Goal: Task Accomplishment & Management: Use online tool/utility

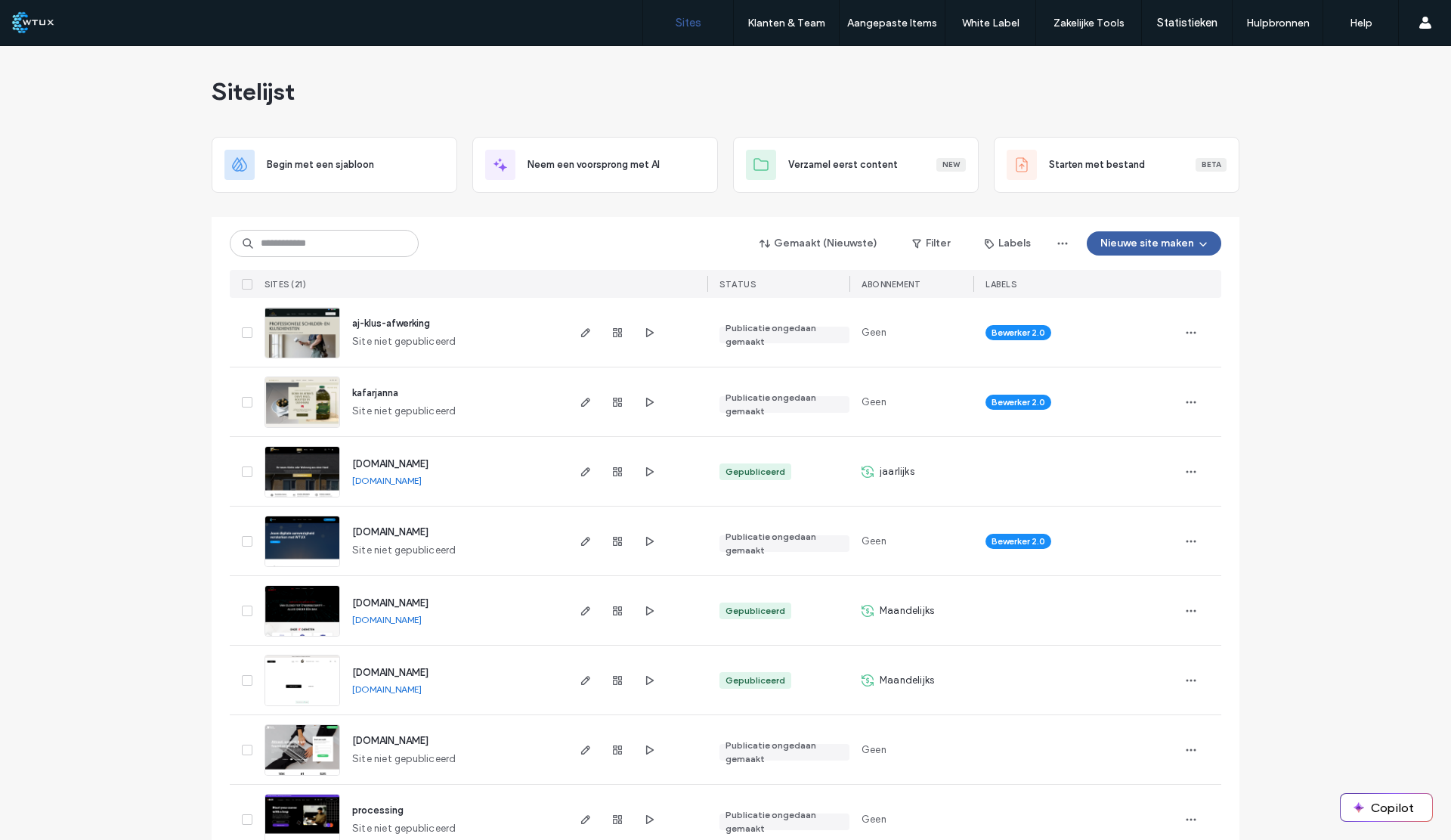
click at [396, 326] on span "aj-klus-afwerking" at bounding box center [391, 323] width 78 height 11
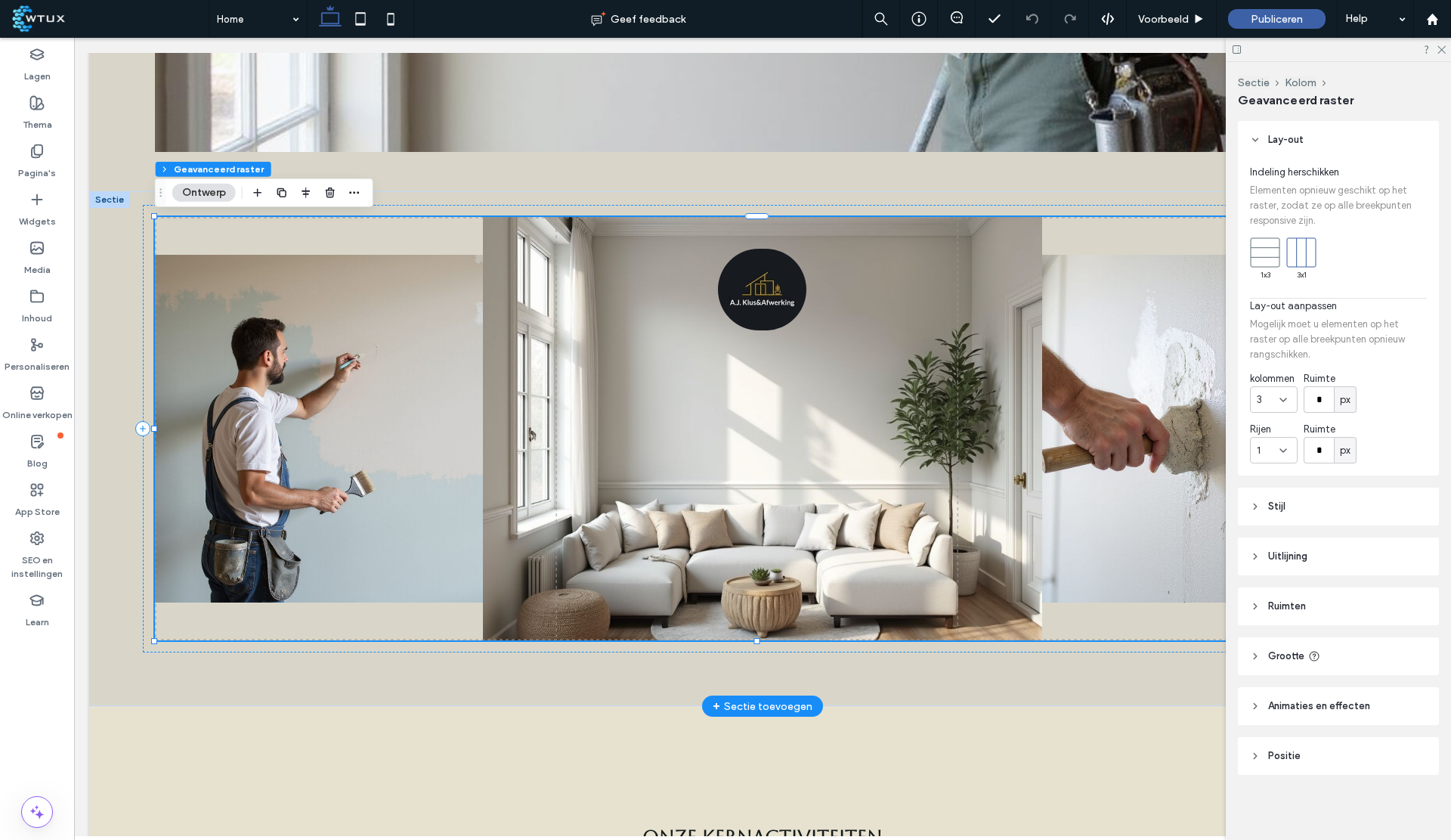
scroll to position [671, 0]
click at [251, 495] on img at bounding box center [356, 428] width 401 height 348
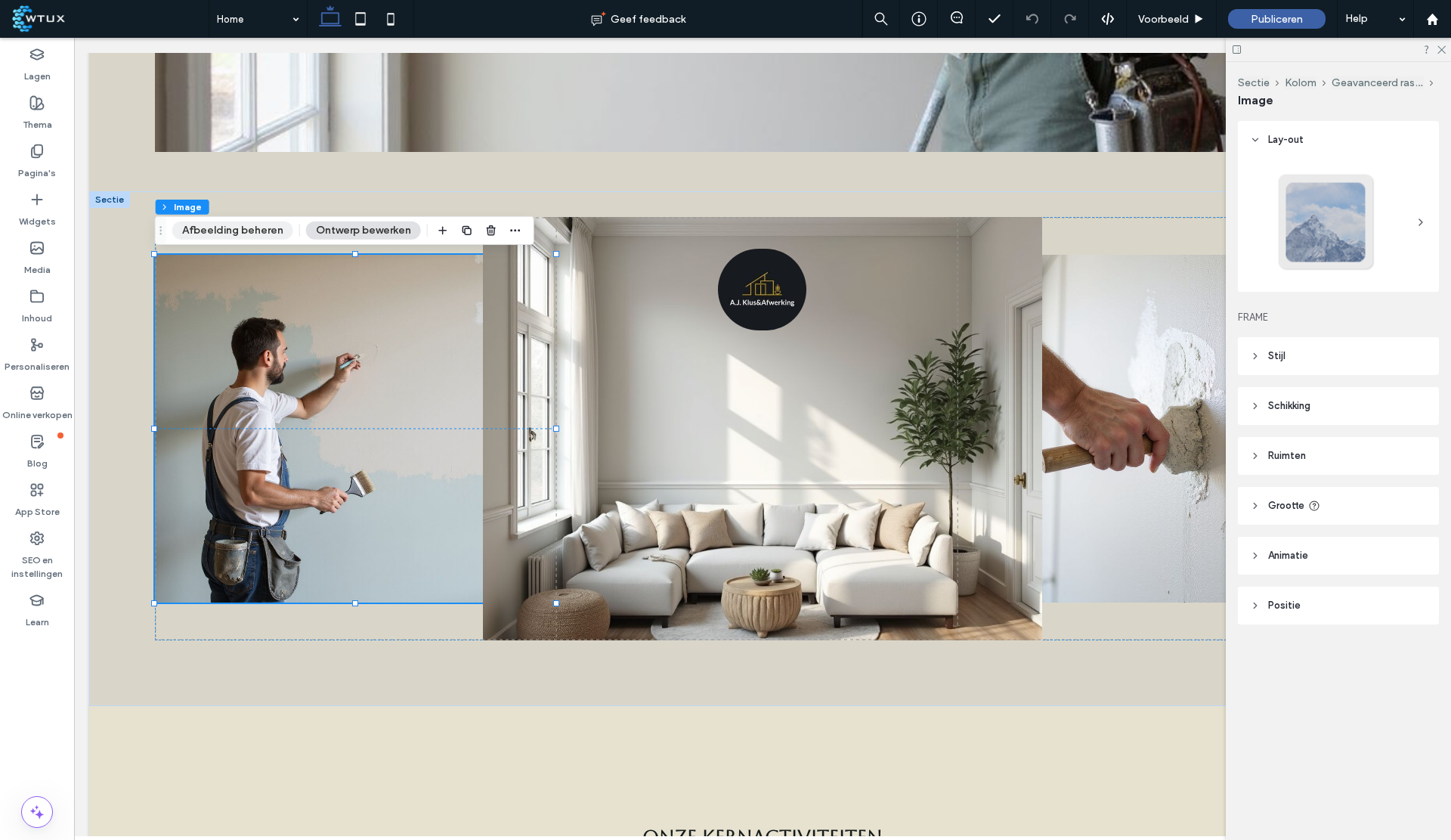
click at [252, 234] on button "Afbeelding beheren" at bounding box center [233, 231] width 121 height 19
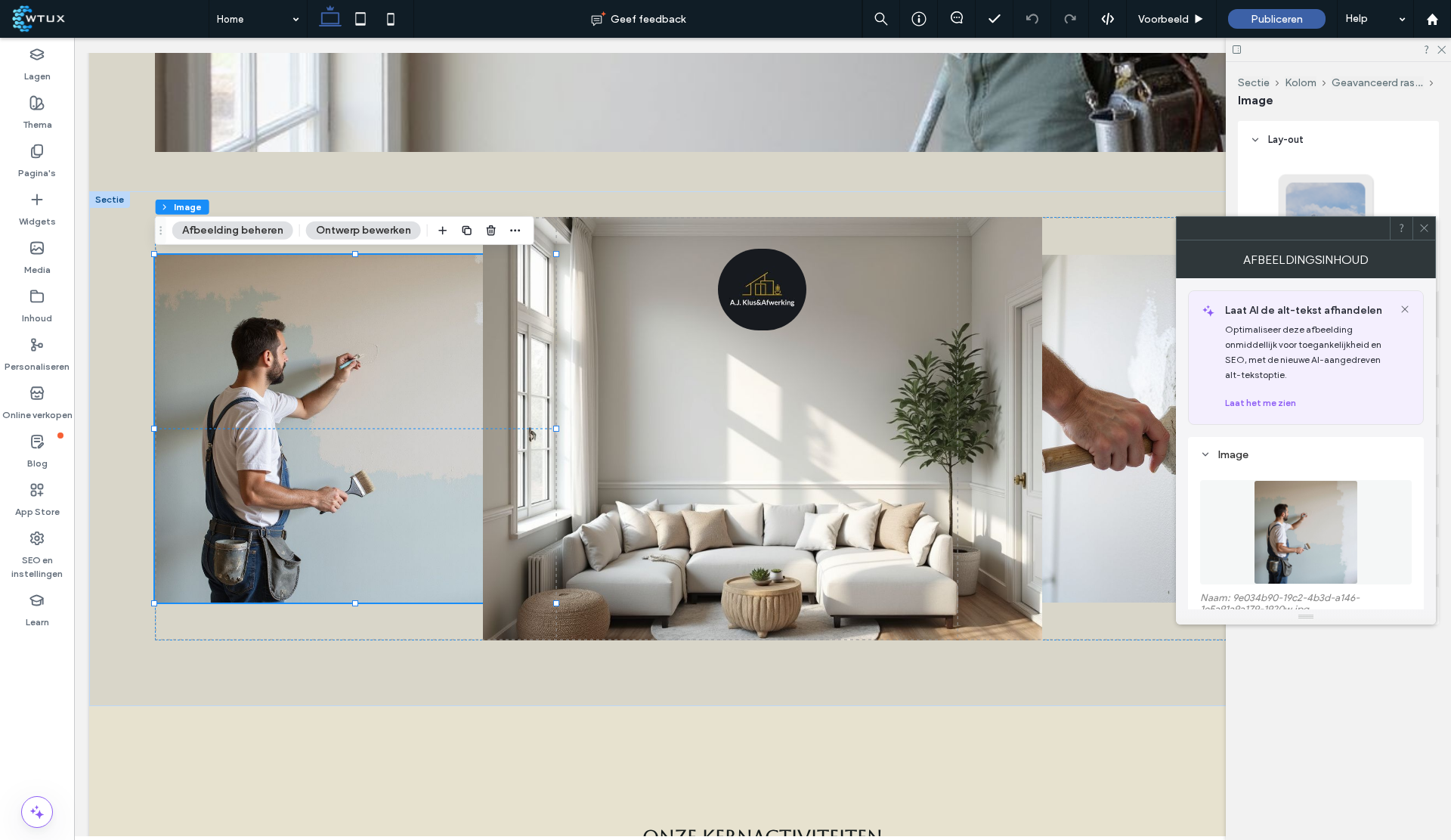
scroll to position [127, 0]
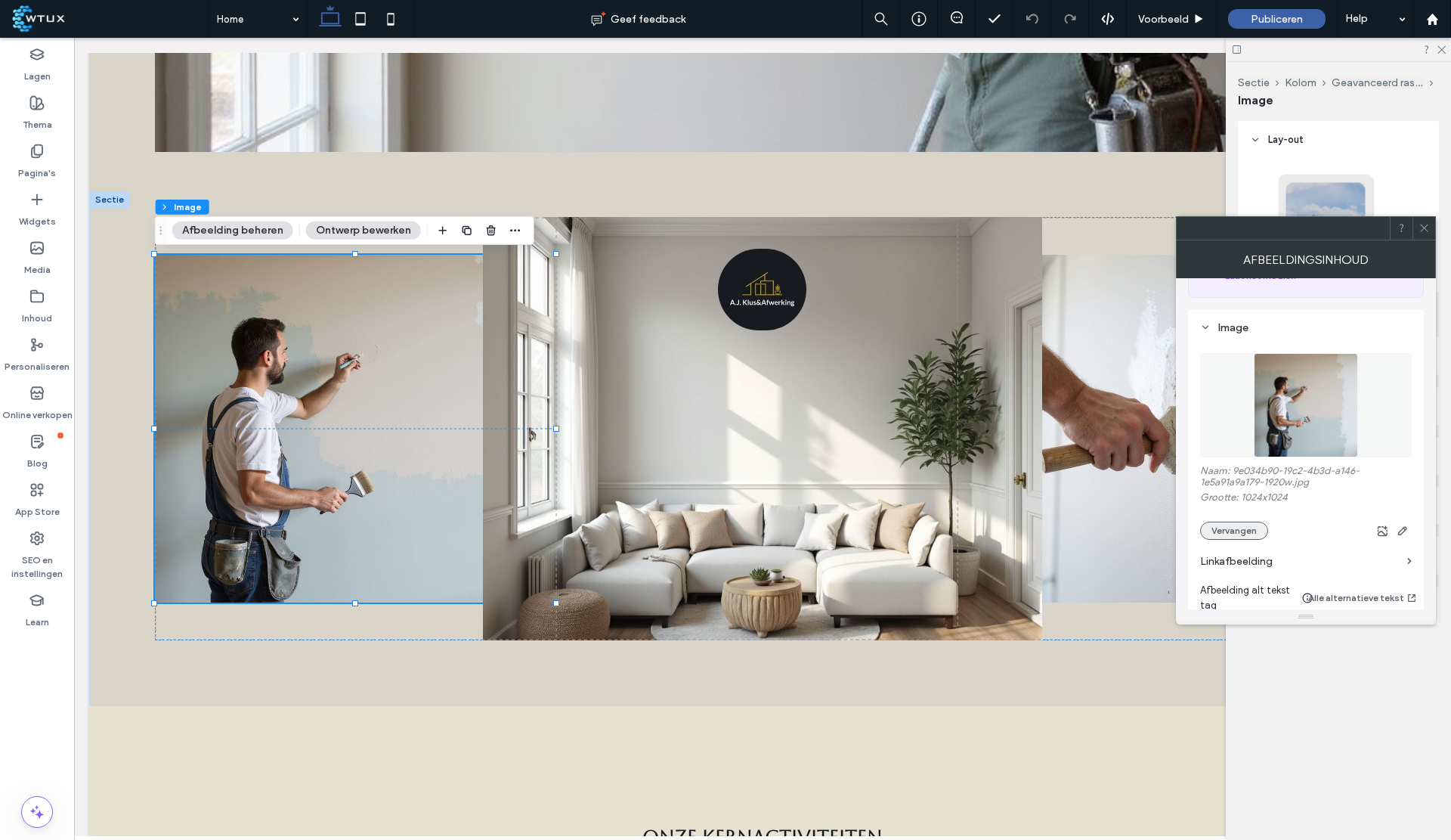
click at [1221, 539] on button "Vervangen" at bounding box center [1234, 531] width 68 height 19
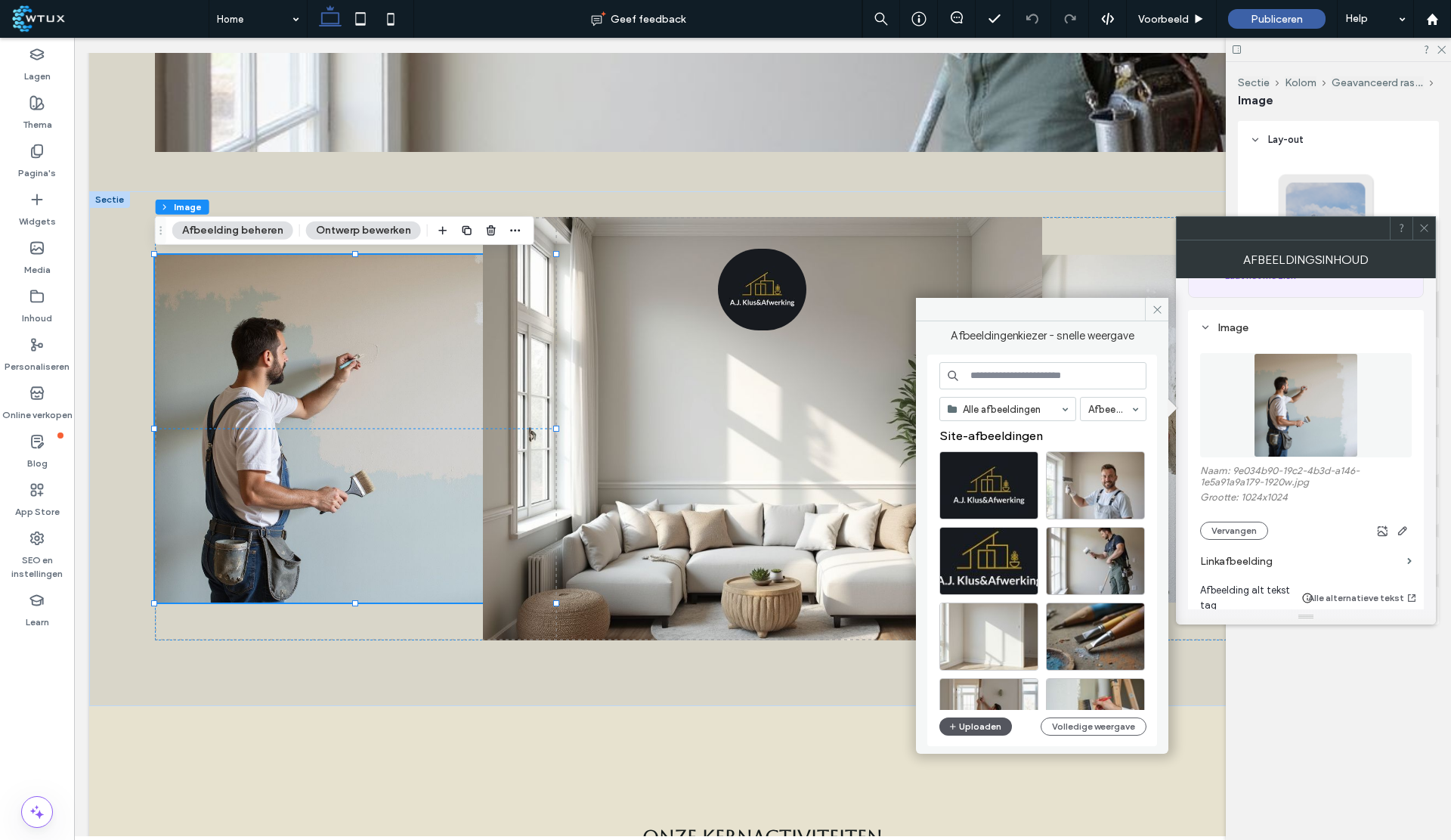
click at [983, 728] on button "Uploaden" at bounding box center [976, 727] width 72 height 19
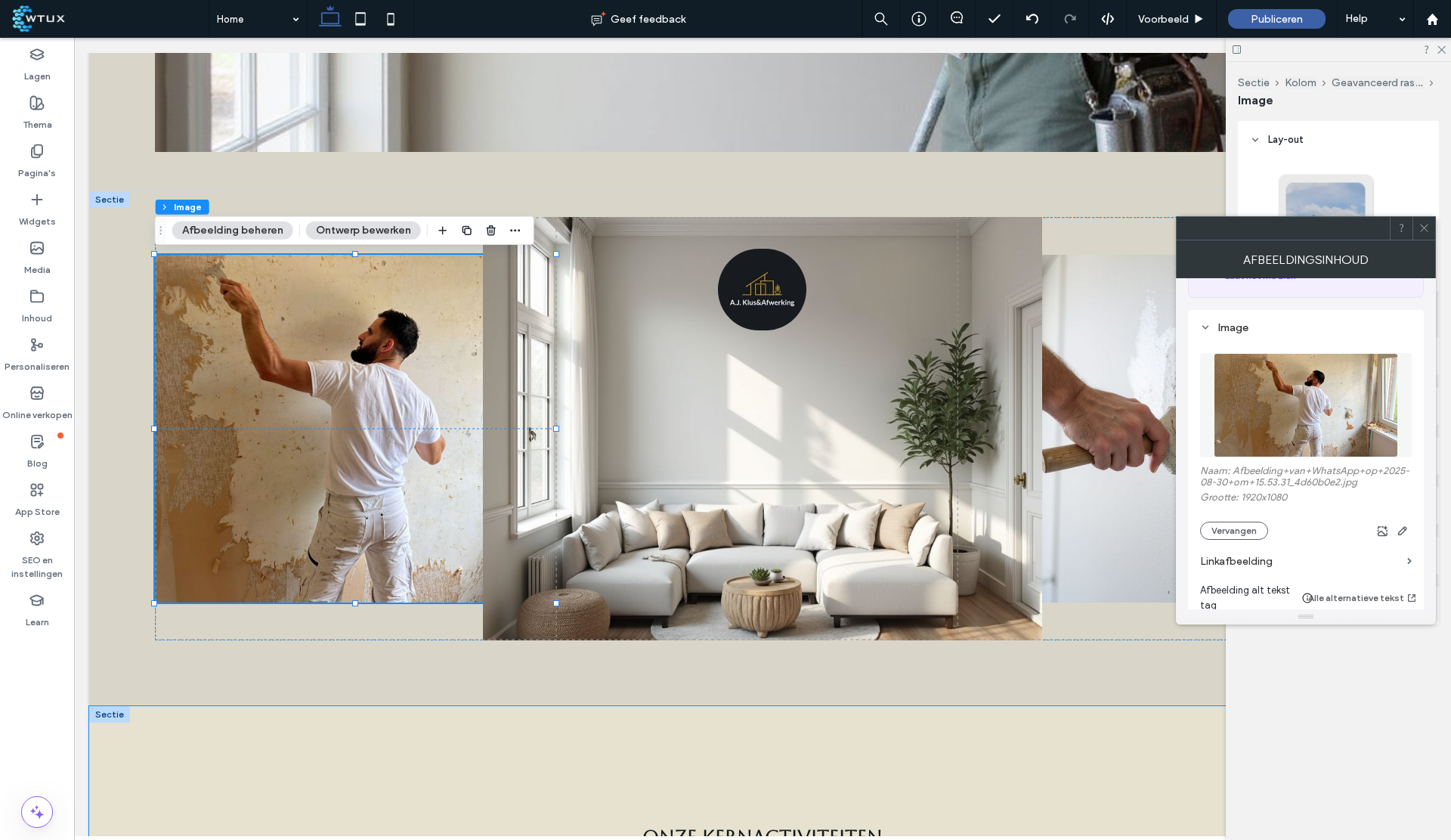
click at [1140, 741] on div "Onze Kernactiviteiten Een overzicht van de belangrijkste diensten die wij lever…" at bounding box center [762, 804] width 1347 height 195
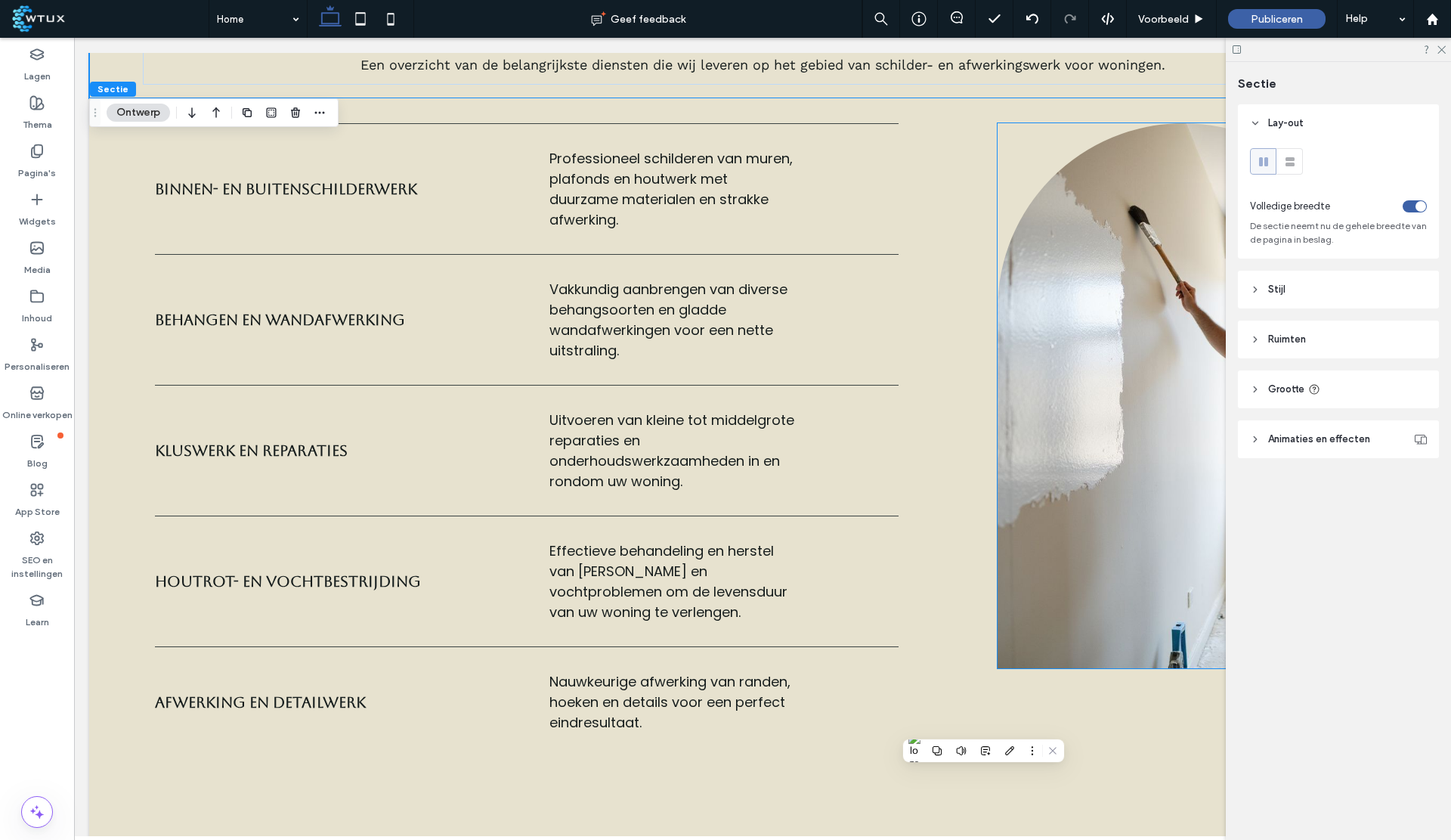
scroll to position [1484, 0]
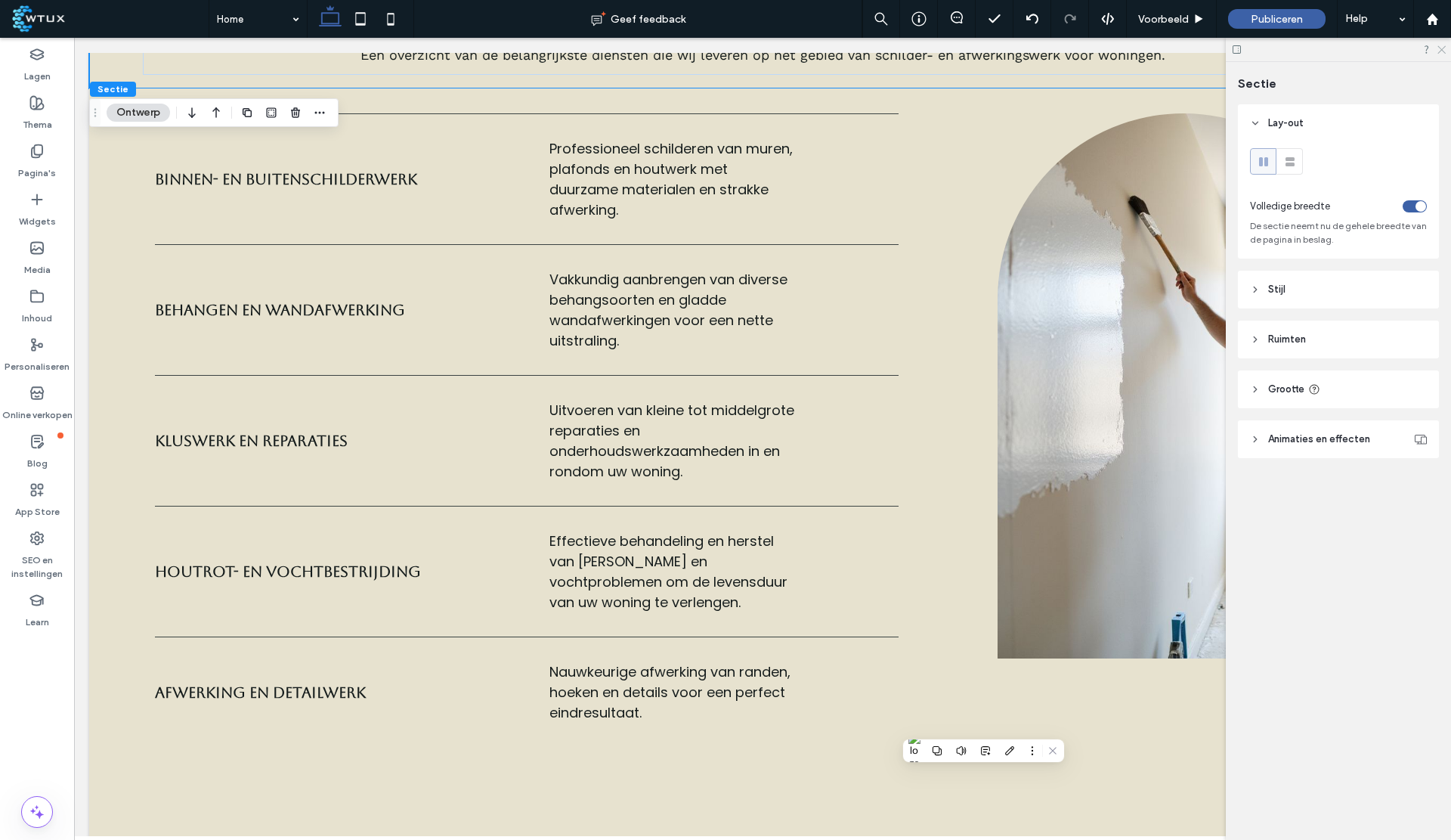
click at [1445, 49] on icon at bounding box center [1441, 48] width 10 height 10
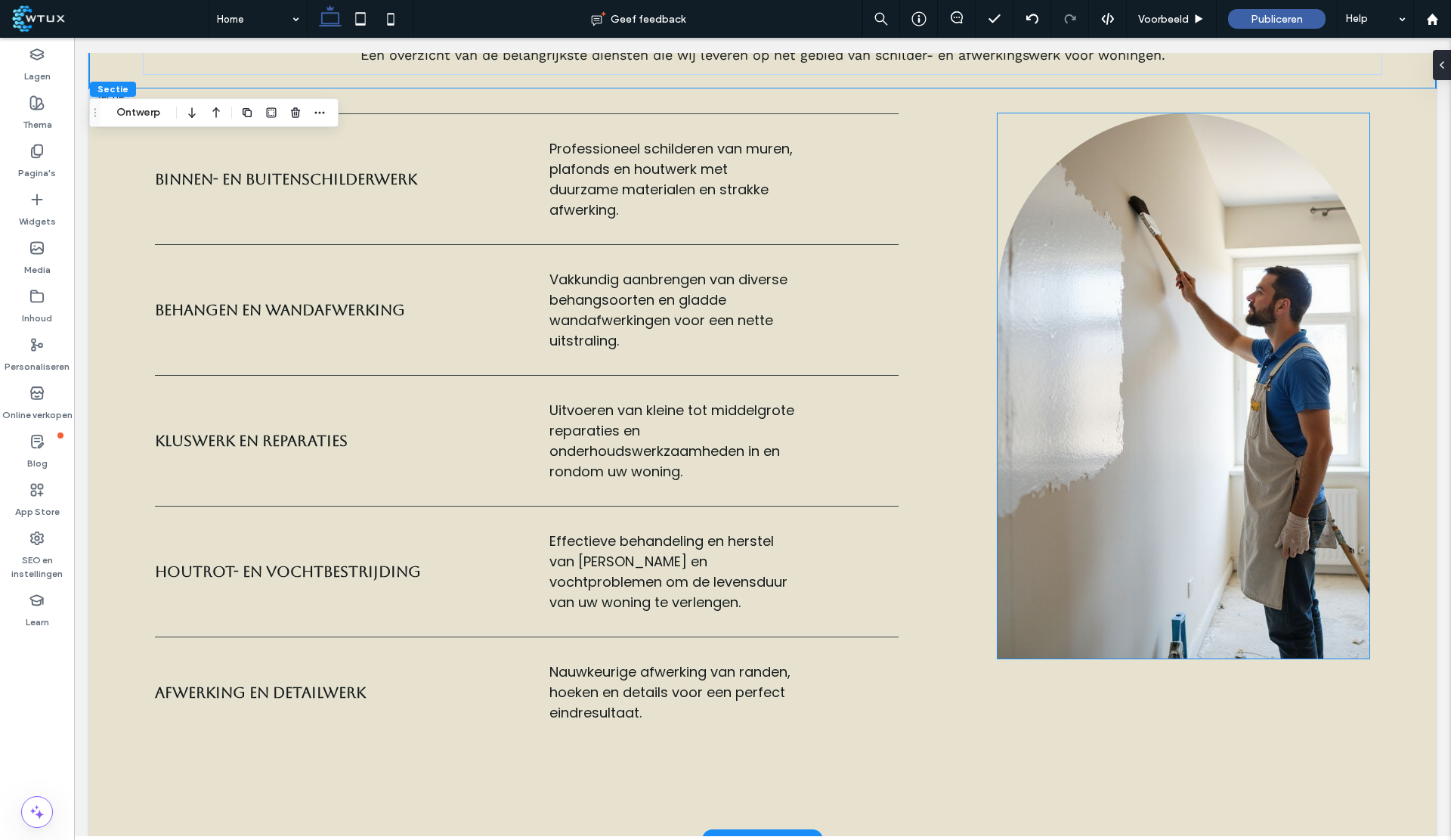
click at [1234, 389] on img at bounding box center [1184, 385] width 372 height 545
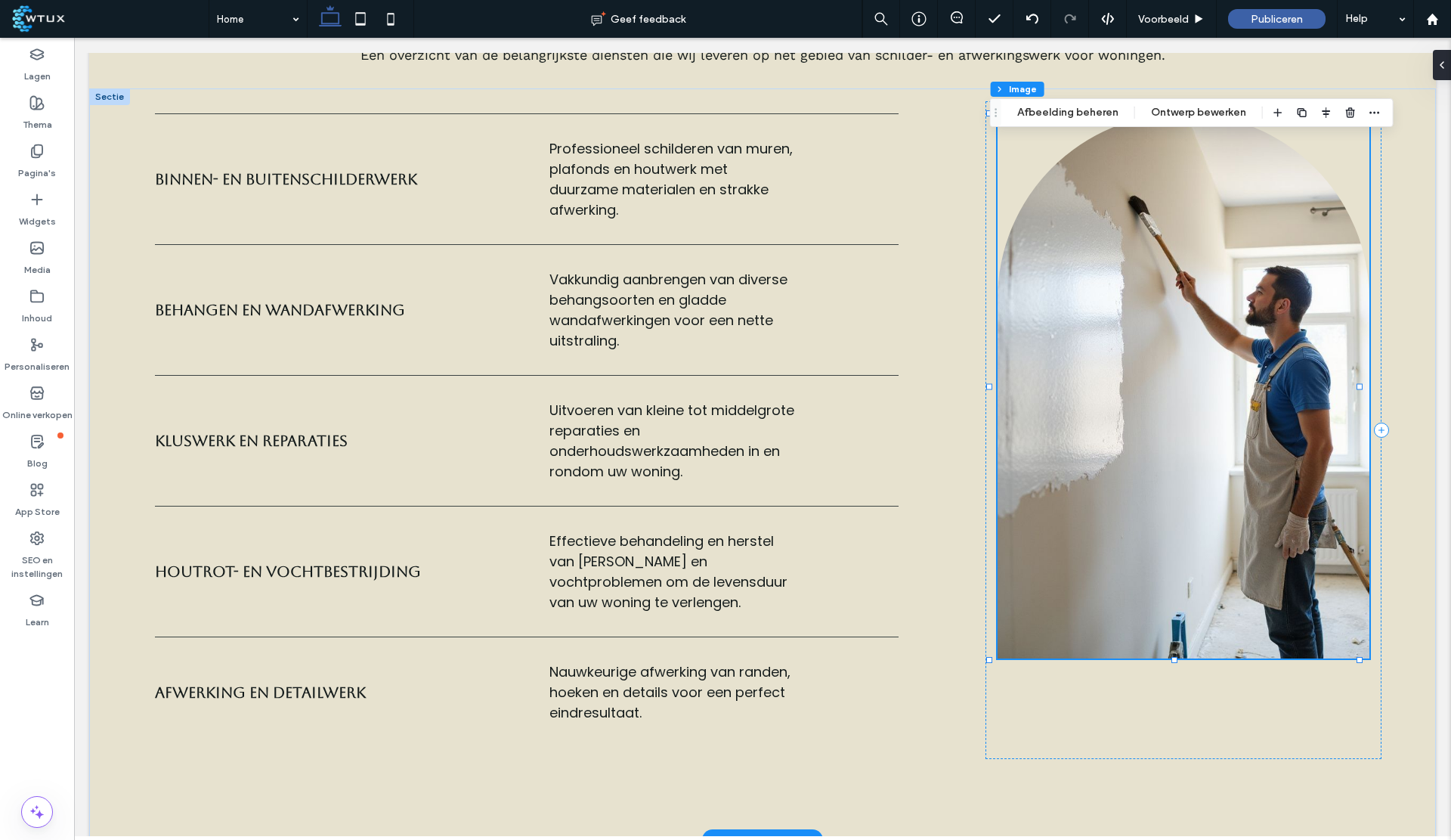
type input "***"
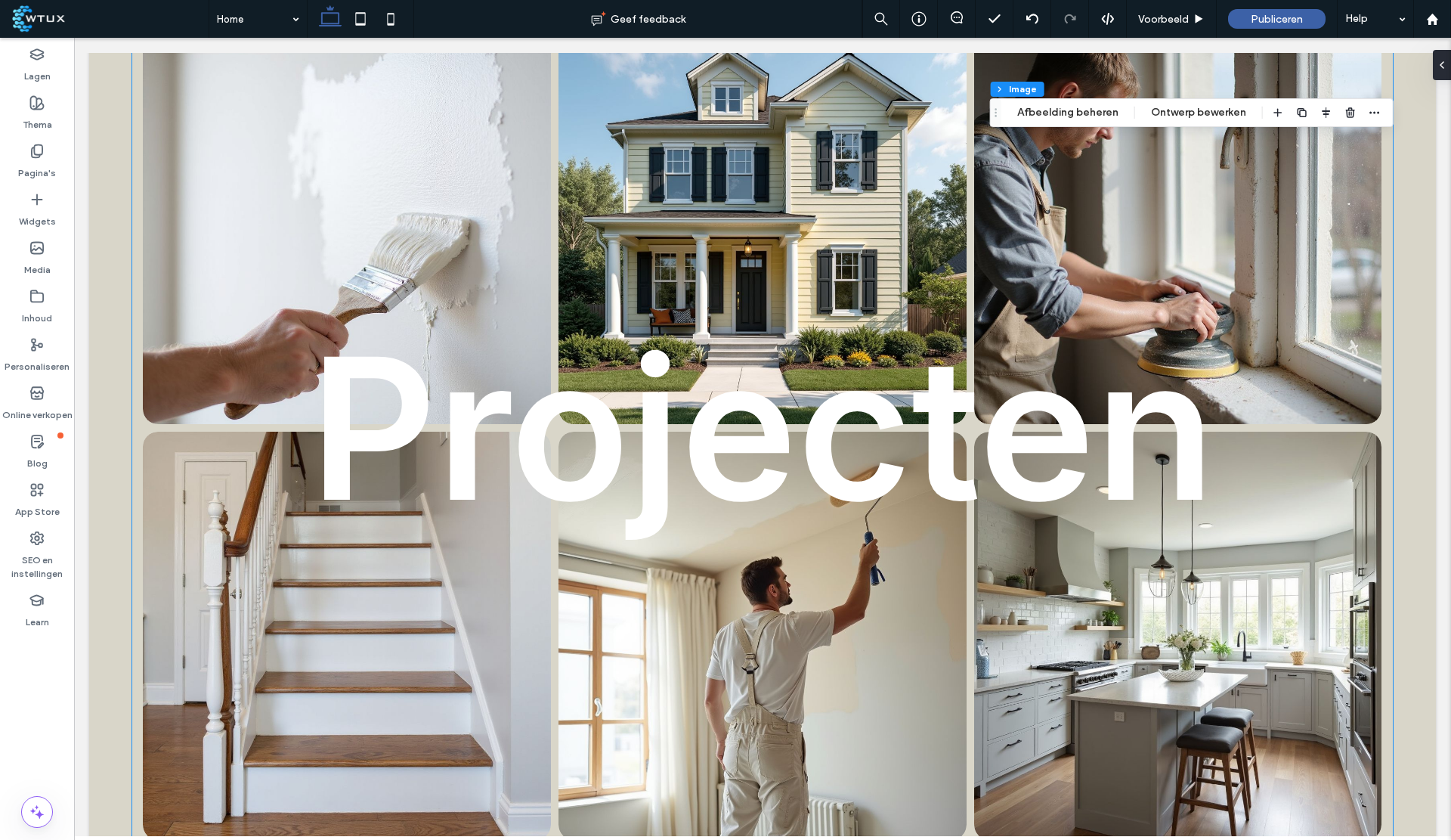
scroll to position [2371, 0]
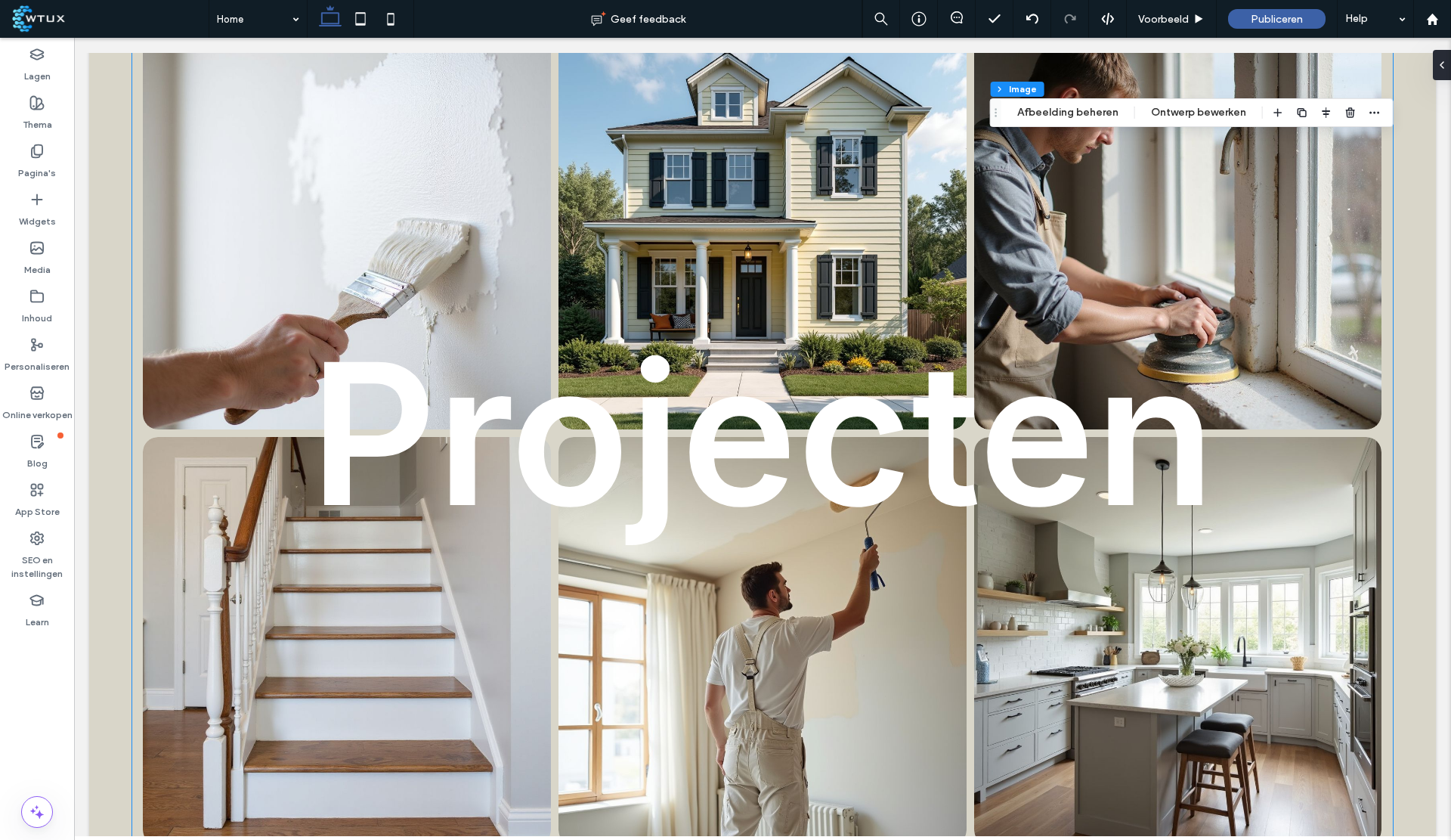
click at [1201, 242] on link at bounding box center [1179, 226] width 433 height 433
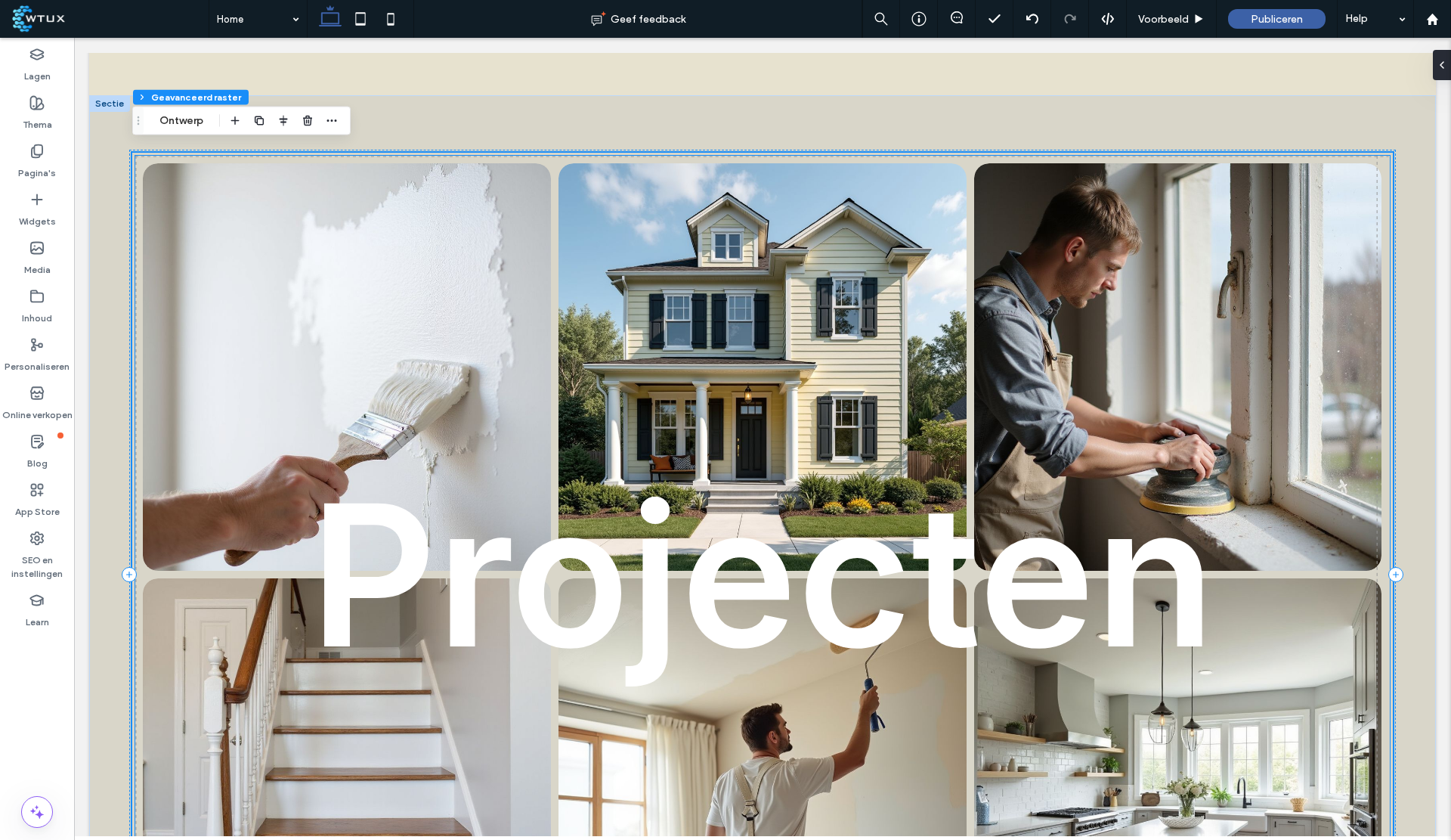
scroll to position [2229, 0]
click at [183, 117] on button "Ontwerp" at bounding box center [181, 122] width 63 height 19
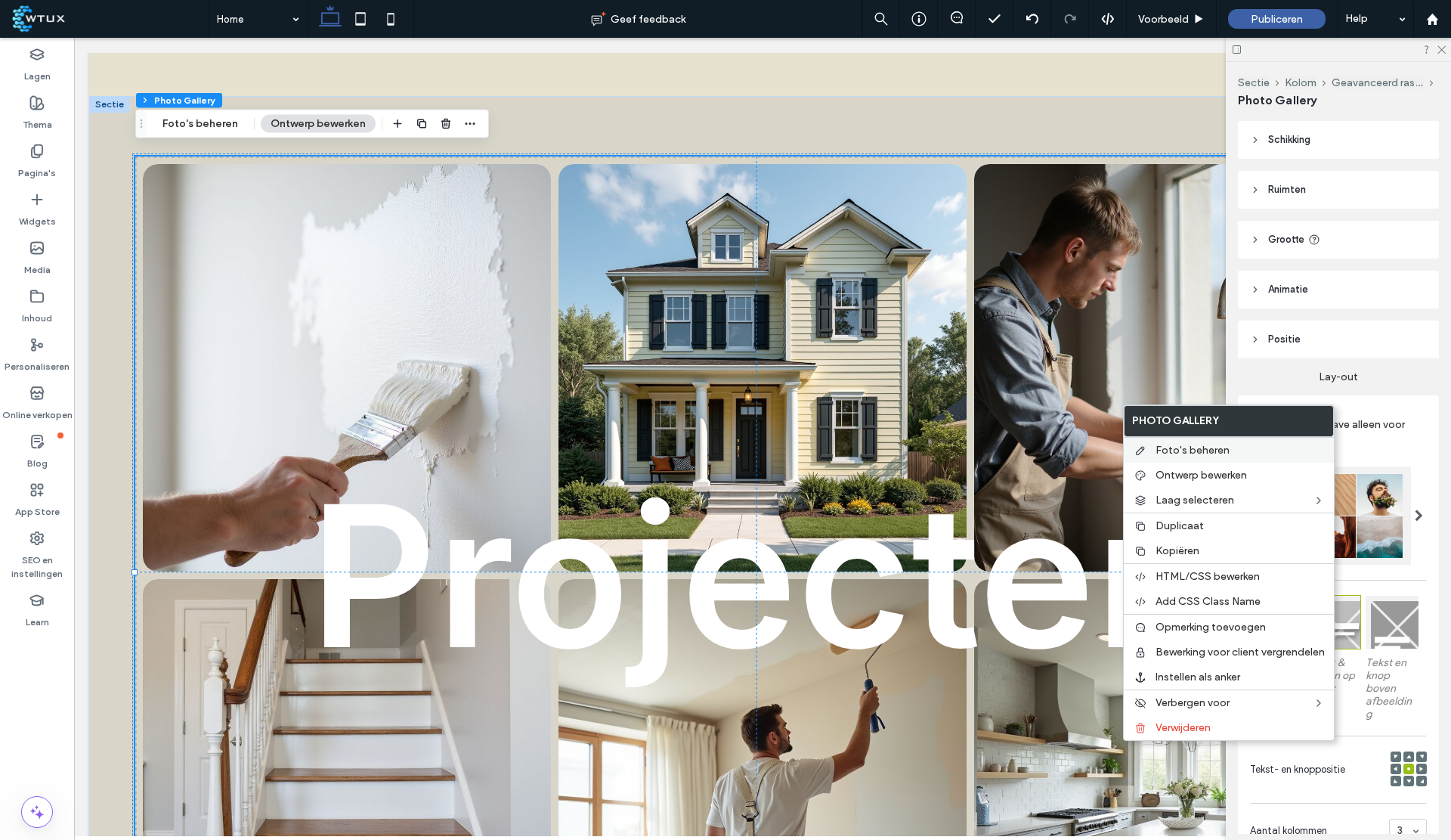
click at [1215, 452] on span "Foto's beheren" at bounding box center [1193, 450] width 74 height 13
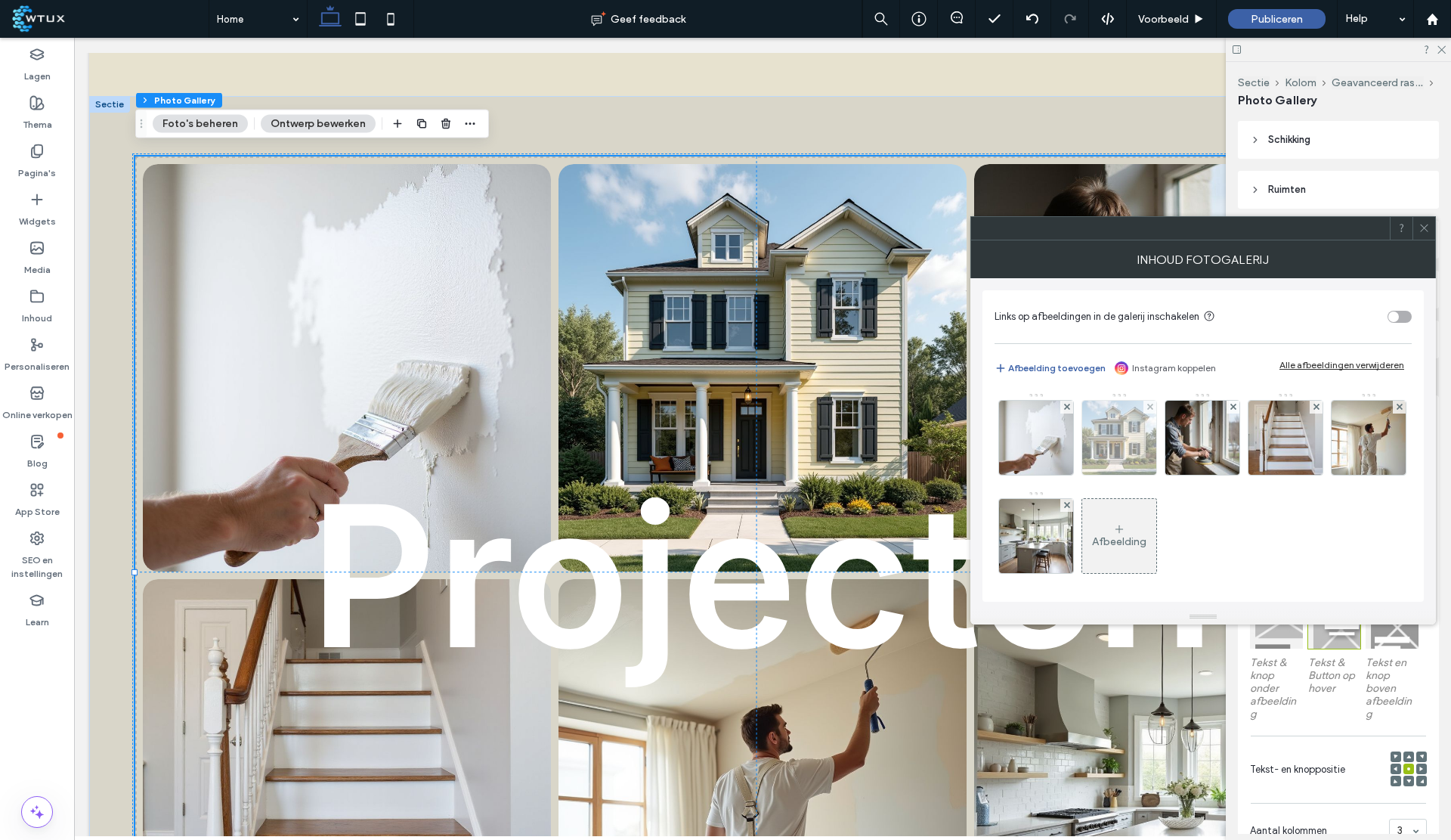
click at [1128, 441] on img at bounding box center [1120, 438] width 74 height 74
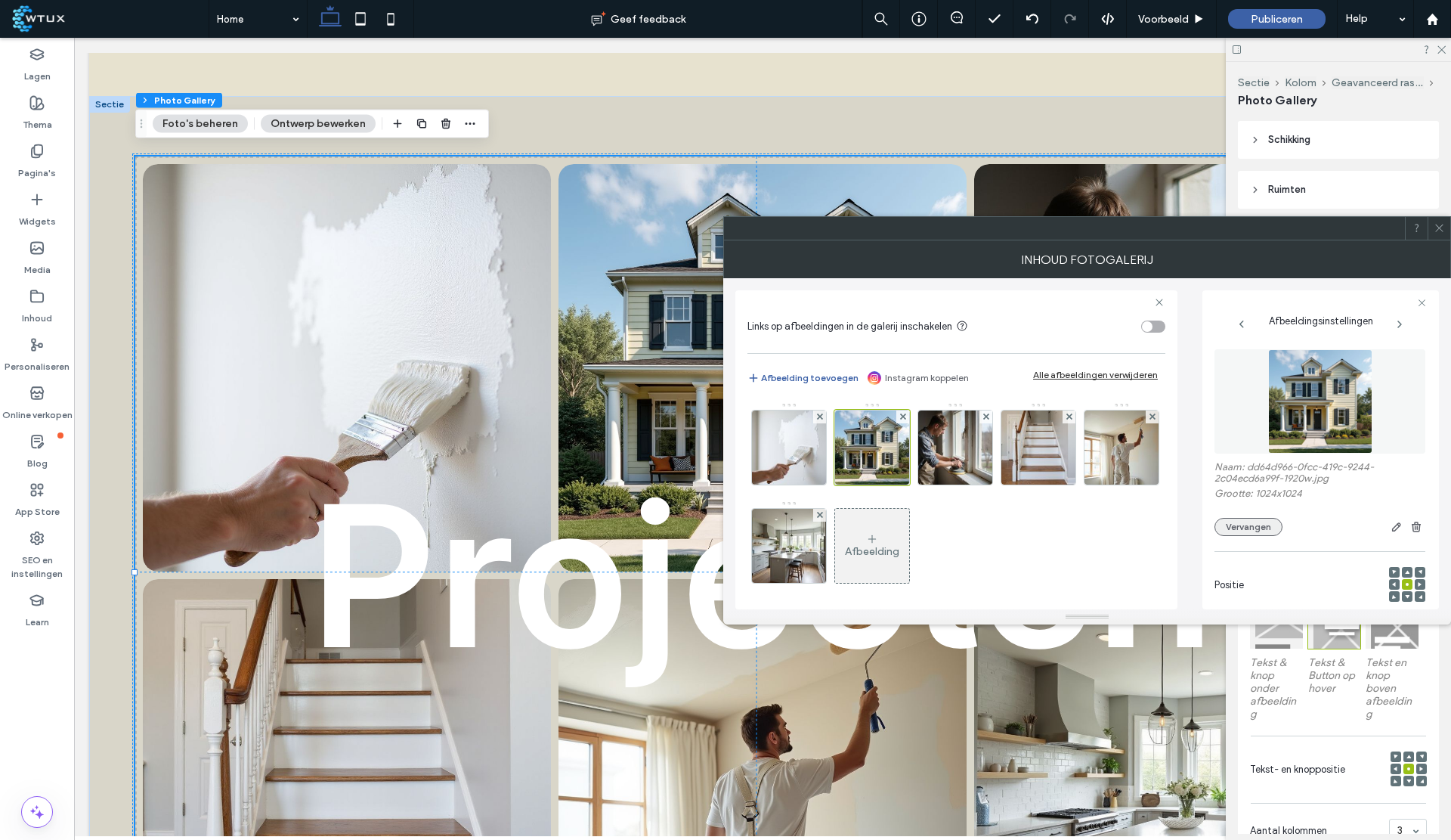
click at [1237, 523] on button "Vervangen" at bounding box center [1249, 527] width 68 height 19
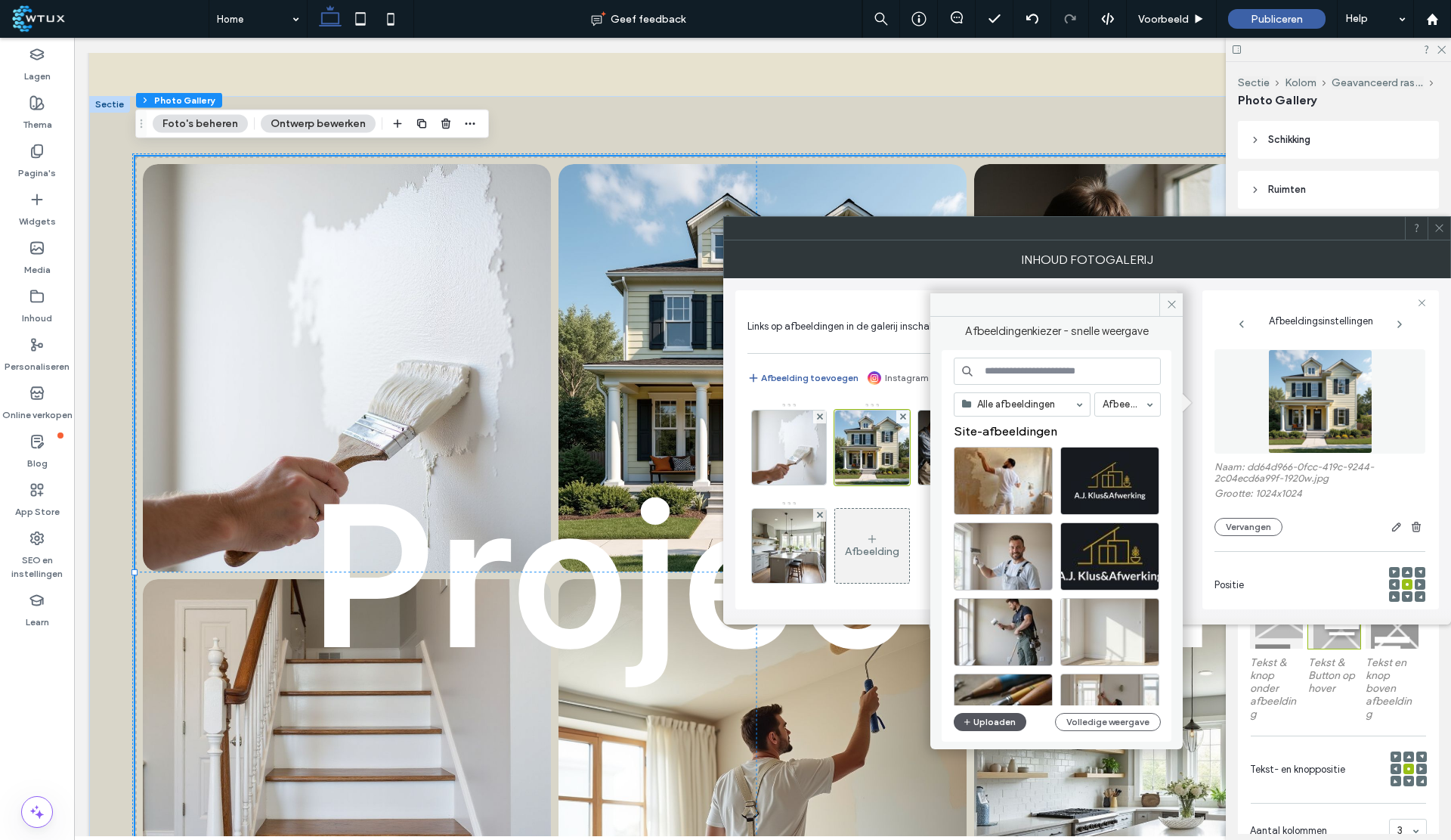
click at [995, 715] on button "Uploaden" at bounding box center [991, 722] width 72 height 19
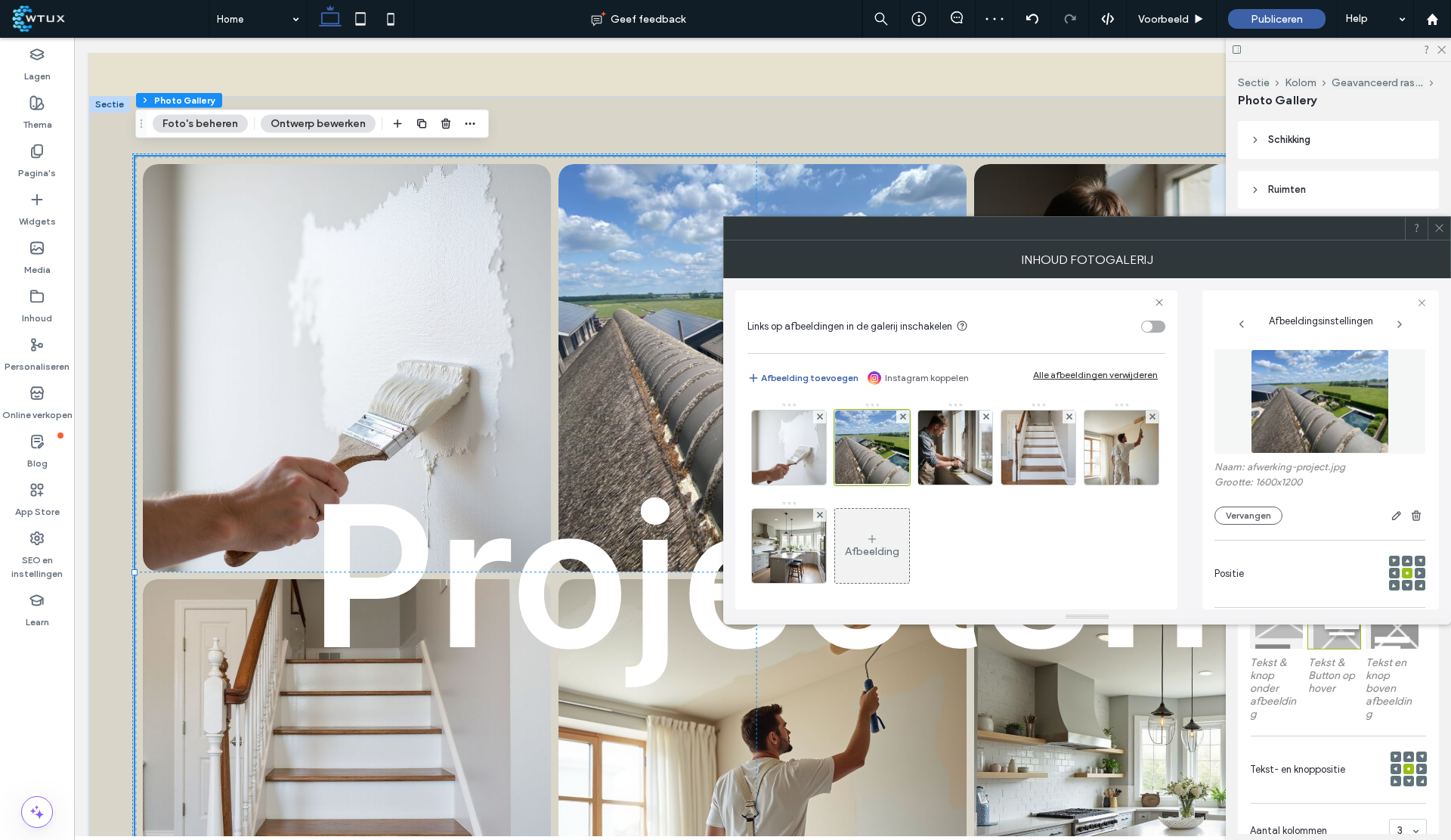
click at [1437, 234] on span at bounding box center [1440, 228] width 11 height 22
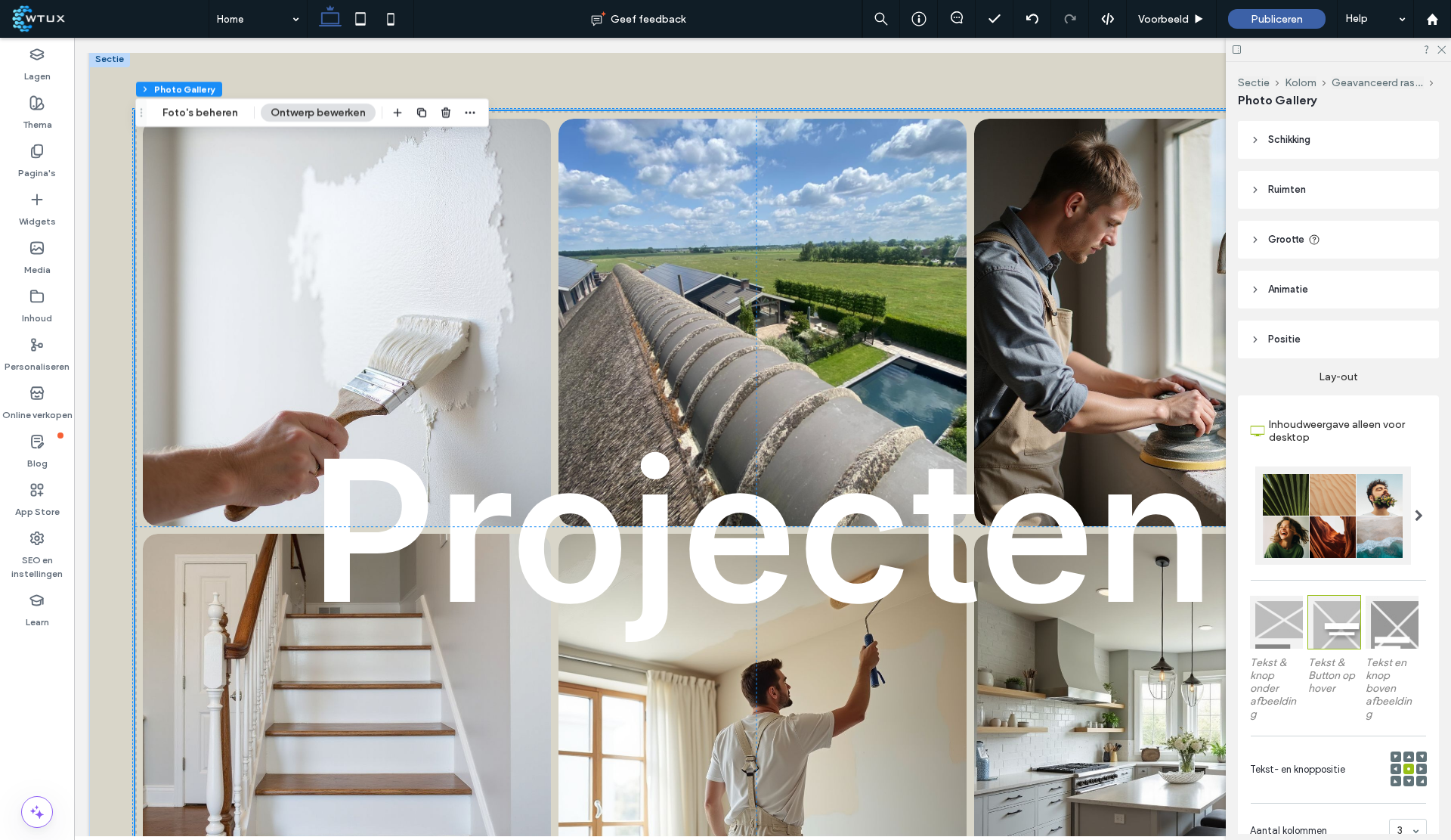
scroll to position [2270, 0]
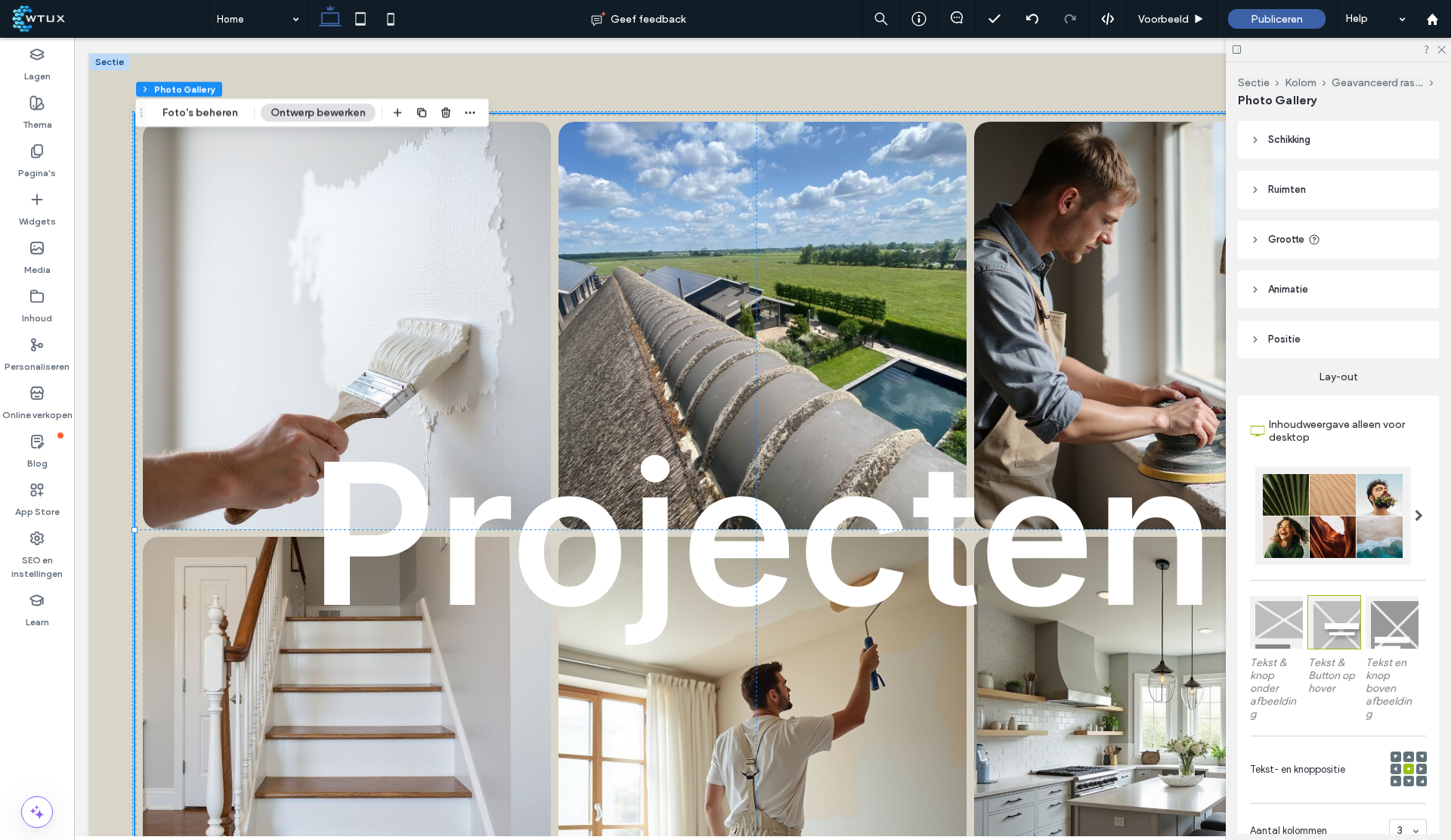
click at [1150, 304] on link at bounding box center [1179, 325] width 433 height 433
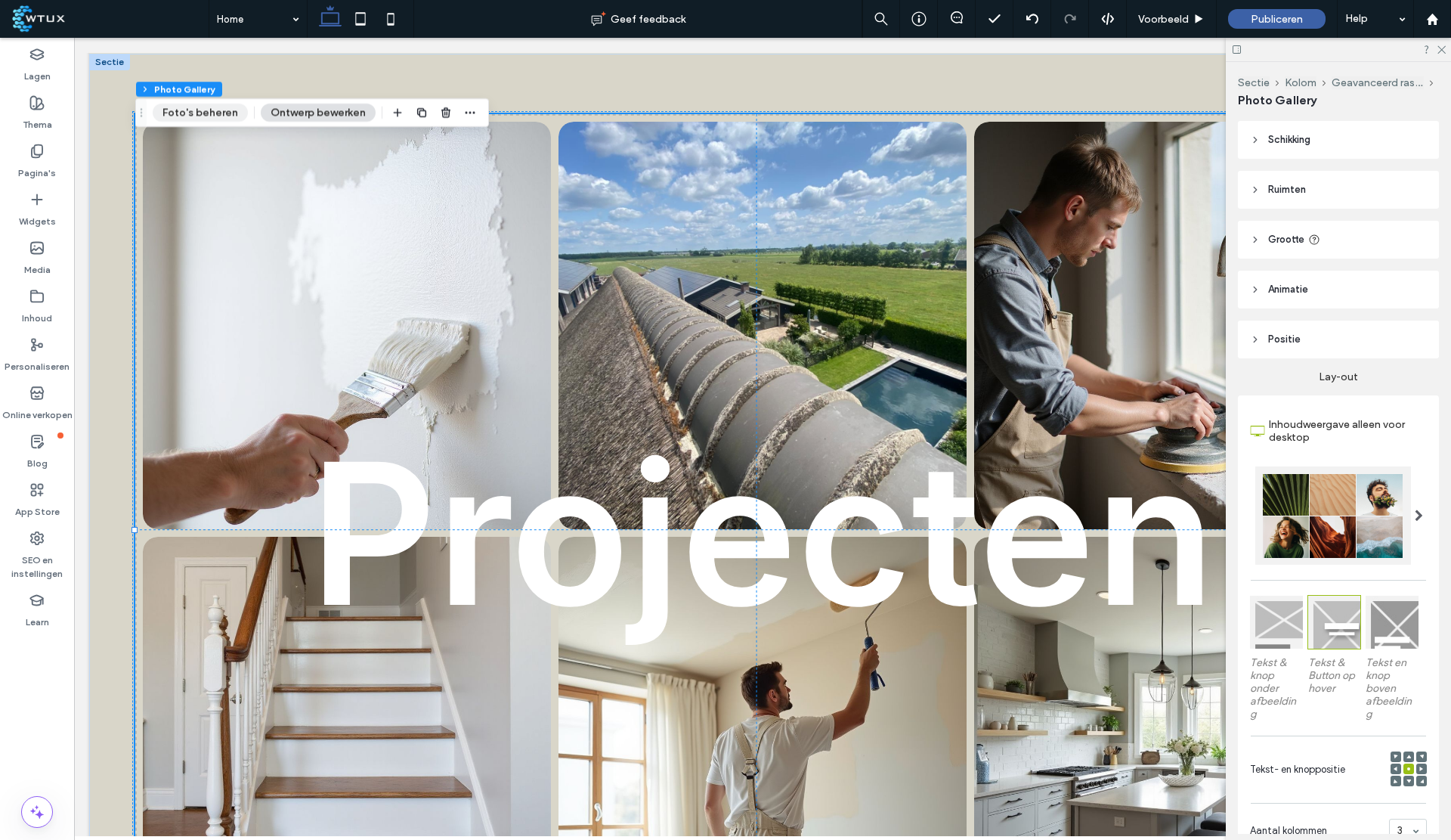
click at [196, 121] on button "Foto's beheren" at bounding box center [200, 113] width 96 height 19
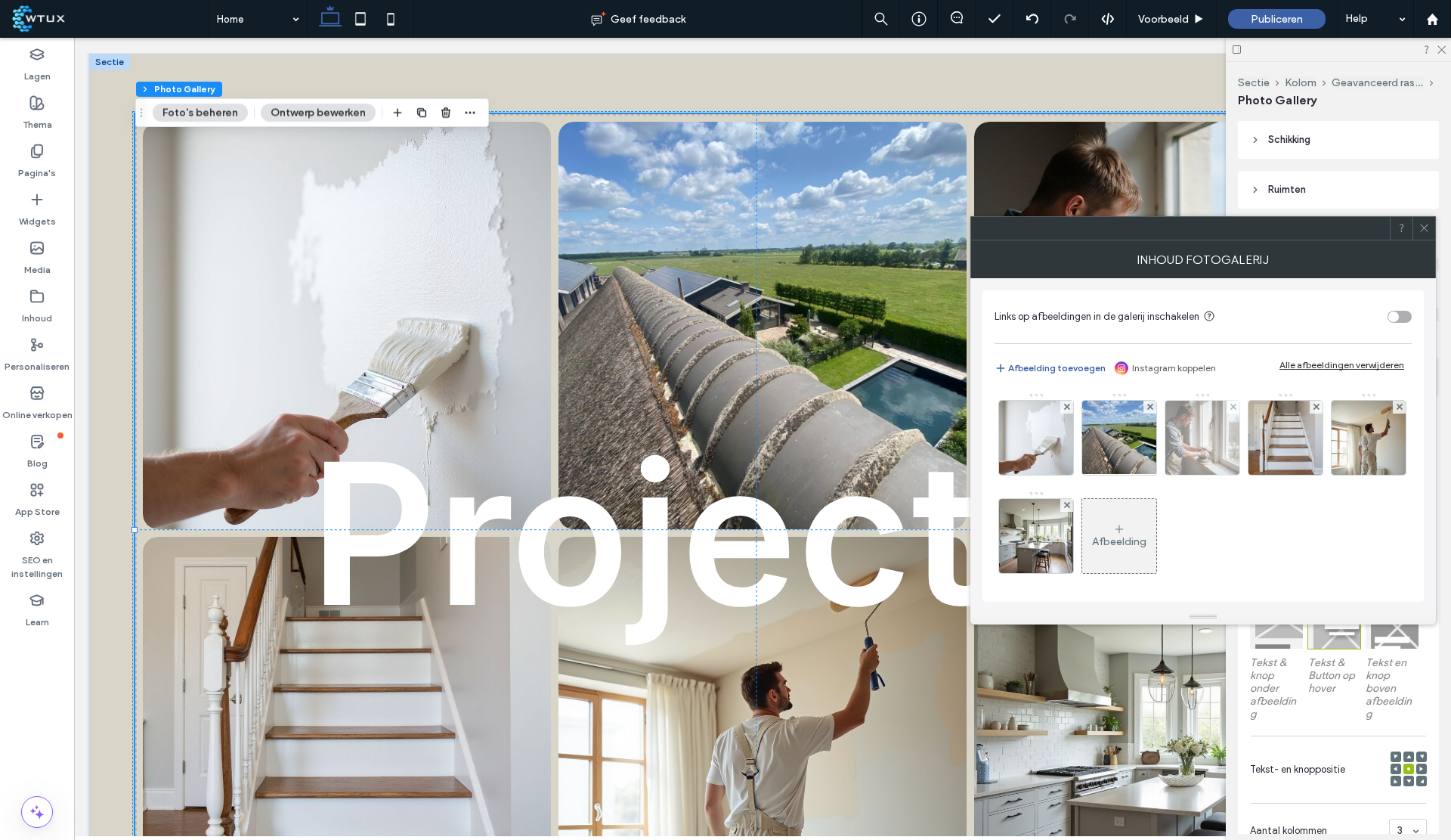
click at [1210, 437] on img at bounding box center [1203, 438] width 74 height 74
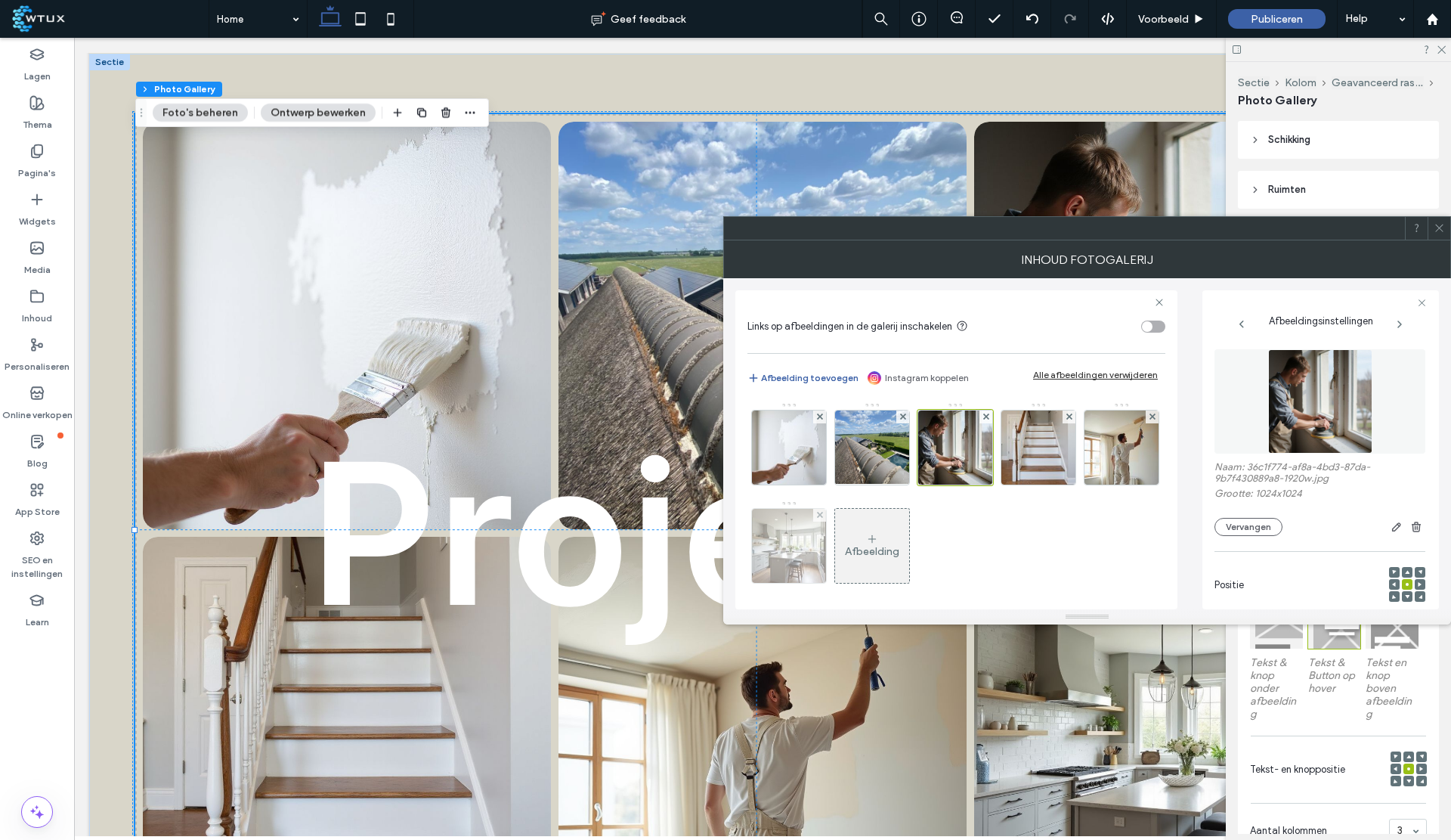
click at [826, 542] on img at bounding box center [789, 546] width 74 height 74
click at [827, 563] on div at bounding box center [788, 545] width 75 height 75
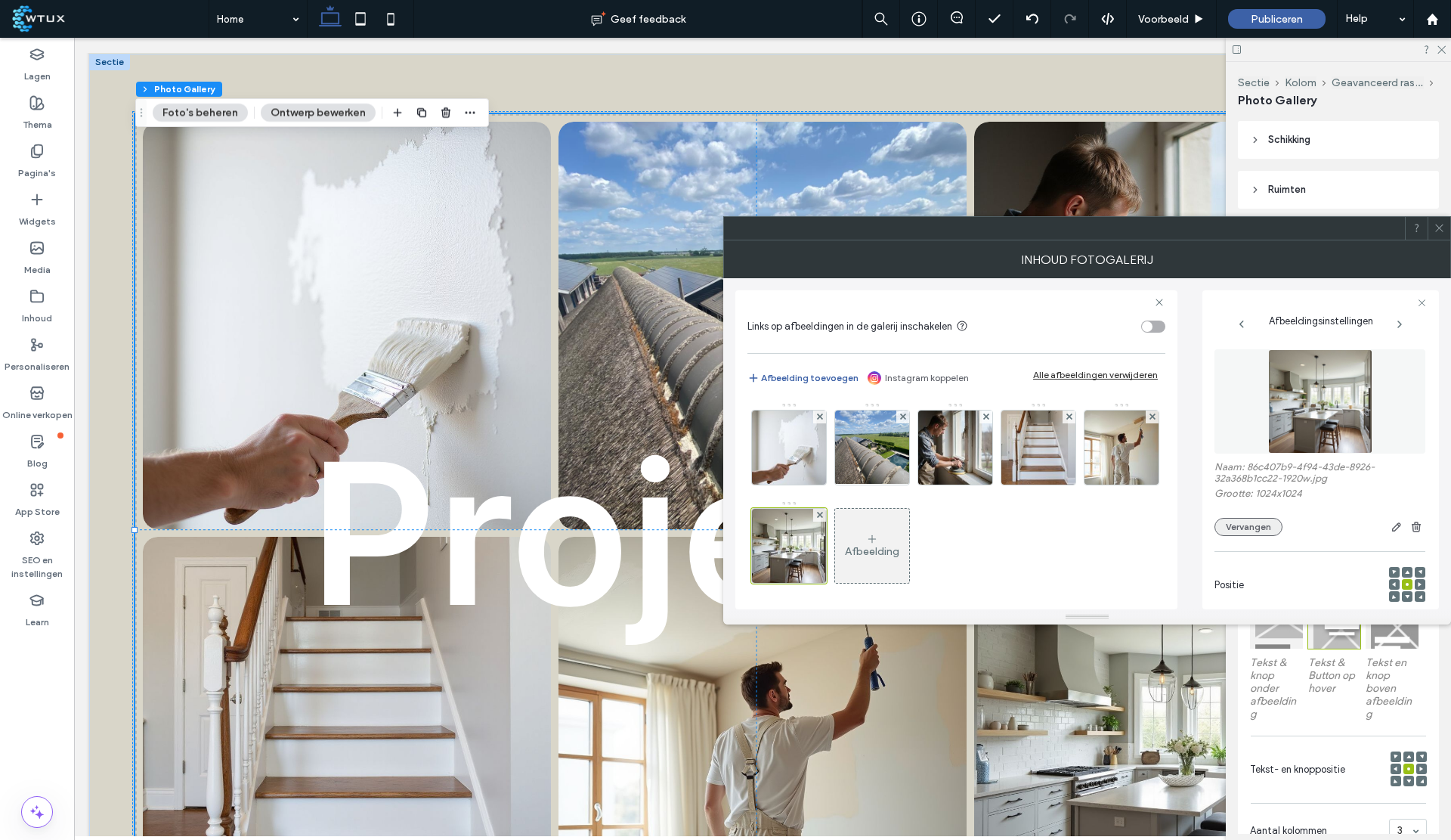
click at [1255, 523] on button "Vervangen" at bounding box center [1249, 527] width 68 height 19
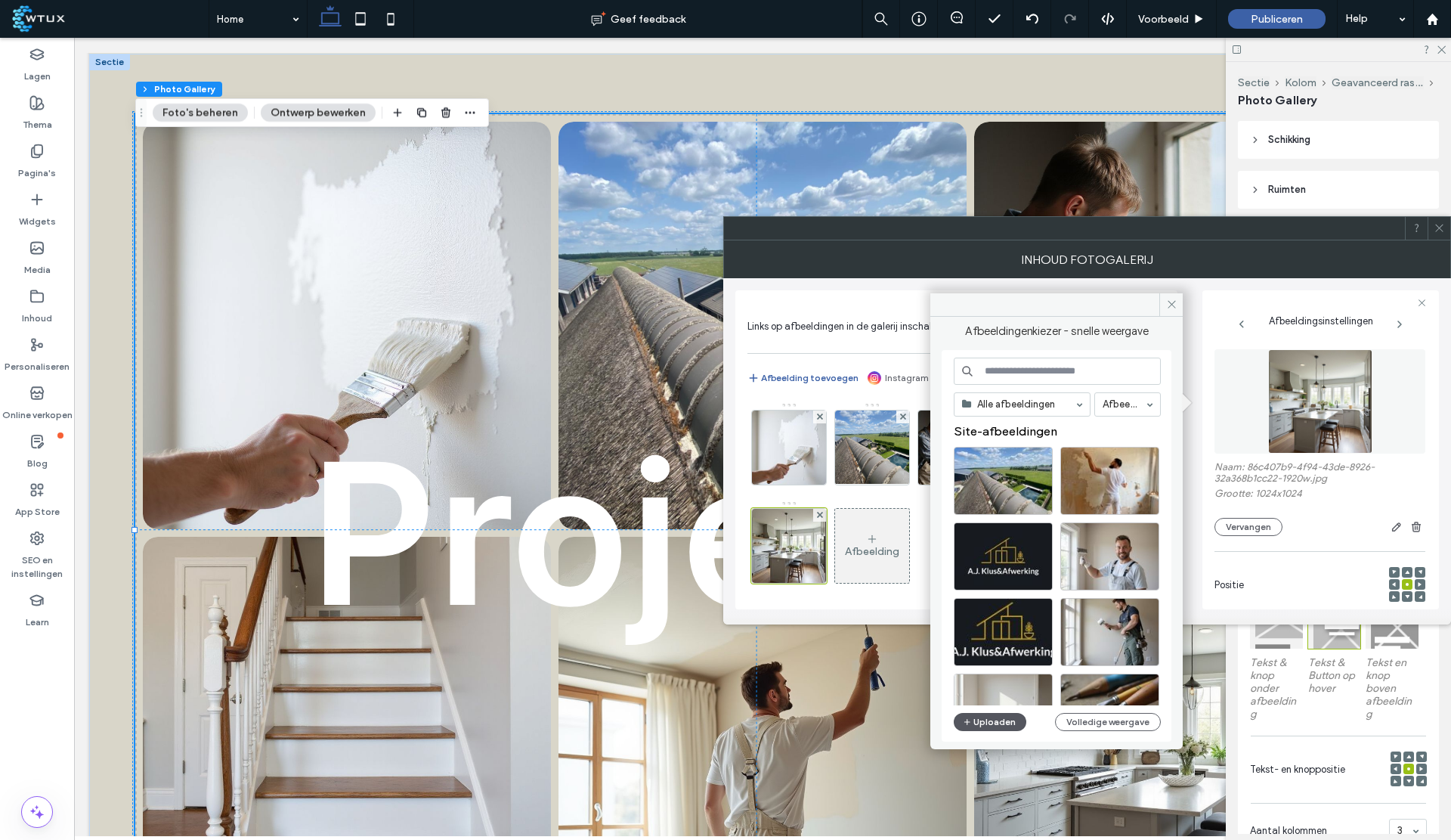
click at [993, 722] on button "Uploaden" at bounding box center [991, 722] width 72 height 19
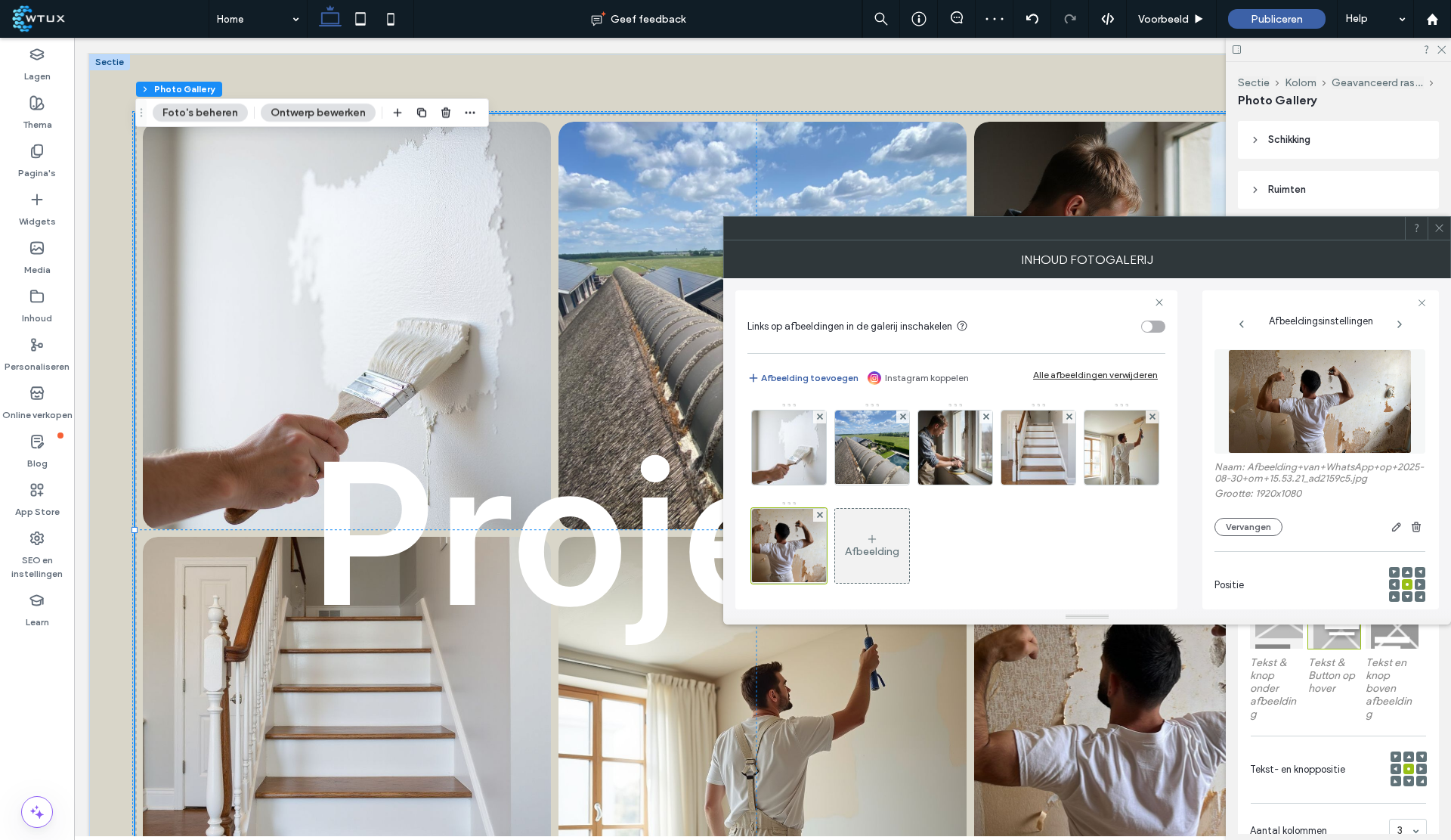
click at [1443, 230] on icon at bounding box center [1440, 227] width 11 height 11
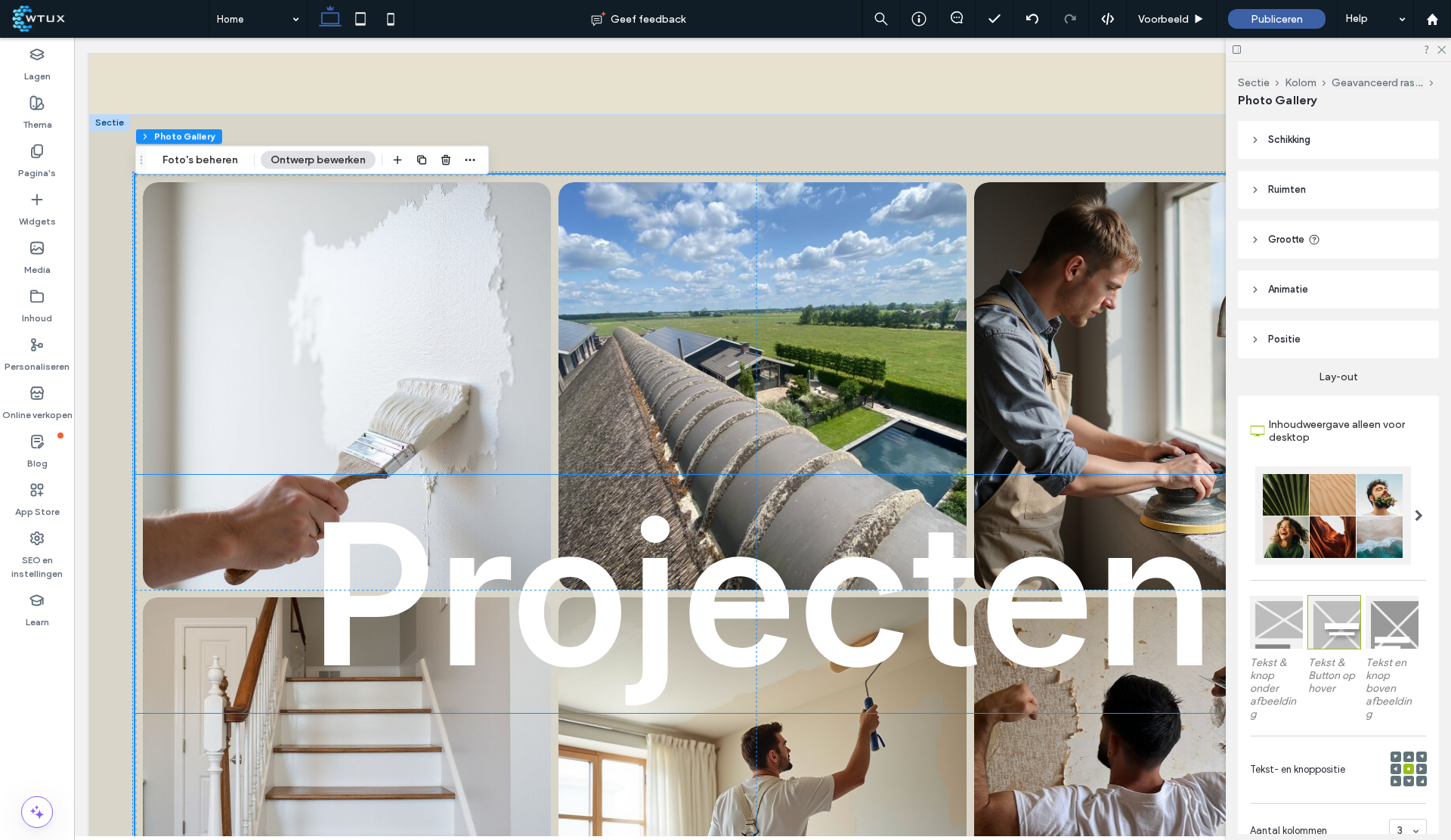
scroll to position [2179, 0]
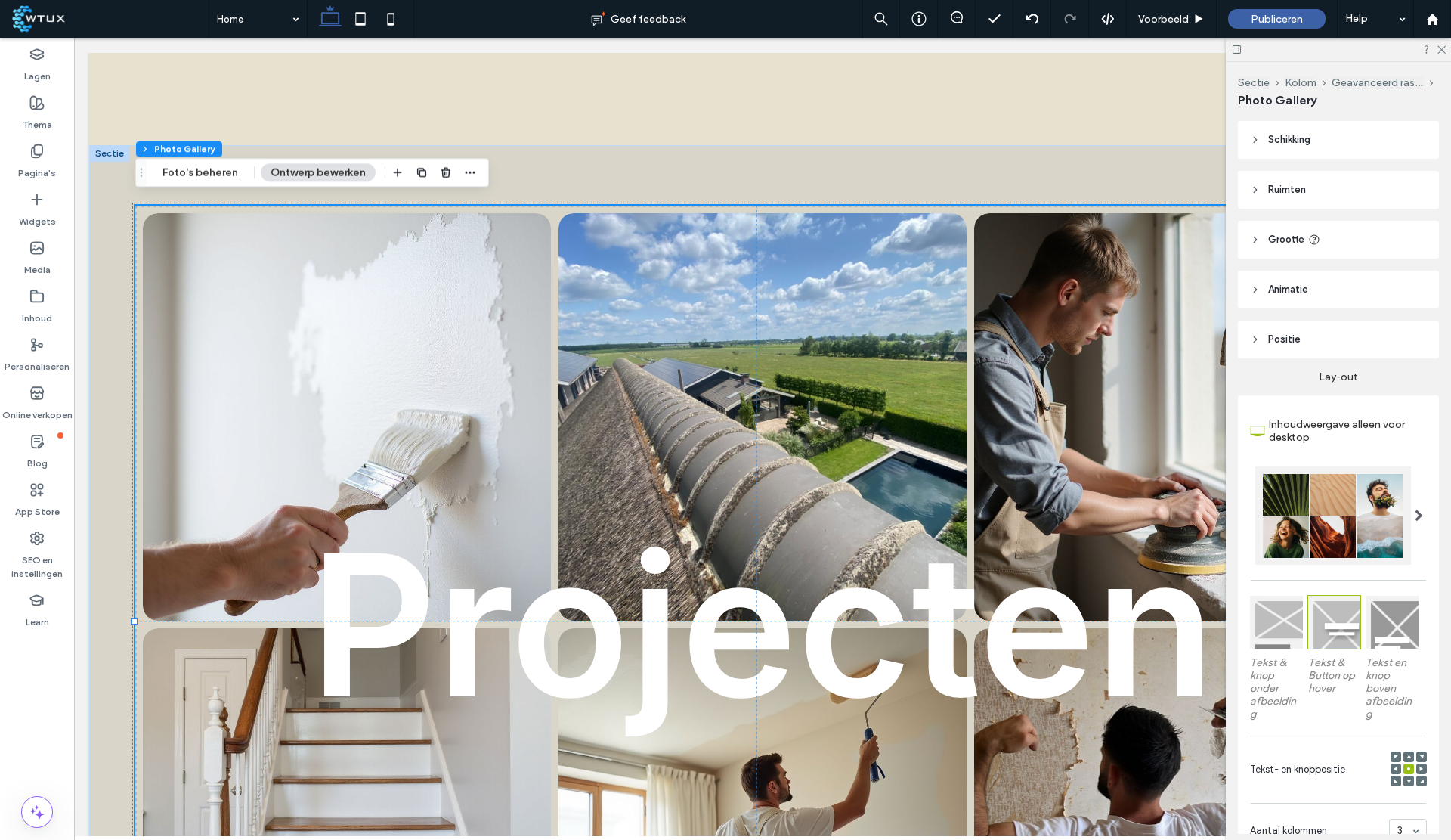
click at [1121, 430] on link at bounding box center [1179, 417] width 433 height 433
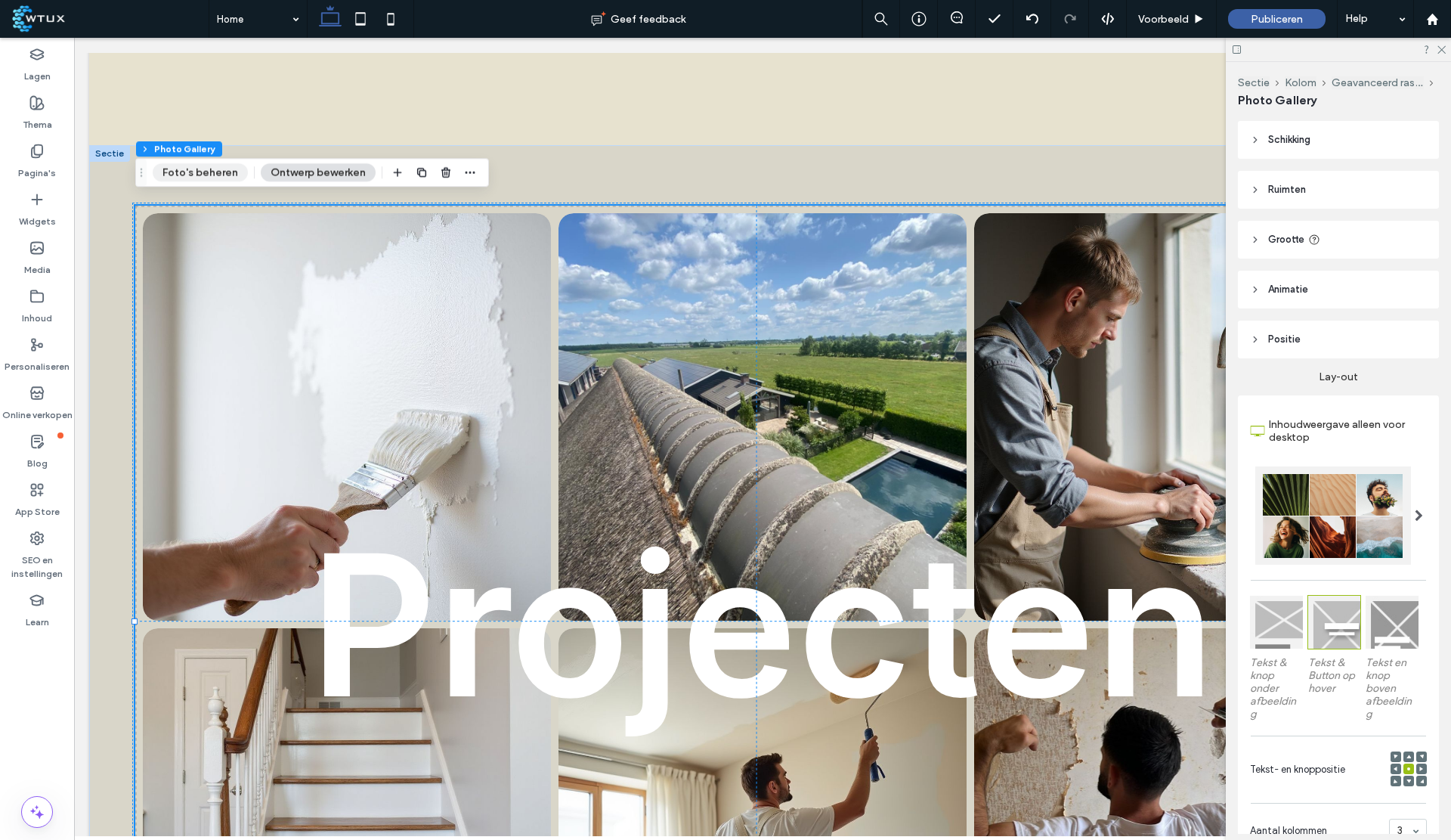
click at [204, 179] on button "Foto's beheren" at bounding box center [200, 173] width 96 height 19
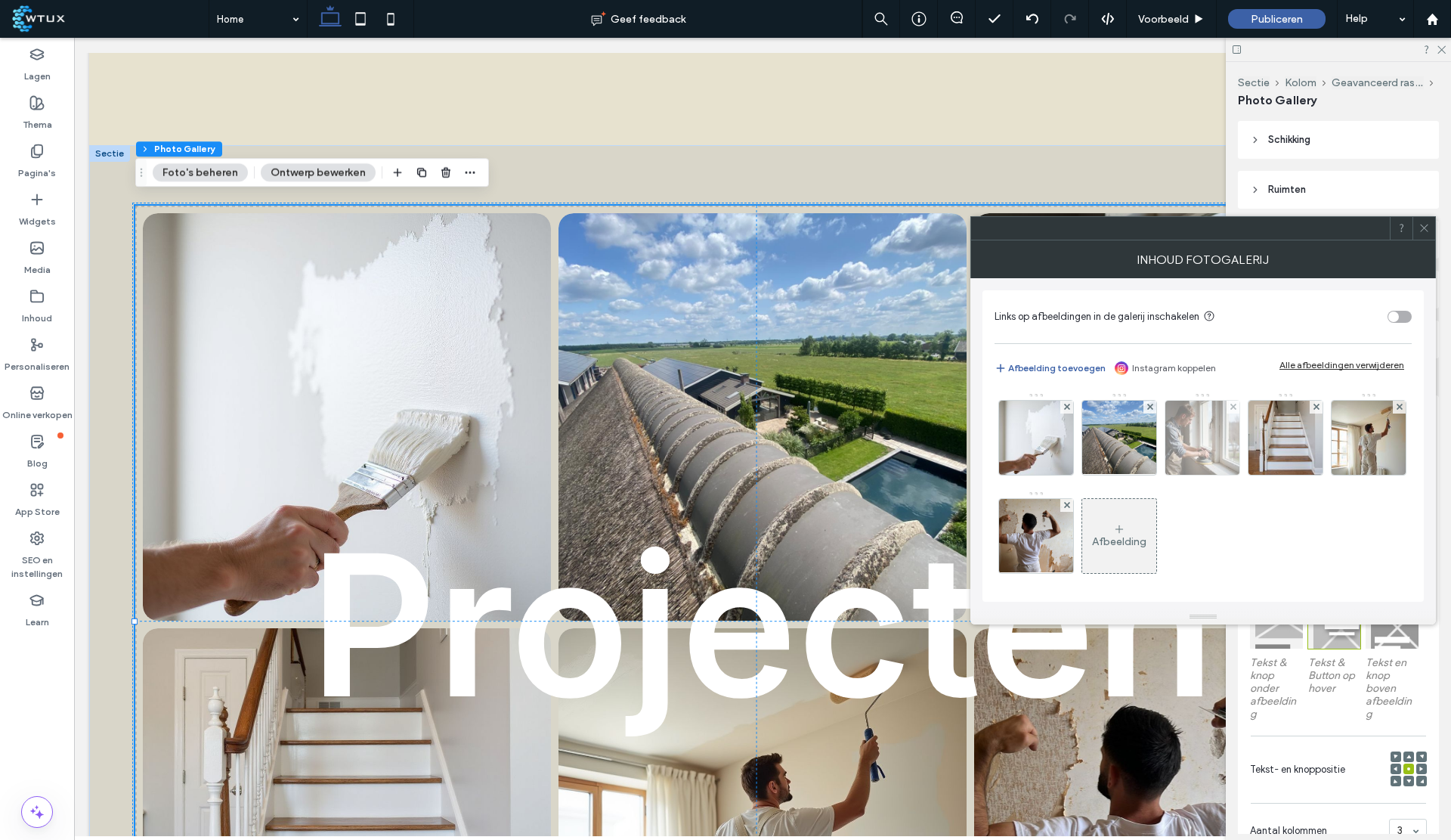
click at [1200, 432] on img at bounding box center [1203, 438] width 74 height 74
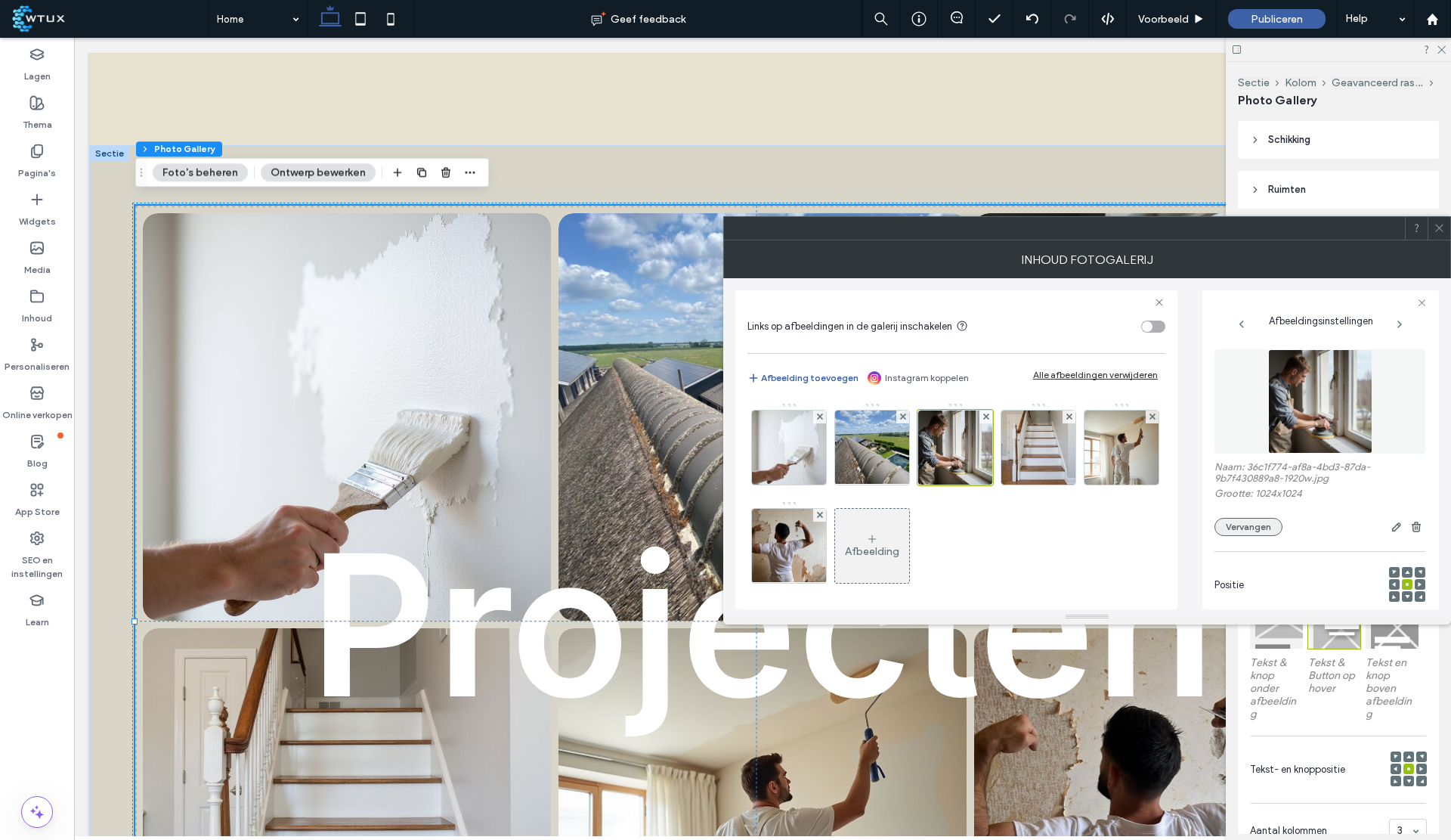
click at [1262, 523] on button "Vervangen" at bounding box center [1249, 527] width 68 height 19
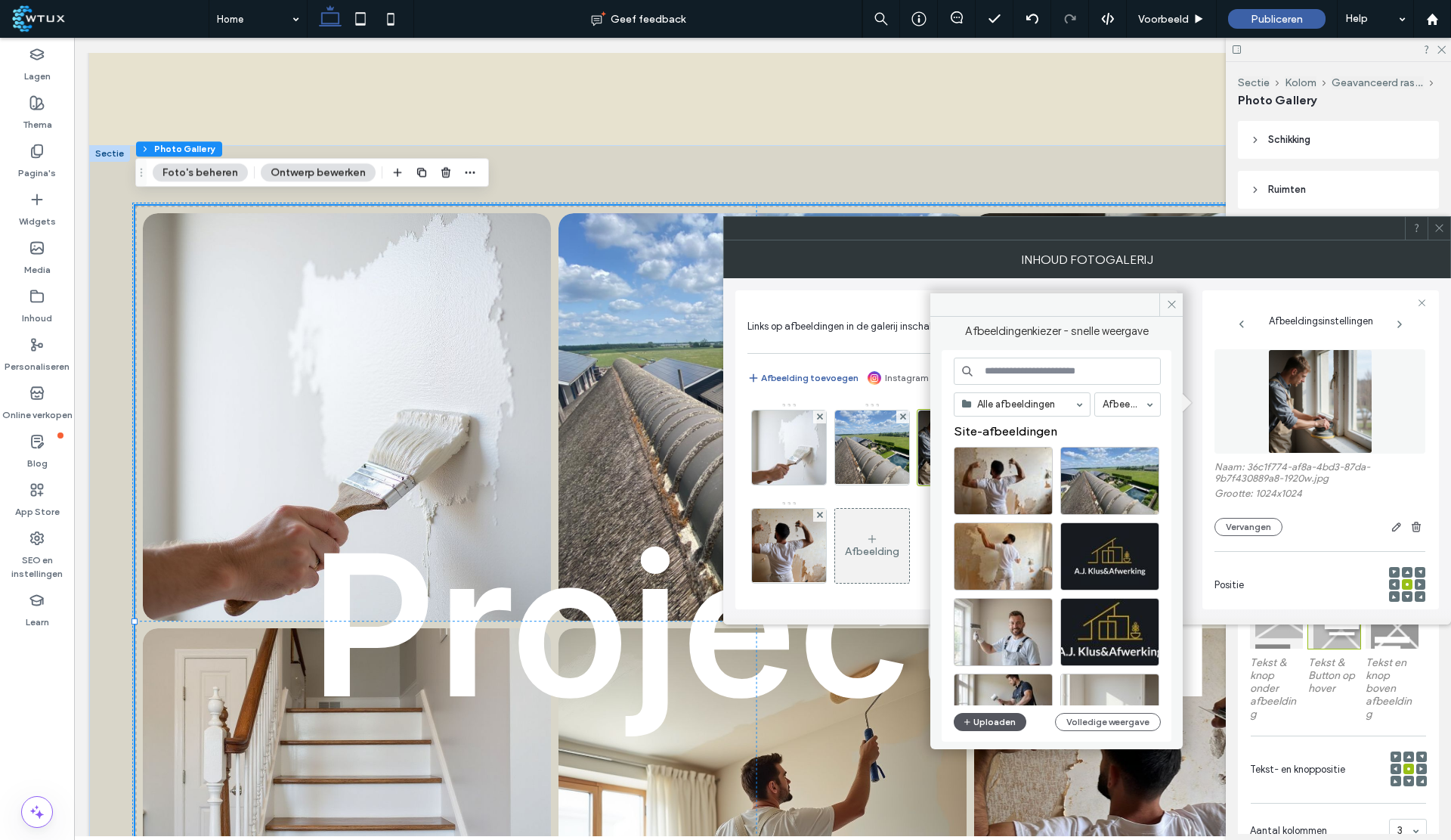
click at [988, 728] on button "Uploaden" at bounding box center [991, 722] width 72 height 19
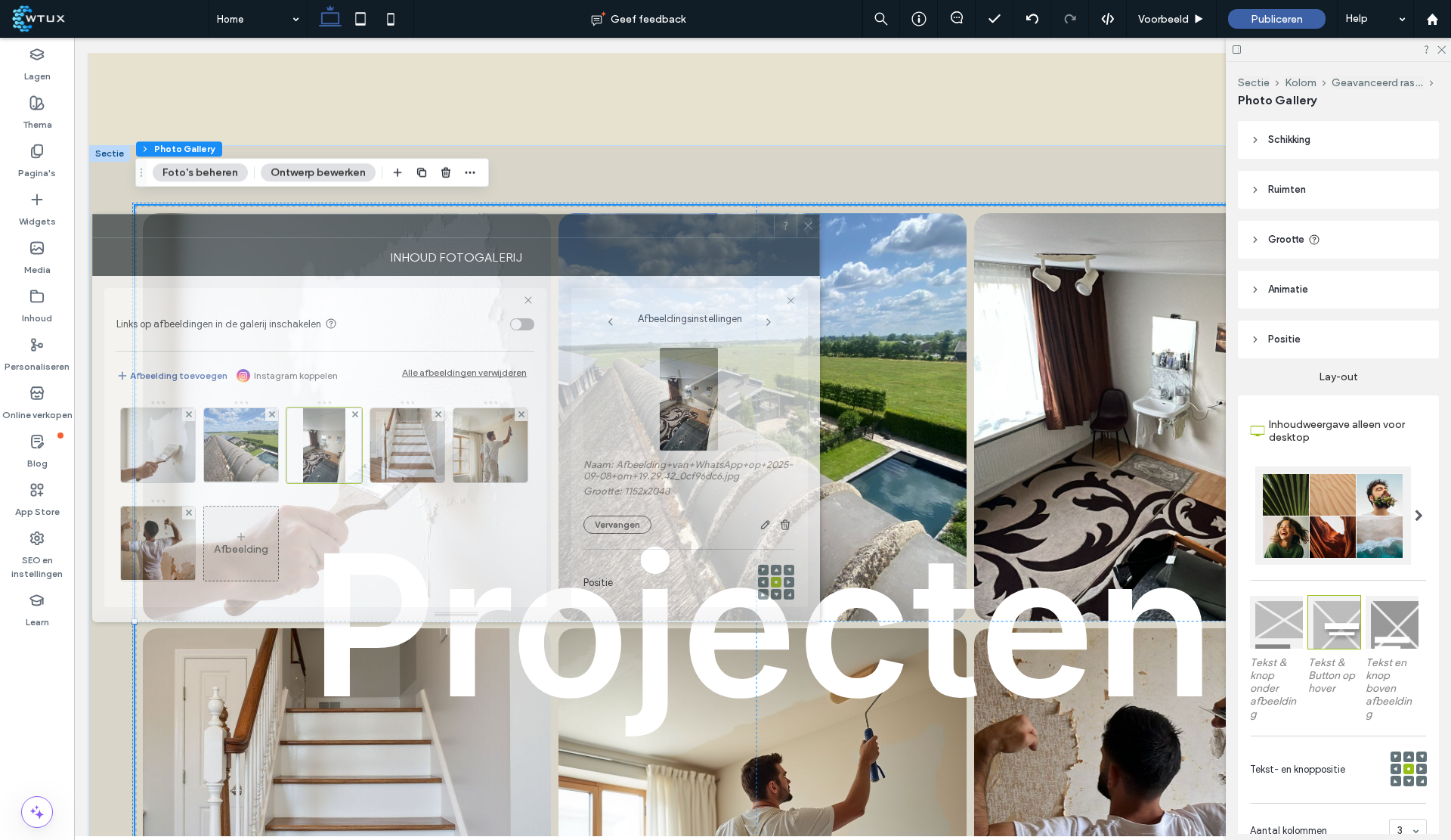
drag, startPoint x: 1328, startPoint y: 225, endPoint x: 697, endPoint y: 222, distance: 631.0
click at [697, 222] on div at bounding box center [434, 226] width 681 height 22
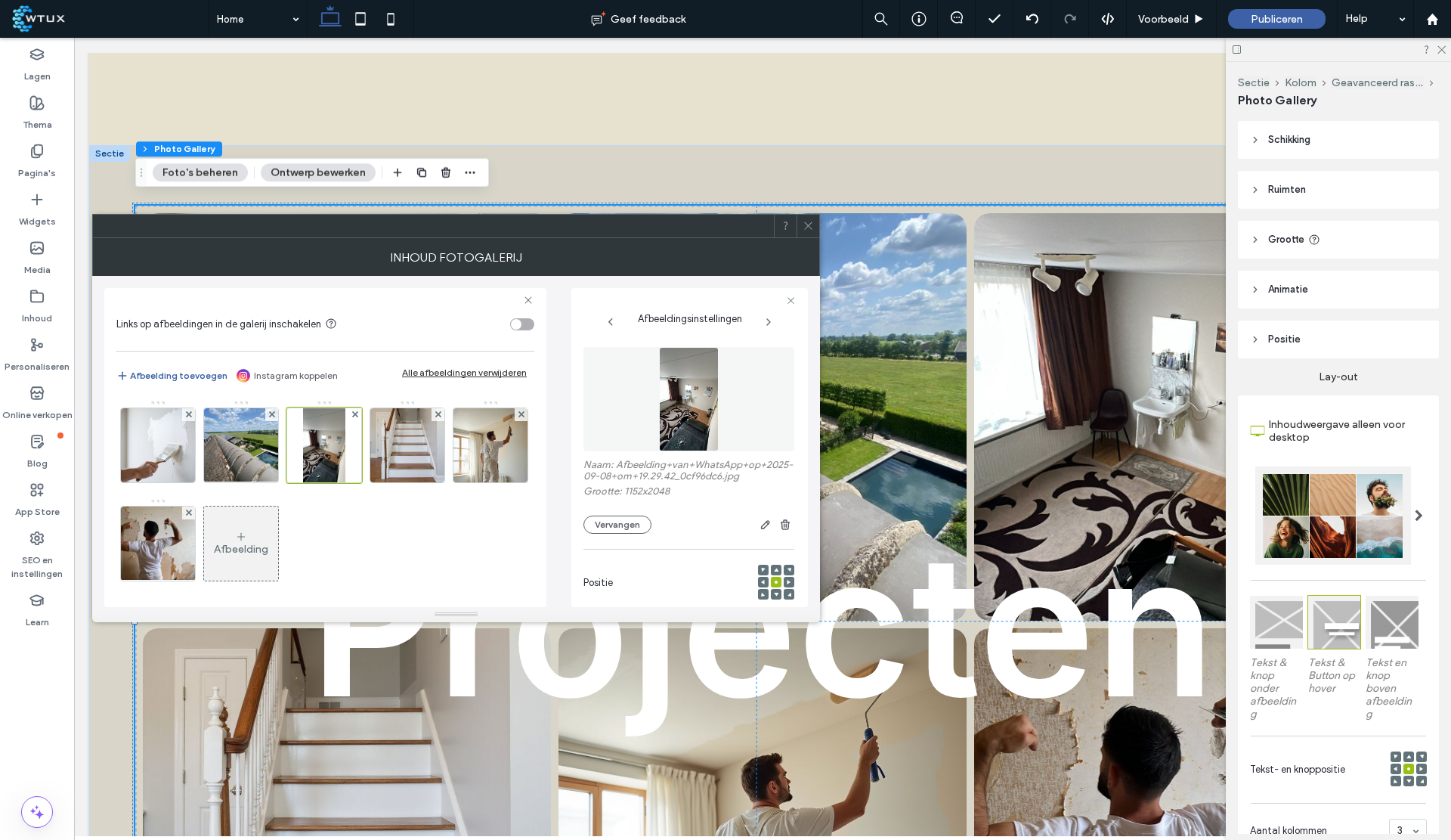
click at [806, 227] on icon at bounding box center [809, 226] width 11 height 11
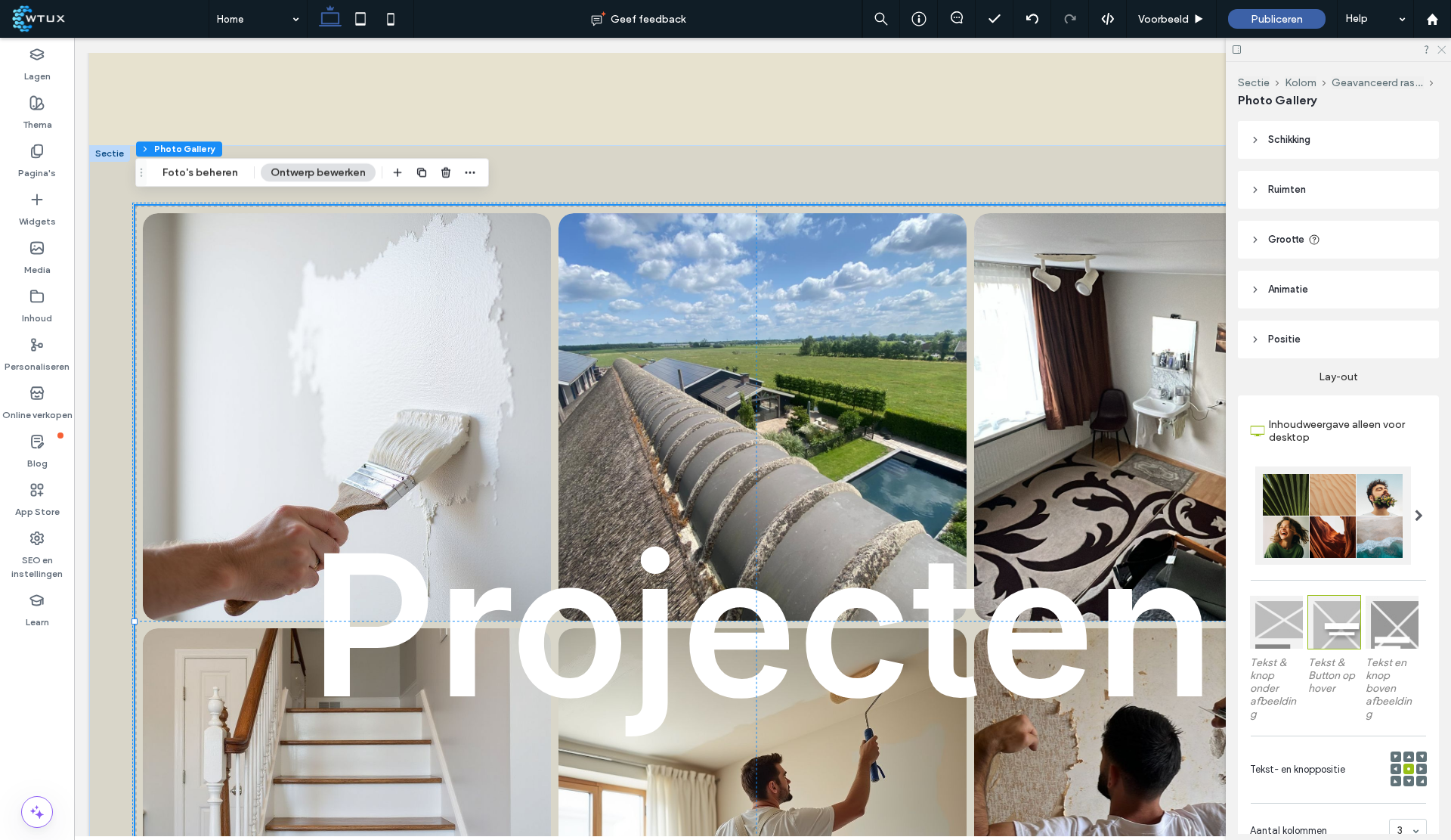
click at [1442, 47] on icon at bounding box center [1441, 48] width 10 height 10
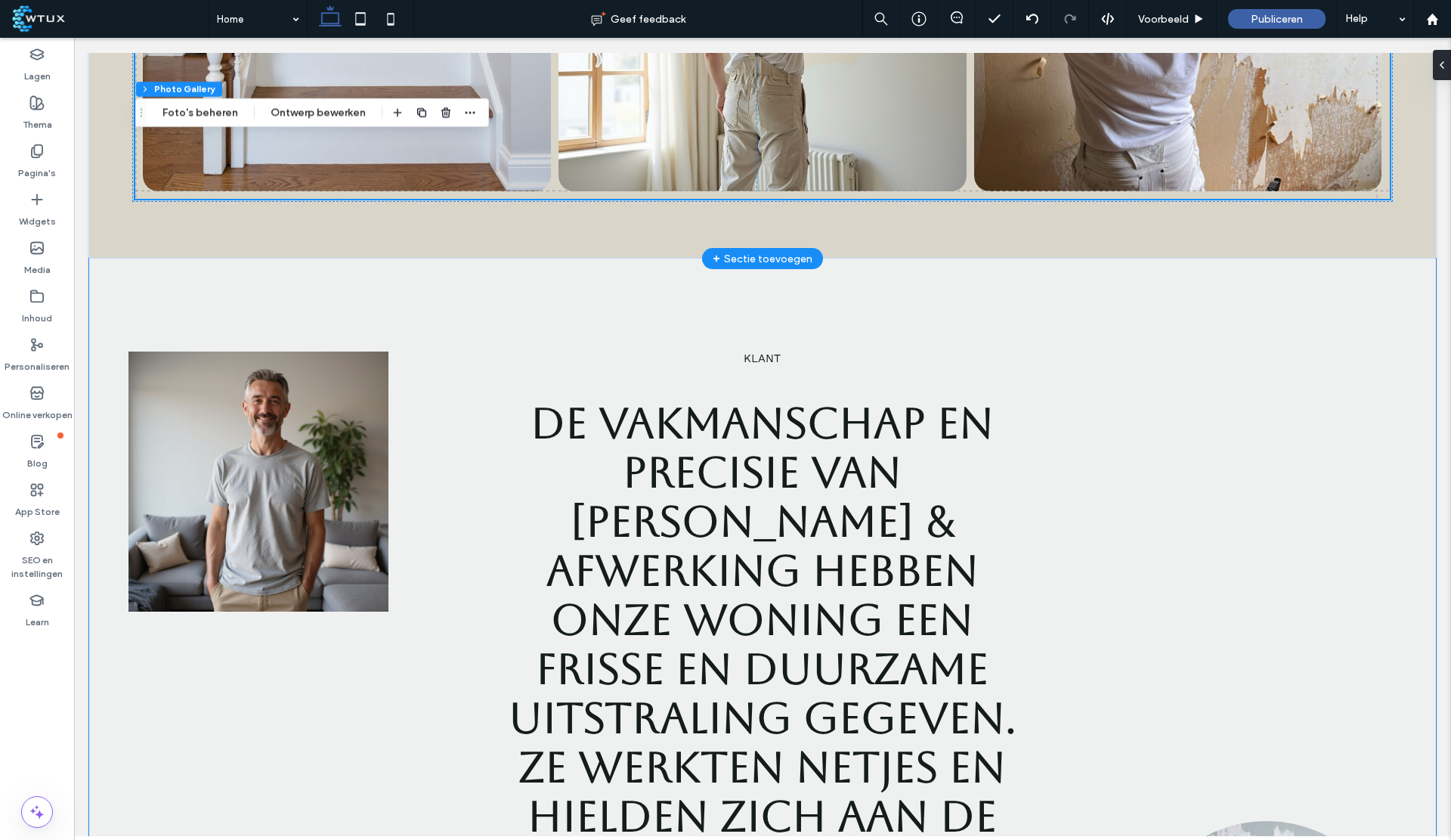
scroll to position [3021, 0]
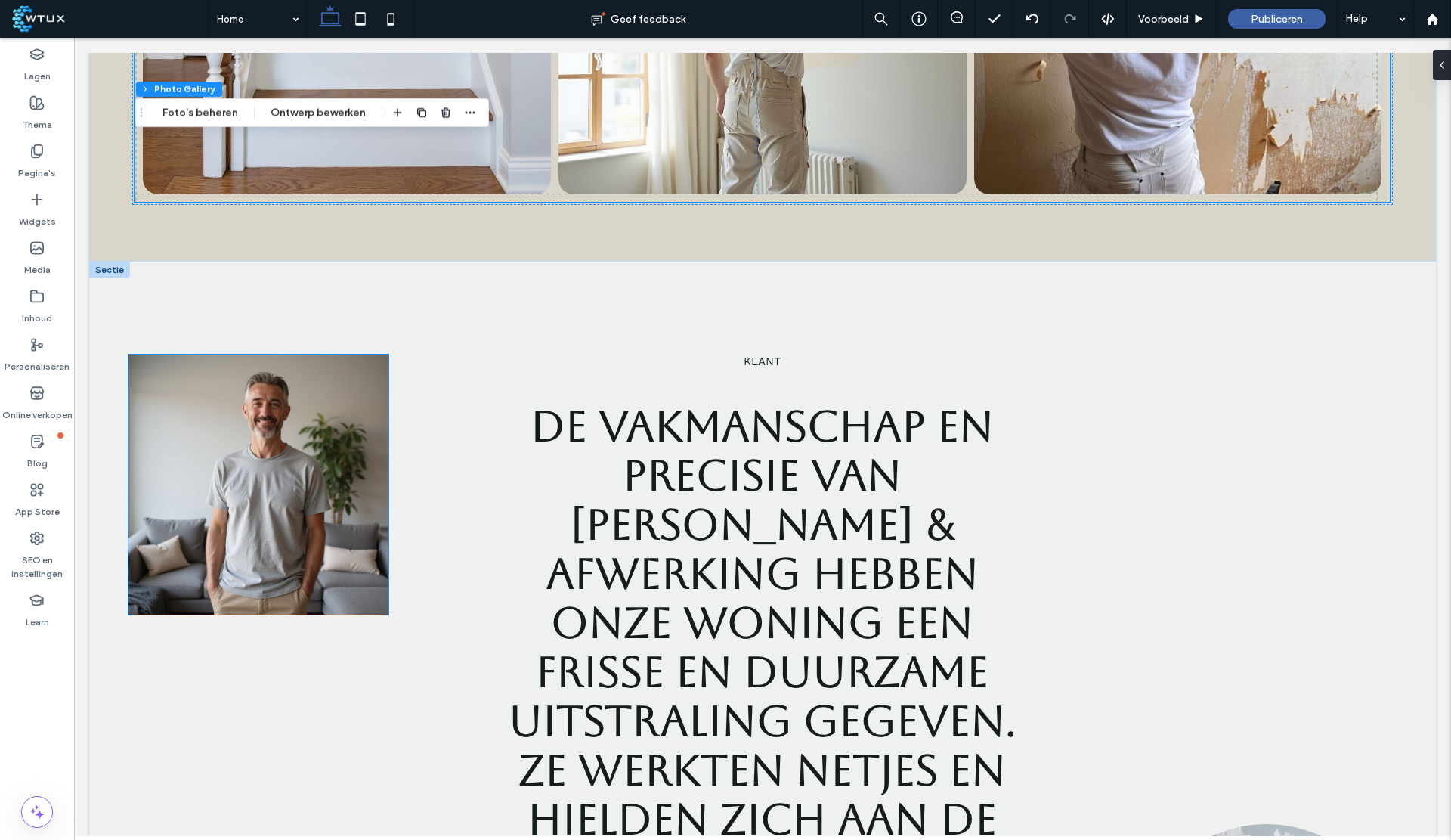
click at [222, 512] on img at bounding box center [258, 485] width 260 height 260
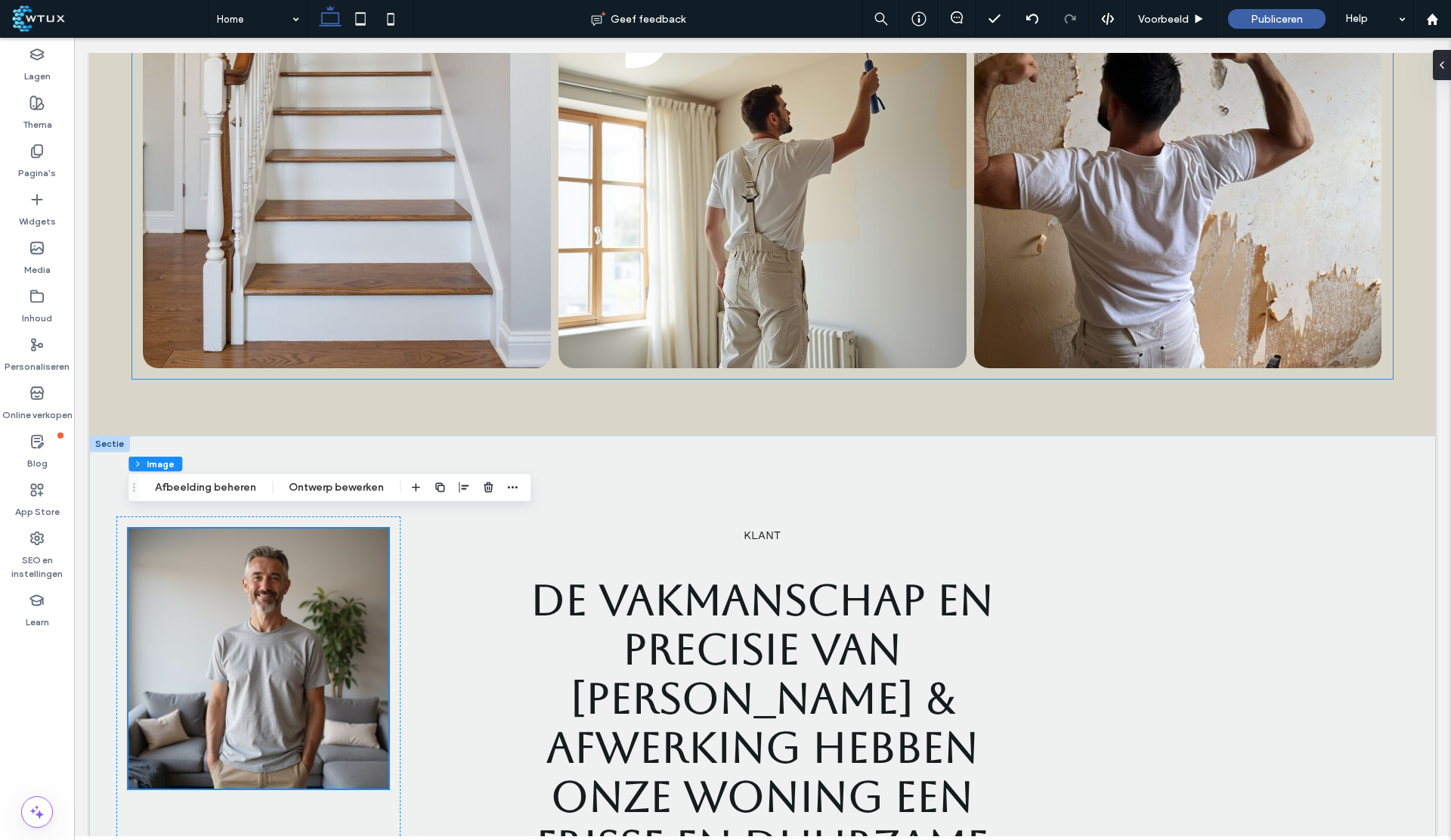
scroll to position [2872, 0]
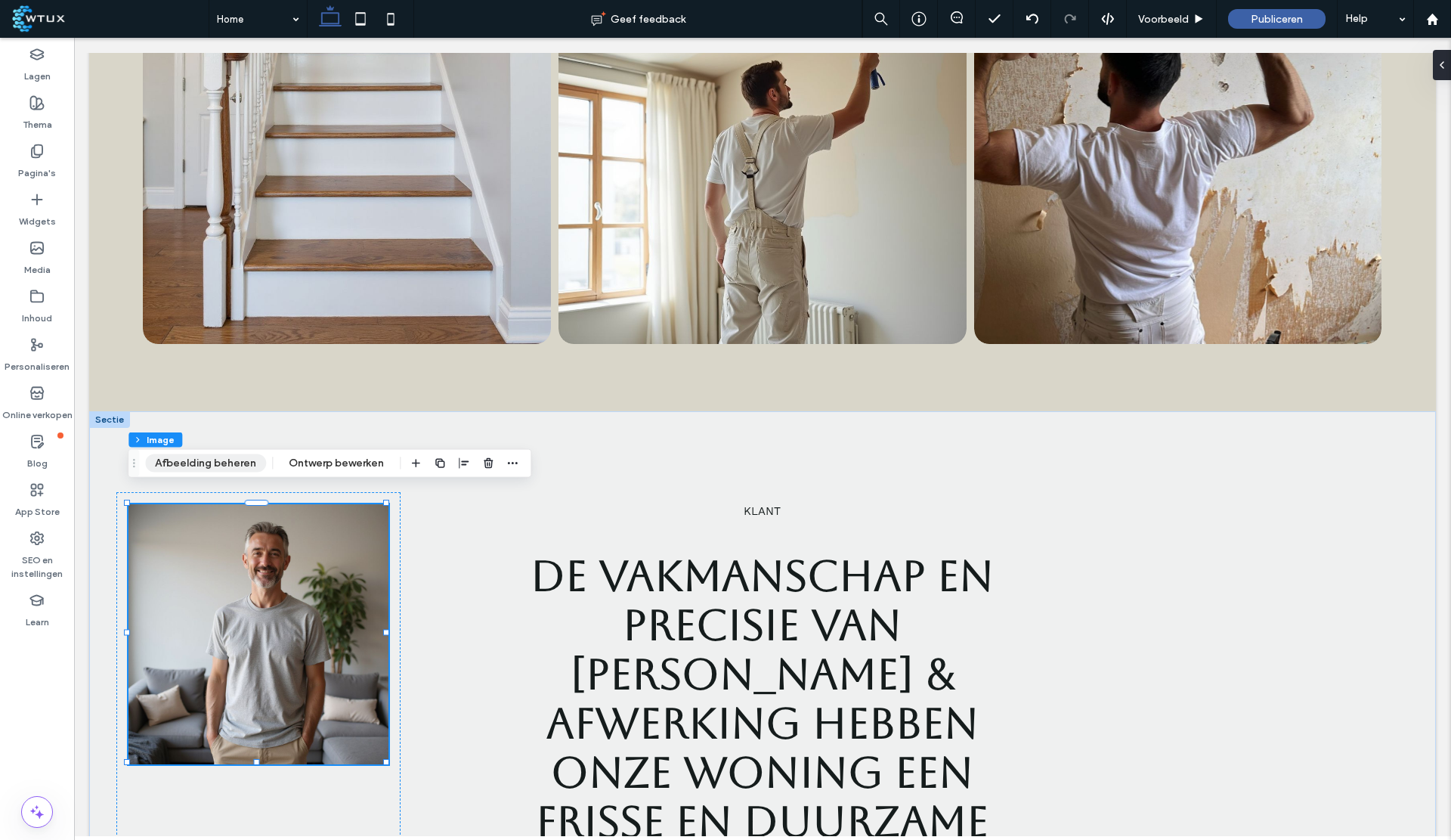
click at [212, 459] on button "Afbeelding beheren" at bounding box center [205, 463] width 121 height 19
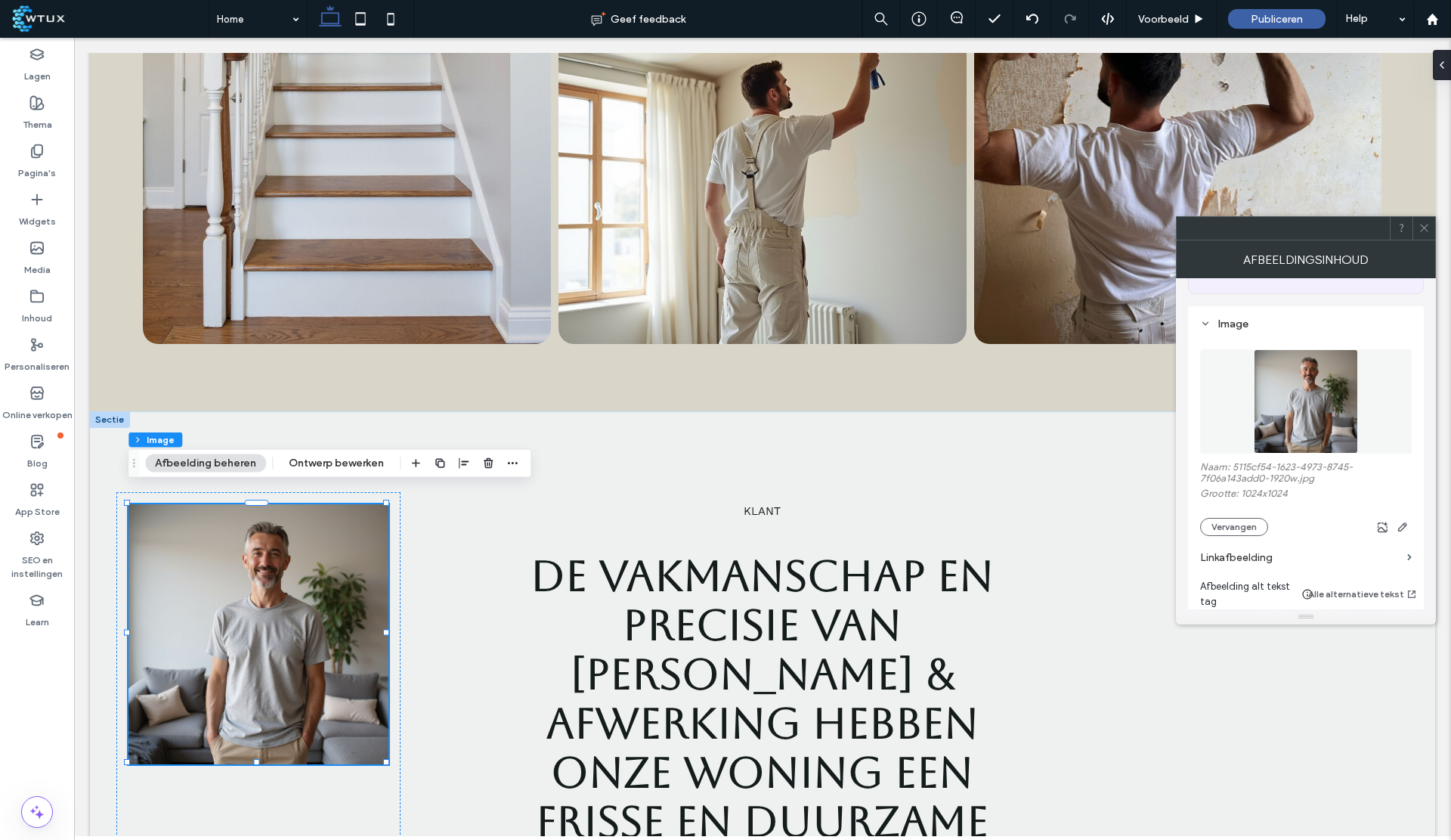
scroll to position [132, 0]
click at [1238, 527] on button "Vervangen" at bounding box center [1234, 526] width 68 height 19
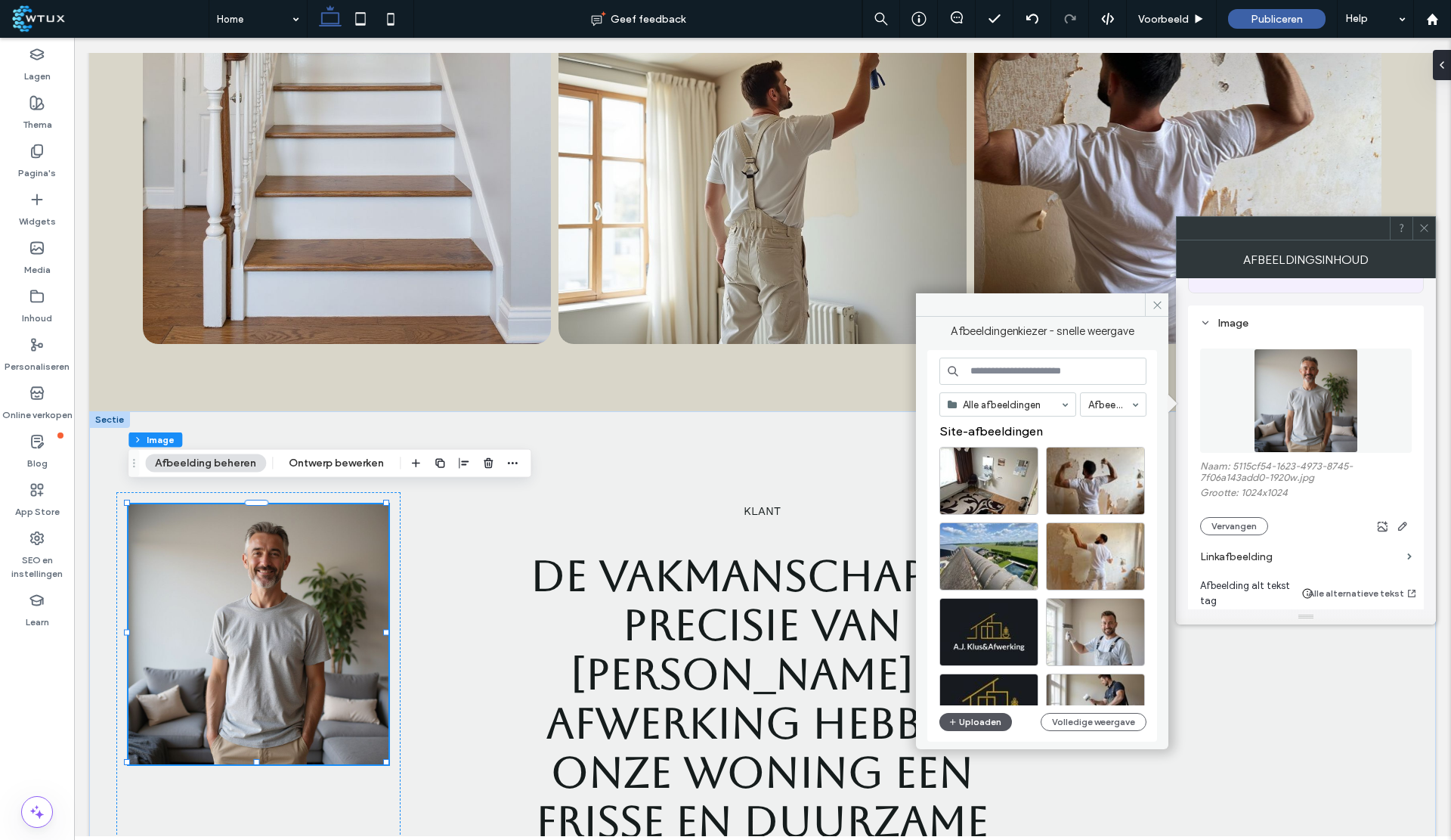
click at [991, 720] on button "Uploaden" at bounding box center [976, 722] width 72 height 19
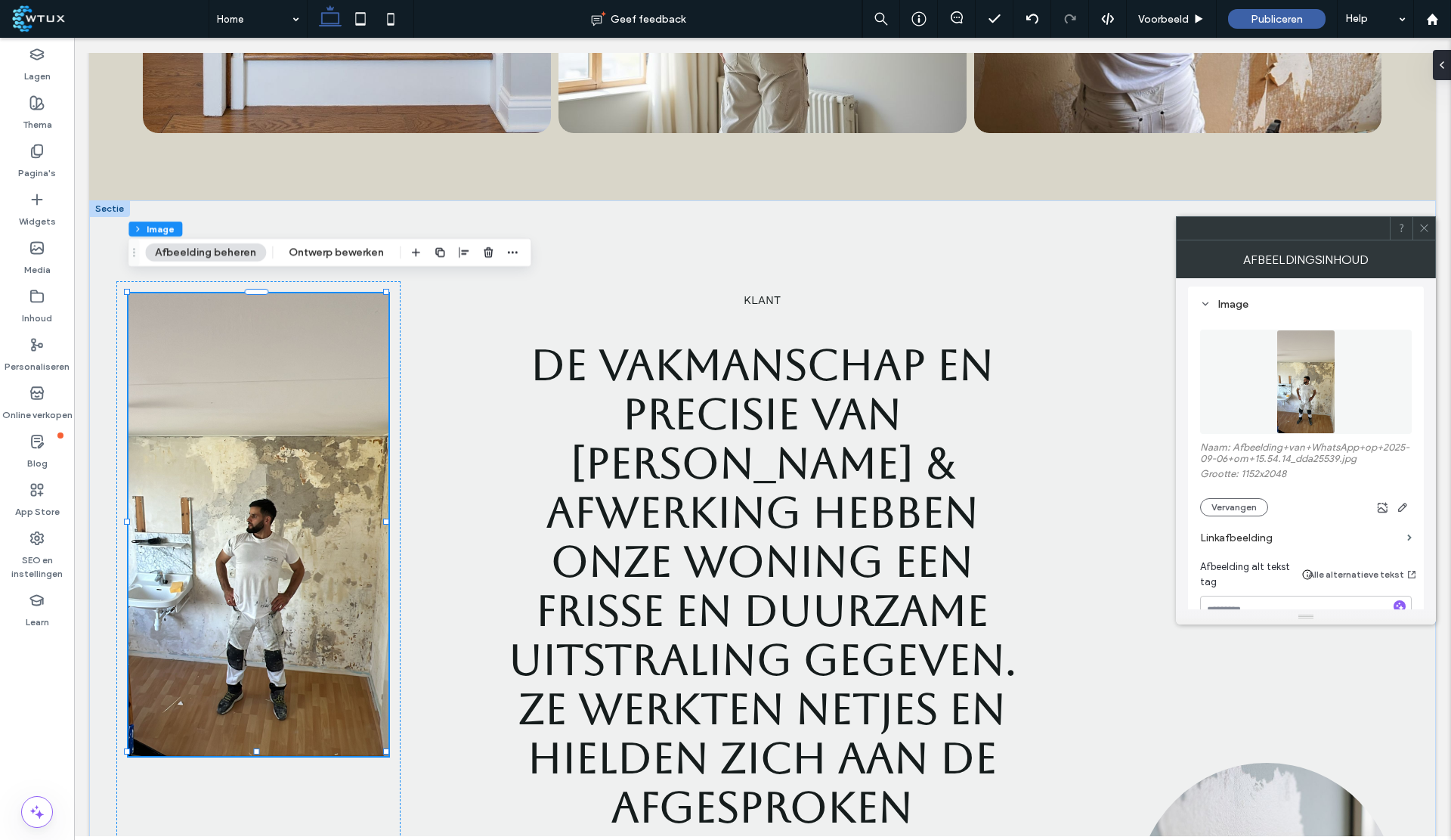
scroll to position [130, 0]
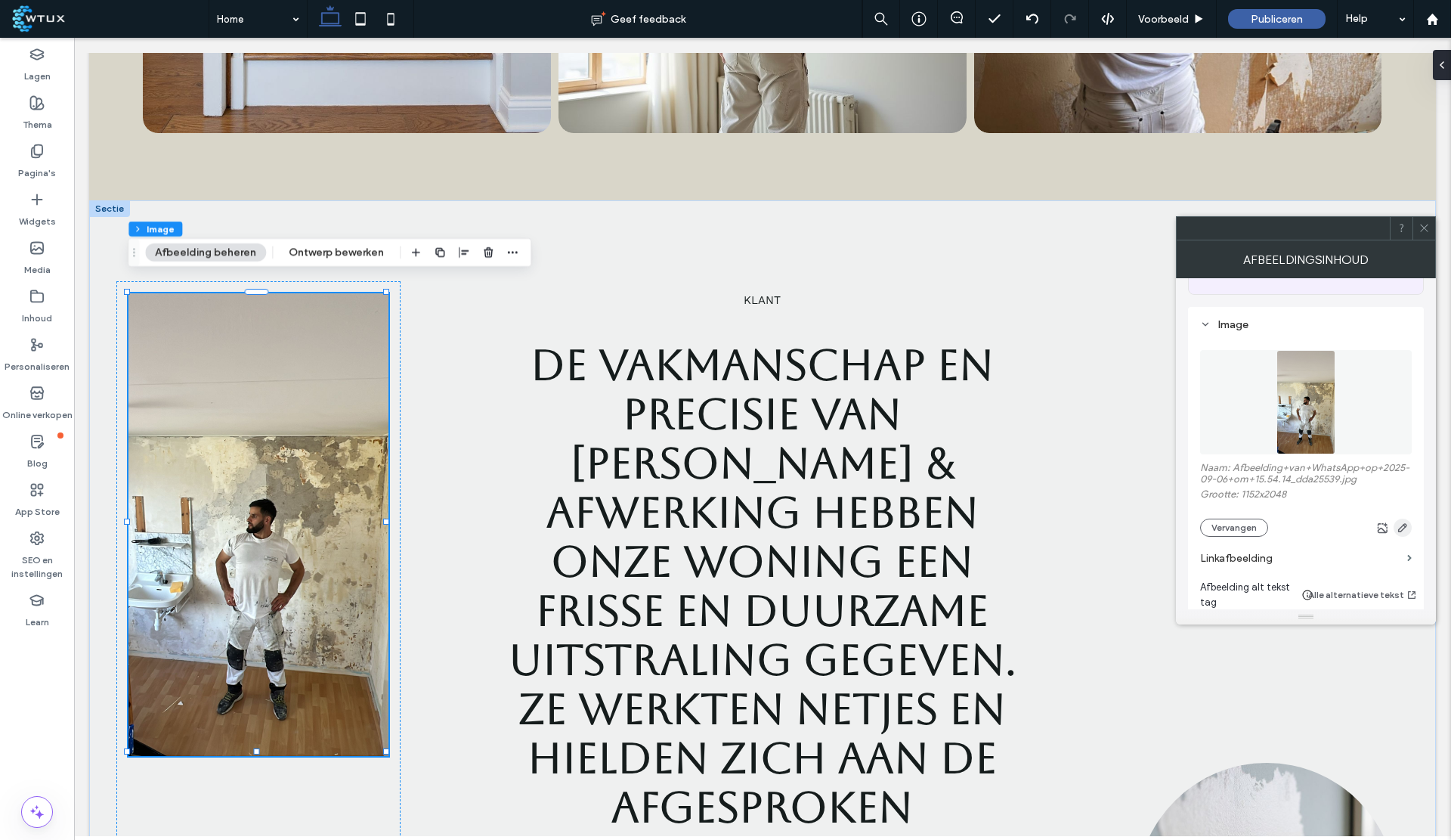
click at [1403, 529] on icon "button" at bounding box center [1403, 527] width 12 height 12
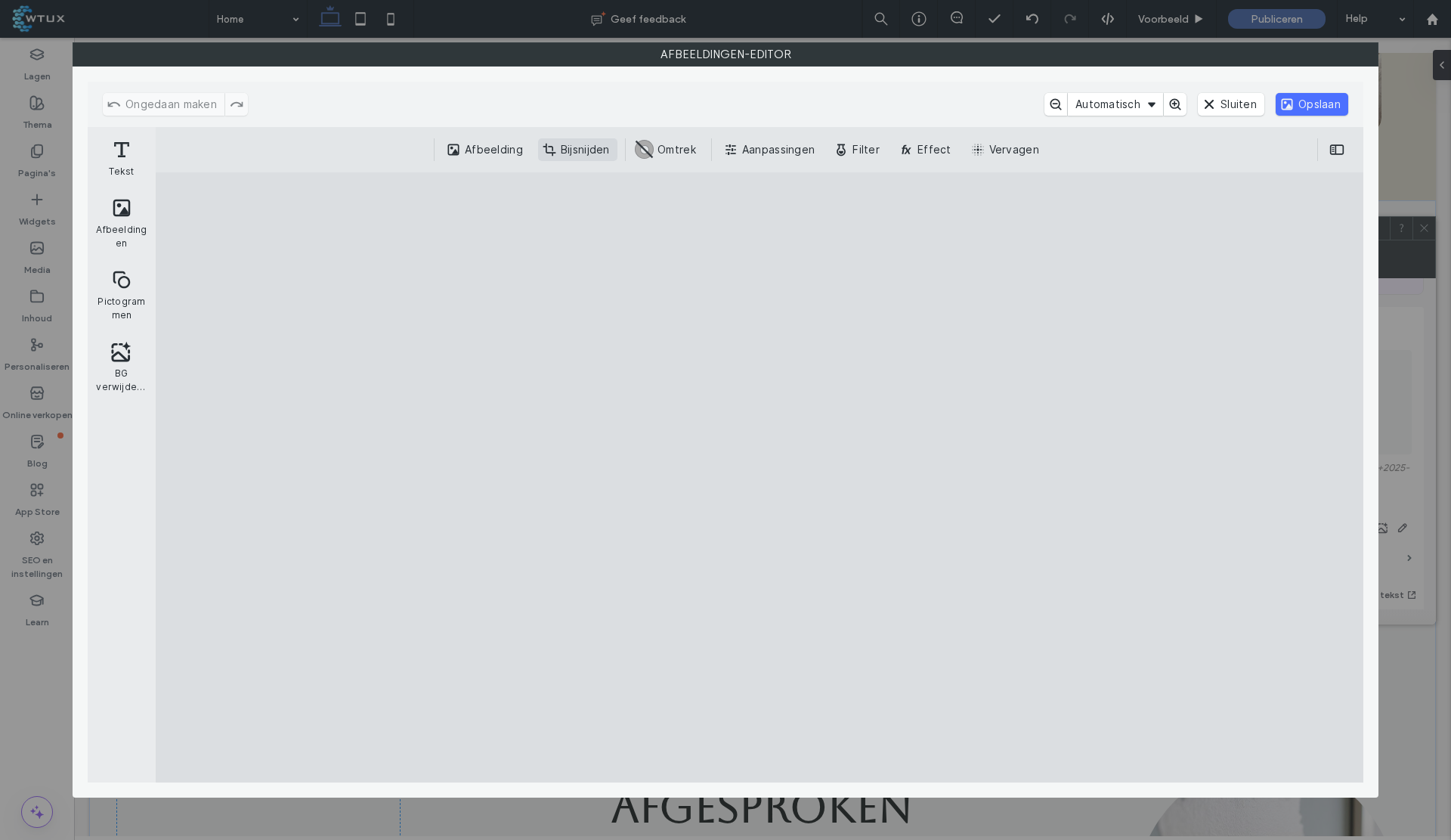
click at [551, 156] on button "Bijsnijden" at bounding box center [578, 149] width 80 height 22
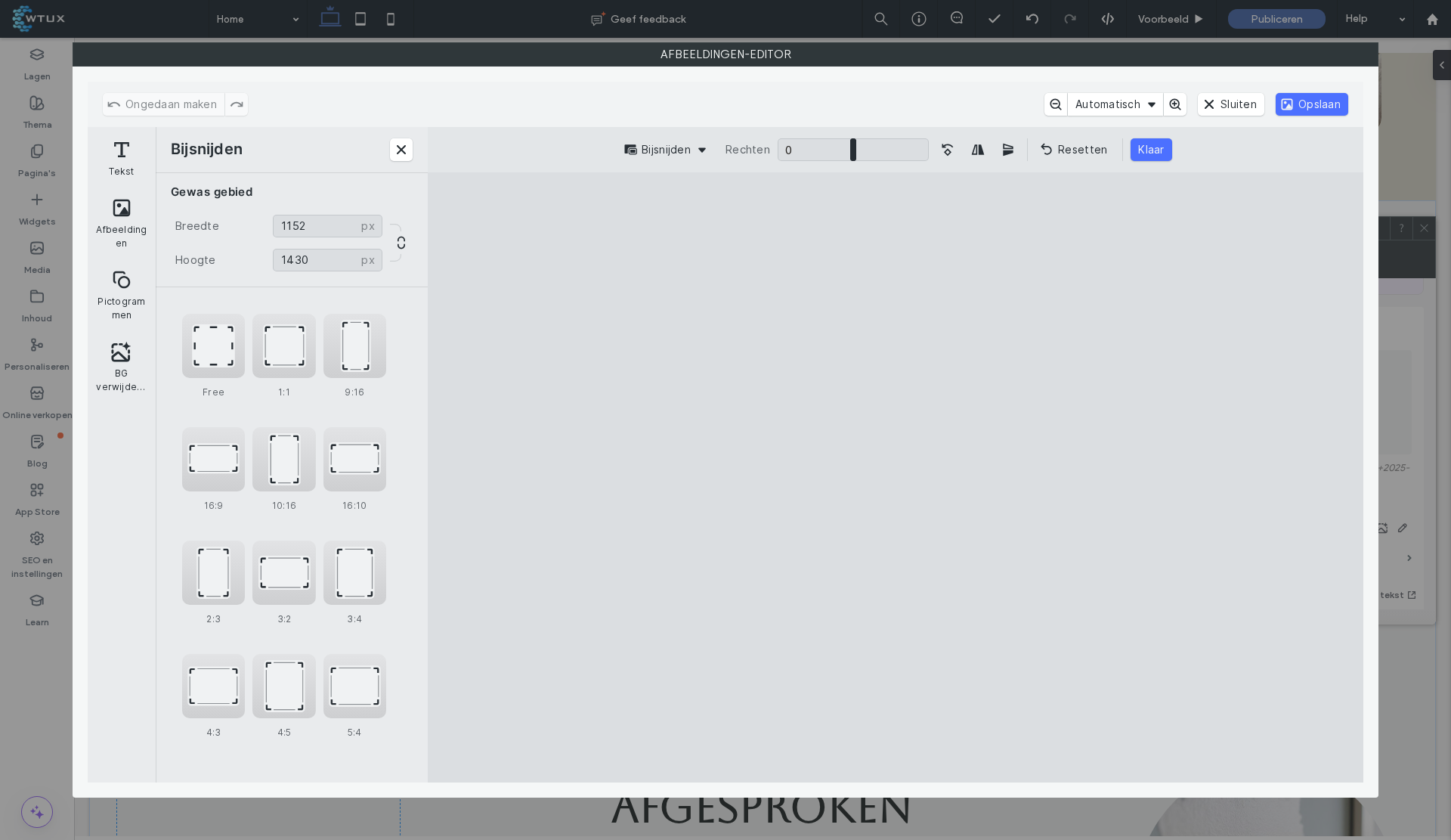
type input "****"
drag, startPoint x: 893, startPoint y: 235, endPoint x: 917, endPoint y: 372, distance: 139.1
click at [896, 477] on cesdk-canvas "Editor canvas" at bounding box center [896, 477] width 0 height 0
type input "****"
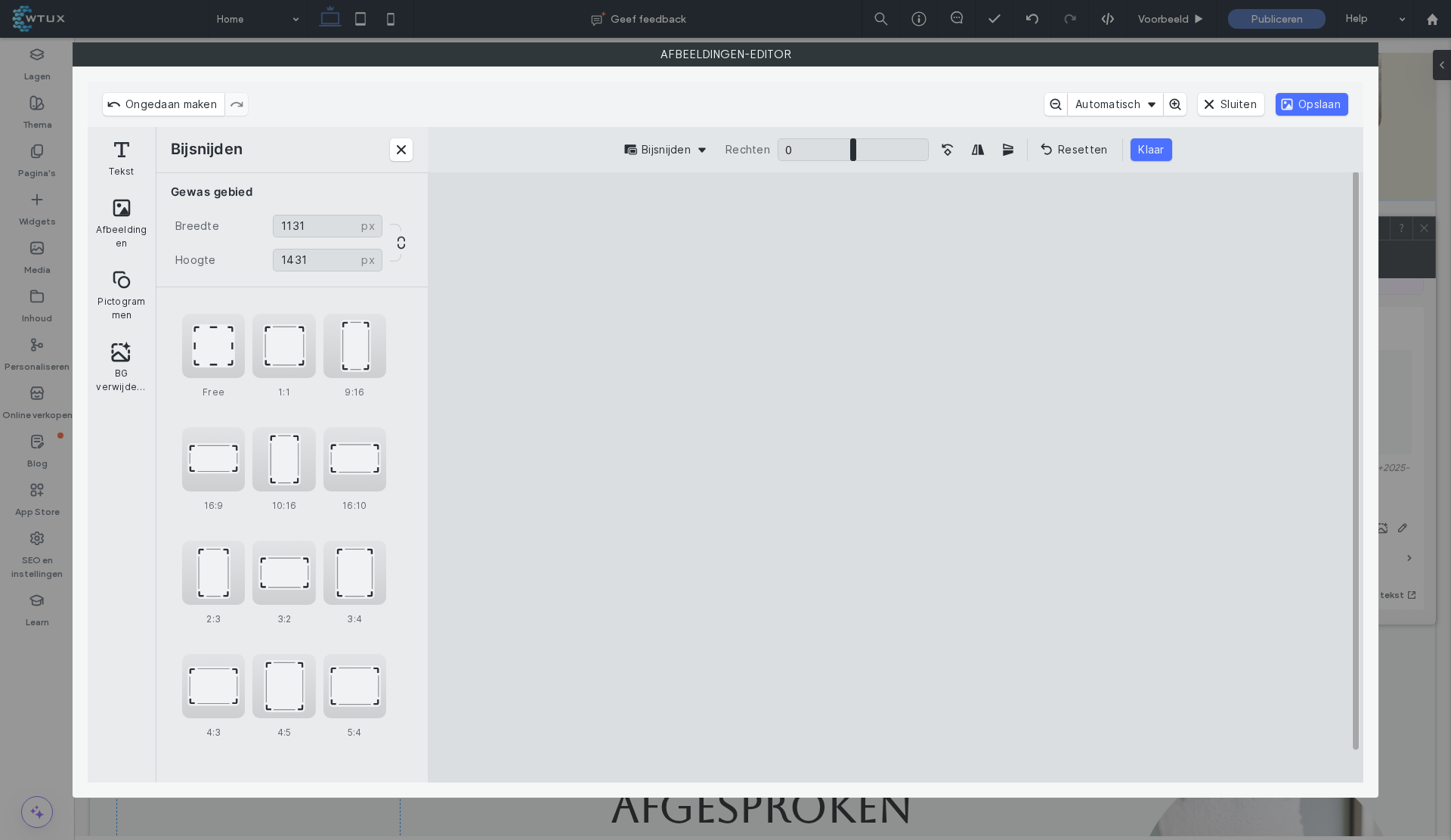
type input "****"
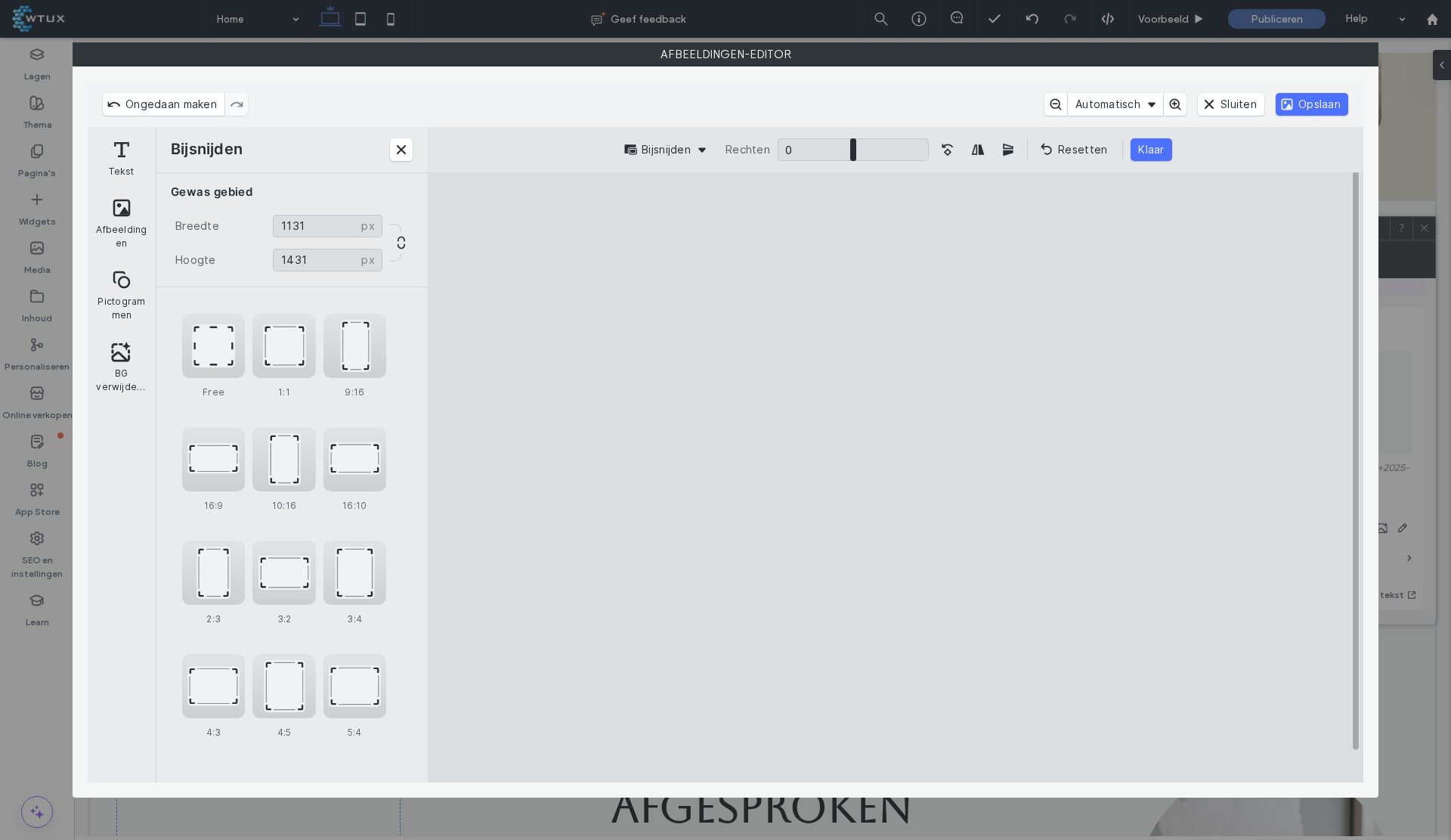
type input "****"
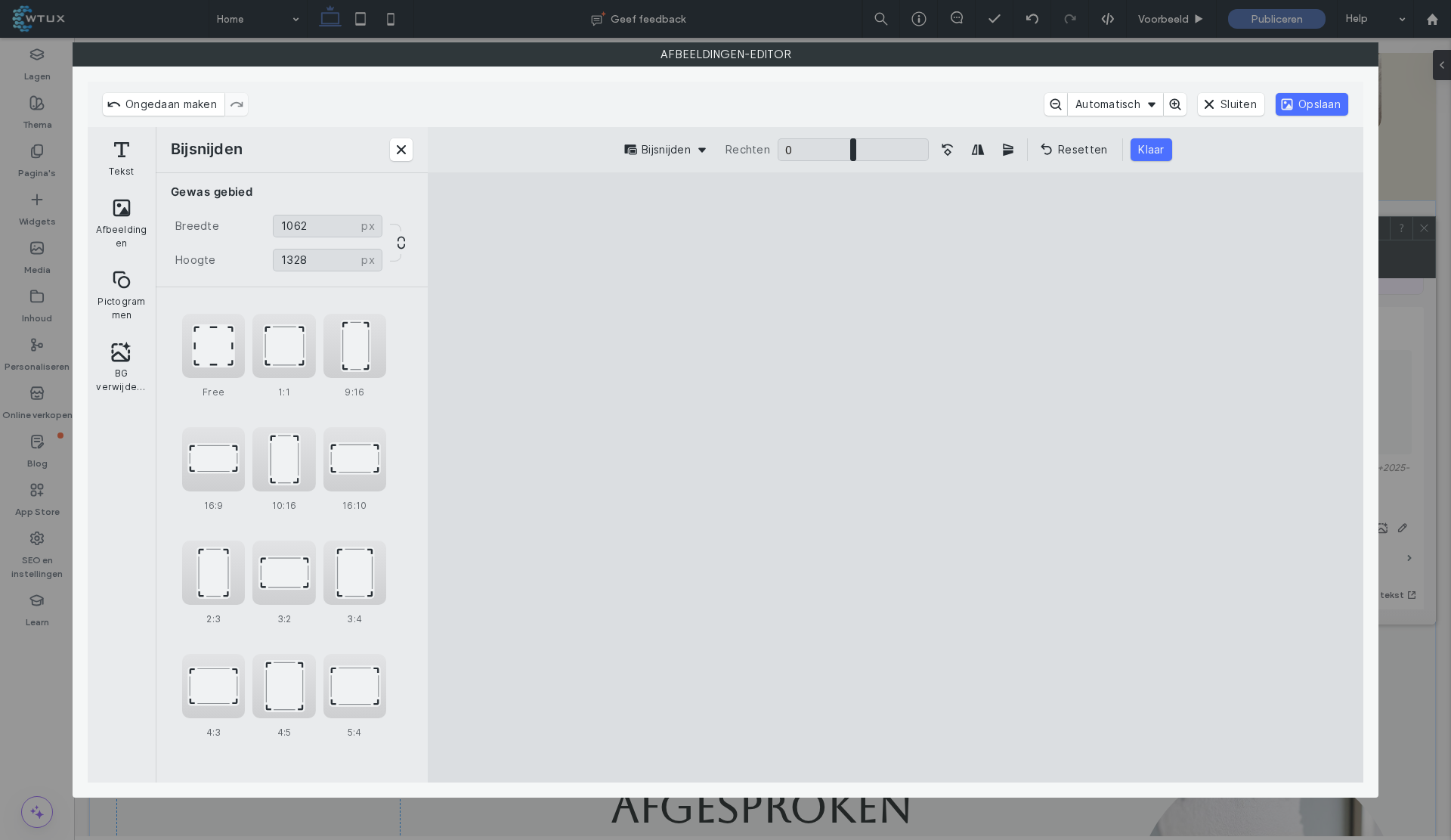
type input "****"
drag, startPoint x: 1082, startPoint y: 756, endPoint x: 1047, endPoint y: 706, distance: 61.0
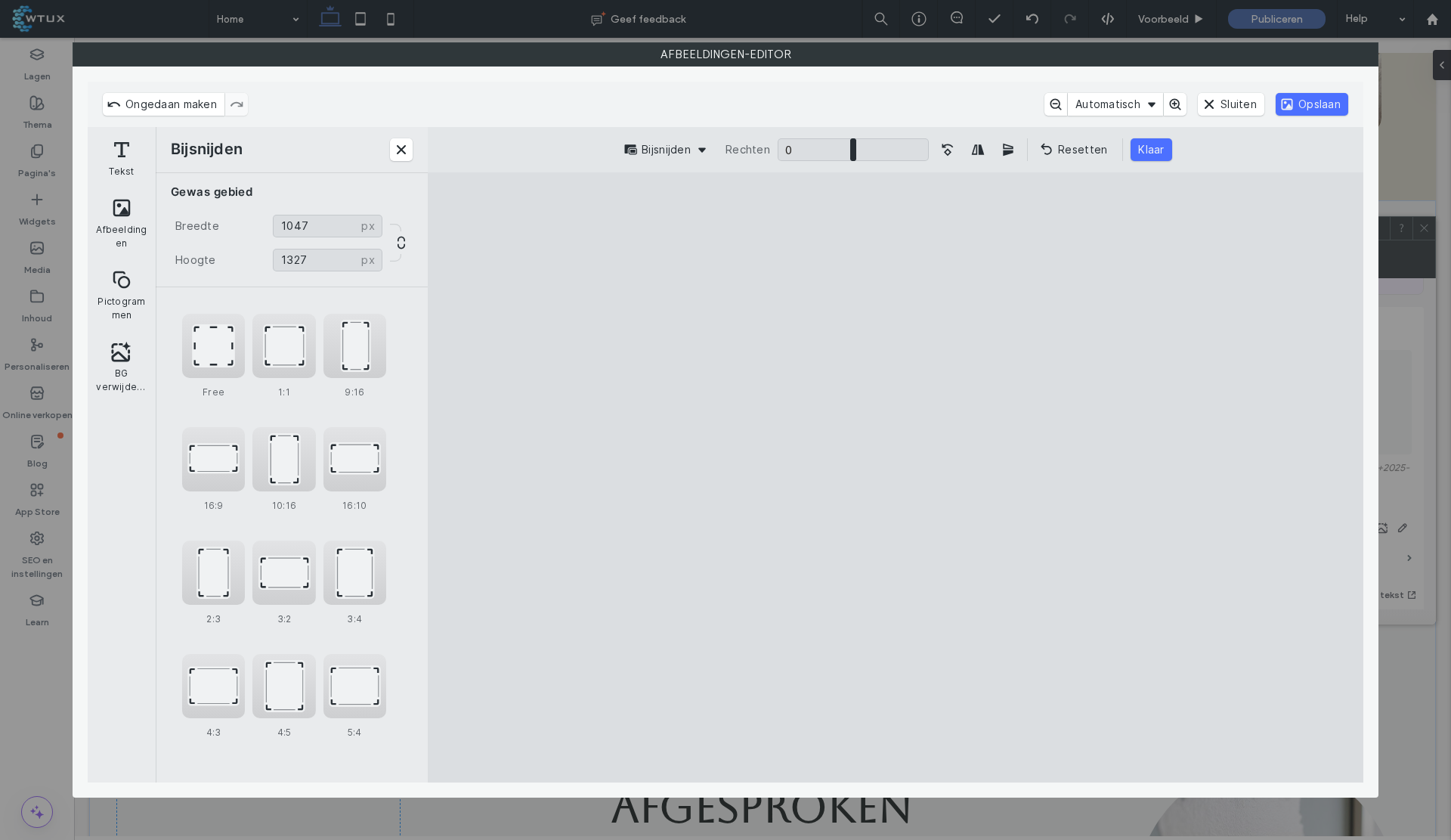
click at [896, 477] on cesdk-canvas "Editor canvas" at bounding box center [896, 477] width 0 height 0
drag, startPoint x: 992, startPoint y: 625, endPoint x: 930, endPoint y: 567, distance: 84.9
click at [896, 477] on cesdk-canvas "Editor canvas" at bounding box center [896, 477] width 0 height 0
type input "****"
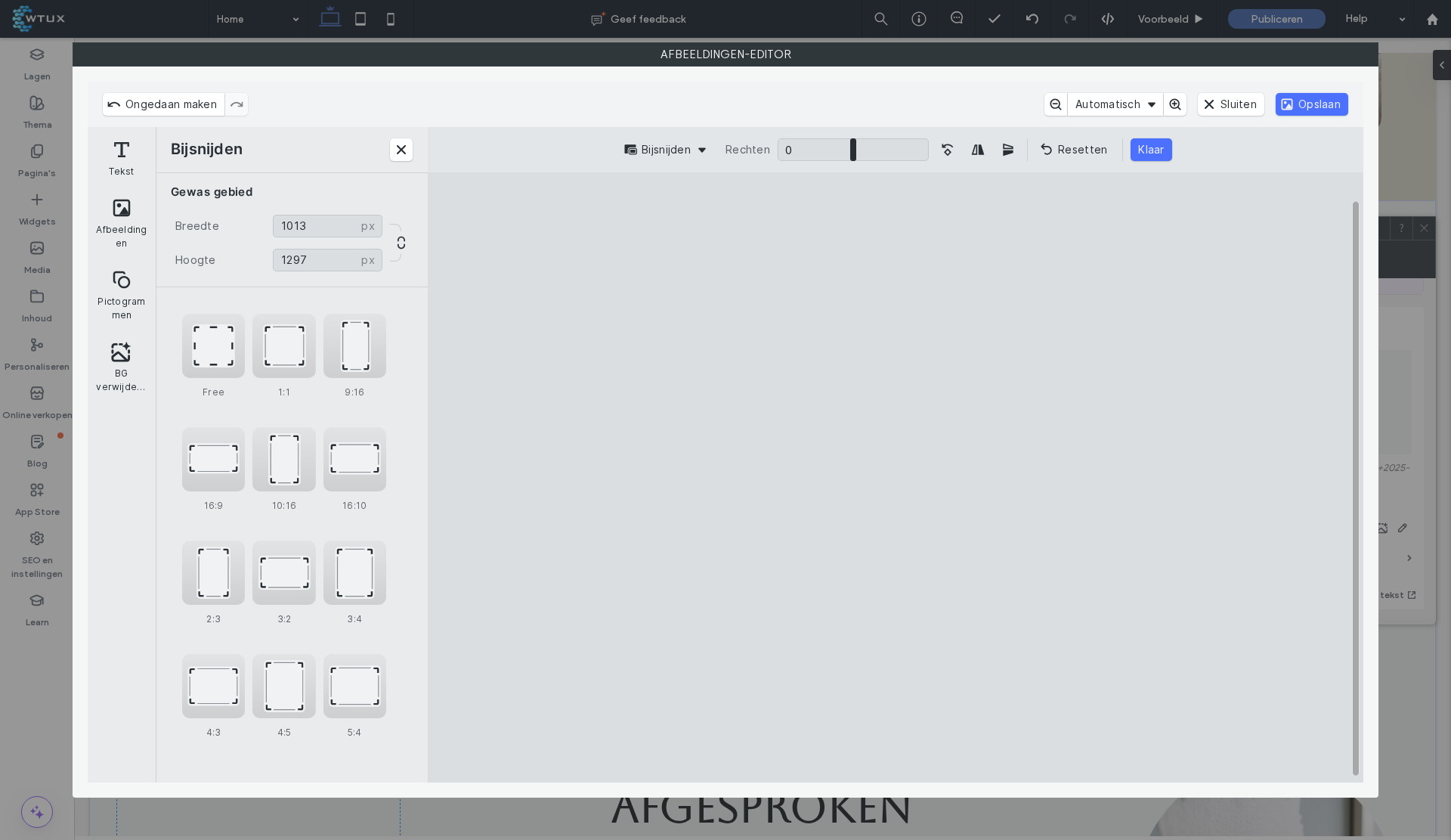
type input "****"
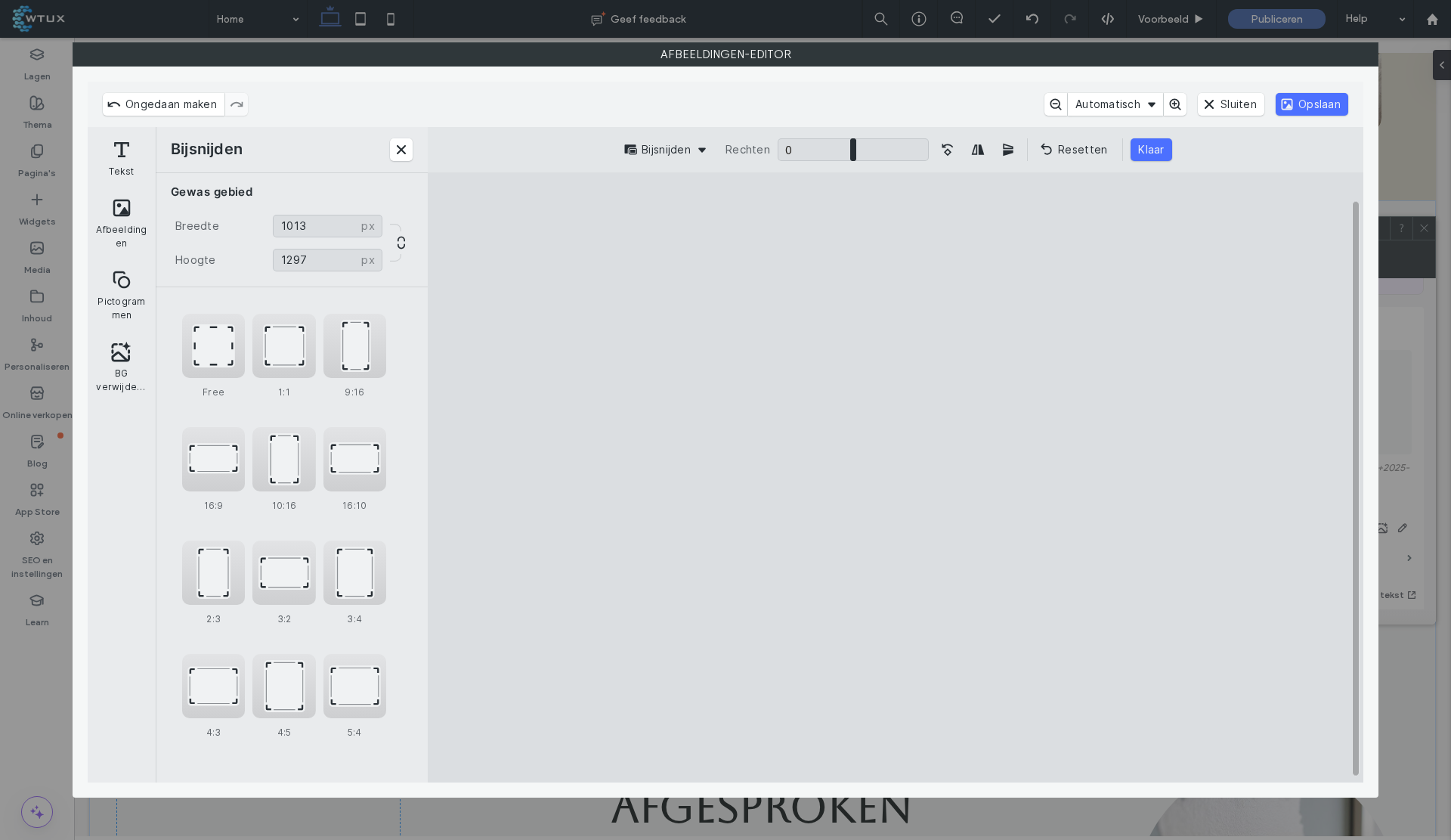
type input "****"
type input "***"
type input "****"
type input "***"
type input "****"
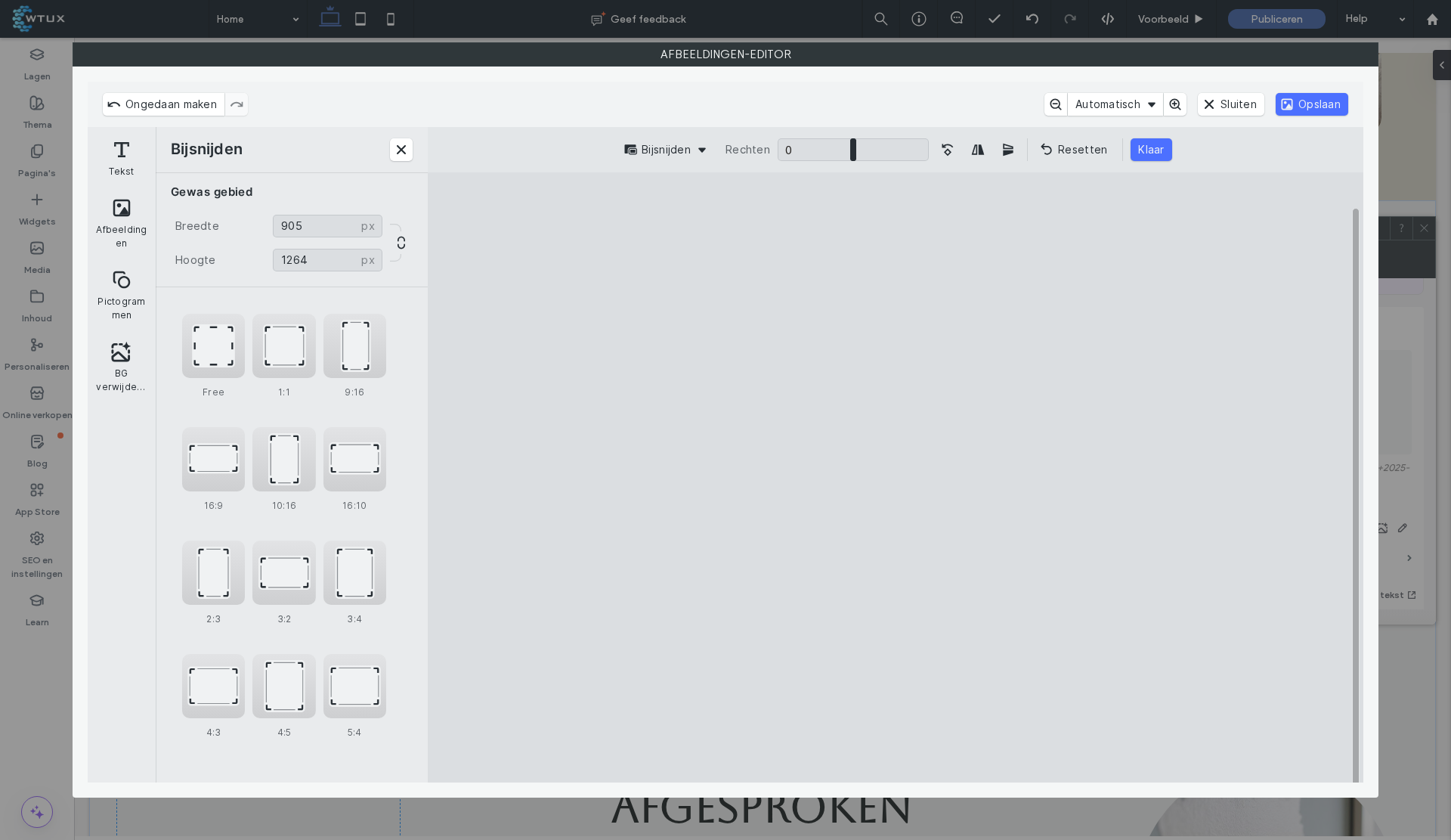
drag, startPoint x: 1084, startPoint y: 732, endPoint x: 1031, endPoint y: 709, distance: 57.8
click at [896, 477] on cesdk-canvas "Editor canvas" at bounding box center [896, 477] width 0 height 0
drag, startPoint x: 991, startPoint y: 648, endPoint x: 976, endPoint y: 620, distance: 31.8
click at [896, 477] on cesdk-canvas "Editor canvas" at bounding box center [896, 477] width 0 height 0
type input "***"
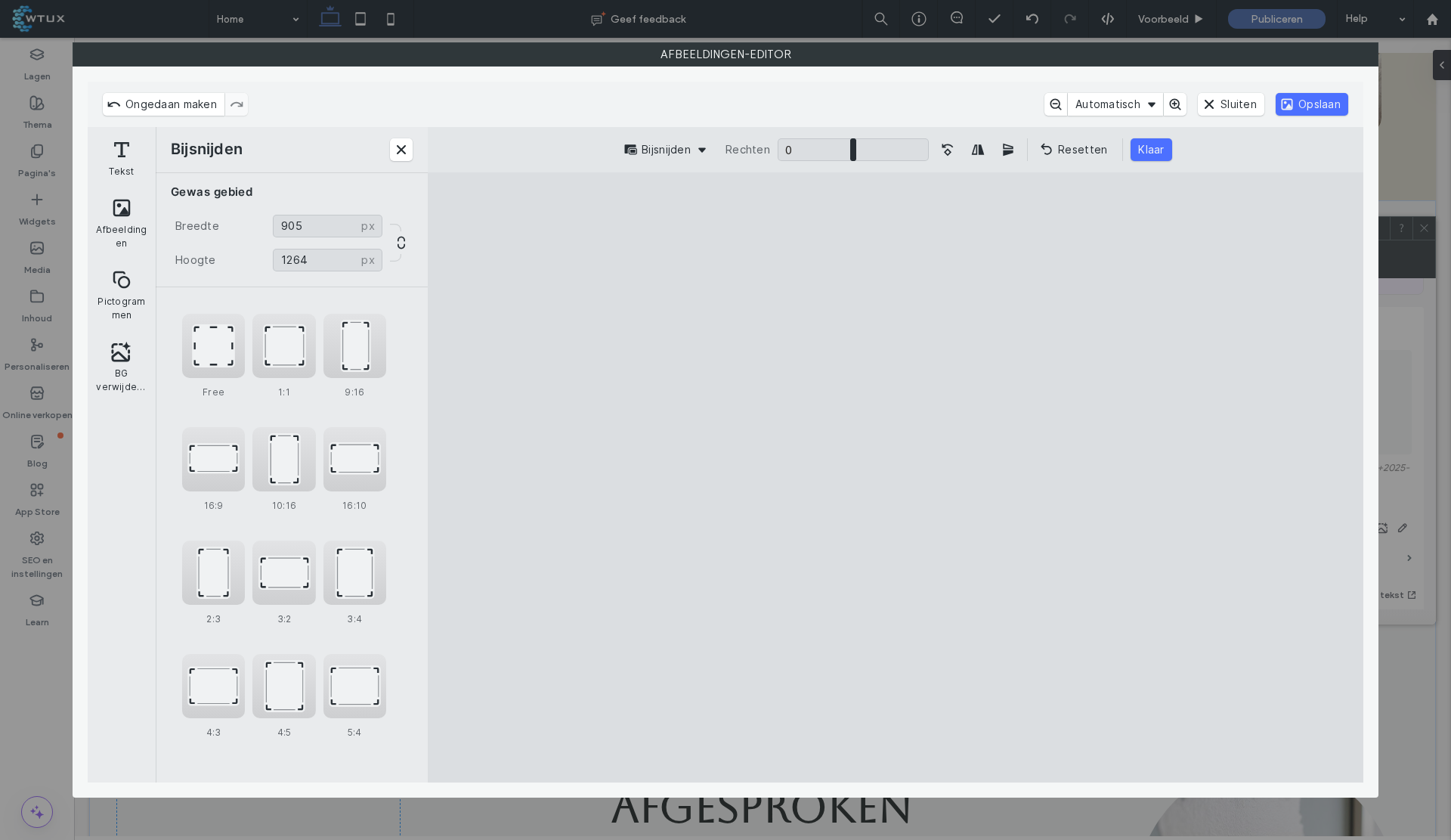
type input "****"
type input "***"
type input "****"
type input "***"
type input "****"
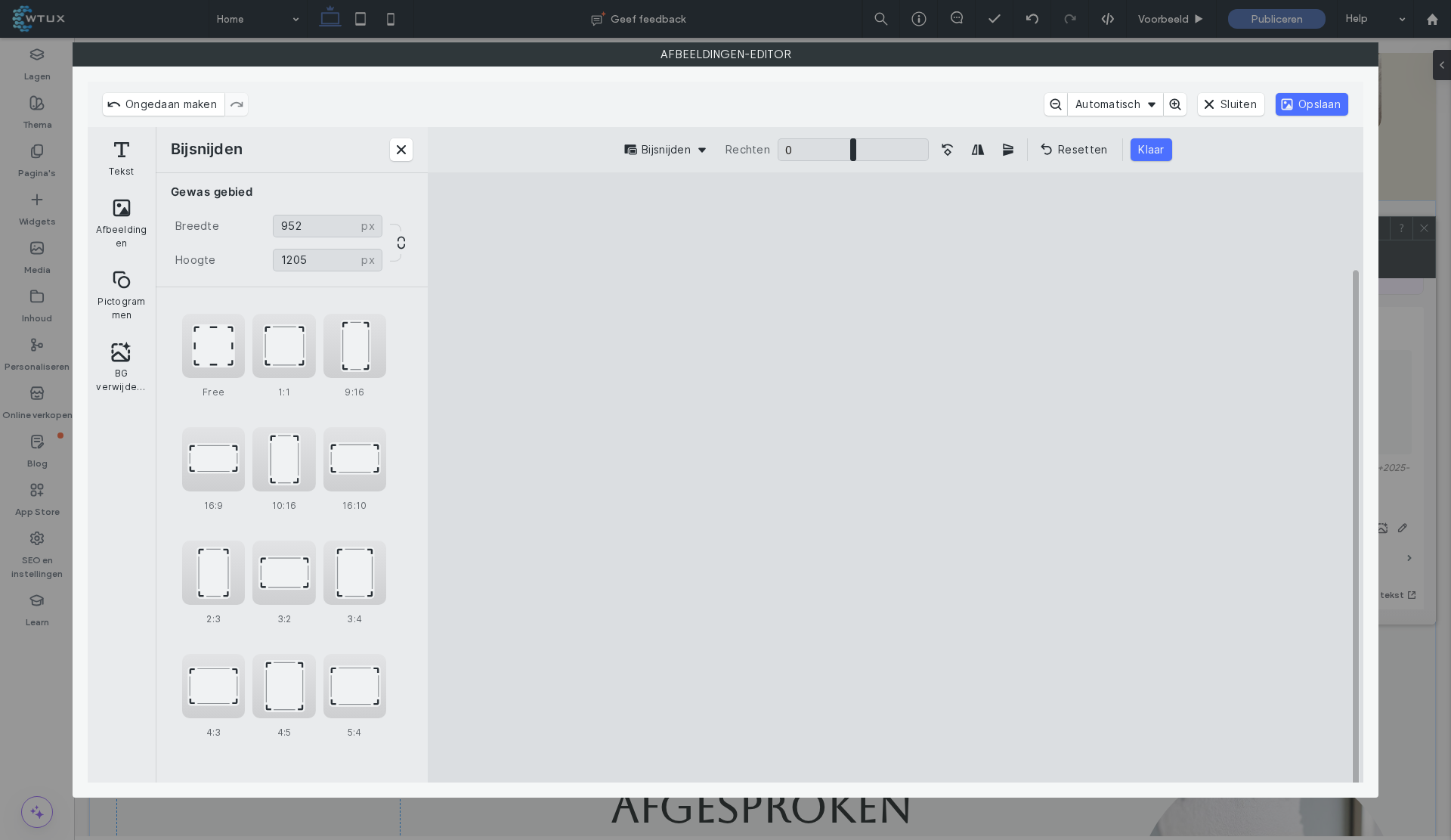
type input "***"
type input "****"
drag, startPoint x: 1069, startPoint y: 723, endPoint x: 1098, endPoint y: 676, distance: 55.2
click at [896, 477] on cesdk-canvas "Editor canvas" at bounding box center [896, 477] width 0 height 0
drag, startPoint x: 1056, startPoint y: 612, endPoint x: 1066, endPoint y: 564, distance: 49.0
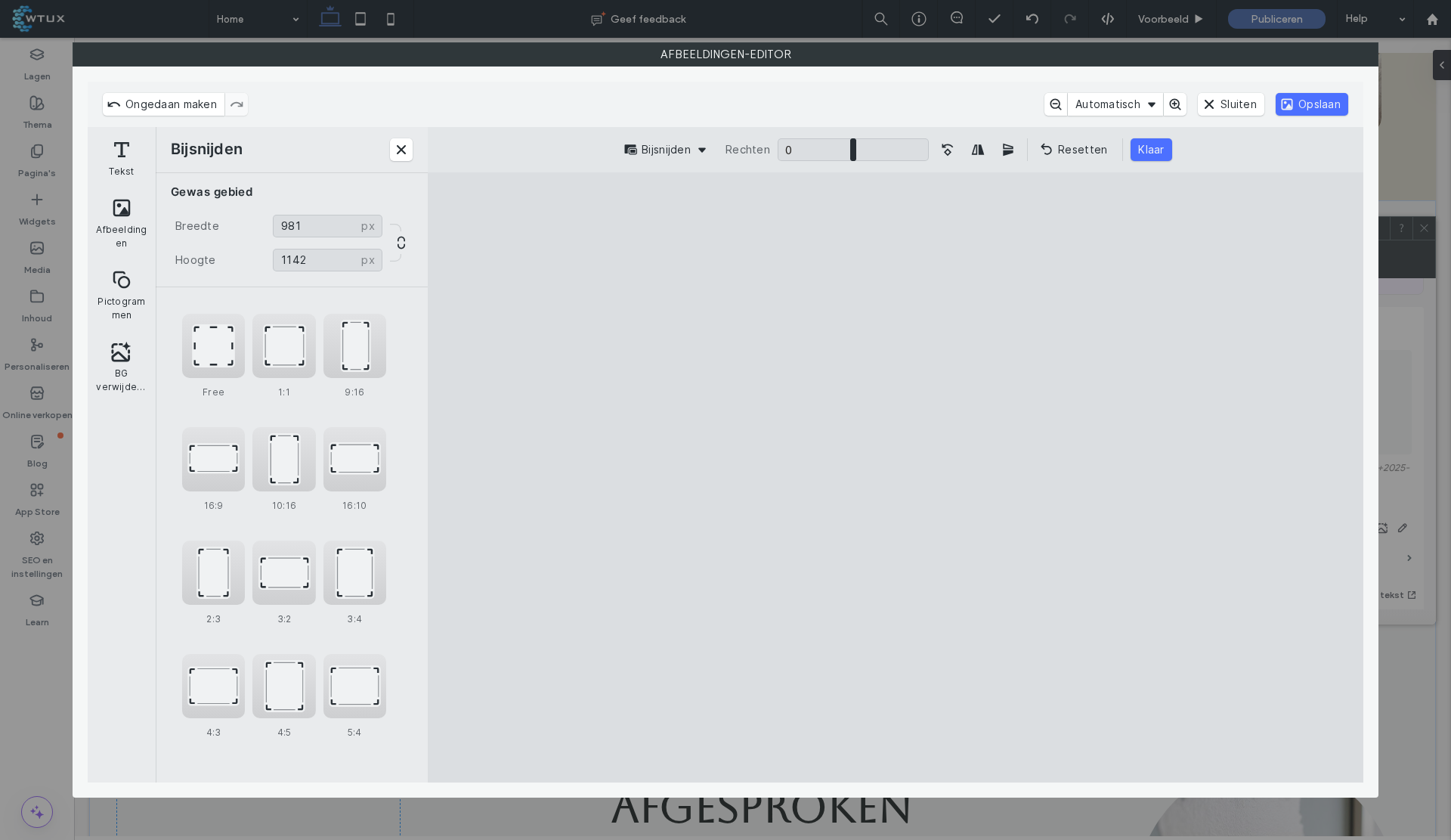
click at [896, 477] on cesdk-canvas "Editor canvas" at bounding box center [896, 477] width 0 height 0
type input "***"
type input "****"
type input "***"
type input "****"
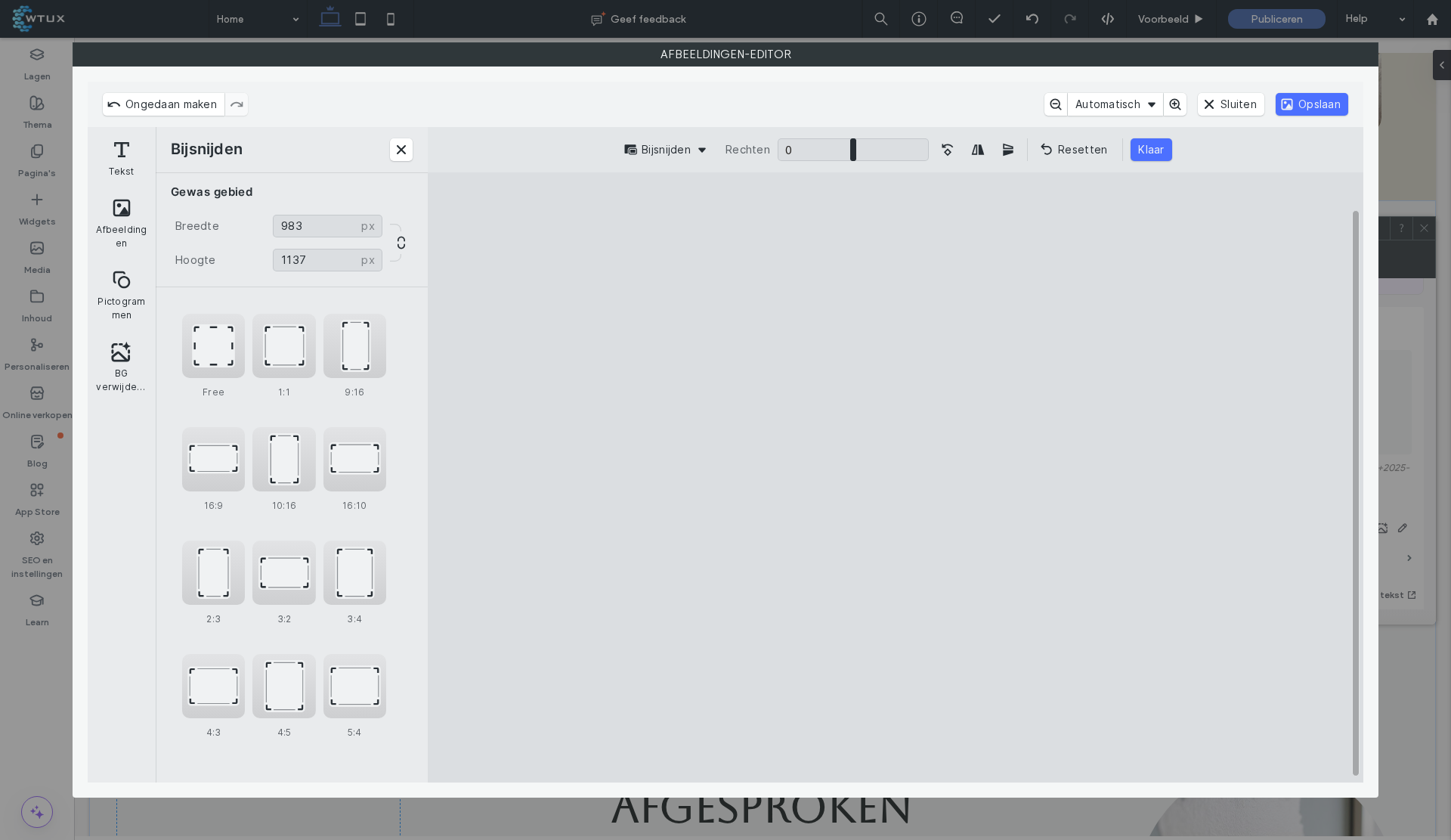
type input "***"
type input "****"
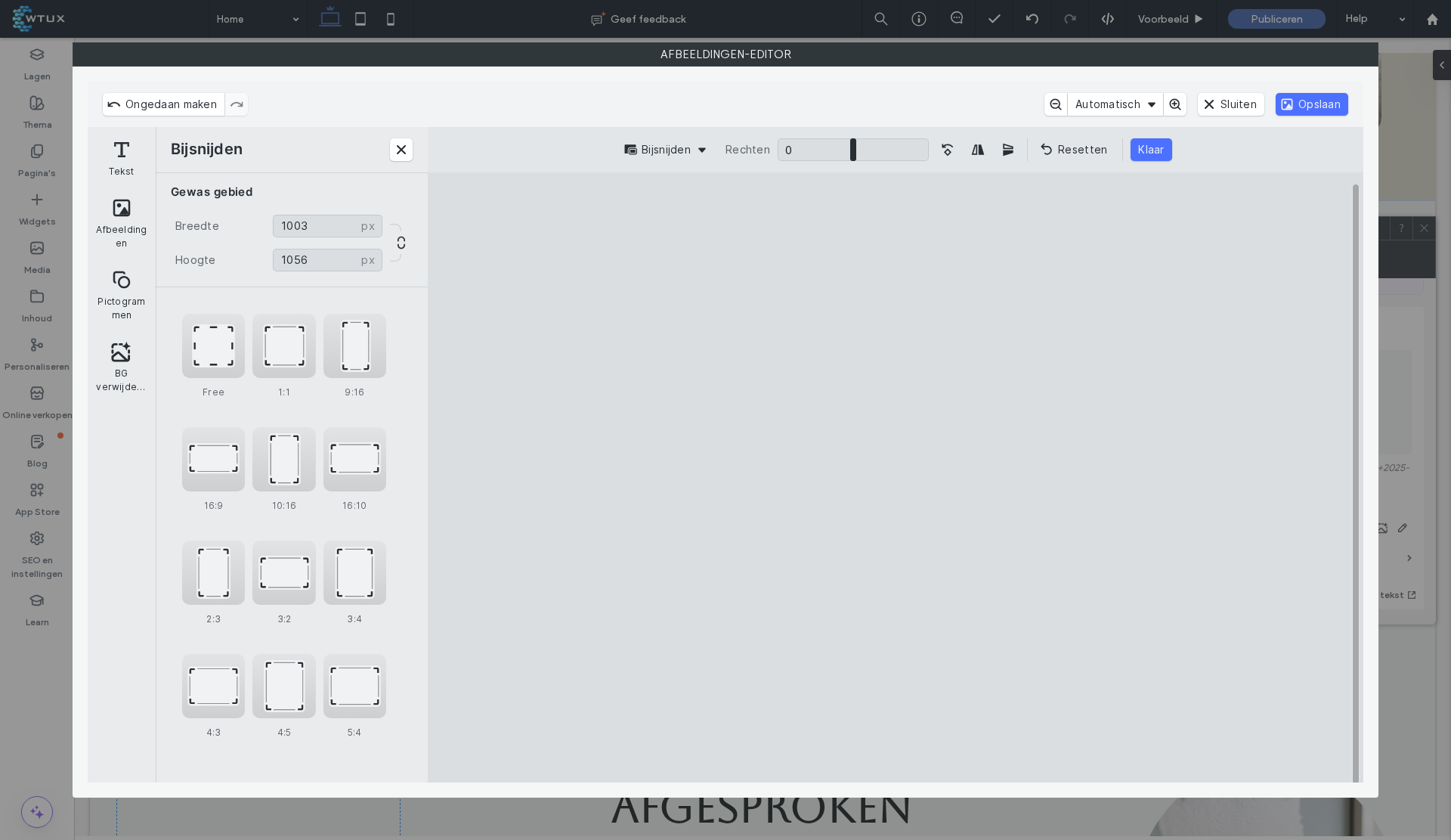
type input "****"
type input "***"
type input "****"
type input "***"
type input "****"
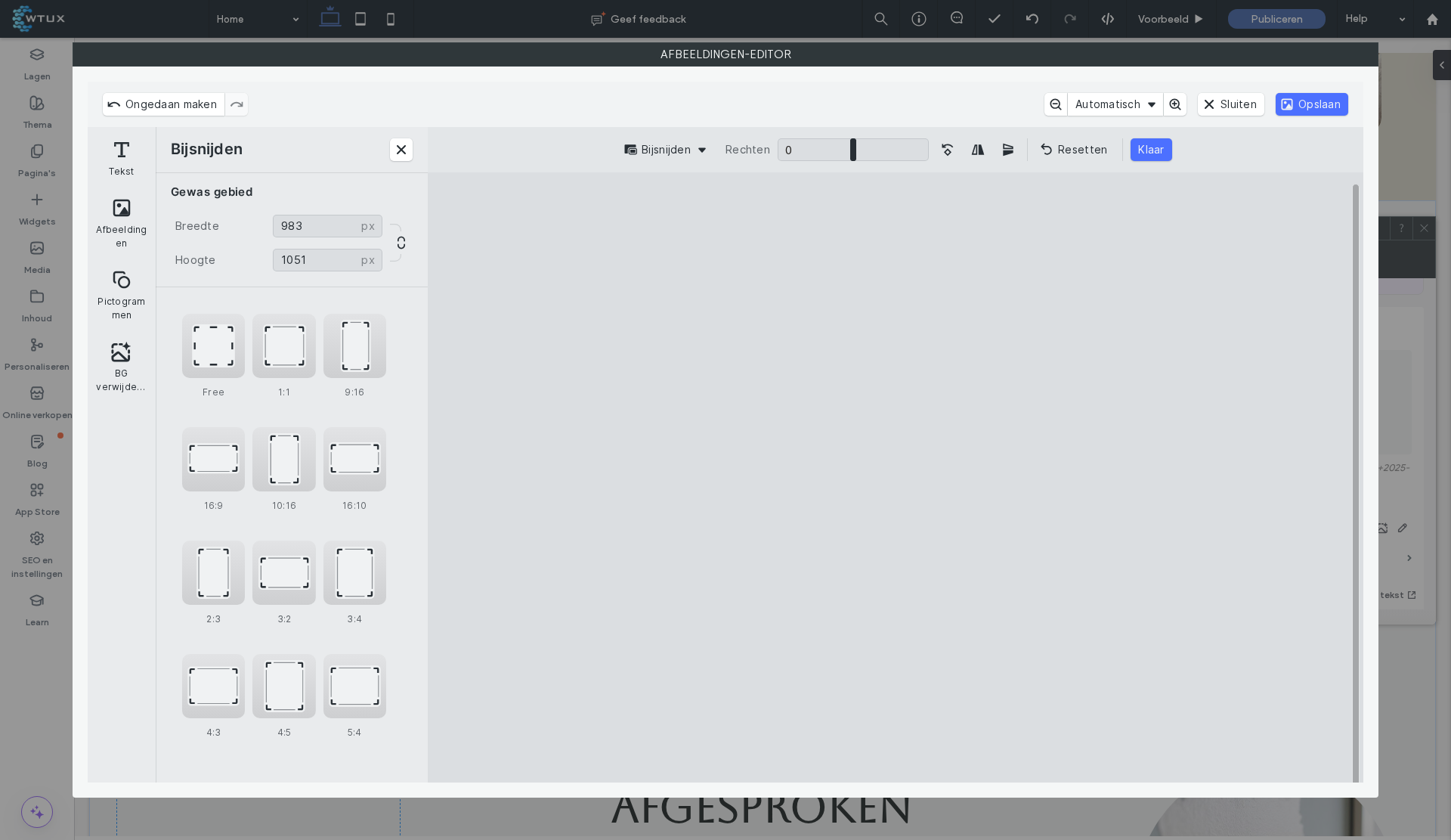
type input "***"
drag, startPoint x: 1107, startPoint y: 240, endPoint x: 1101, endPoint y: 278, distance: 38.5
click at [896, 477] on cesdk-canvas "Editor canvas" at bounding box center [896, 477] width 0 height 0
click at [1152, 149] on button "Klaar" at bounding box center [1151, 149] width 41 height 22
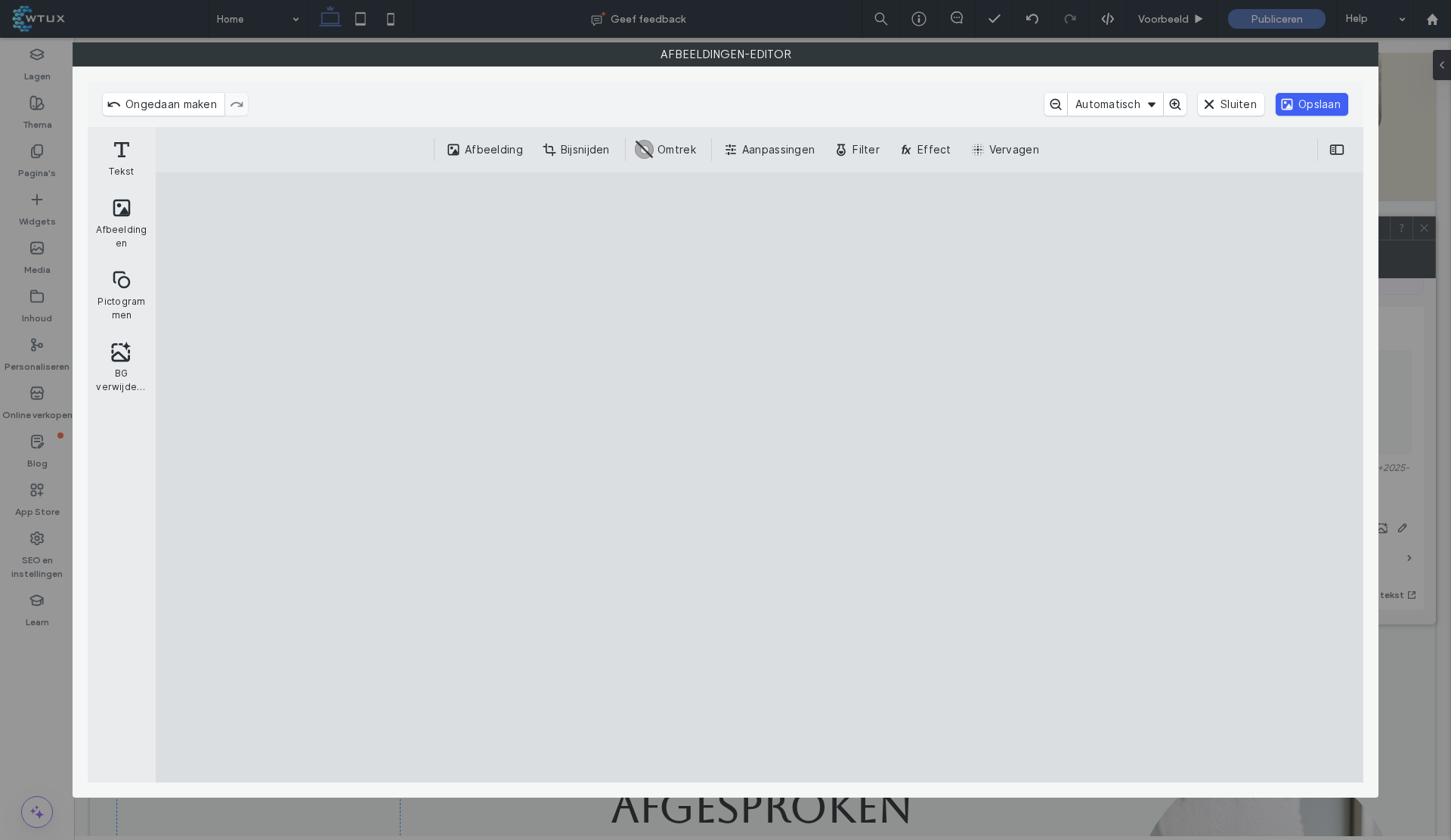
click at [1328, 111] on button "Opslaan" at bounding box center [1313, 104] width 72 height 22
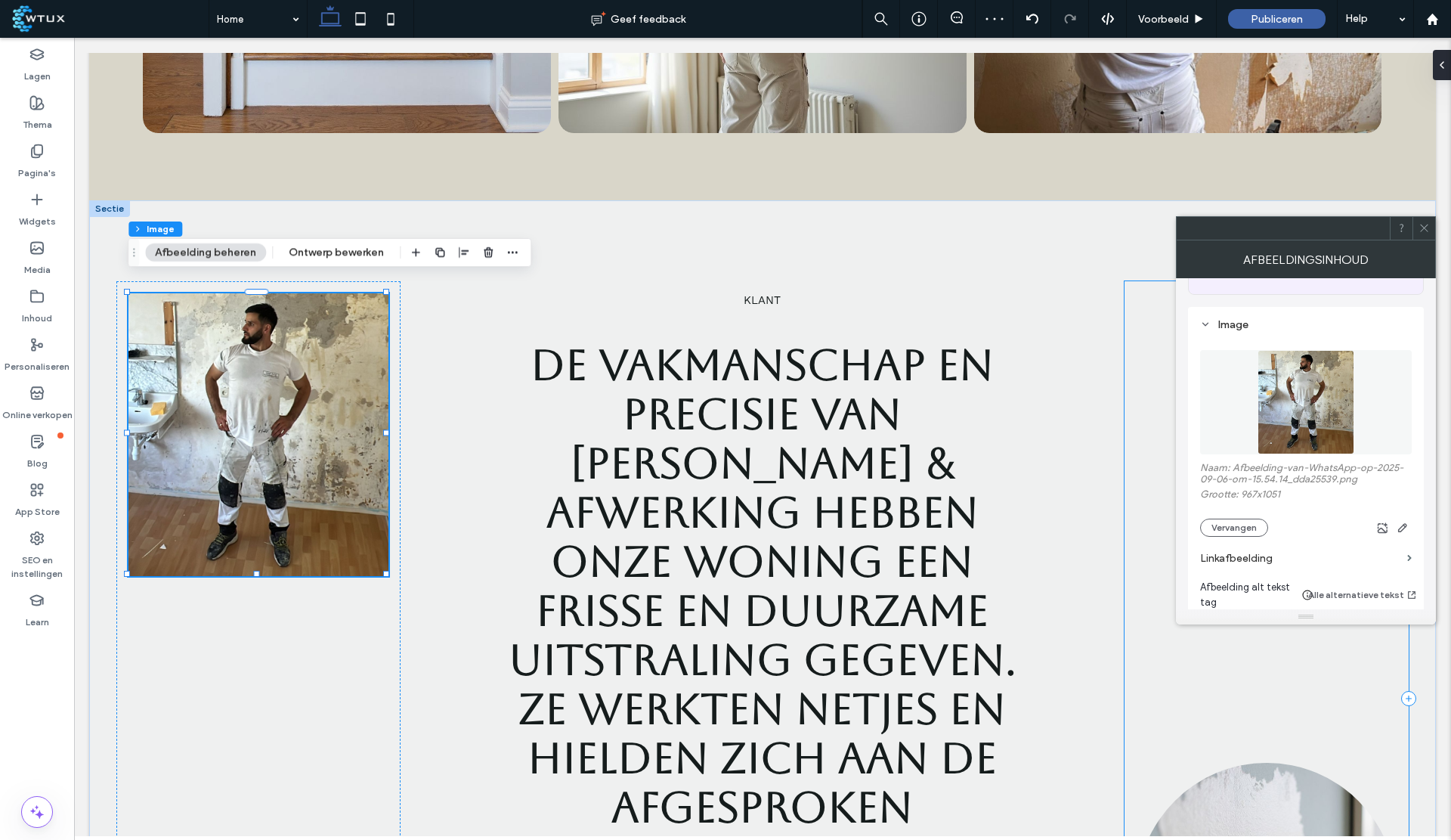
click at [1128, 406] on div at bounding box center [1267, 698] width 284 height 834
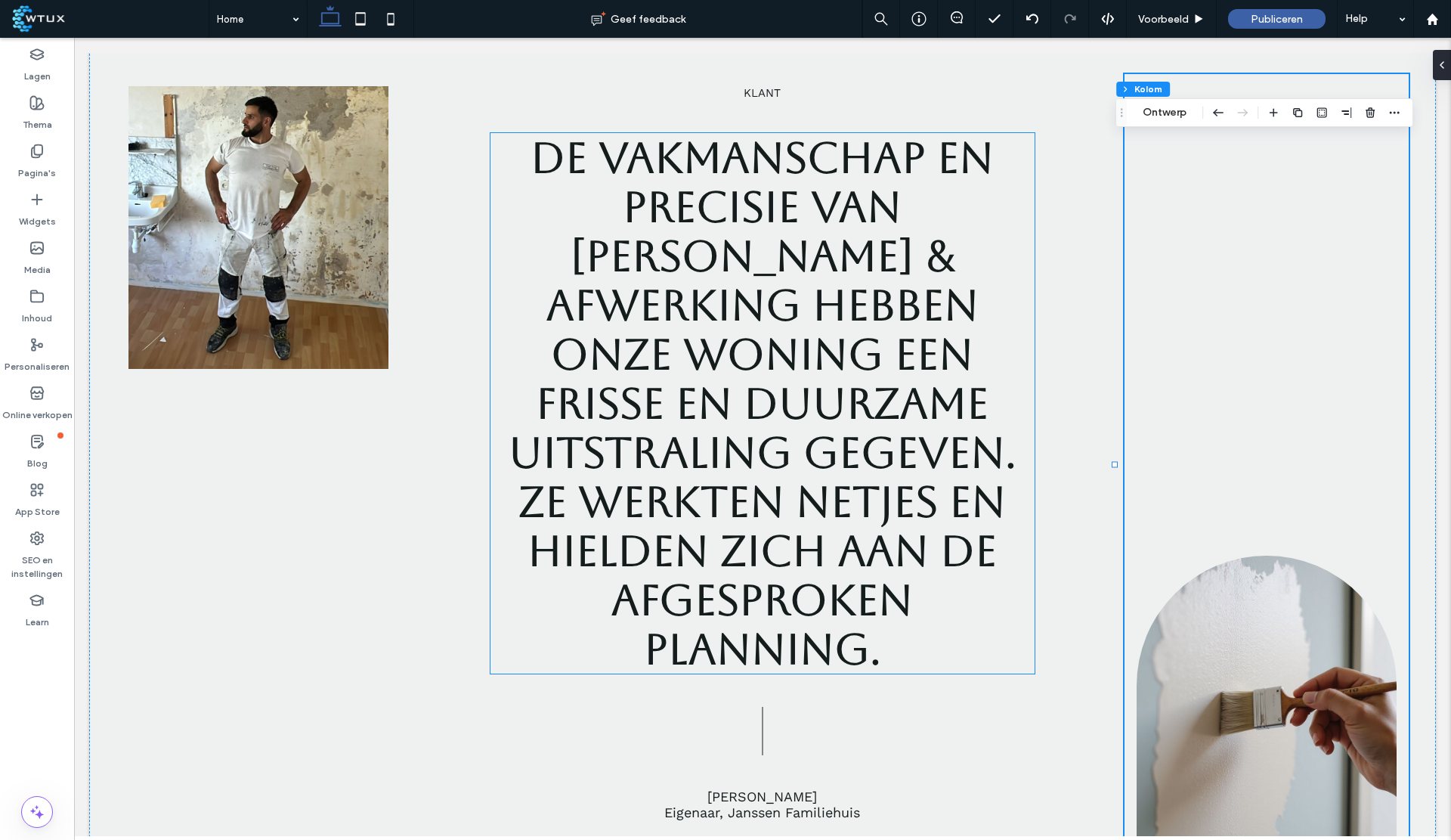
scroll to position [3290, 0]
click at [760, 432] on span "De vakmanschap en precisie van A.J. Klus & Afwerking hebben onze woning een fri…" at bounding box center [762, 403] width 508 height 540
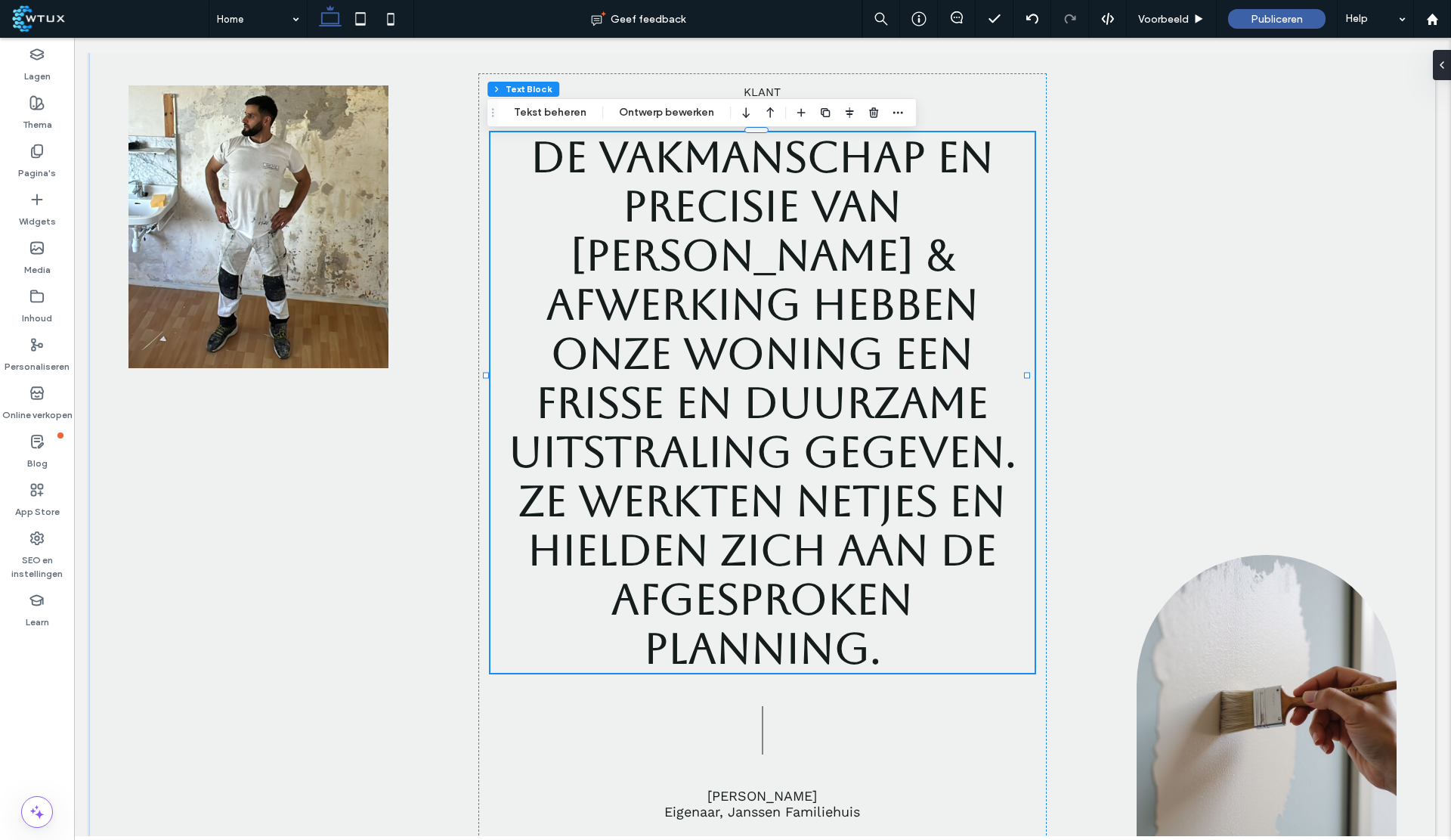
click at [543, 409] on span "De vakmanschap en precisie van A.J. Klus & Afwerking hebben onze woning een fri…" at bounding box center [762, 403] width 508 height 540
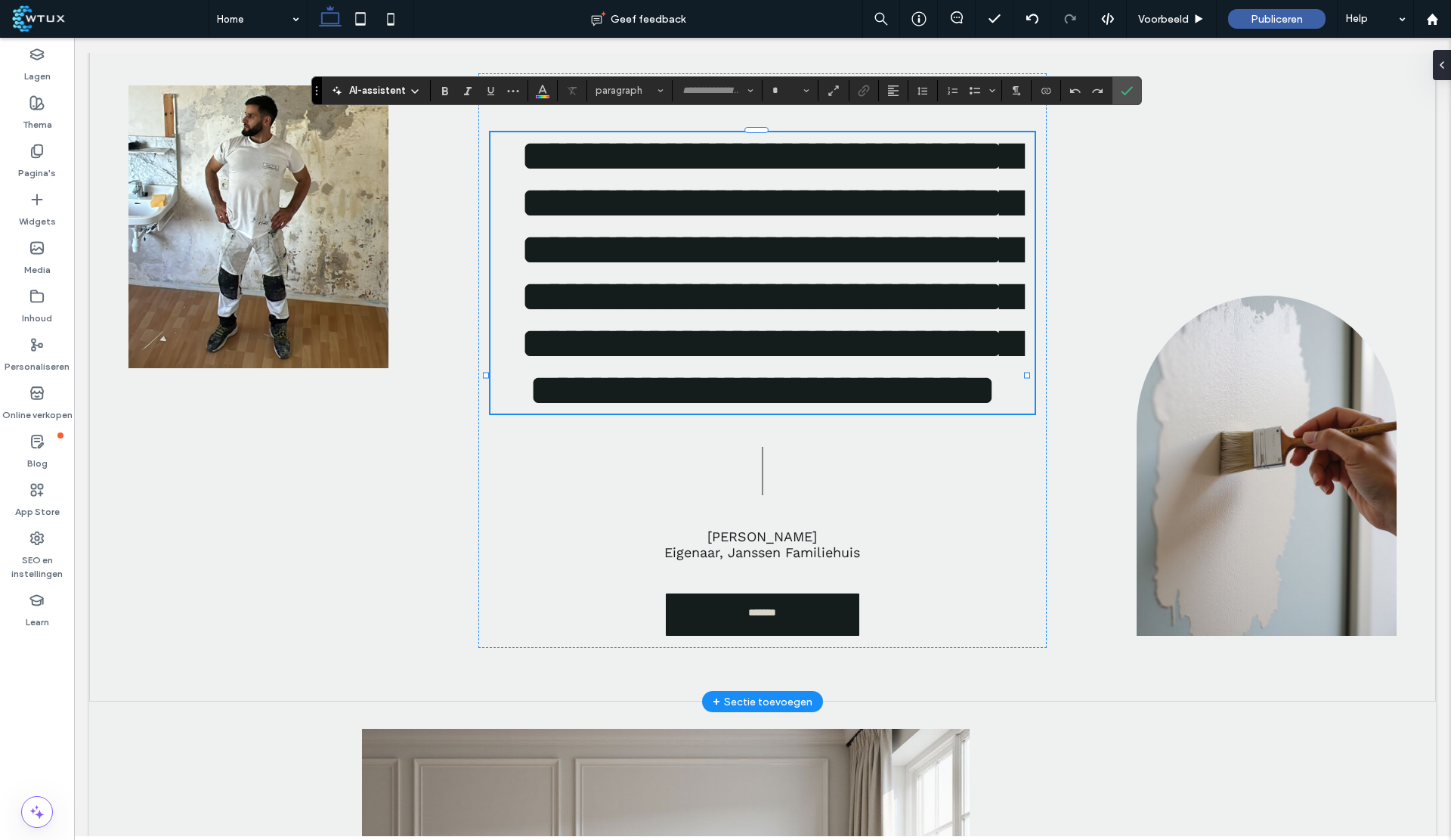
type input "*******"
type input "**"
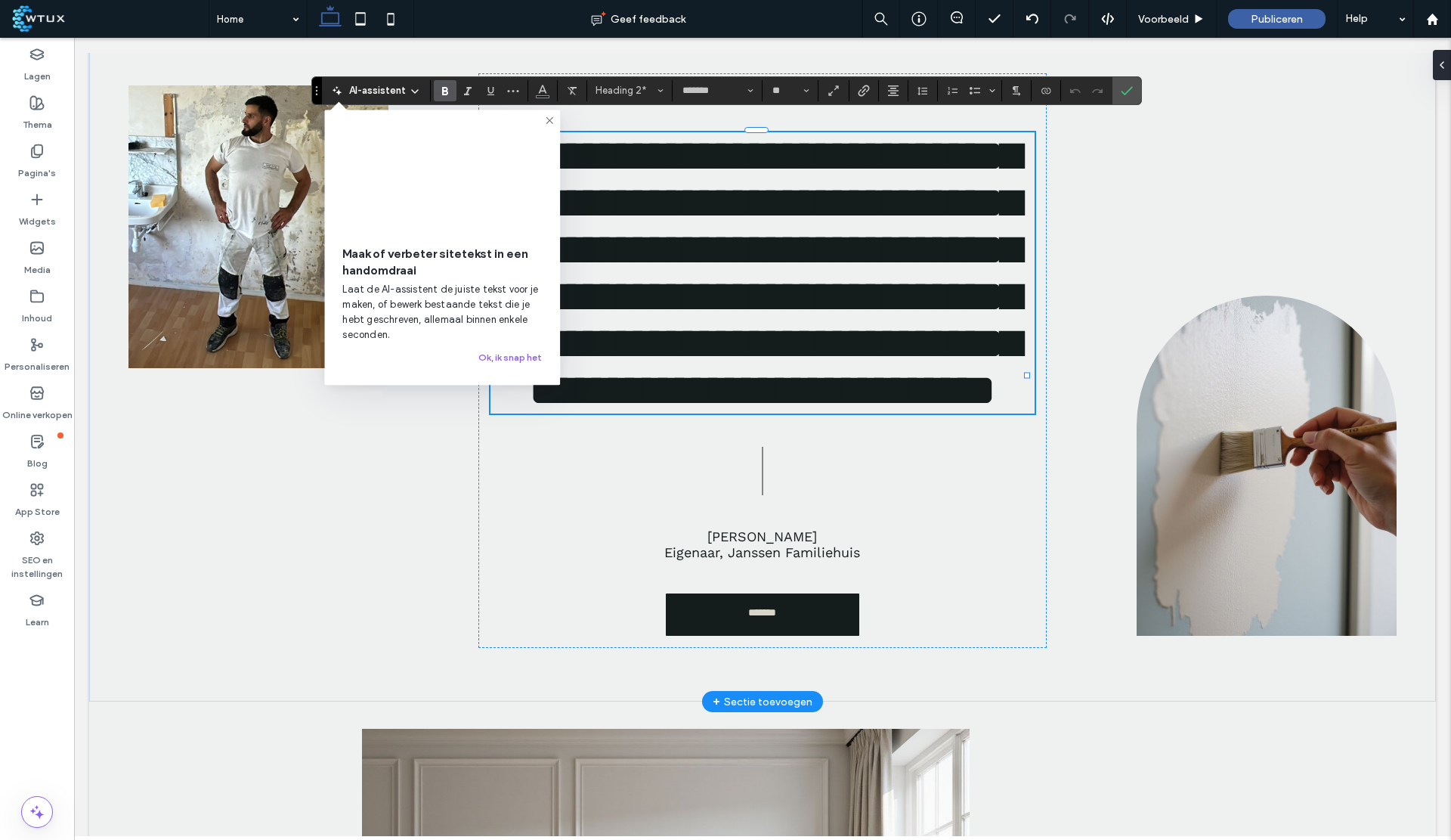
click at [539, 411] on span "**********" at bounding box center [771, 273] width 499 height 277
click at [774, 411] on span "**********" at bounding box center [771, 273] width 499 height 277
drag, startPoint x: 798, startPoint y: 437, endPoint x: 515, endPoint y: 444, distance: 283.1
click at [522, 411] on span "**********" at bounding box center [771, 273] width 499 height 277
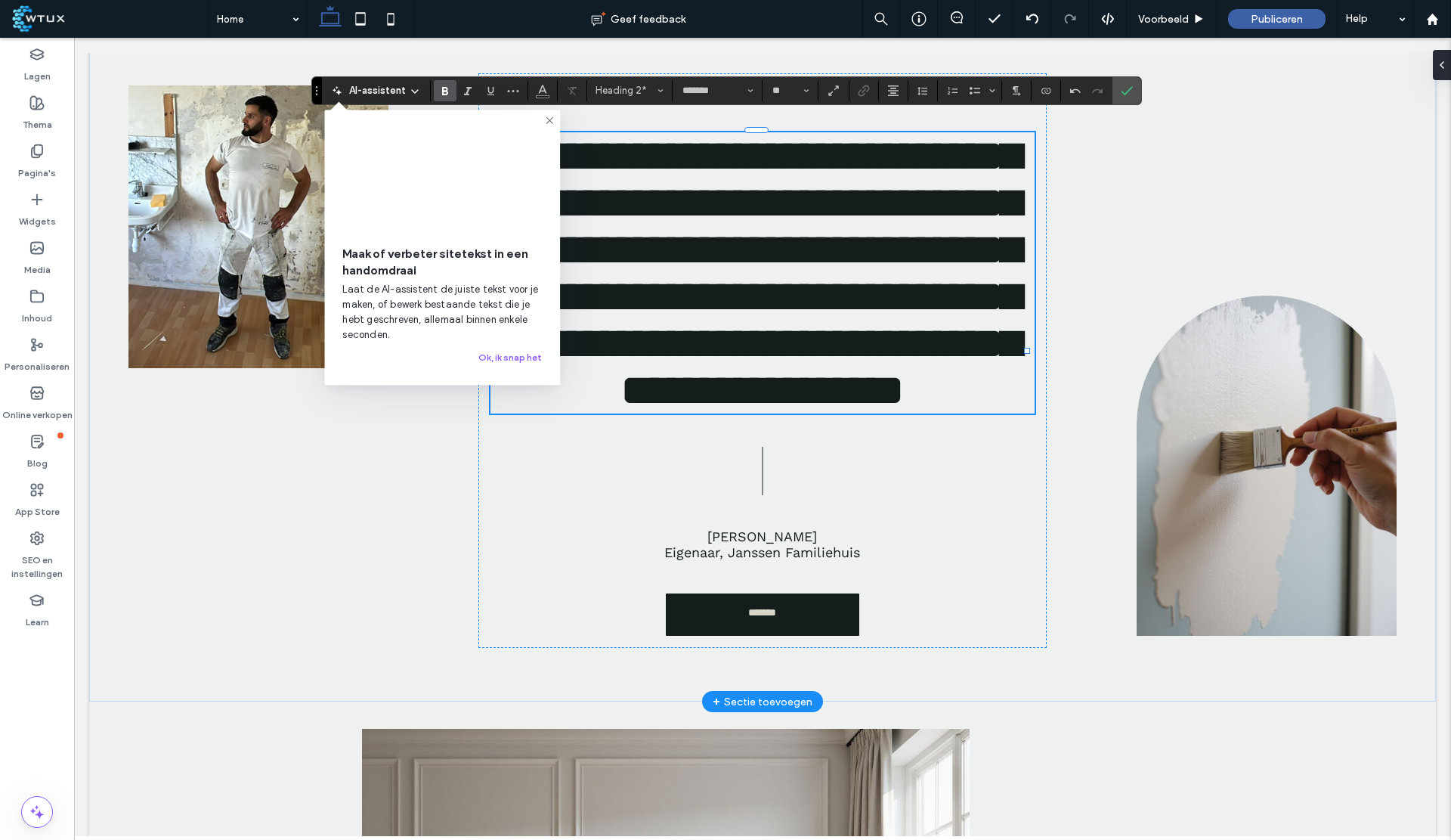
click at [637, 411] on span "**********" at bounding box center [771, 273] width 499 height 277
click at [768, 560] on span "Eigenaar, Janssen Familiehuis" at bounding box center [762, 551] width 196 height 16
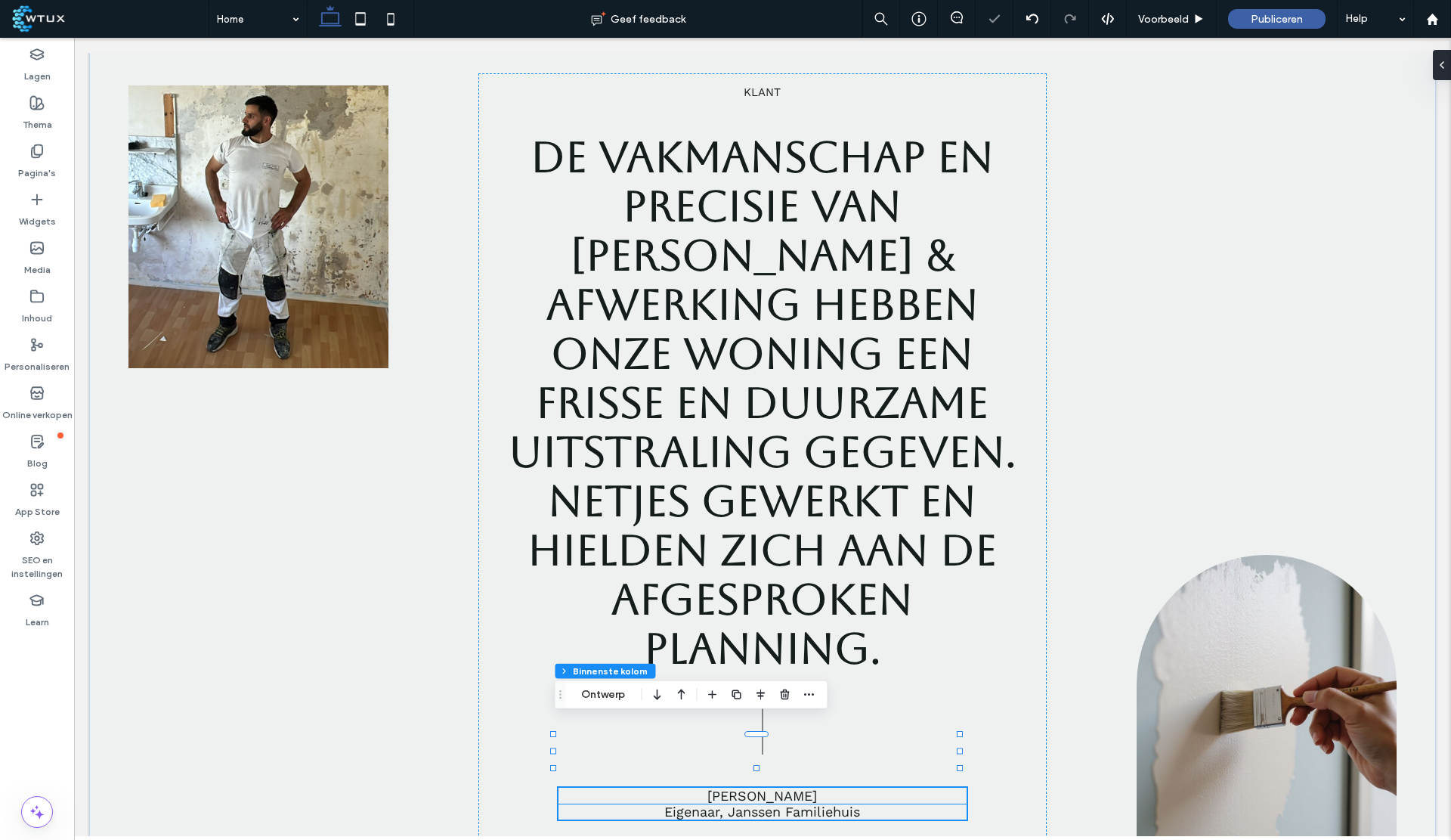
click at [775, 787] on span "[PERSON_NAME]" at bounding box center [762, 795] width 110 height 16
click at [775, 735] on div "Klant De vakmanschap en precisie van A.J. Klus & Afwerking hebben onze woning e…" at bounding box center [762, 476] width 1347 height 968
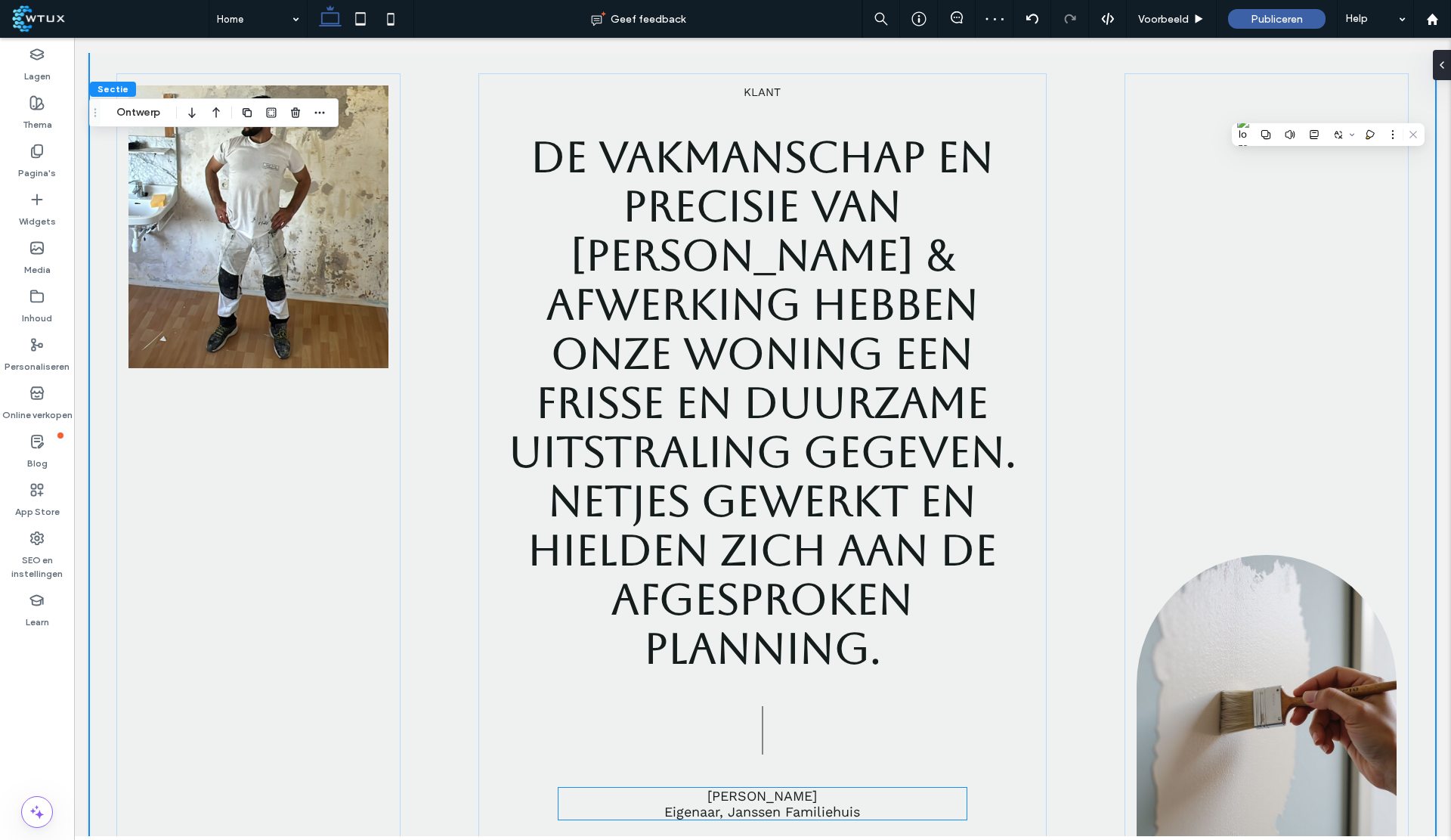
click at [785, 787] on span "[PERSON_NAME]" at bounding box center [762, 795] width 110 height 16
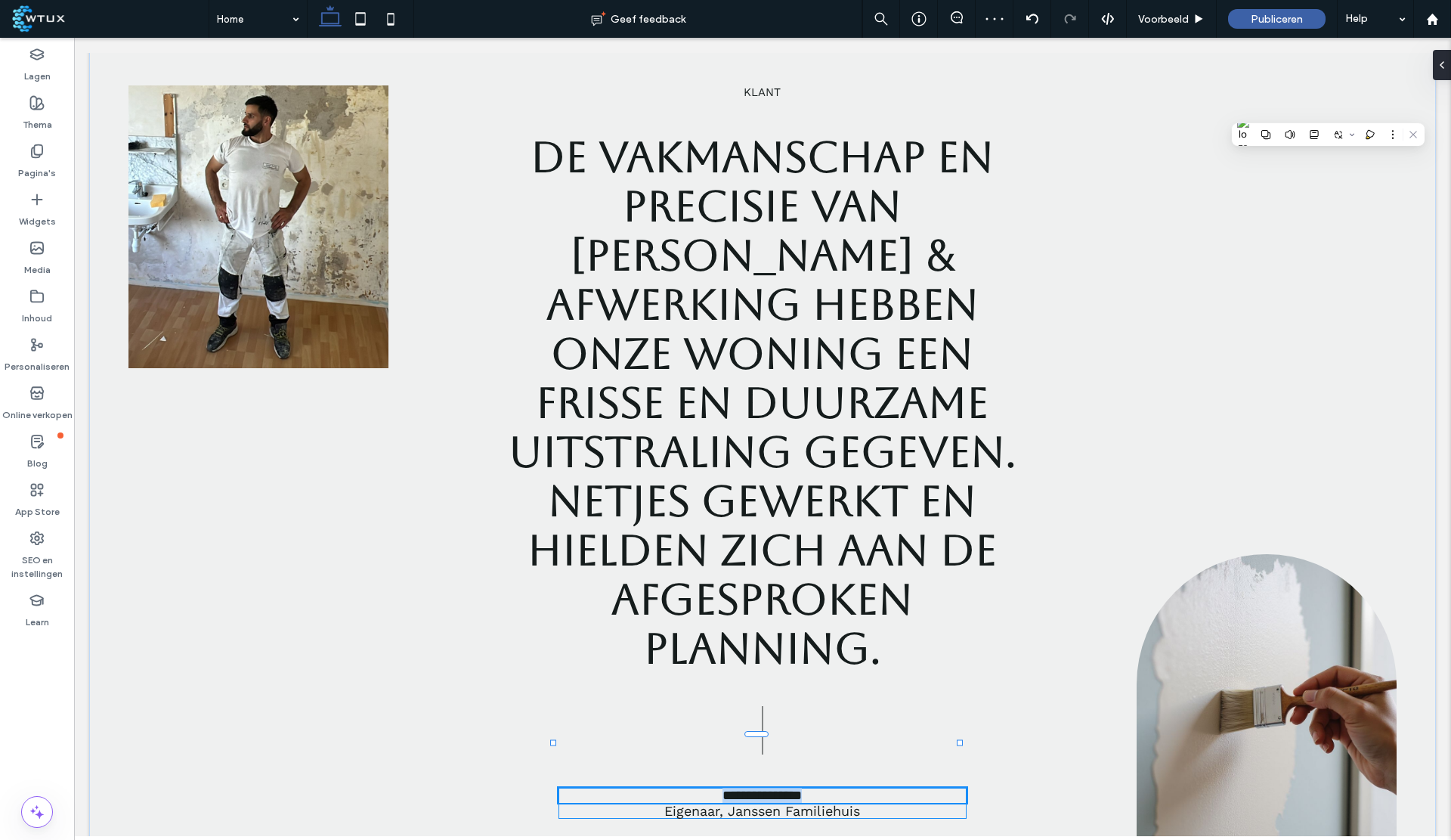
type input "*********"
type input "**"
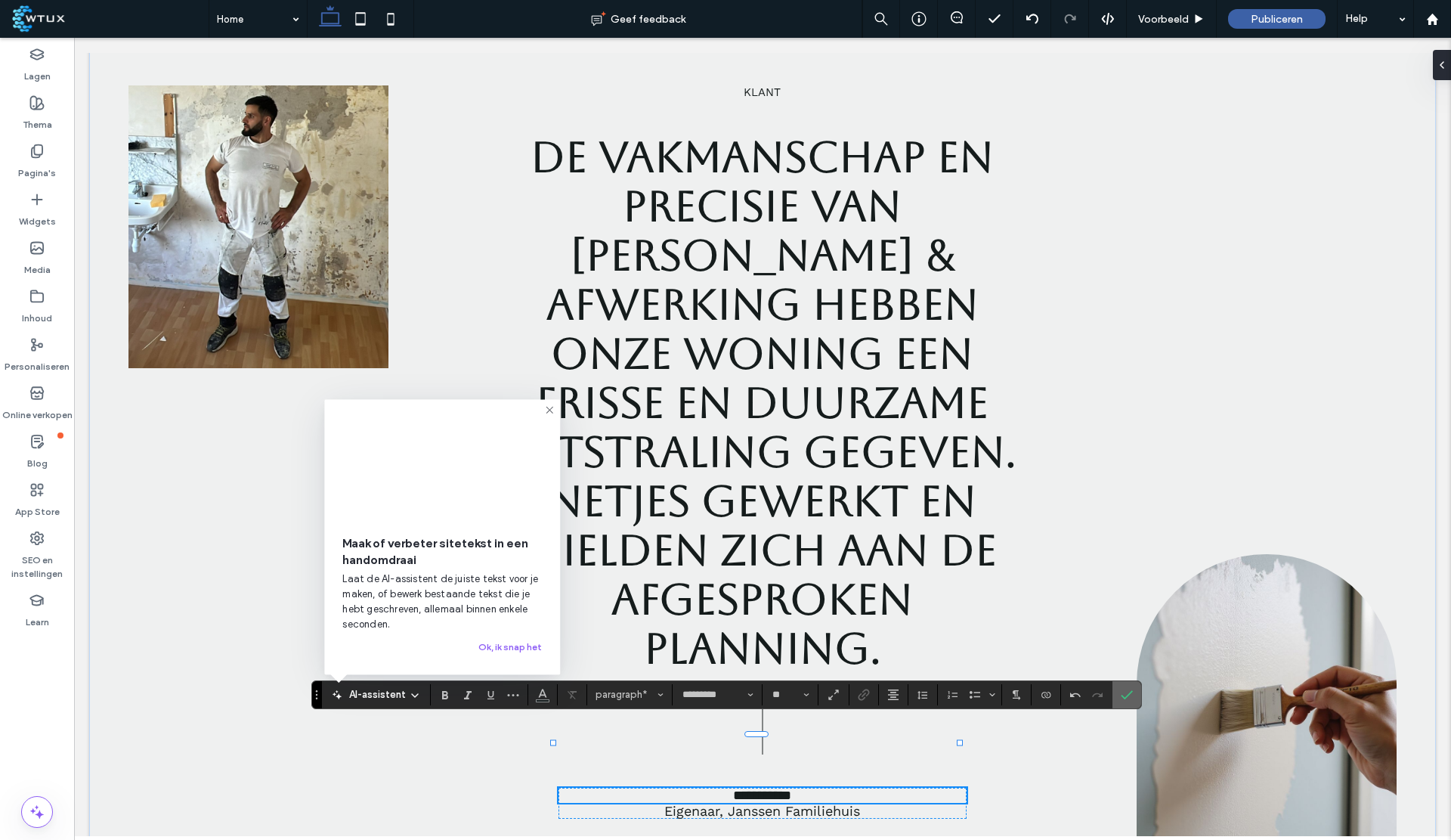
drag, startPoint x: 1114, startPoint y: 691, endPoint x: 765, endPoint y: 721, distance: 350.3
click at [1116, 691] on label "Bevestigen" at bounding box center [1127, 694] width 22 height 27
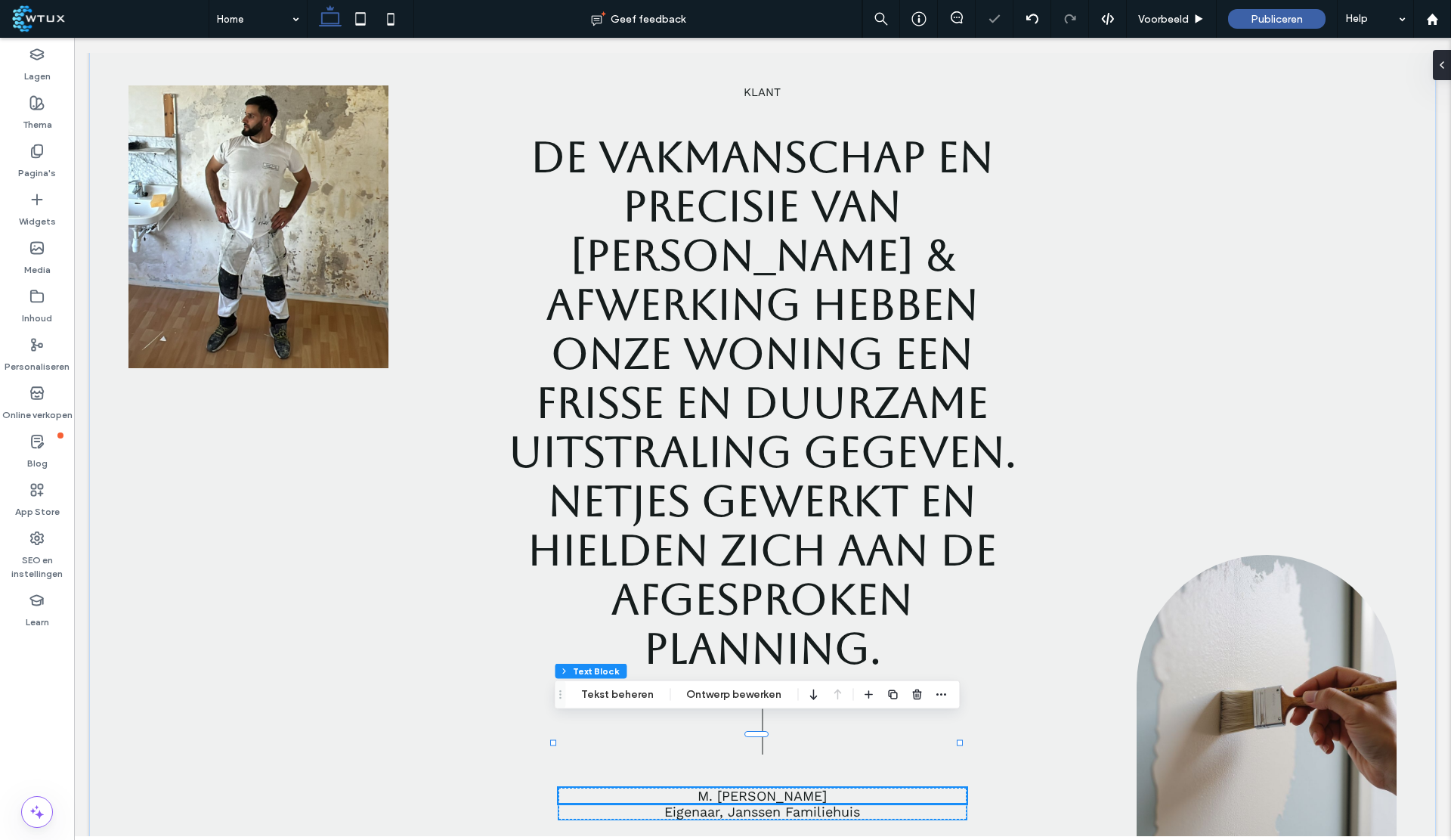
click at [733, 804] on span "Eigenaar, Janssen Familiehuis" at bounding box center [762, 811] width 196 height 16
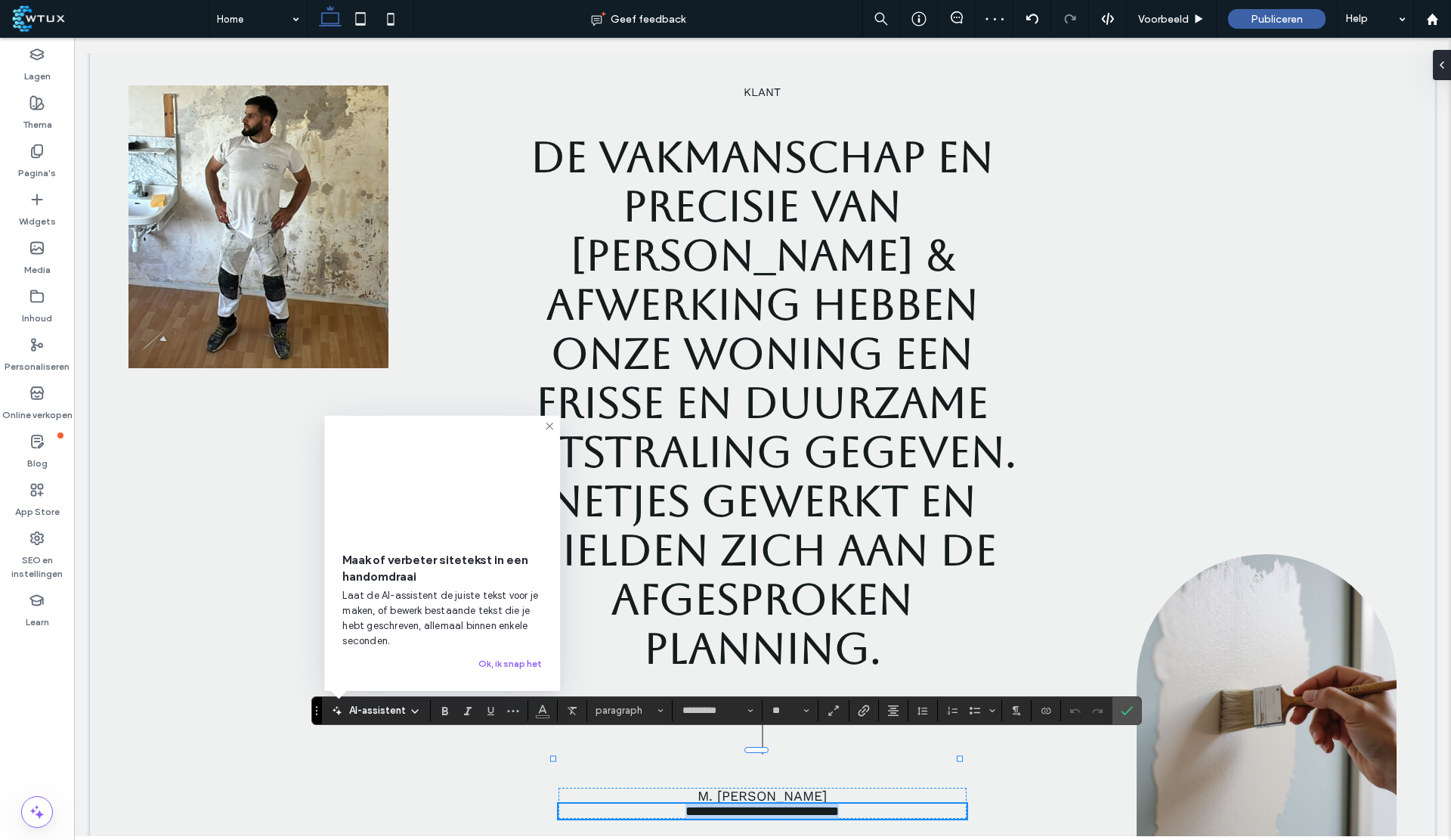
click at [721, 804] on span "**********" at bounding box center [762, 810] width 153 height 14
drag, startPoint x: 722, startPoint y: 744, endPoint x: 874, endPoint y: 759, distance: 152.7
click at [874, 759] on div "**********" at bounding box center [762, 489] width 569 height 833
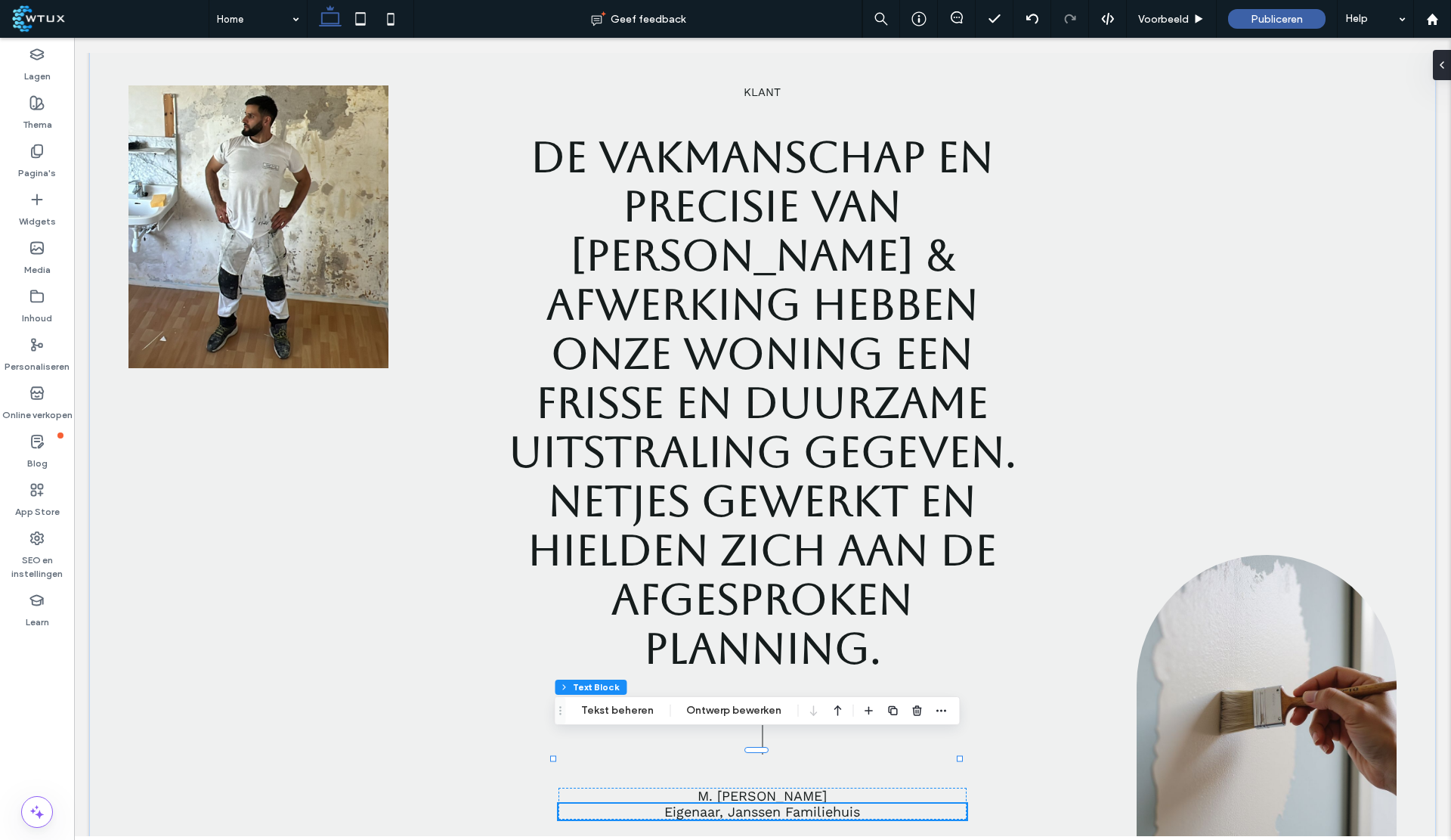
click at [812, 804] on span "Eigenaar, Janssen Familiehuis" at bounding box center [762, 811] width 196 height 16
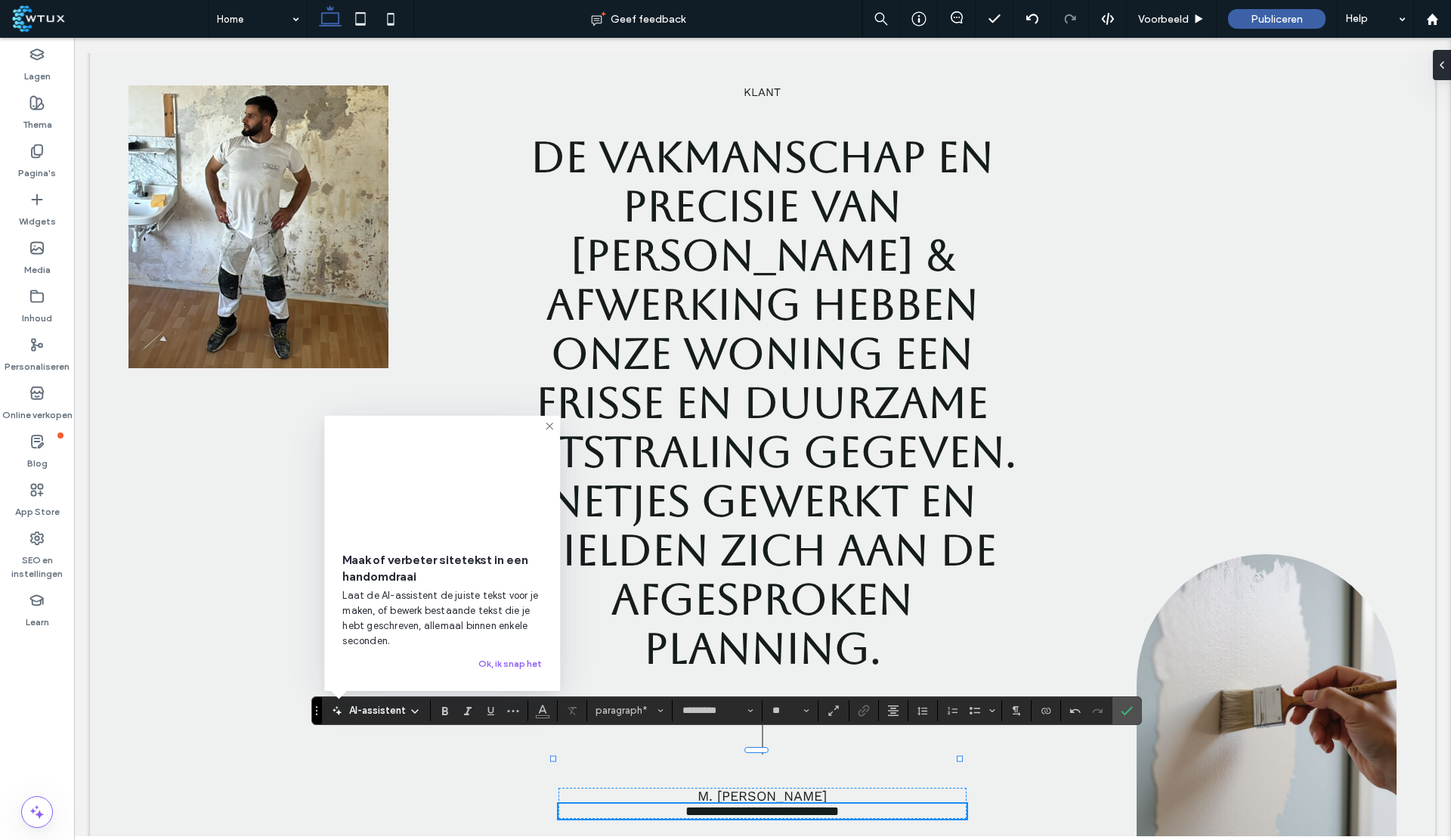
click at [794, 804] on span "**********" at bounding box center [762, 810] width 153 height 14
drag, startPoint x: 668, startPoint y: 745, endPoint x: 566, endPoint y: 746, distance: 102.0
click at [566, 804] on p "**********" at bounding box center [763, 811] width 409 height 15
drag, startPoint x: 1121, startPoint y: 702, endPoint x: 929, endPoint y: 720, distance: 192.8
click at [1121, 702] on span "Bevestigen" at bounding box center [1124, 710] width 6 height 27
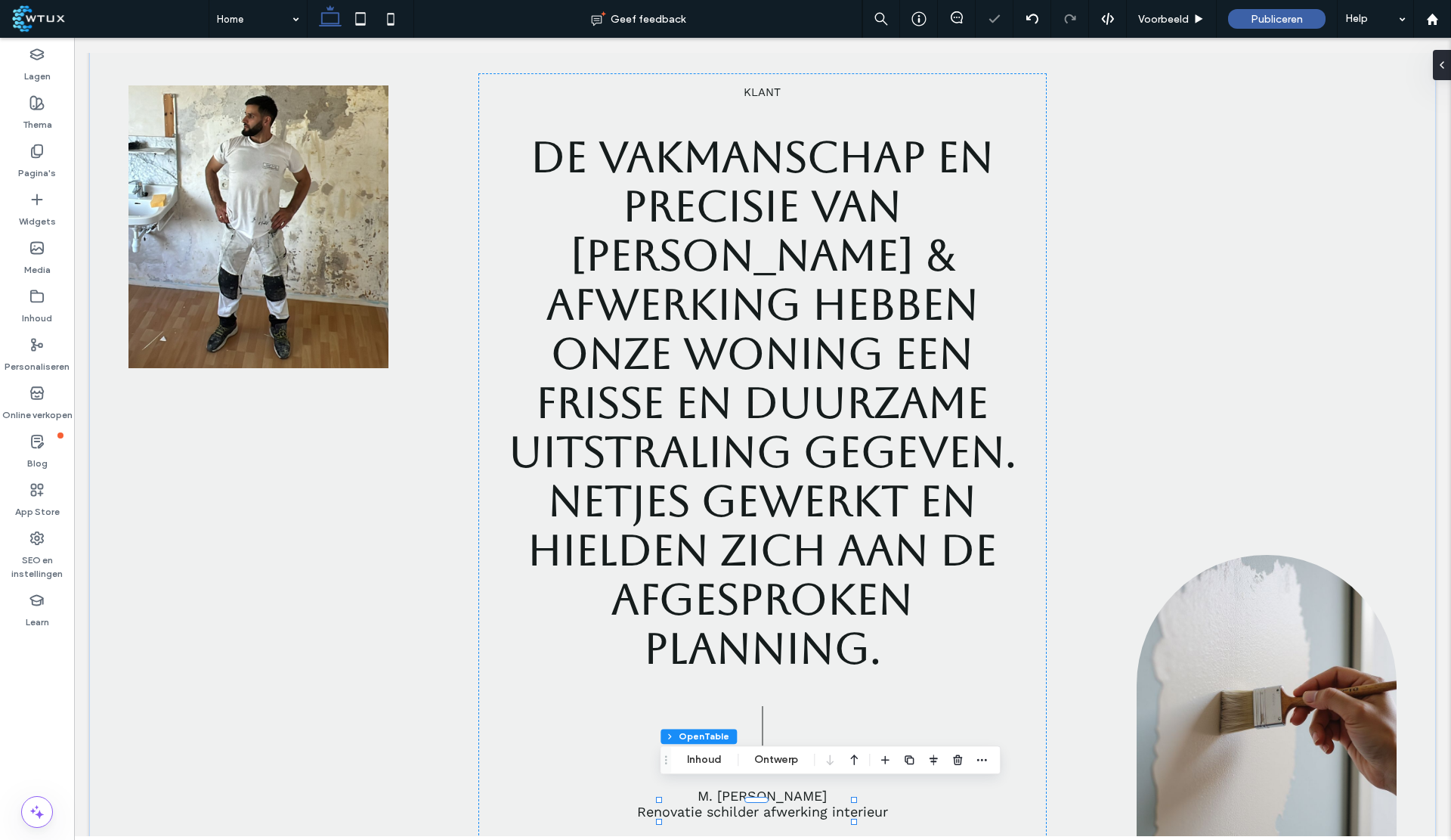
type input "**"
type input "*"
click at [706, 756] on button "Inhoud" at bounding box center [705, 760] width 55 height 19
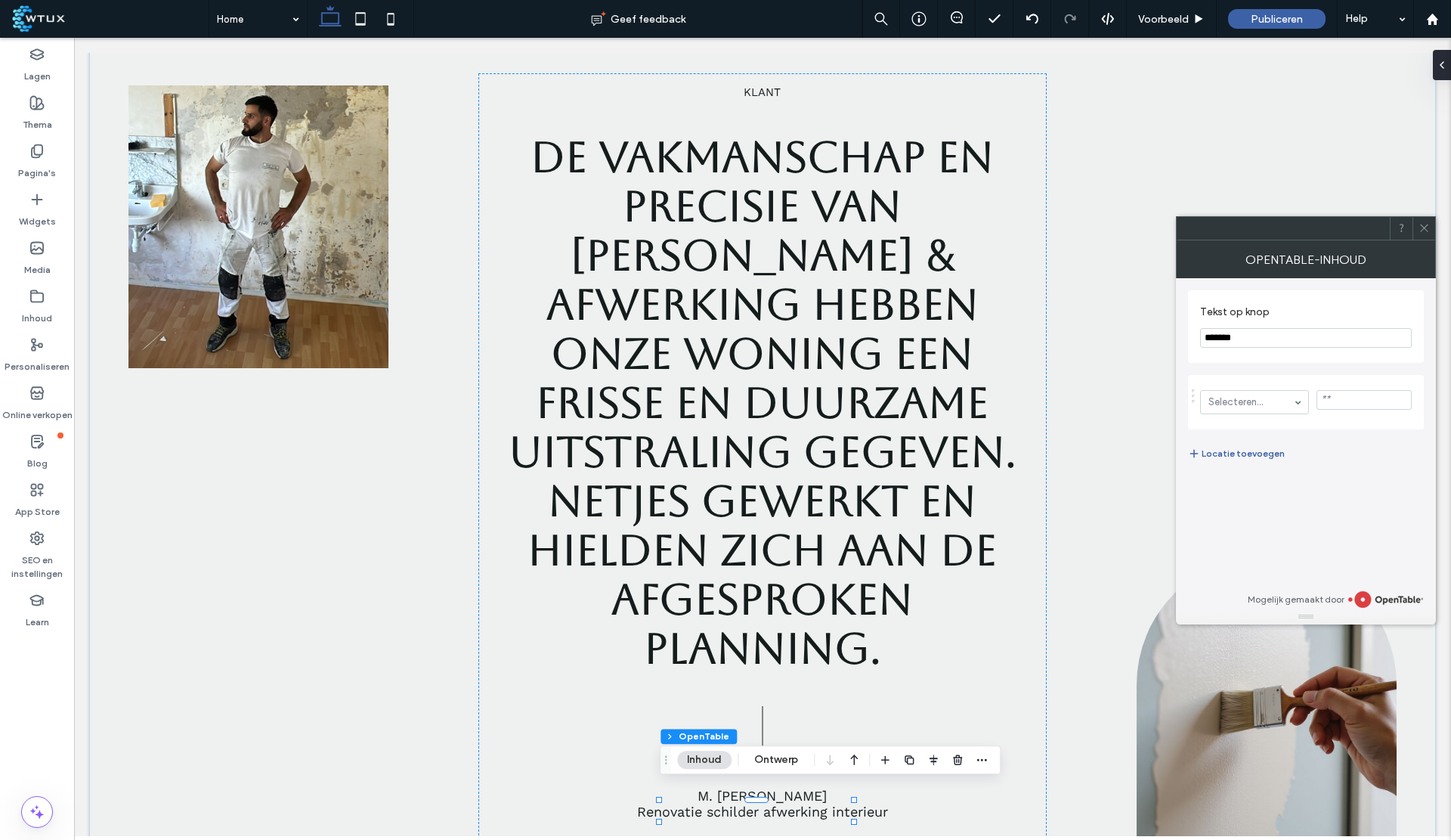
click at [1267, 336] on input "*******" at bounding box center [1306, 337] width 212 height 19
type input "*"
type input "**********"
click at [1403, 285] on div "**********" at bounding box center [1306, 374] width 236 height 192
click at [1426, 223] on icon at bounding box center [1424, 227] width 11 height 11
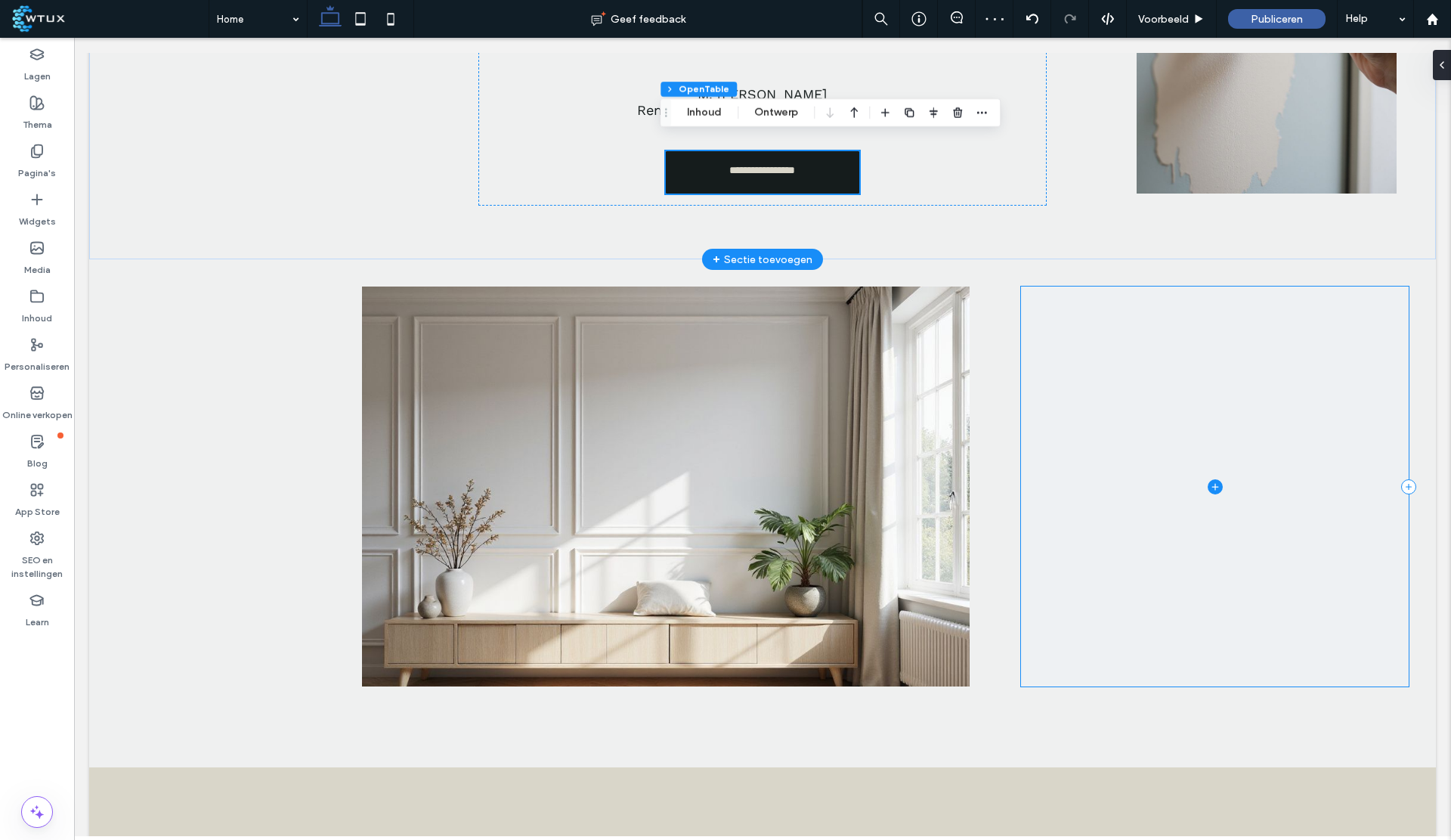
scroll to position [3986, 0]
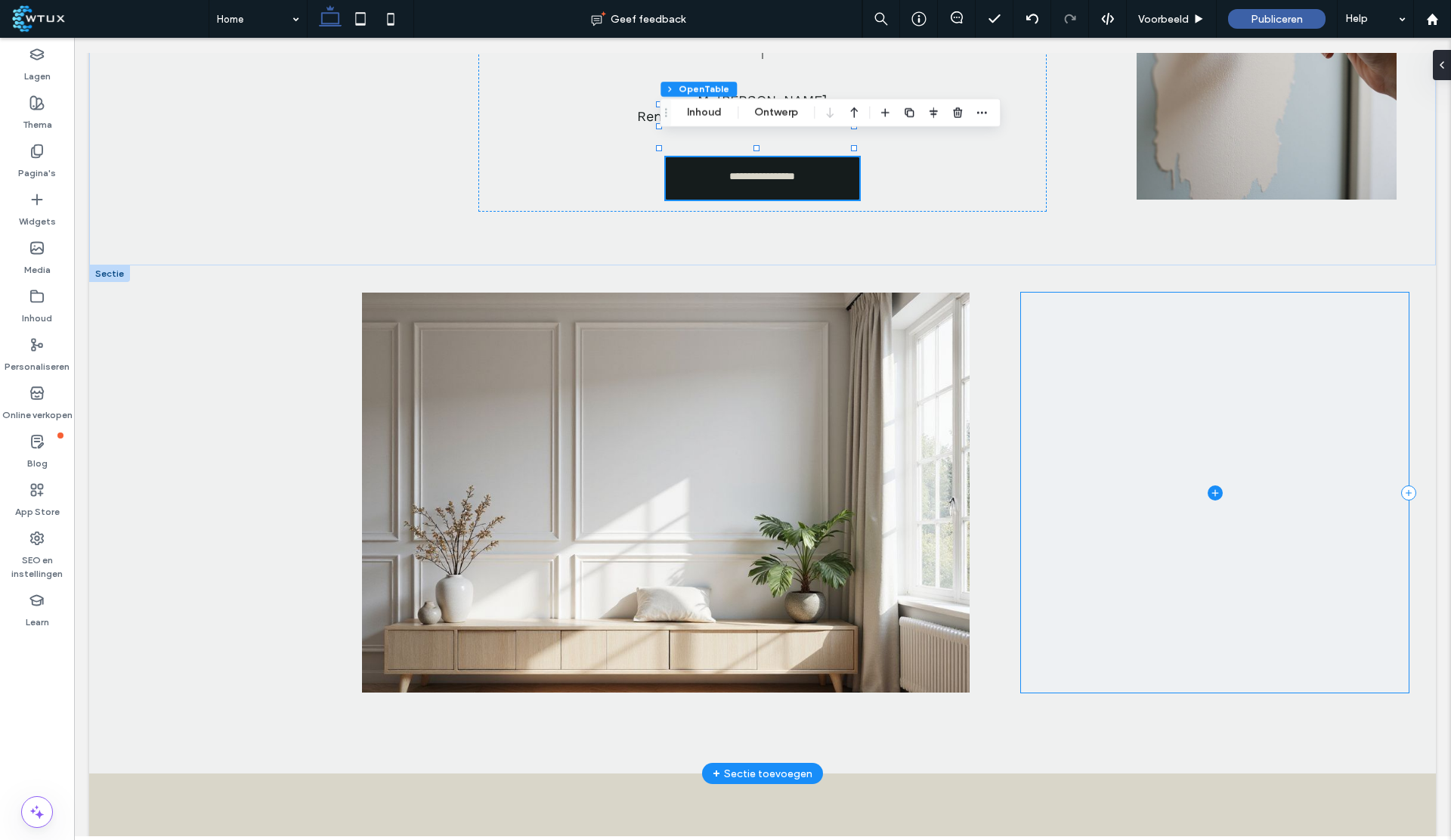
click at [1208, 485] on icon at bounding box center [1215, 493] width 15 height 15
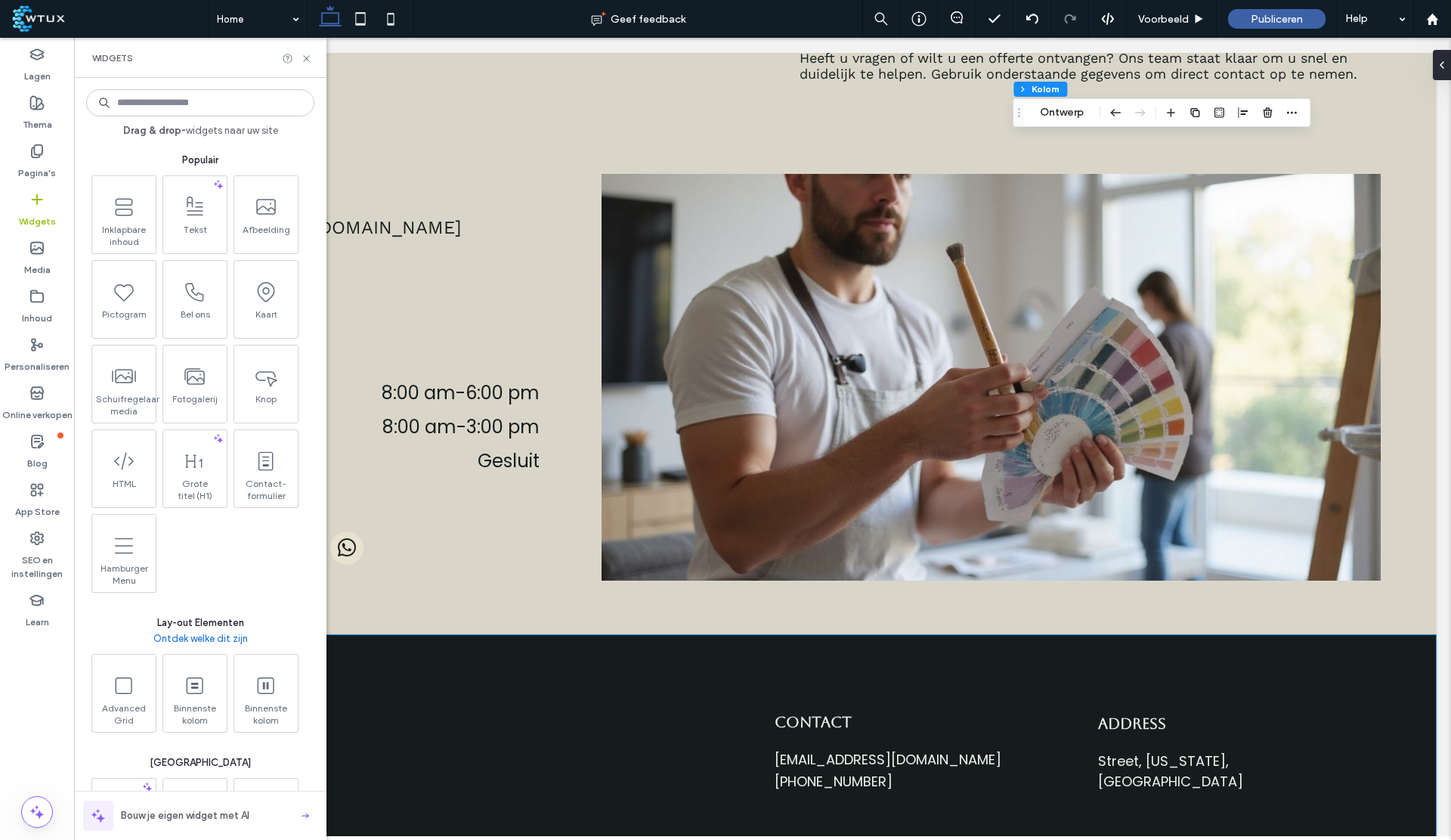
scroll to position [4878, 0]
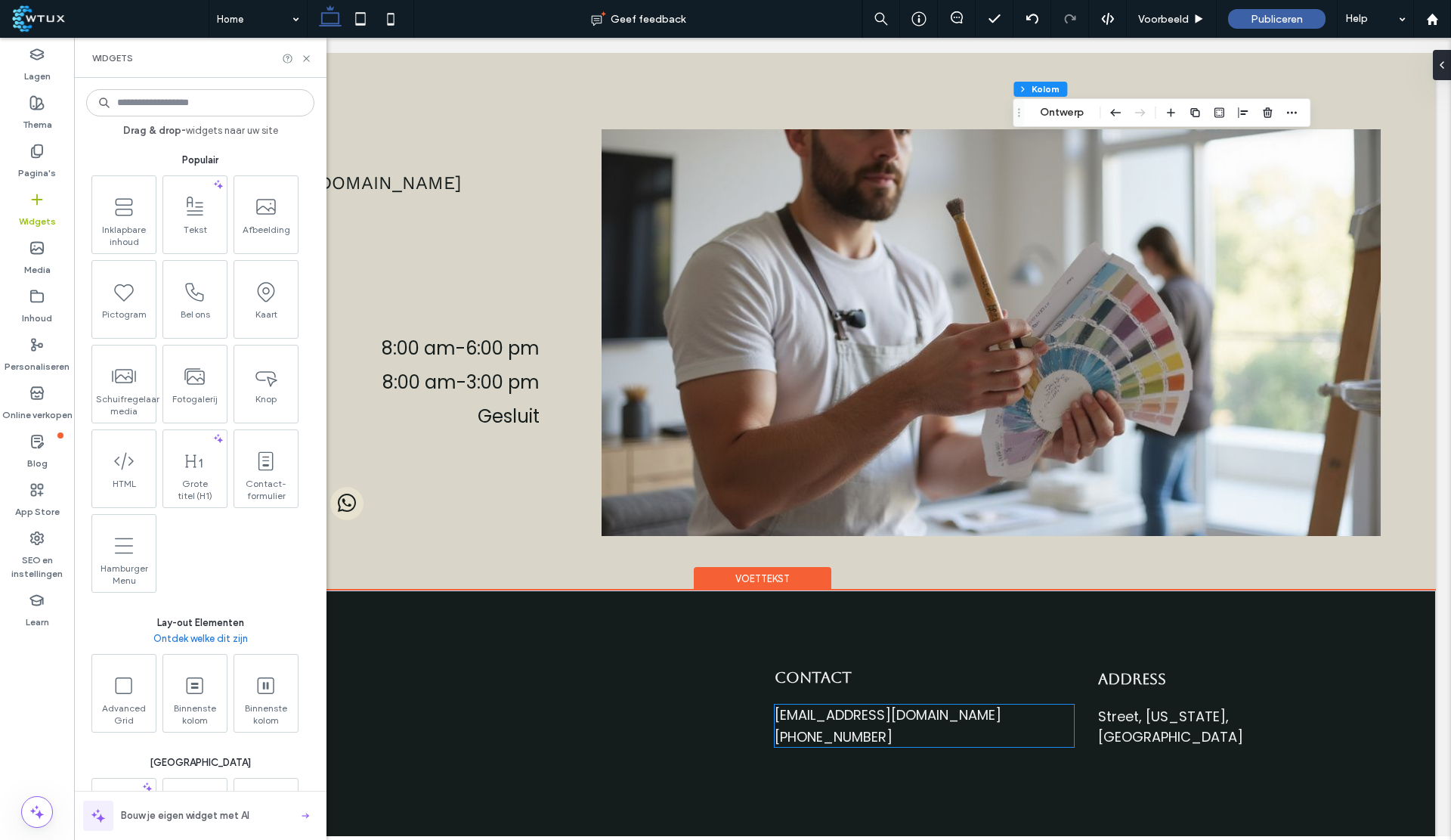
click at [885, 704] on div "[EMAIL_ADDRESS][DOMAIN_NAME]" at bounding box center [925, 715] width 299 height 20
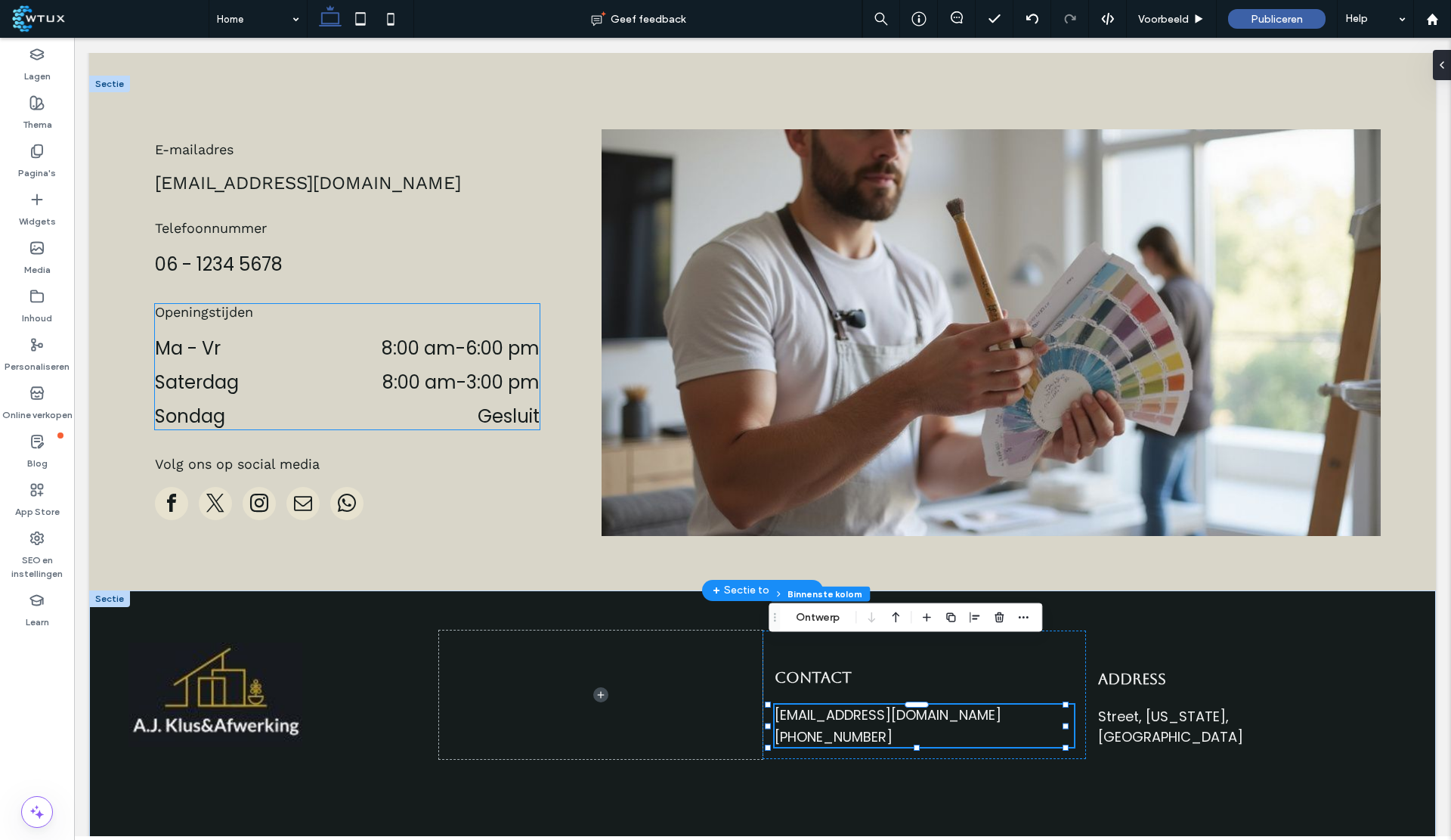
click at [515, 403] on dd "Gesluit" at bounding box center [426, 416] width 227 height 27
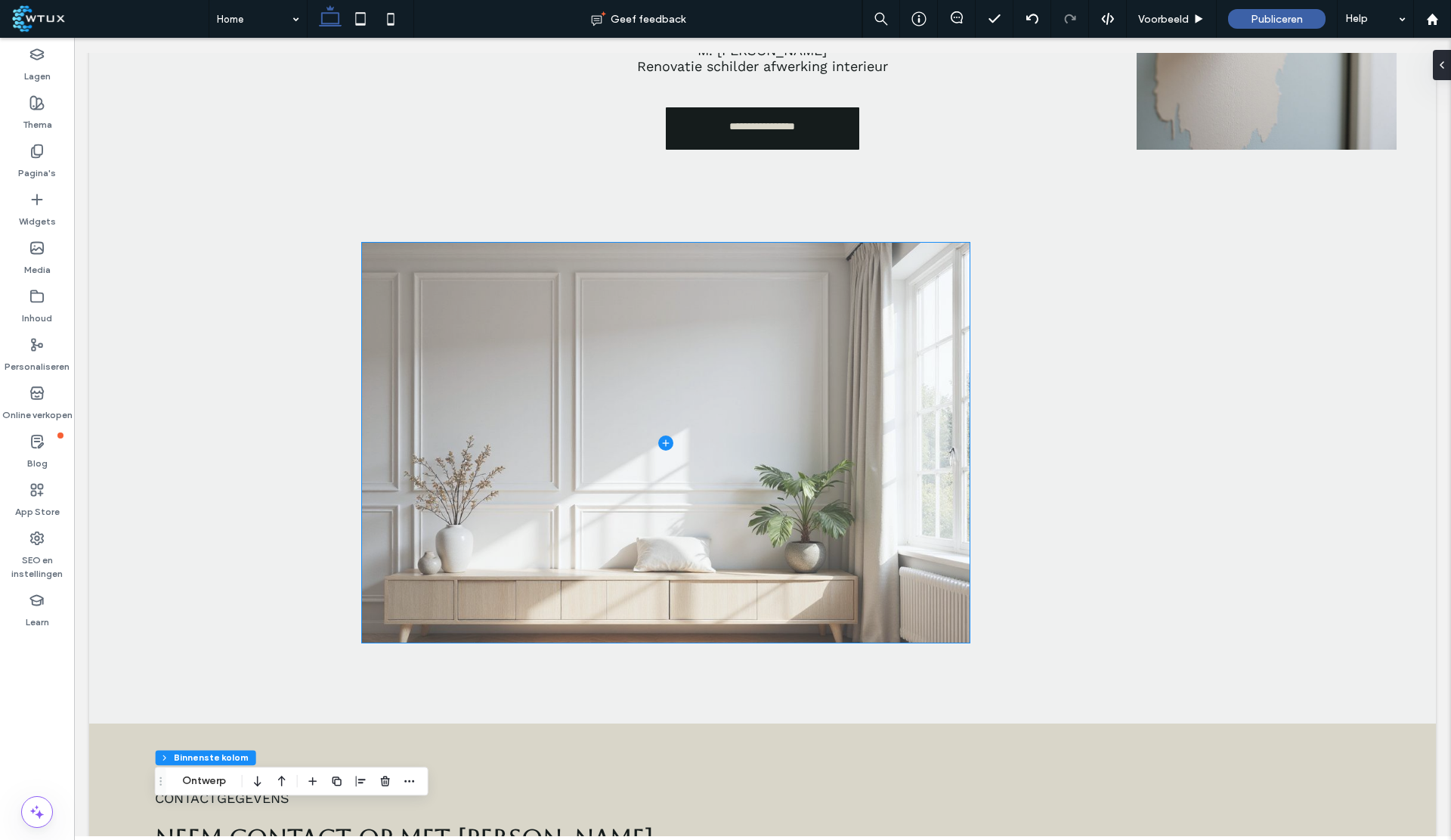
scroll to position [3985, 0]
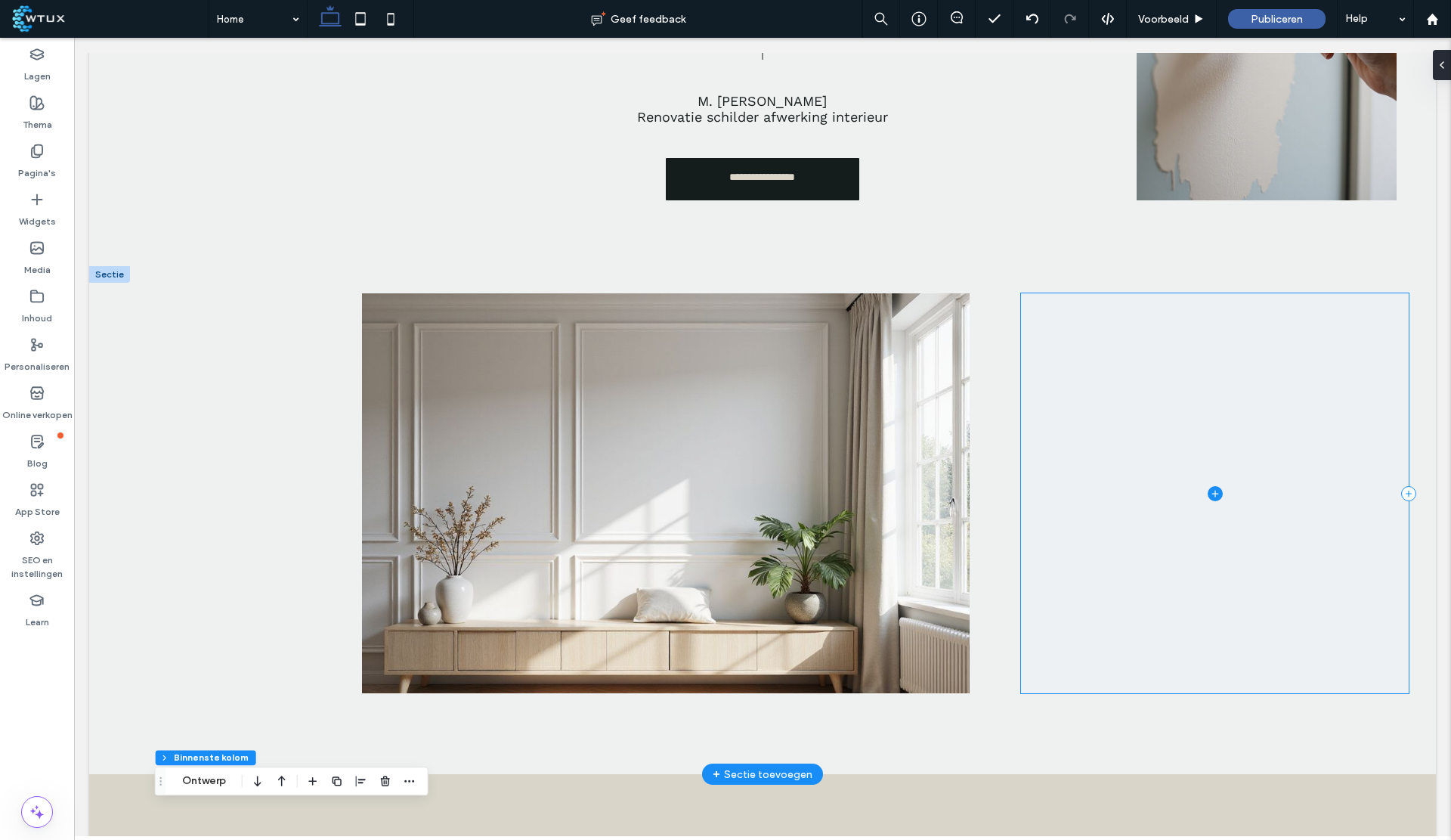
click at [1190, 425] on span at bounding box center [1215, 493] width 388 height 400
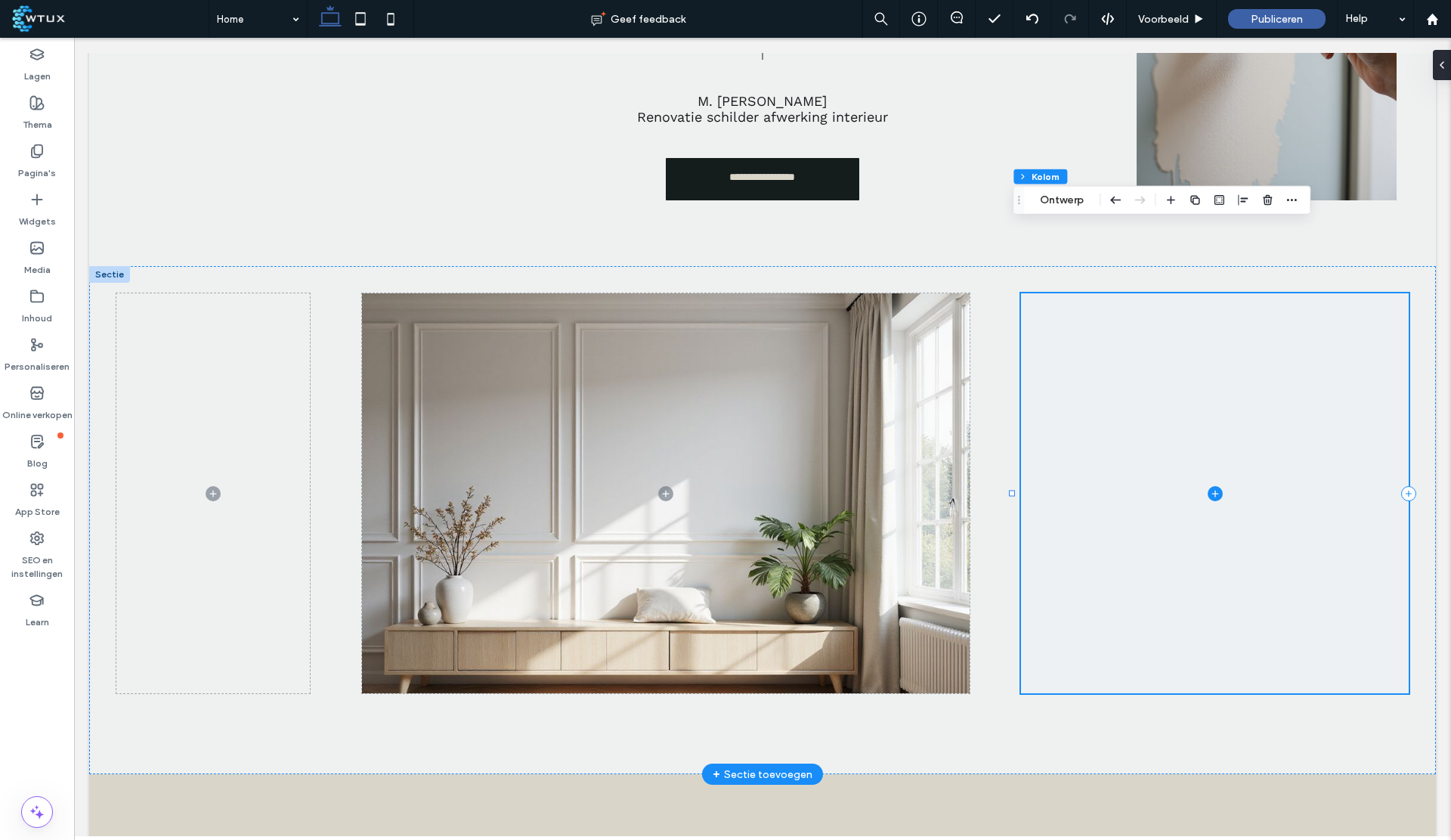
click at [1208, 486] on icon at bounding box center [1215, 494] width 15 height 15
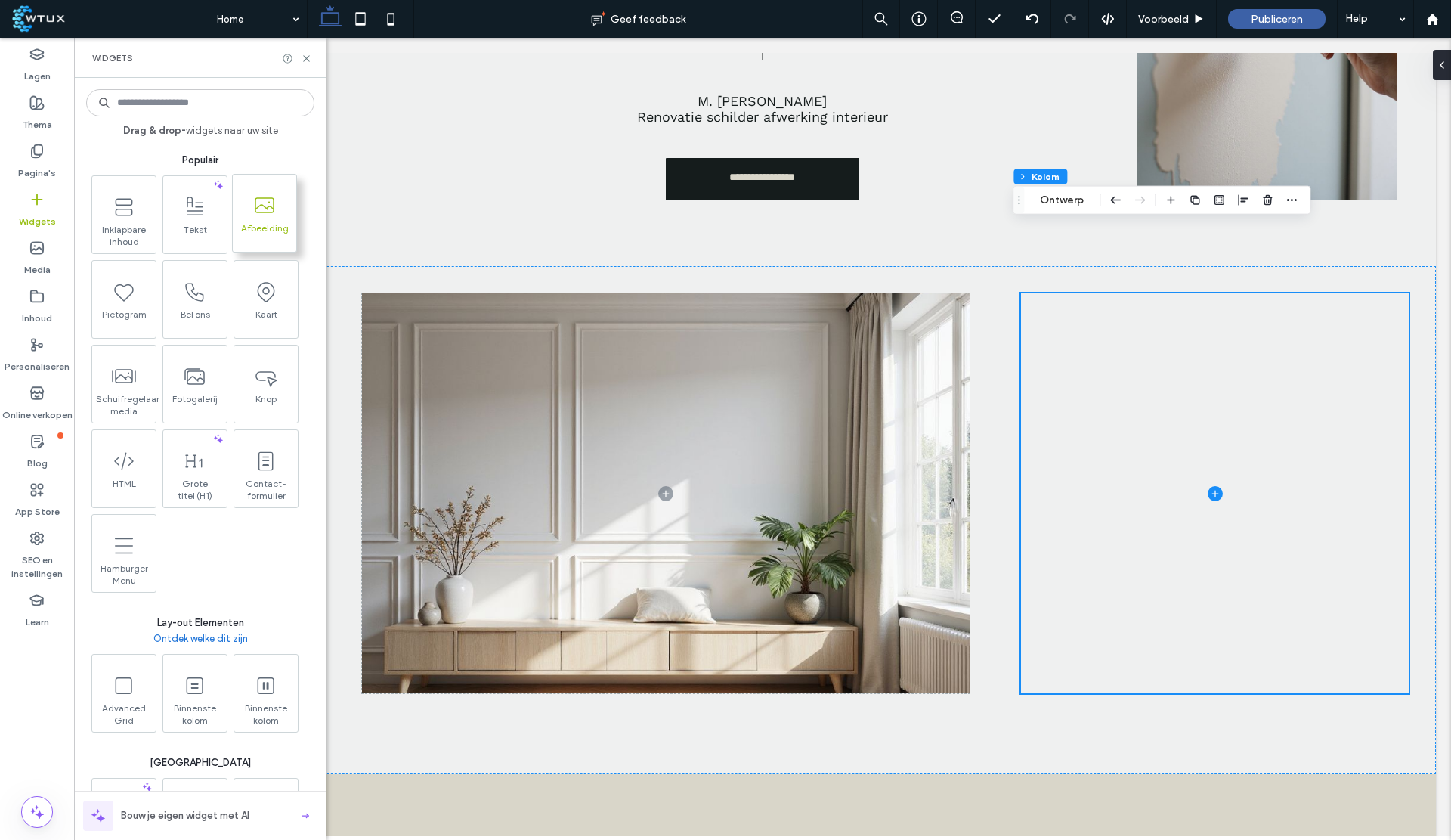
click at [279, 232] on span "Afbeelding" at bounding box center [265, 232] width 63 height 21
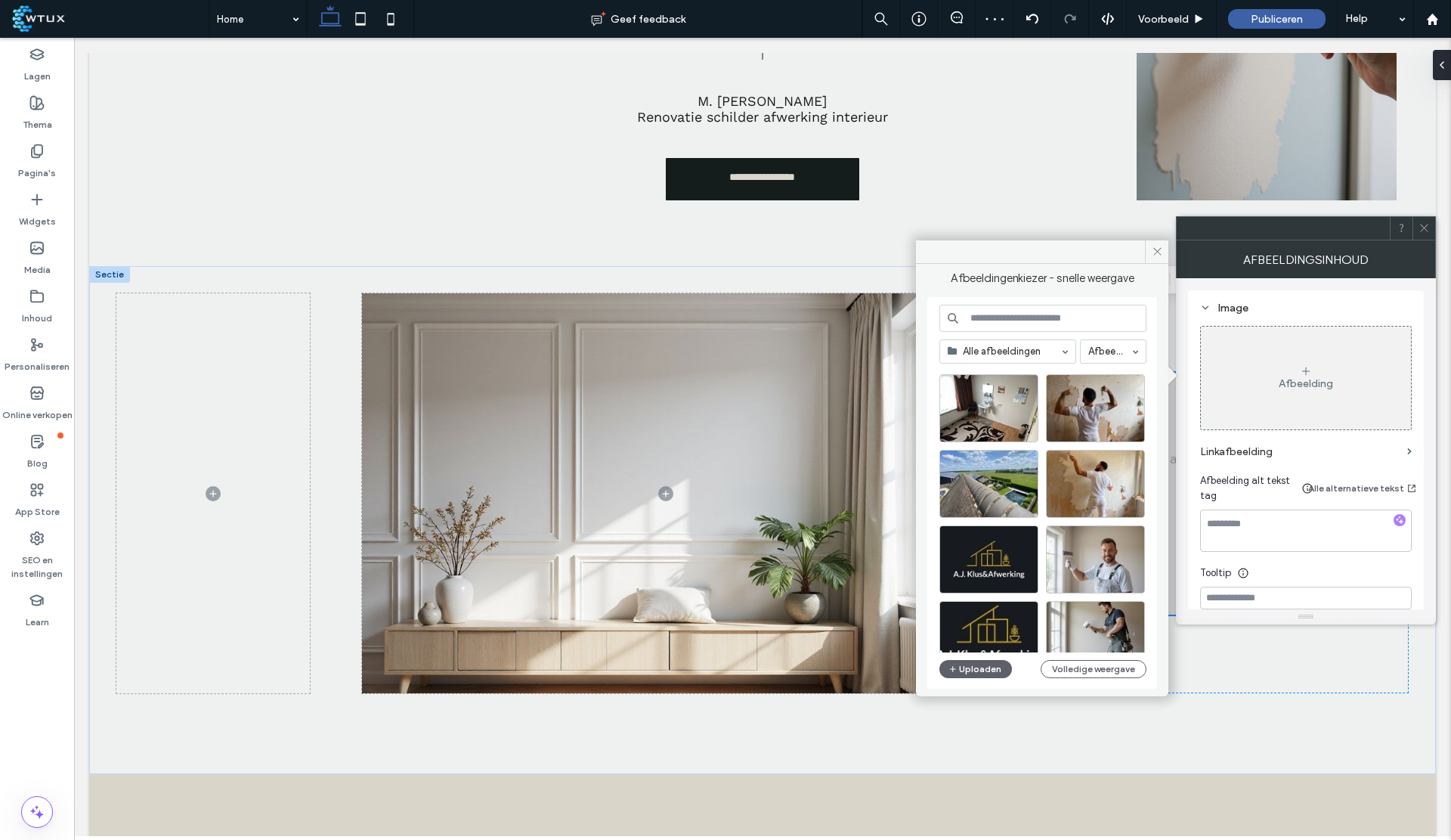
scroll to position [23, 0]
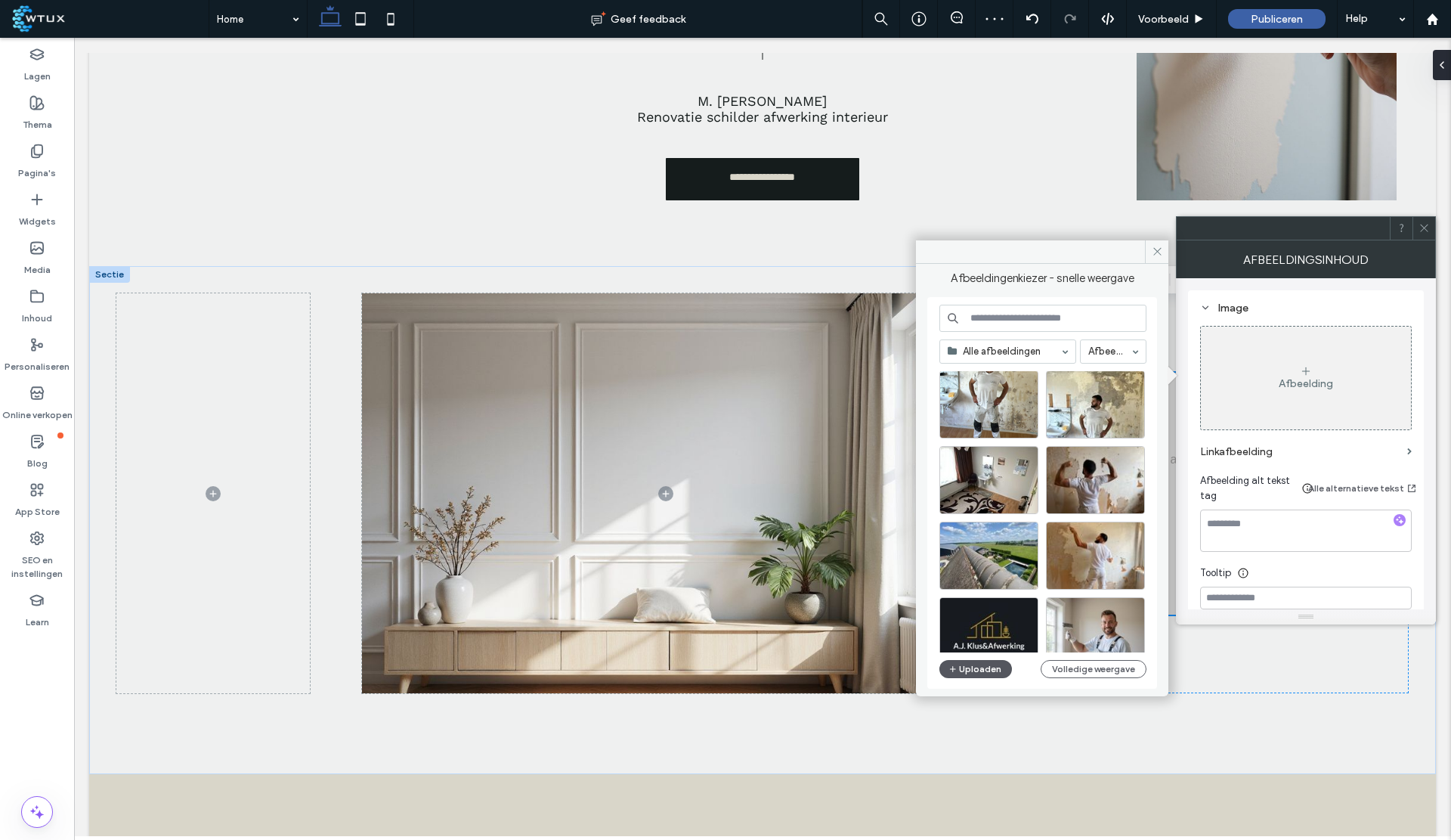
click at [979, 669] on button "Uploaden" at bounding box center [976, 669] width 72 height 19
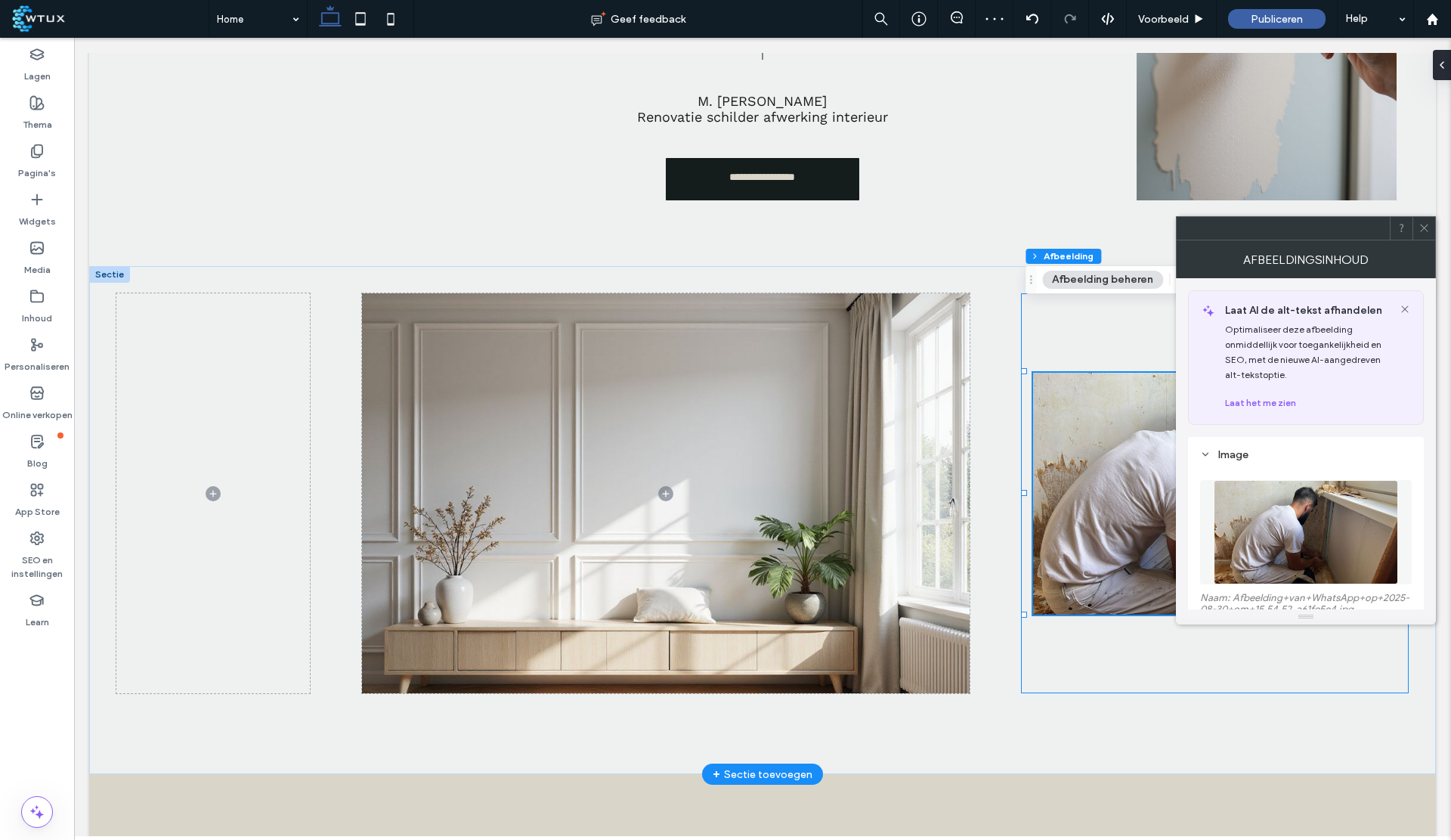
click at [1067, 588] on div at bounding box center [1215, 493] width 388 height 400
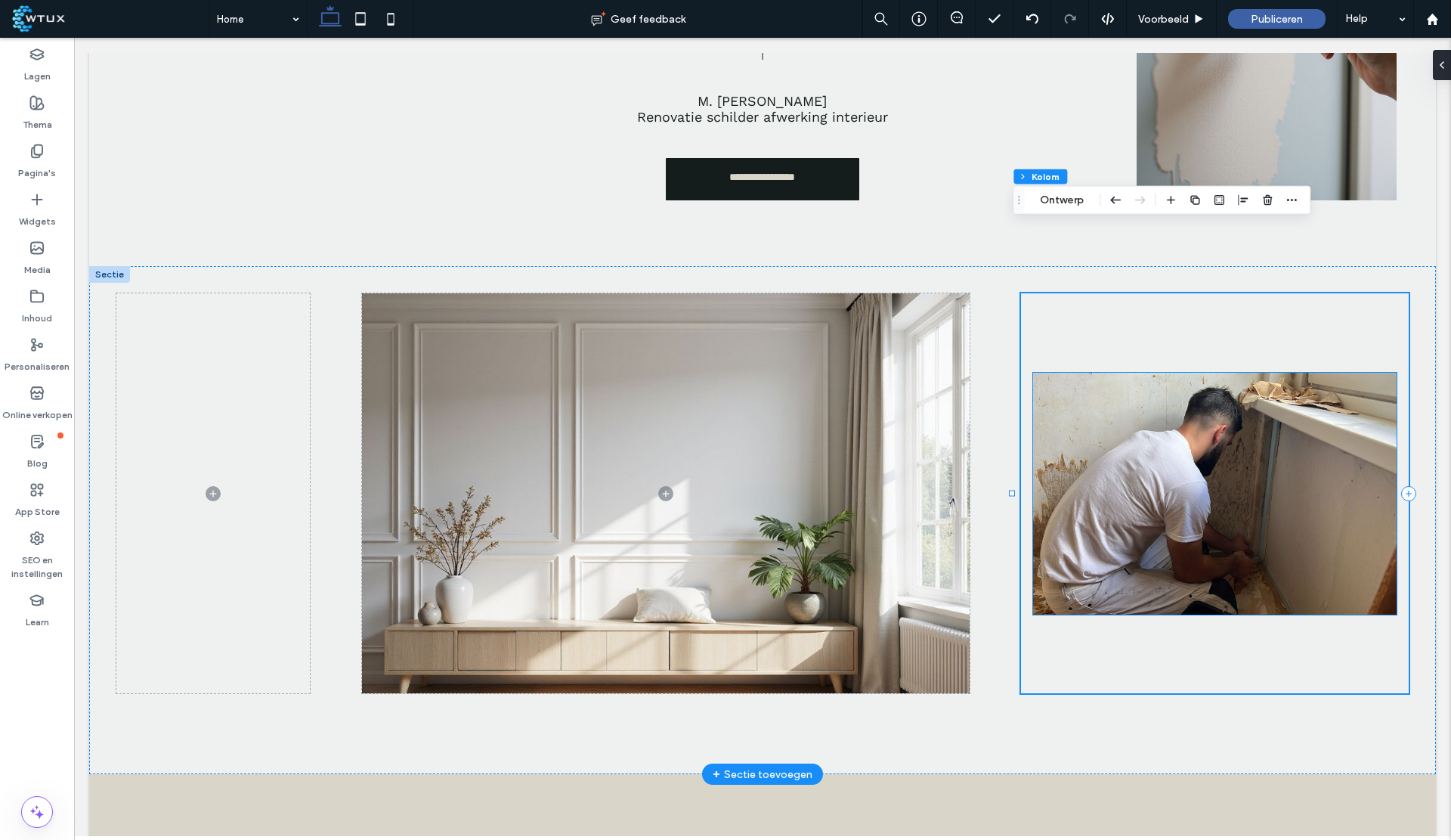
click at [1250, 430] on img at bounding box center [1215, 493] width 364 height 242
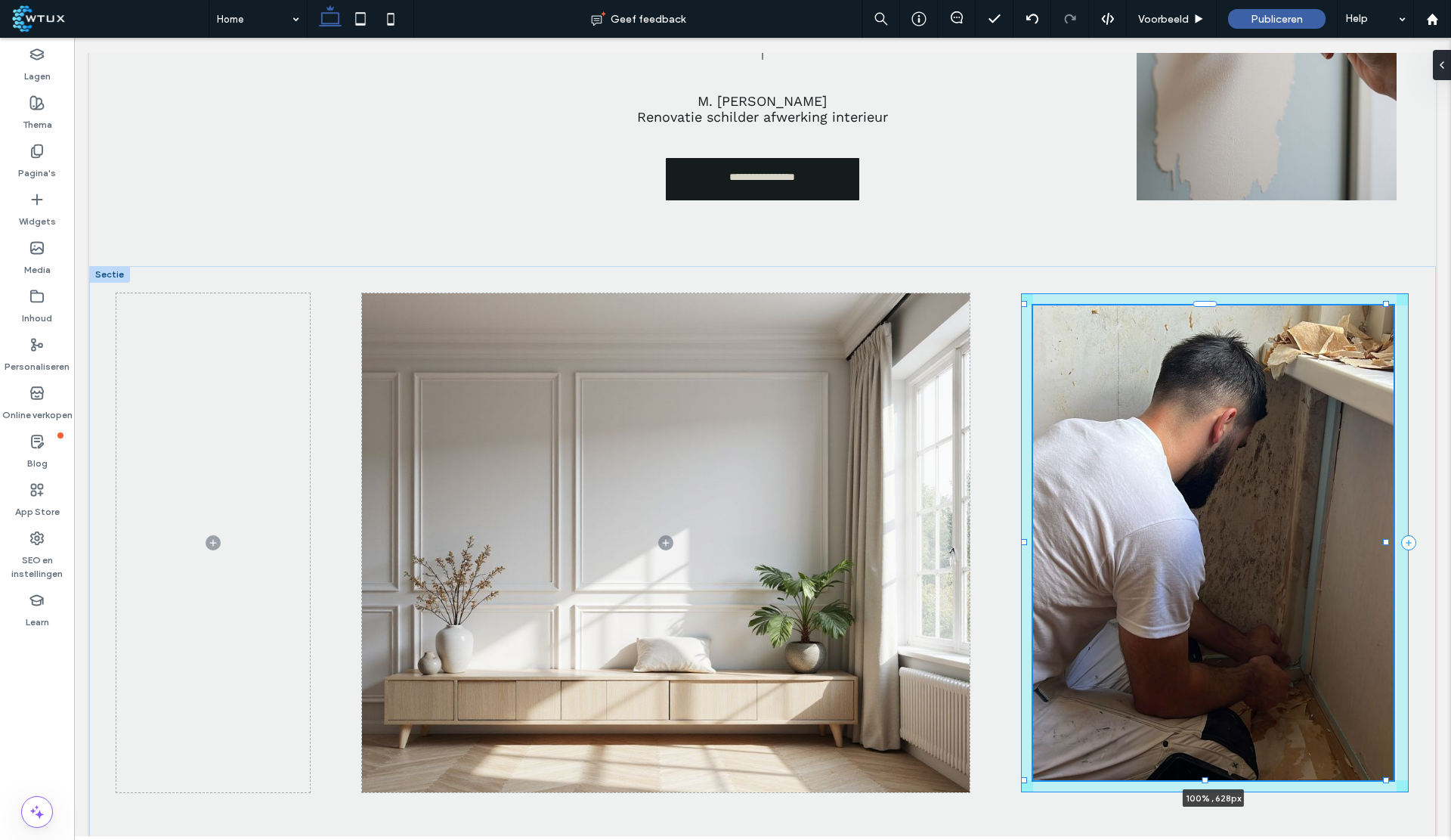
drag, startPoint x: 1207, startPoint y: 548, endPoint x: 1223, endPoint y: 659, distance: 112.1
click at [1223, 659] on div "100% , 628px" at bounding box center [762, 570] width 1347 height 607
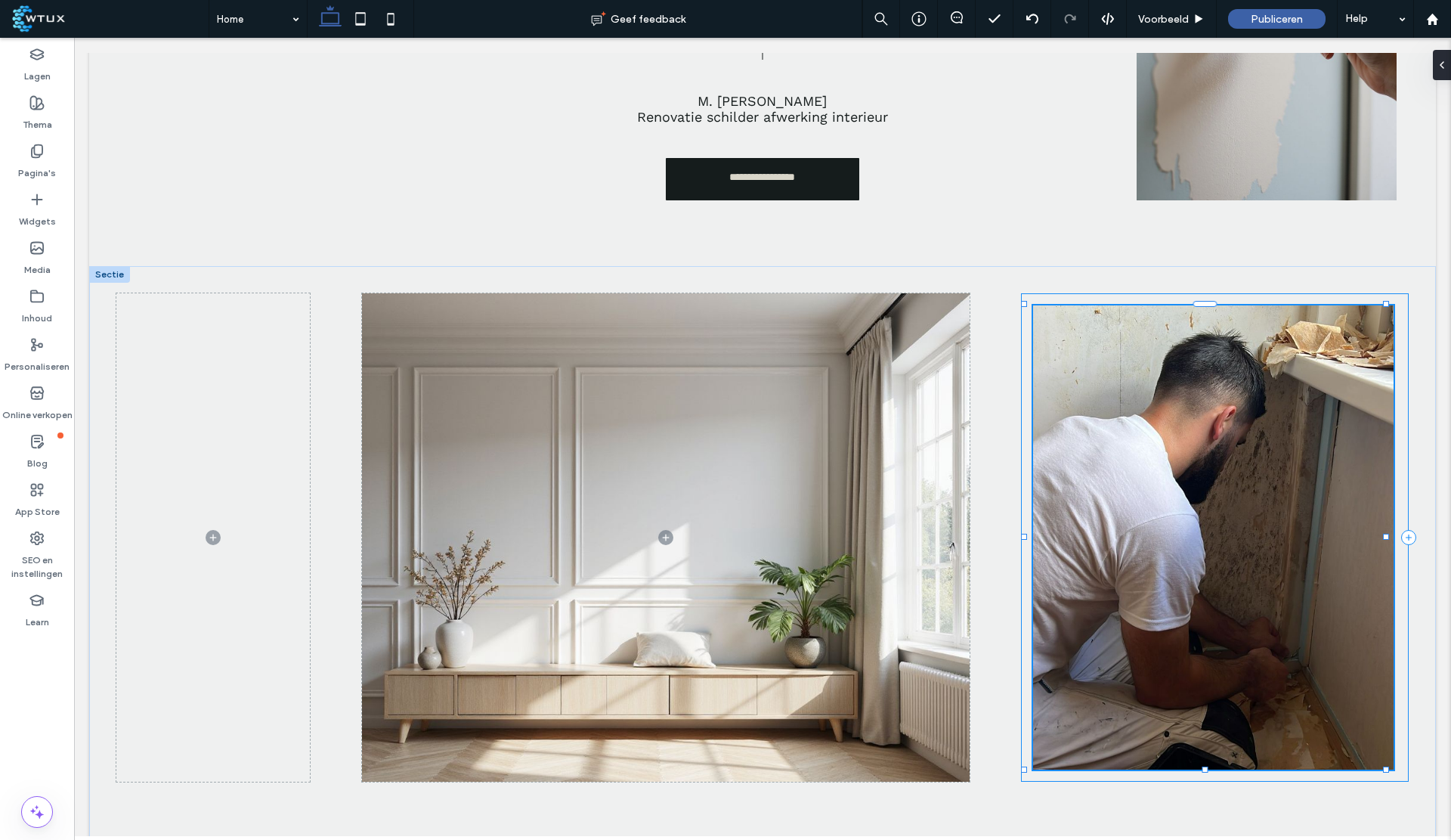
type input "***"
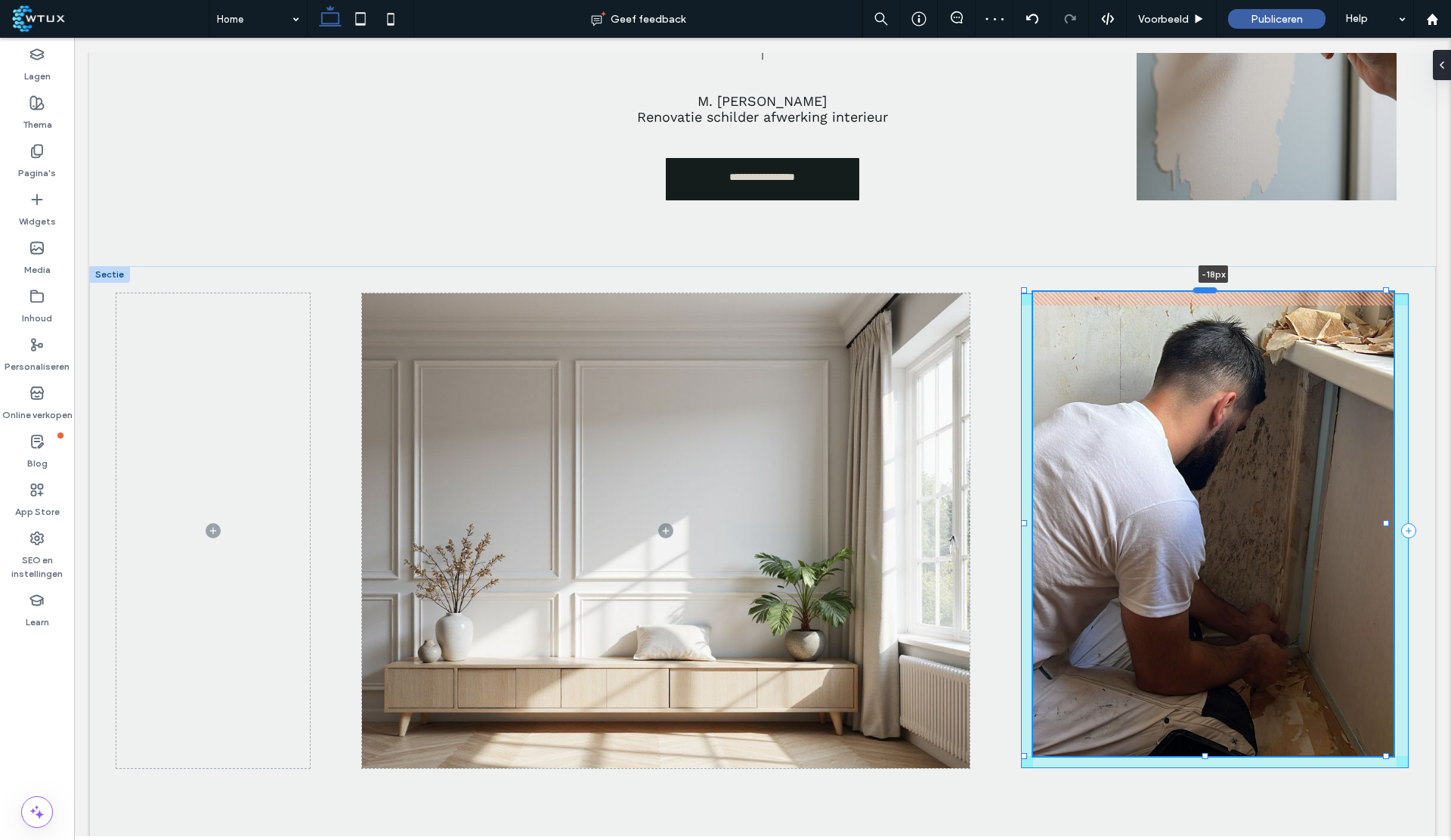
drag, startPoint x: 1208, startPoint y: 237, endPoint x: 1203, endPoint y: 223, distance: 14.9
click at [1203, 287] on div at bounding box center [1206, 290] width 24 height 6
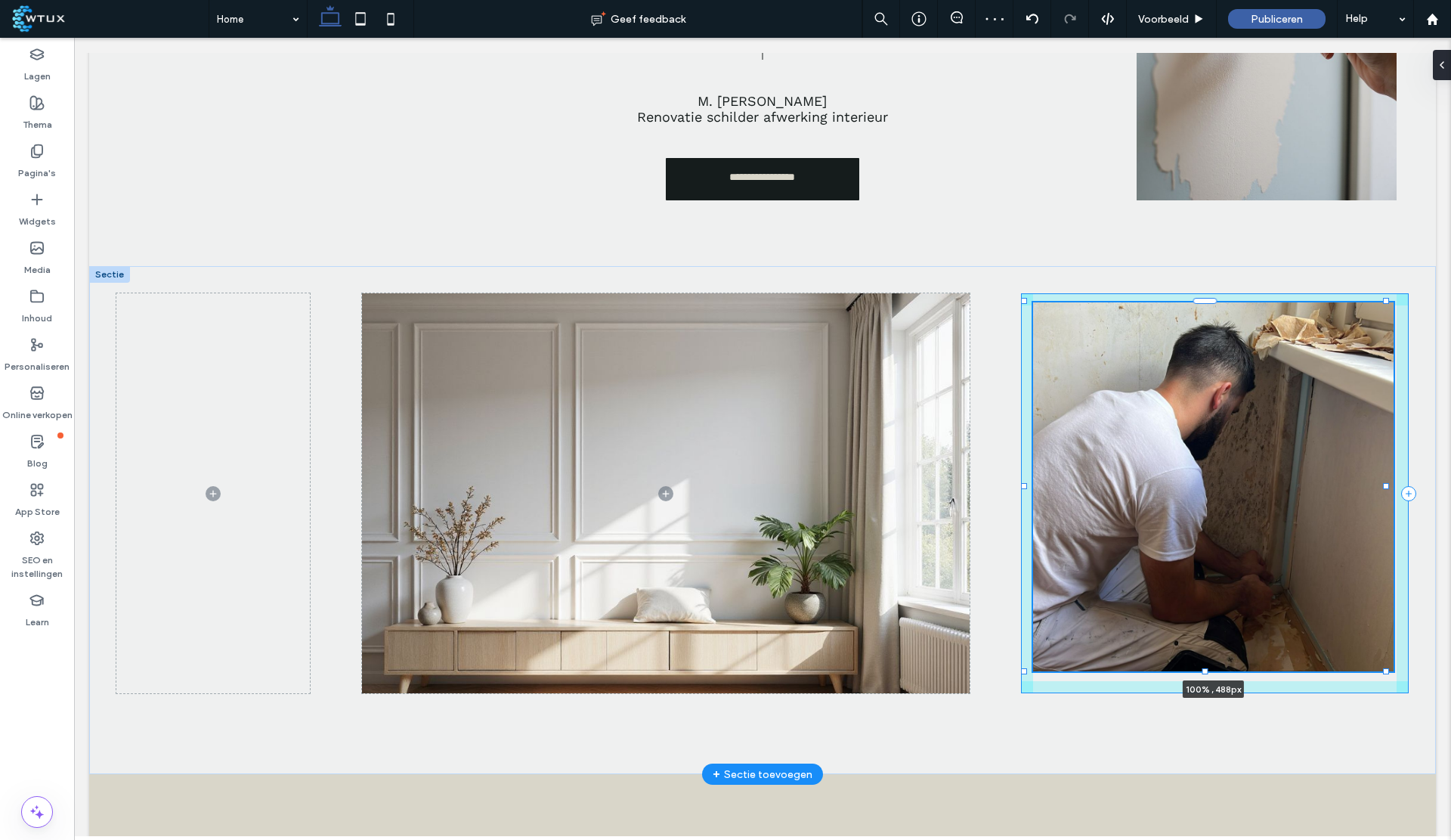
drag, startPoint x: 1203, startPoint y: 690, endPoint x: 1207, endPoint y: 642, distance: 48.2
click at [1207, 642] on div "100% , 488px" at bounding box center [762, 520] width 1347 height 508
type input "***"
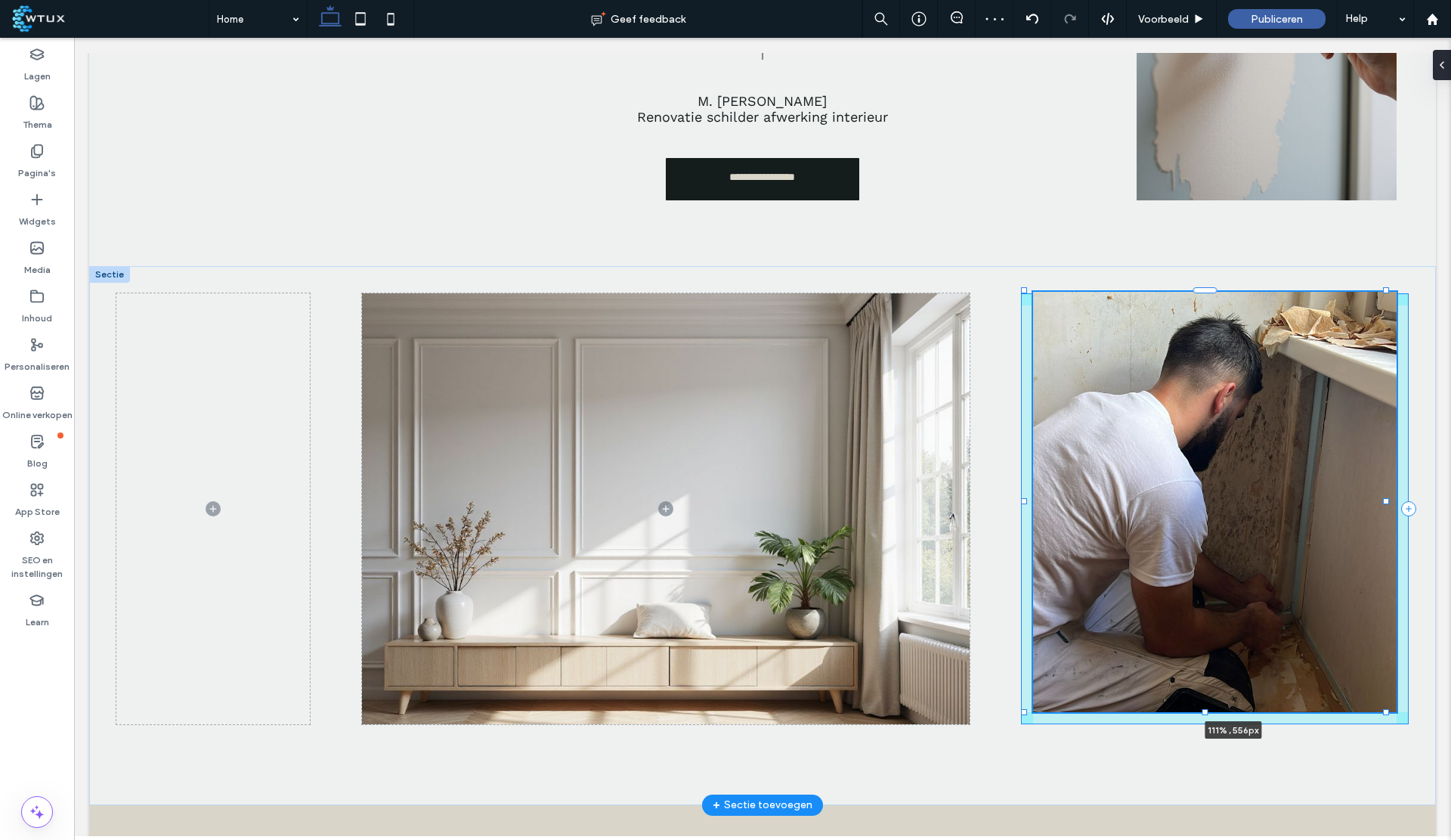
drag, startPoint x: 1022, startPoint y: 602, endPoint x: 982, endPoint y: 628, distance: 47.7
click at [982, 628] on div "111% , 556px" at bounding box center [762, 536] width 1347 height 539
type input "***"
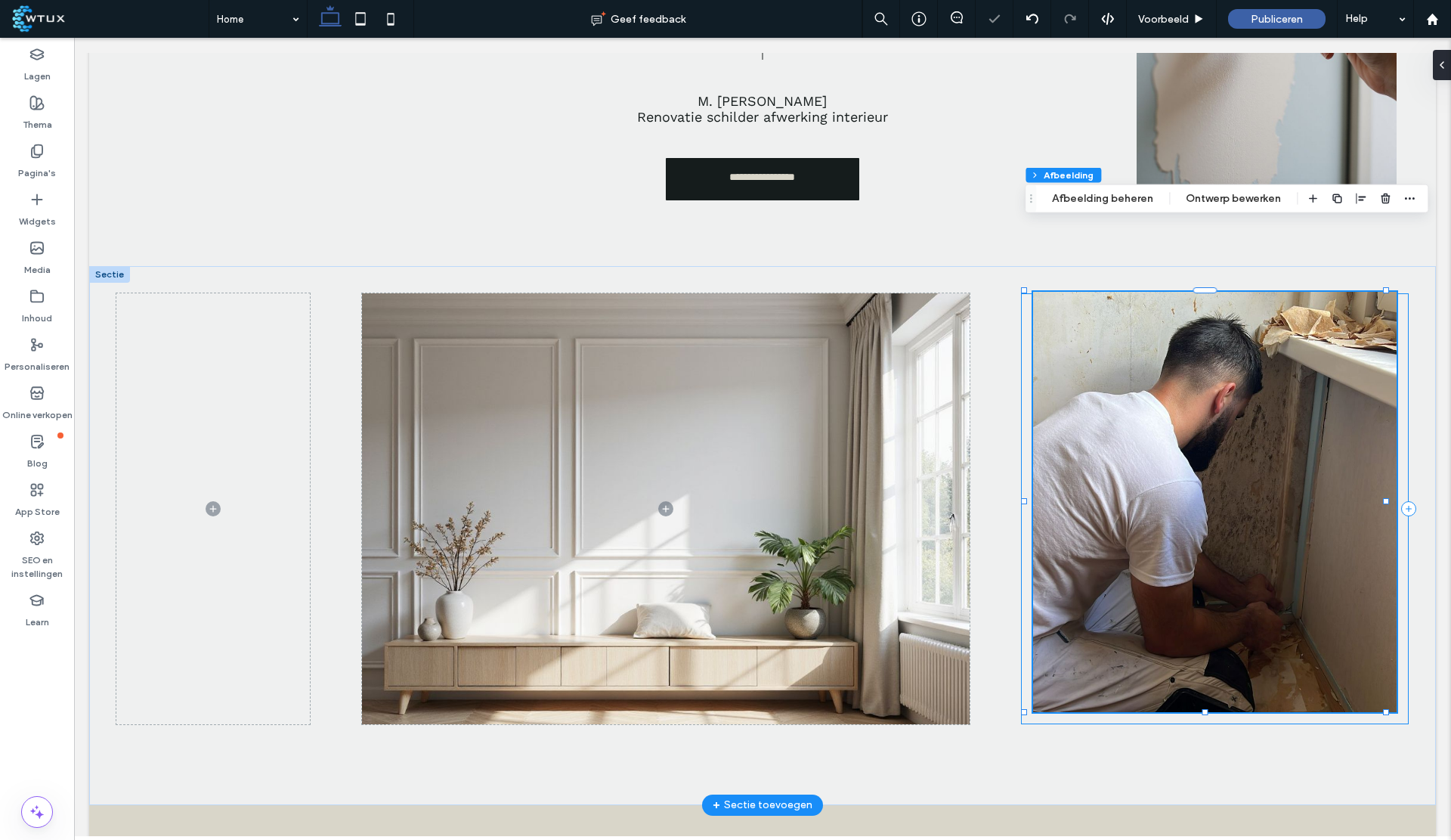
click at [1052, 694] on div "111% , 556px" at bounding box center [762, 536] width 1347 height 539
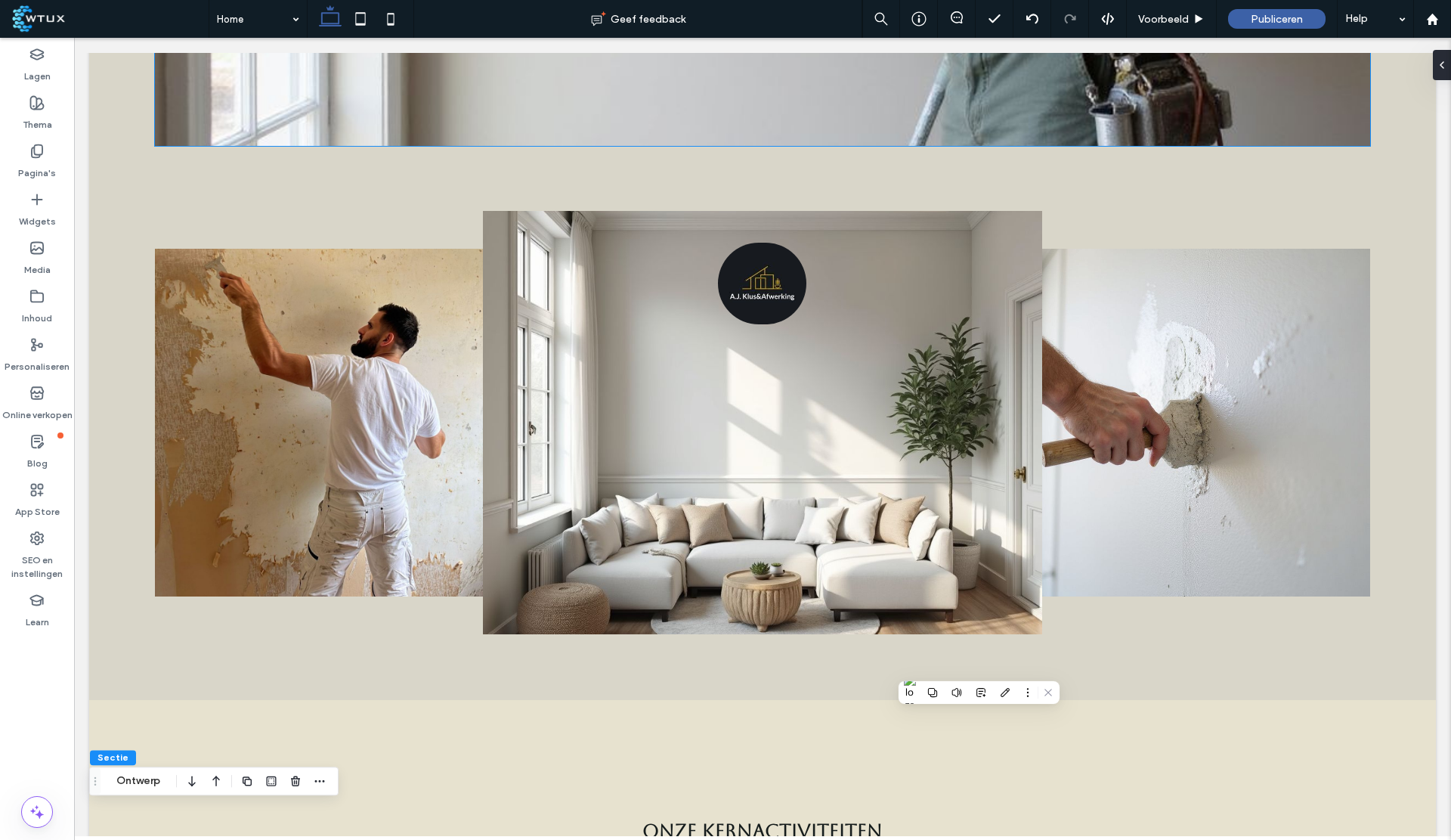
scroll to position [0, 0]
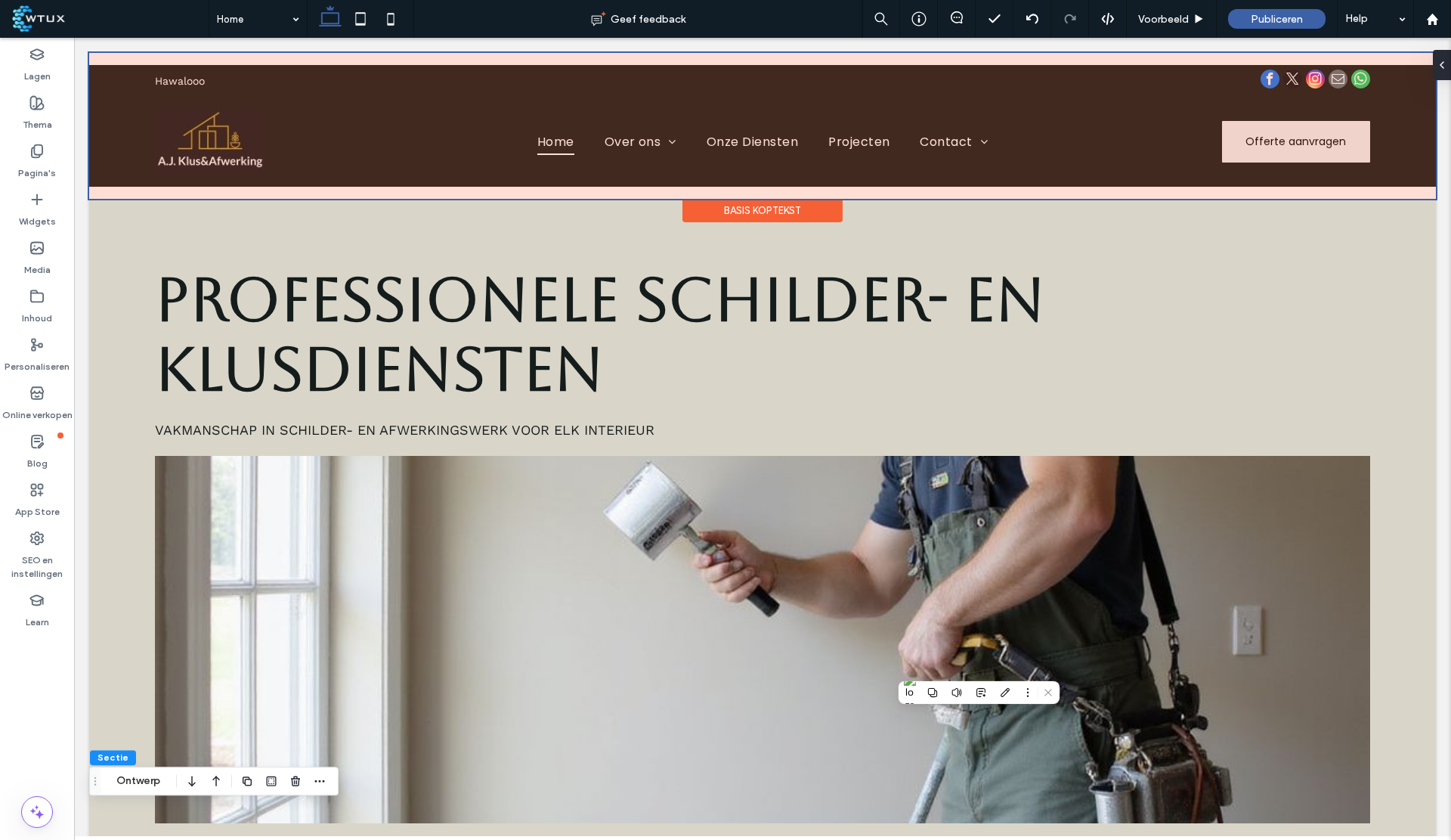
click at [984, 144] on div at bounding box center [762, 125] width 1347 height 146
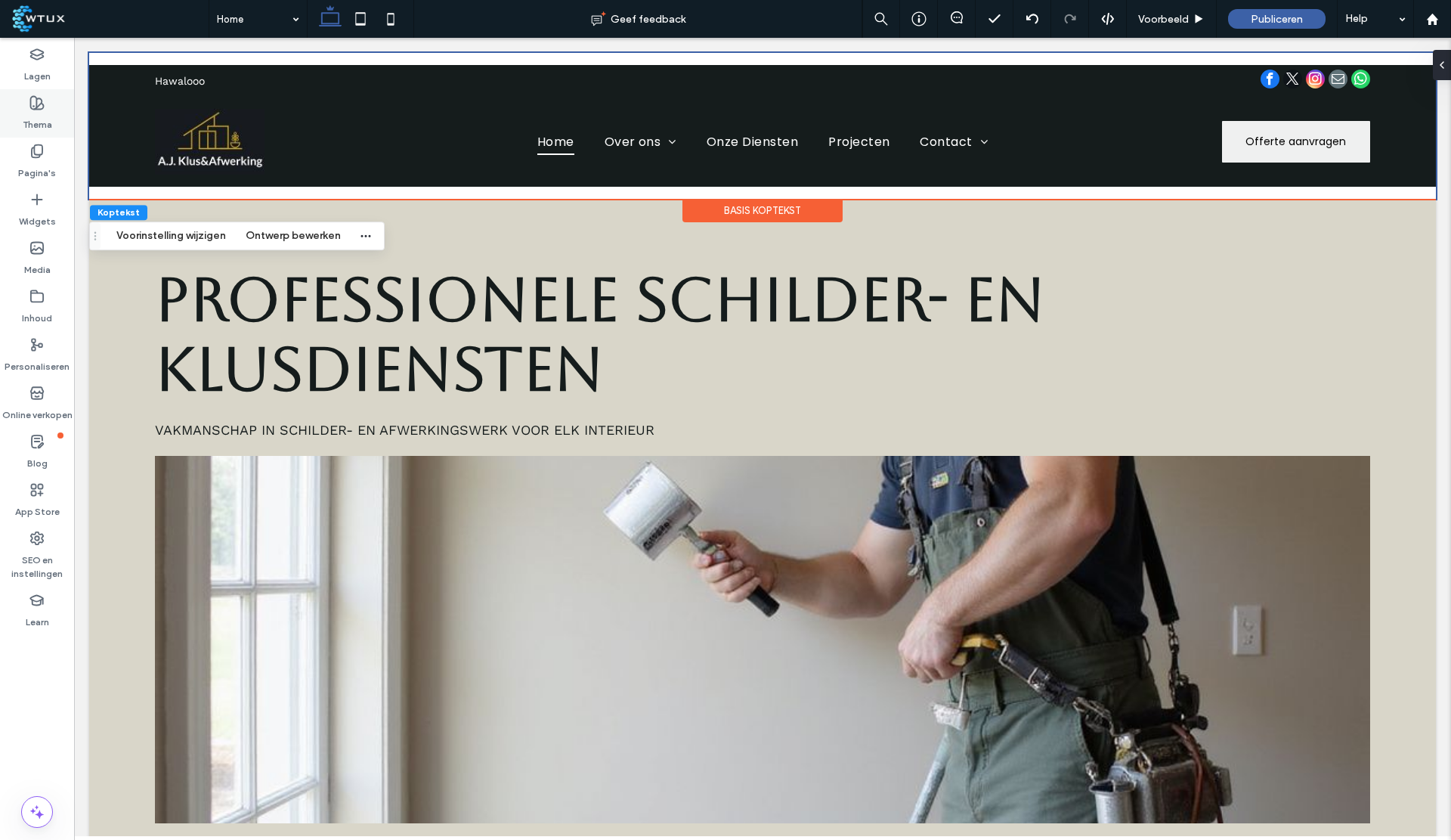
click at [39, 95] on div "Thema" at bounding box center [37, 113] width 74 height 48
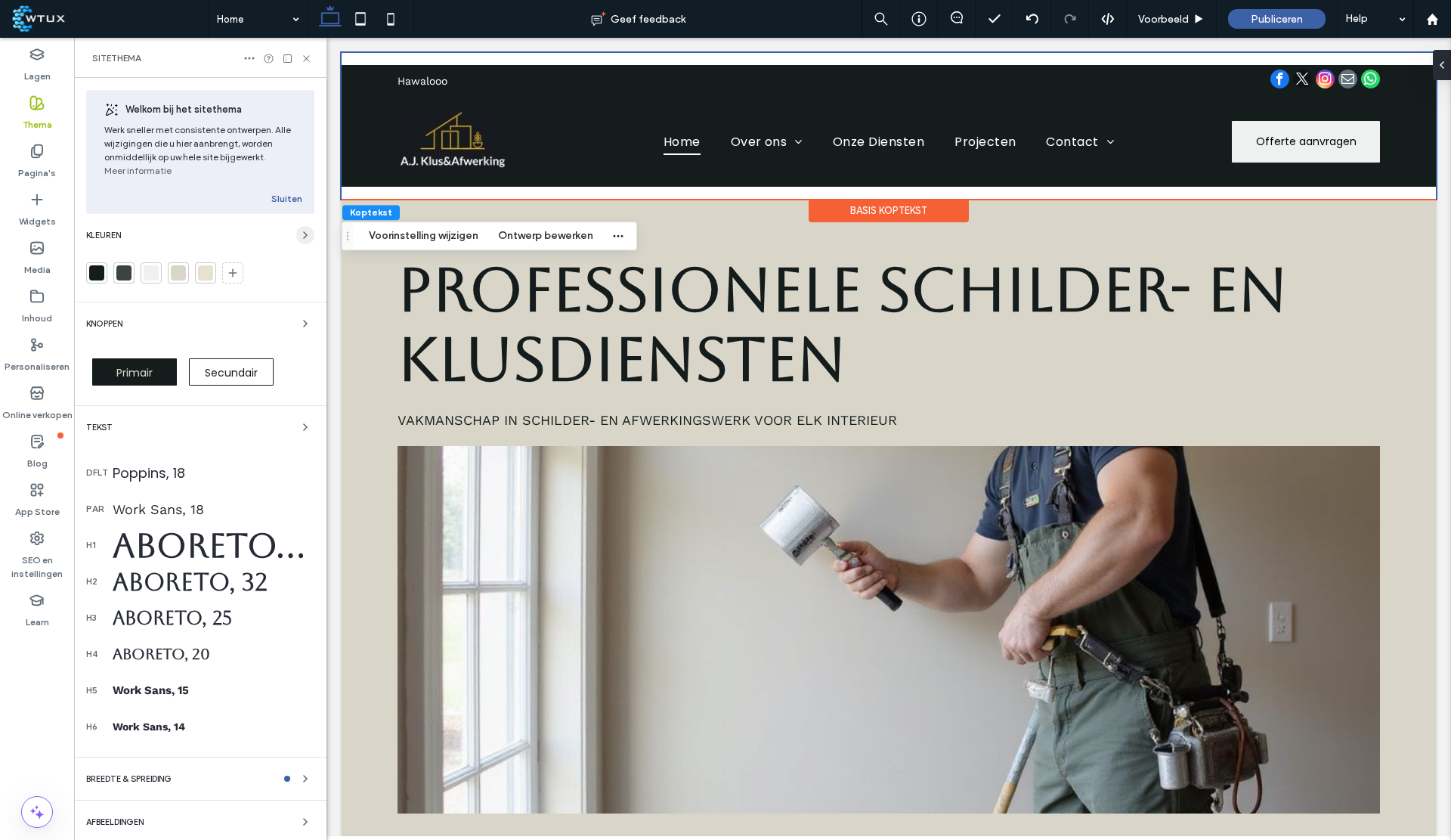
click at [296, 231] on span "button" at bounding box center [305, 235] width 19 height 19
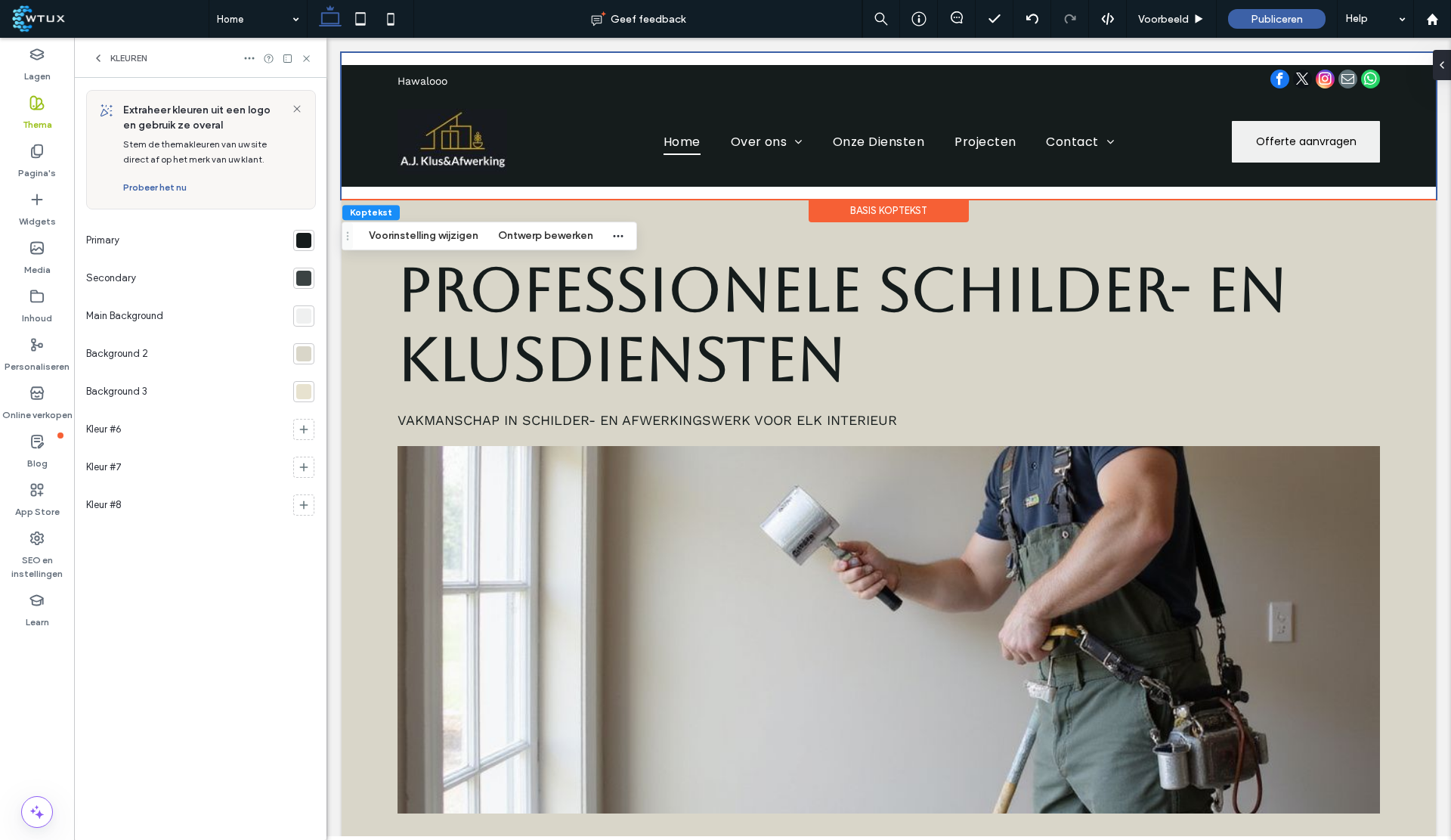
click at [303, 360] on div at bounding box center [304, 354] width 15 height 15
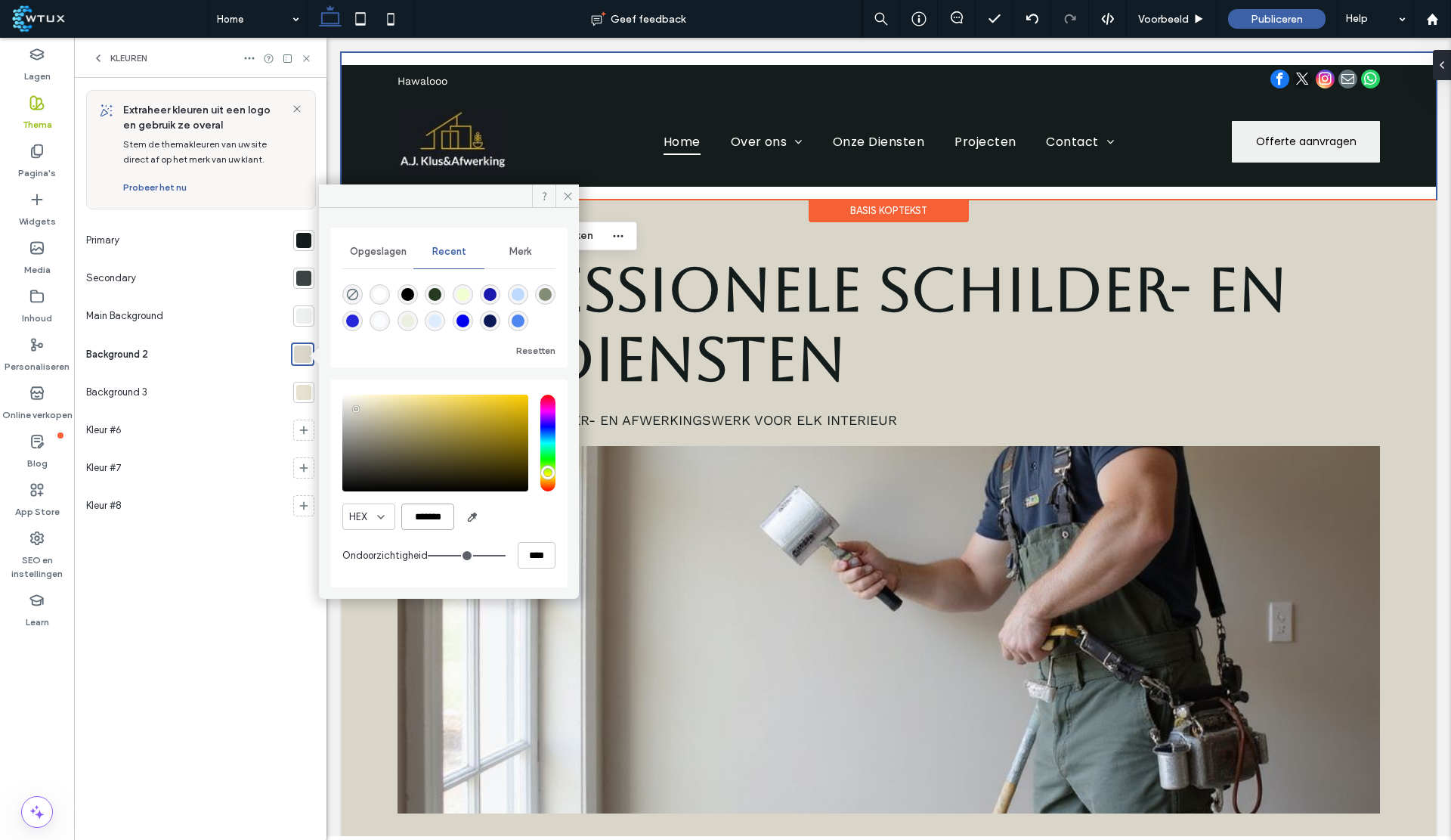
click at [431, 523] on input "*******" at bounding box center [427, 516] width 53 height 27
paste input "color picker textbox"
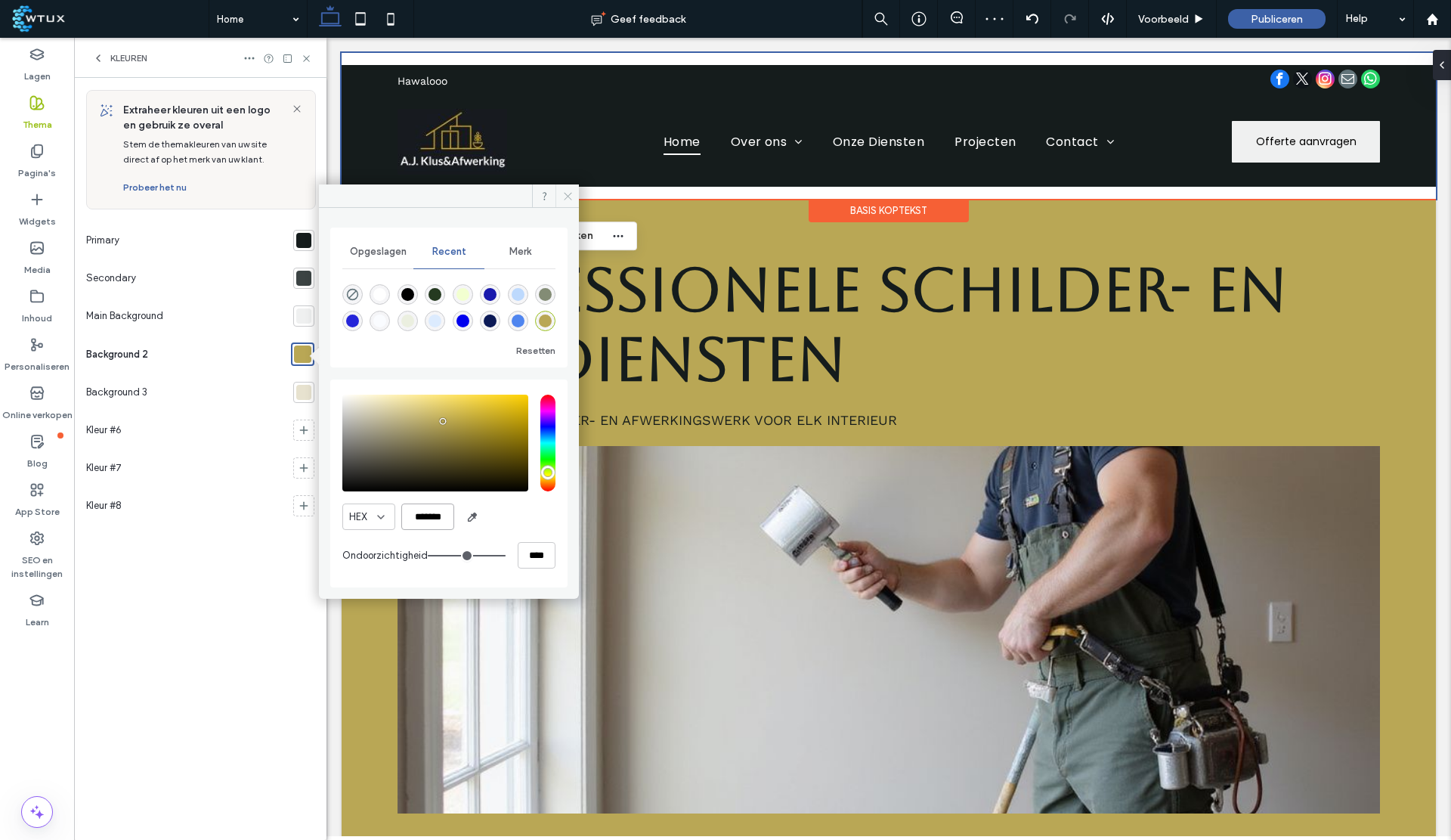
type input "*******"
click at [567, 198] on icon at bounding box center [568, 196] width 11 height 11
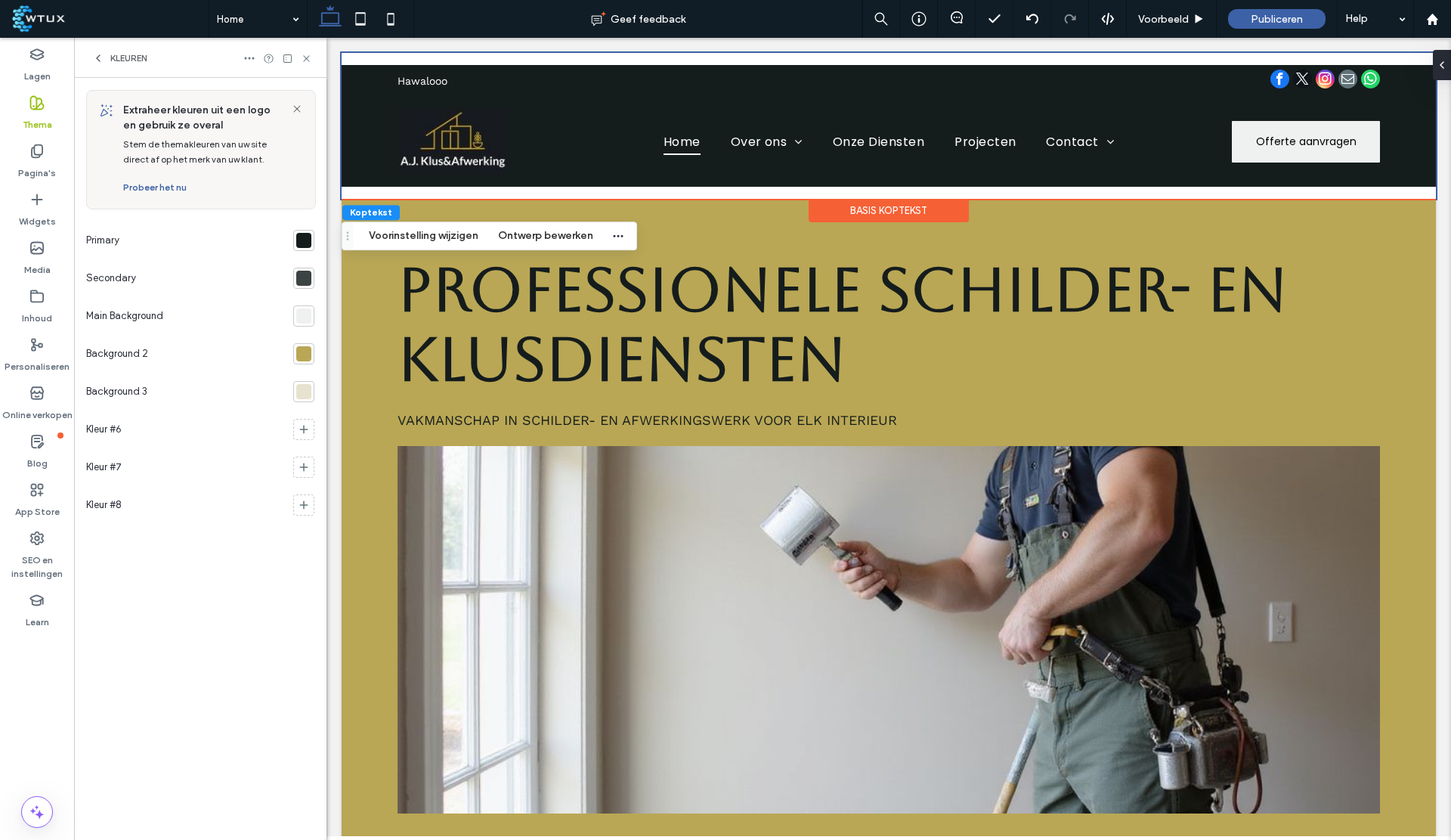
click at [99, 61] on use at bounding box center [97, 58] width 3 height 6
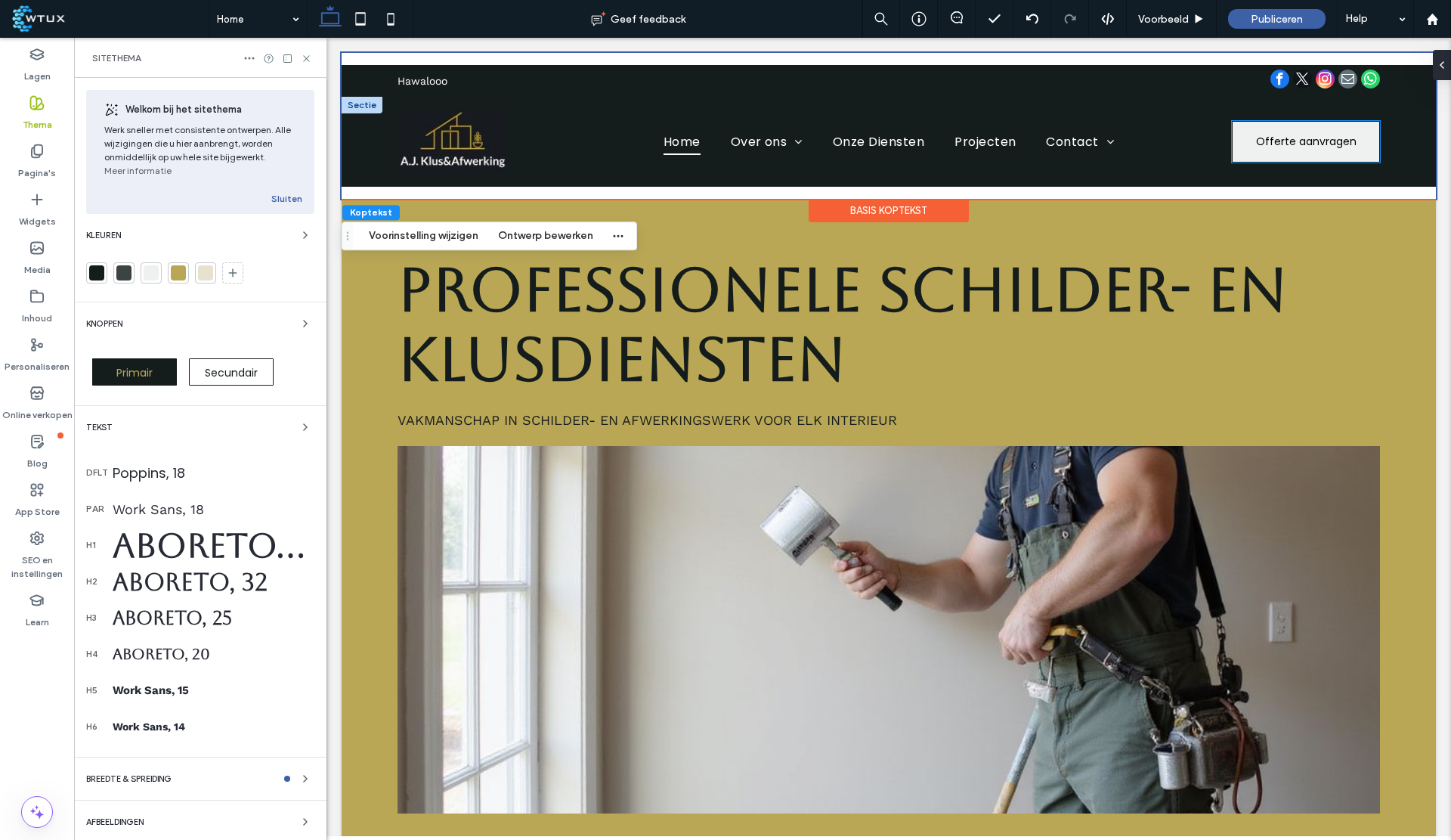
click at [1268, 155] on link "Offerte aanvragen" at bounding box center [1306, 141] width 149 height 42
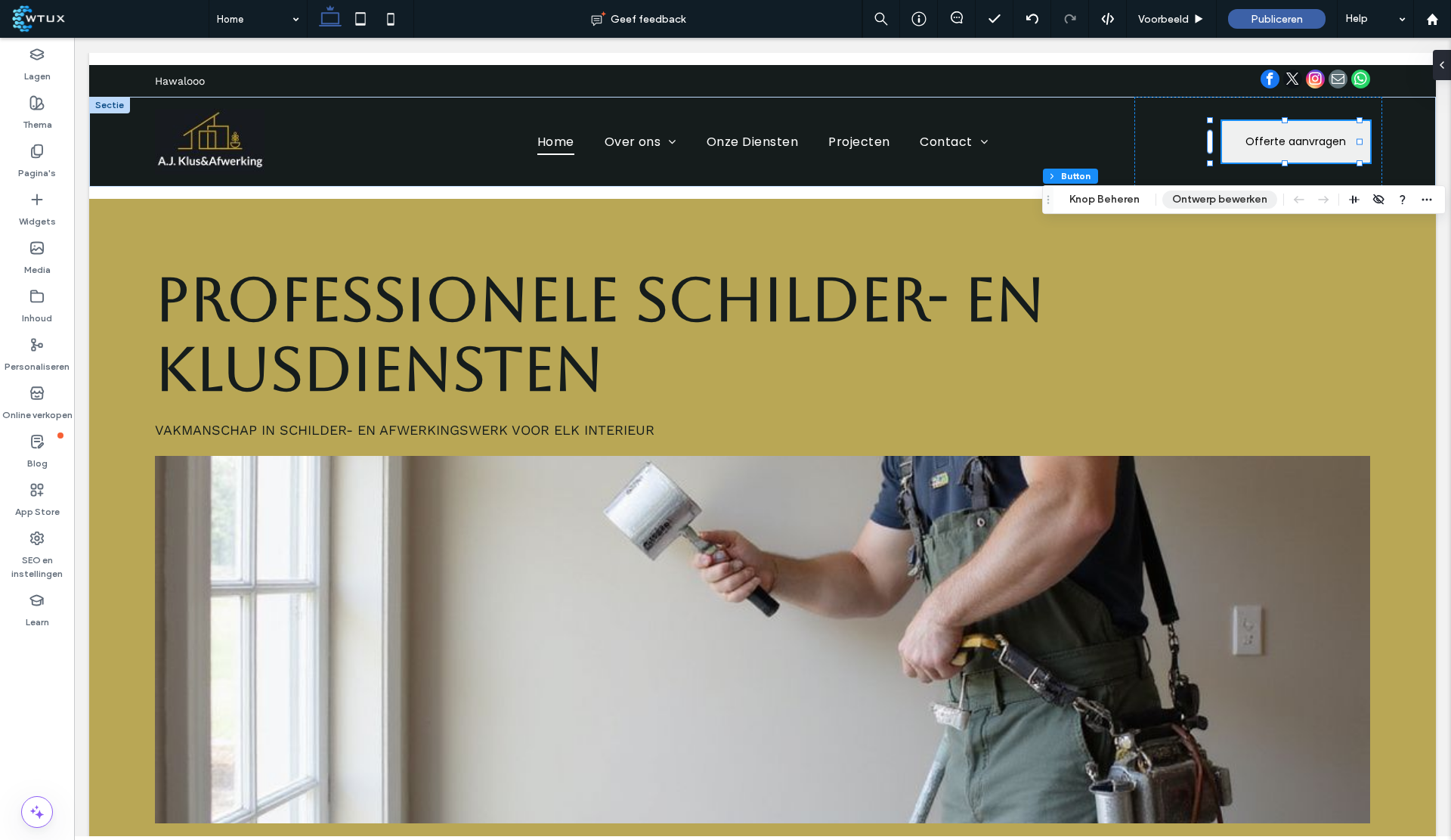
click at [1191, 203] on button "Ontwerp bewerken" at bounding box center [1220, 200] width 115 height 19
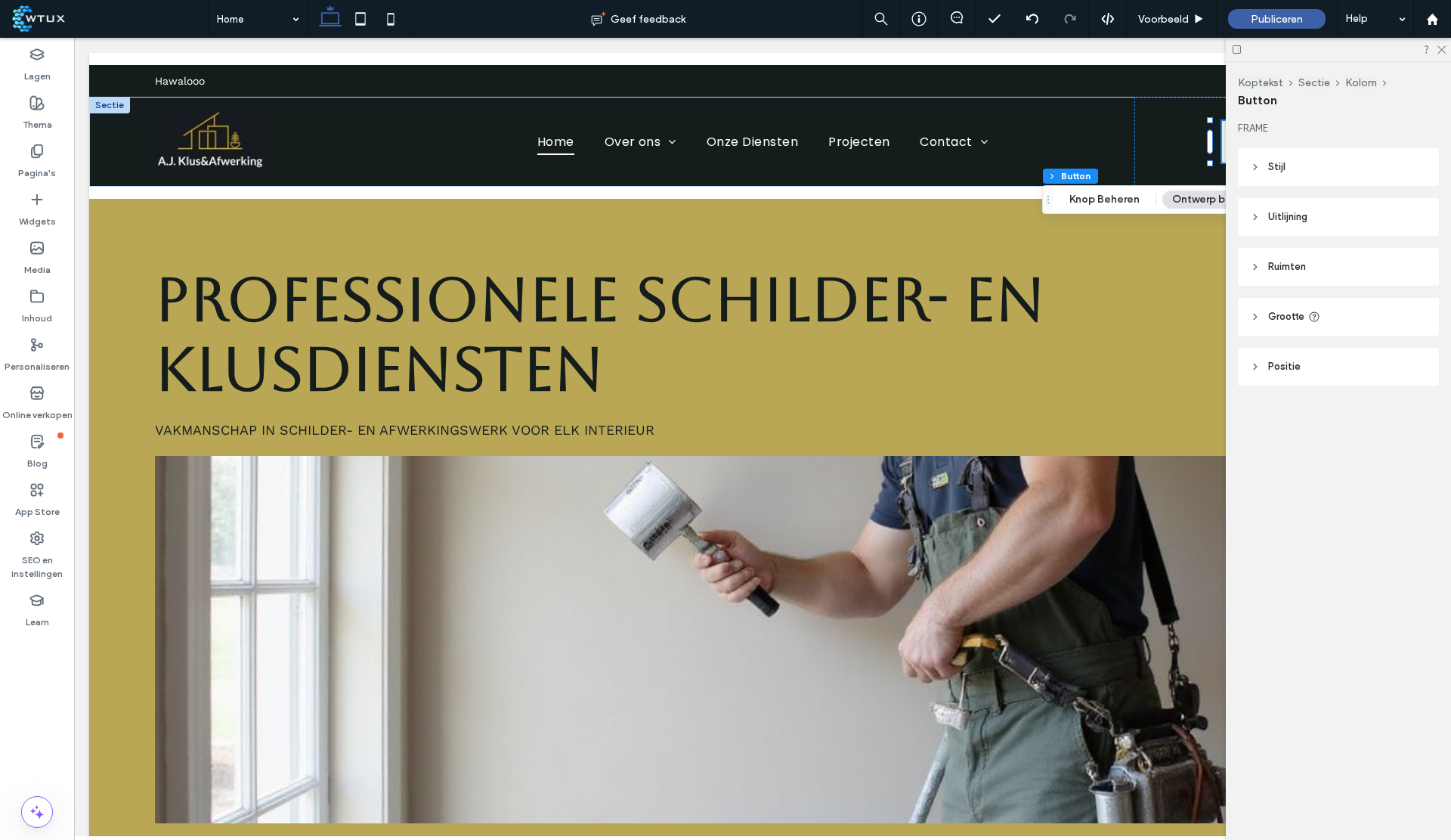
click at [1265, 169] on header "Stijl" at bounding box center [1339, 167] width 201 height 38
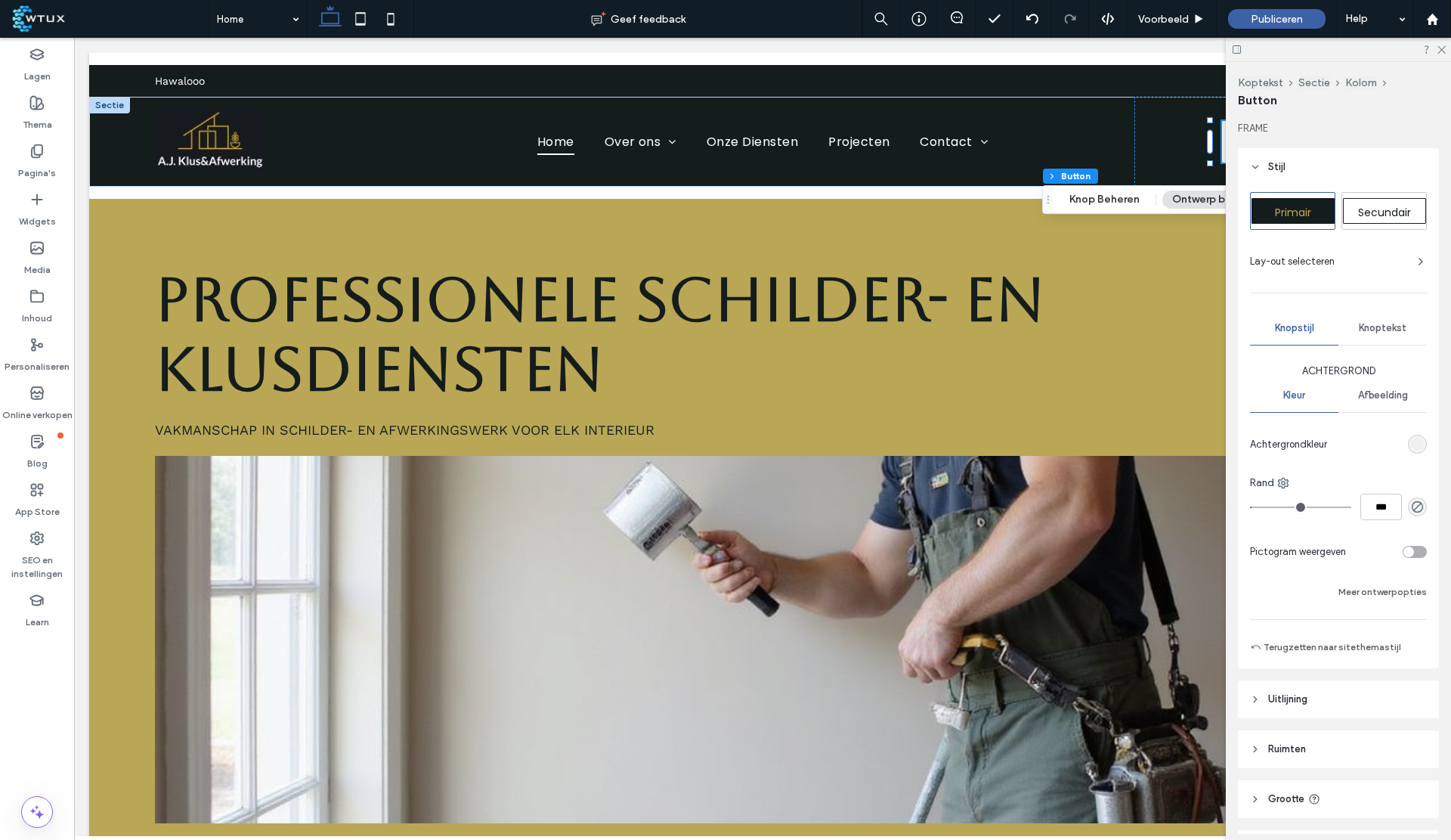
click at [1297, 220] on div "Primair" at bounding box center [1293, 211] width 84 height 26
type input "*"
click at [1442, 55] on div at bounding box center [1339, 49] width 226 height 23
click at [1442, 51] on icon at bounding box center [1441, 48] width 10 height 10
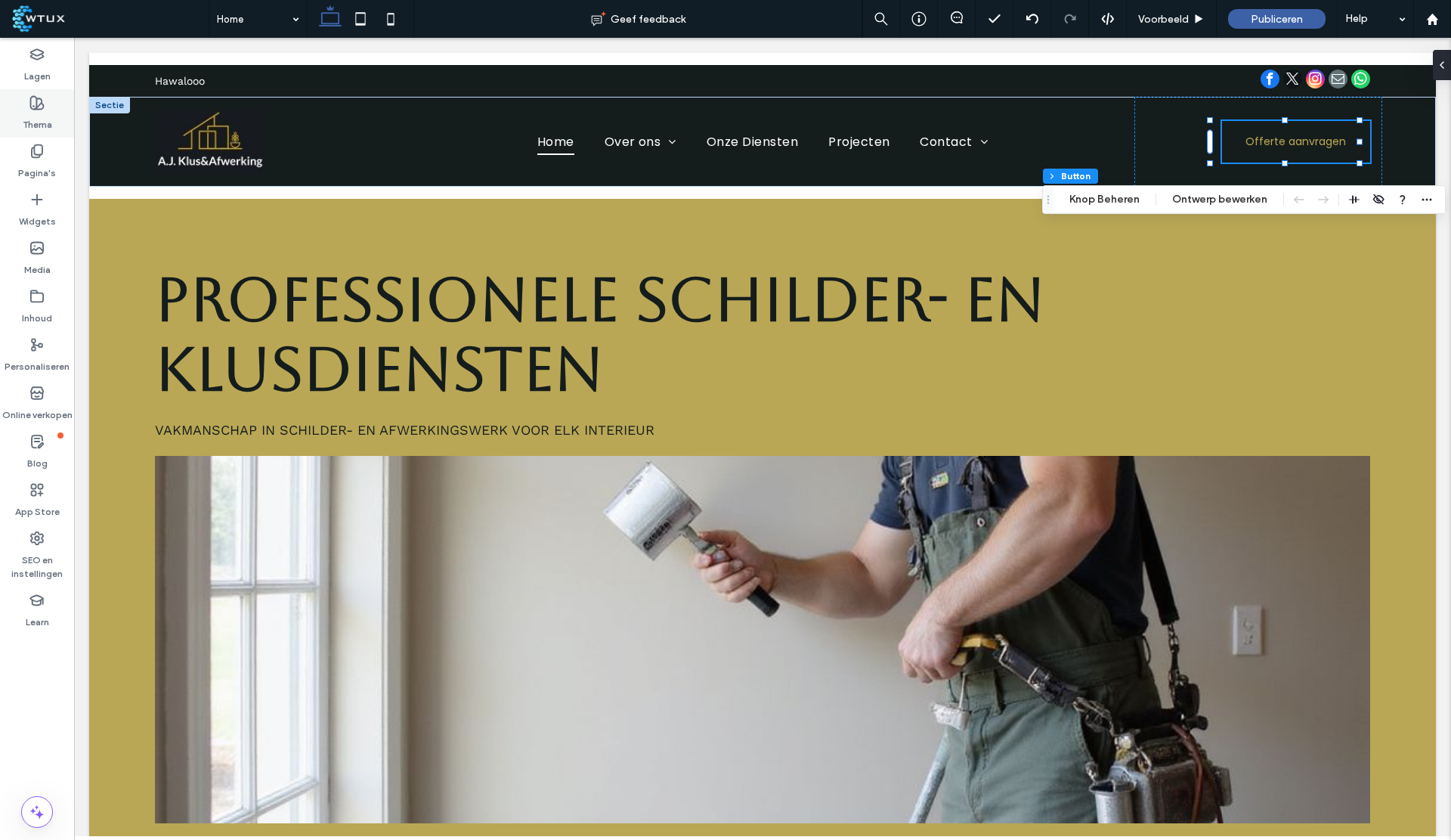
click at [39, 112] on label "Thema" at bounding box center [37, 121] width 30 height 21
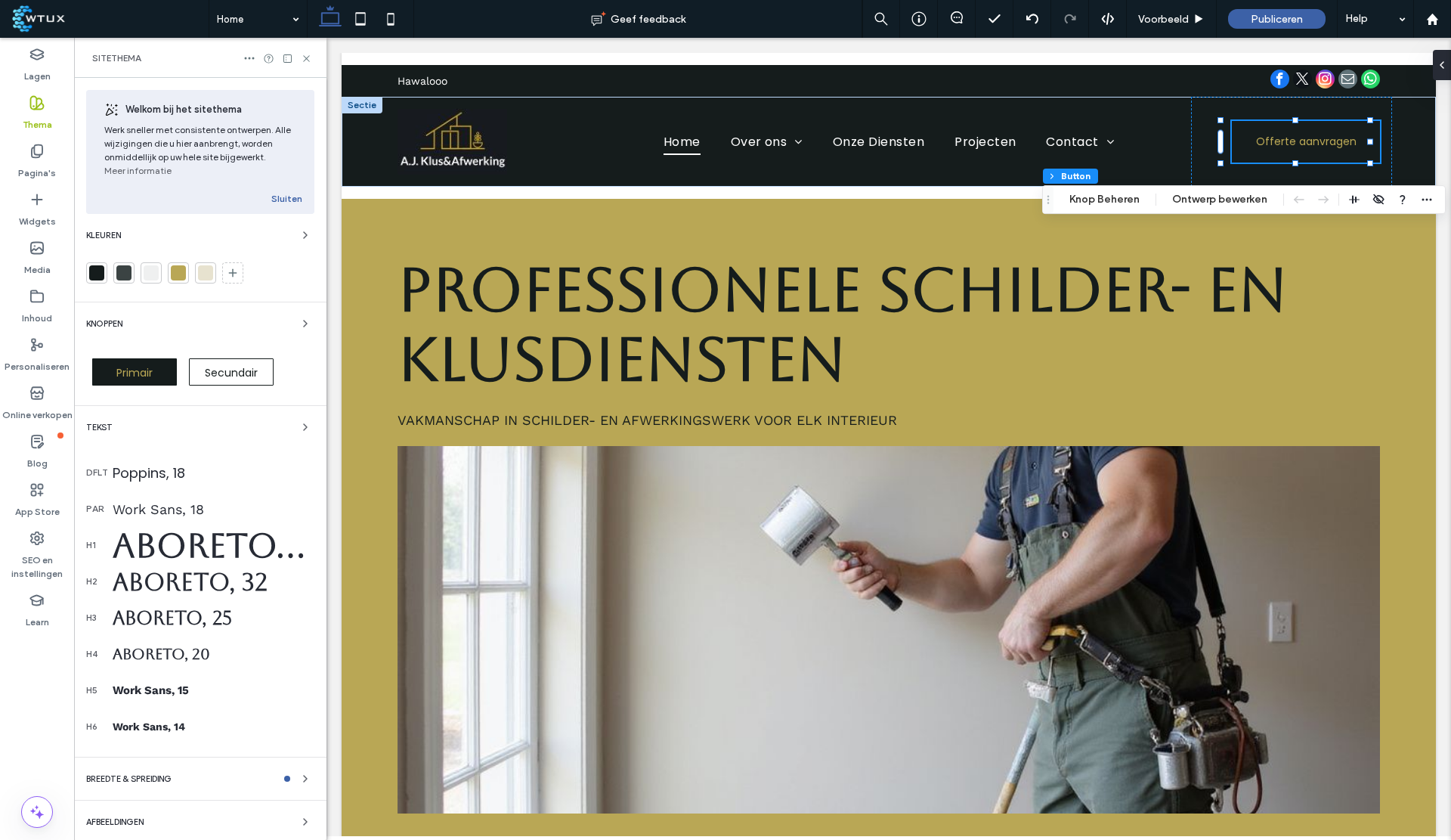
scroll to position [1, 0]
click at [286, 325] on div "Knoppen" at bounding box center [201, 323] width 228 height 19
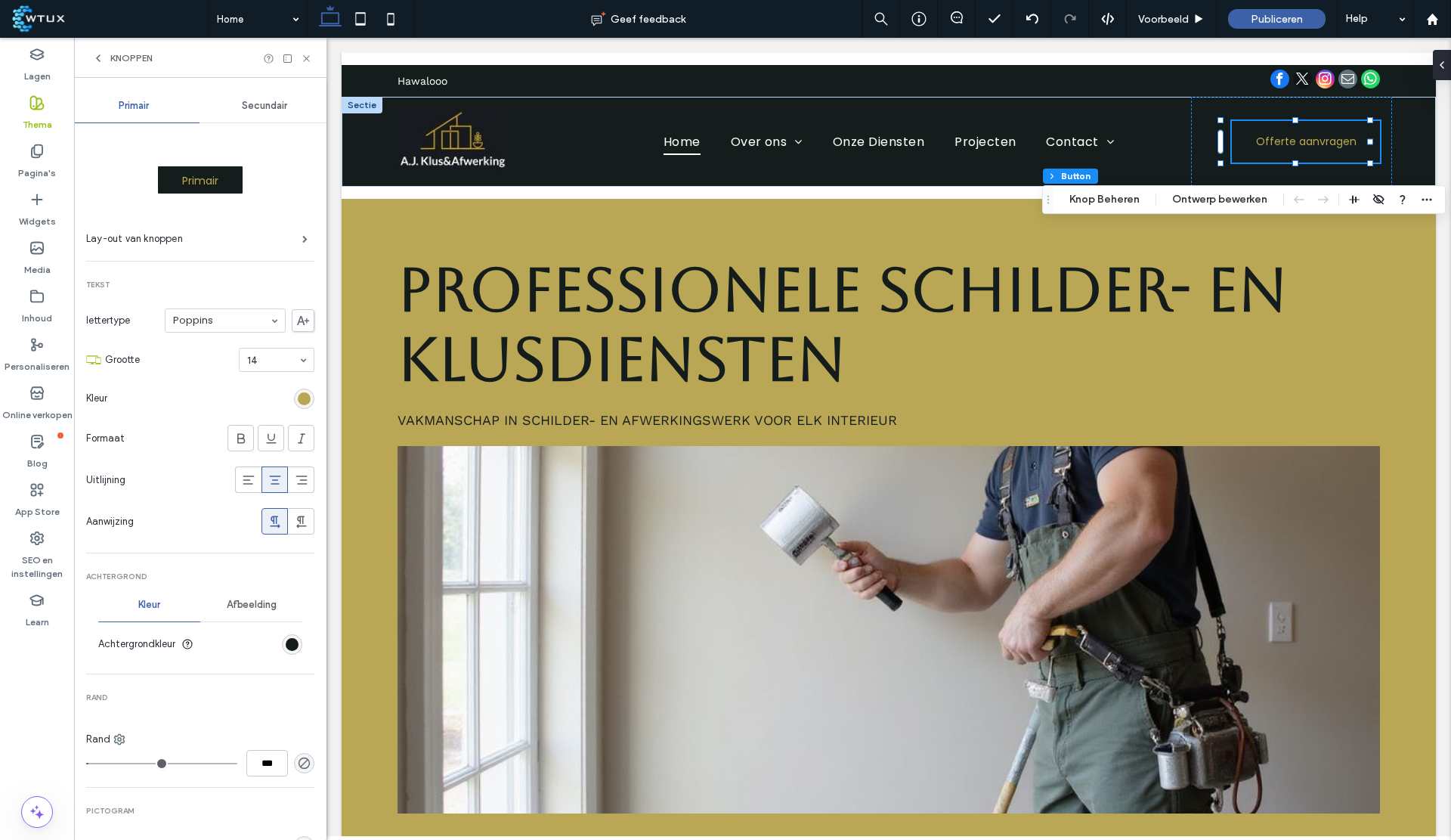
scroll to position [43, 0]
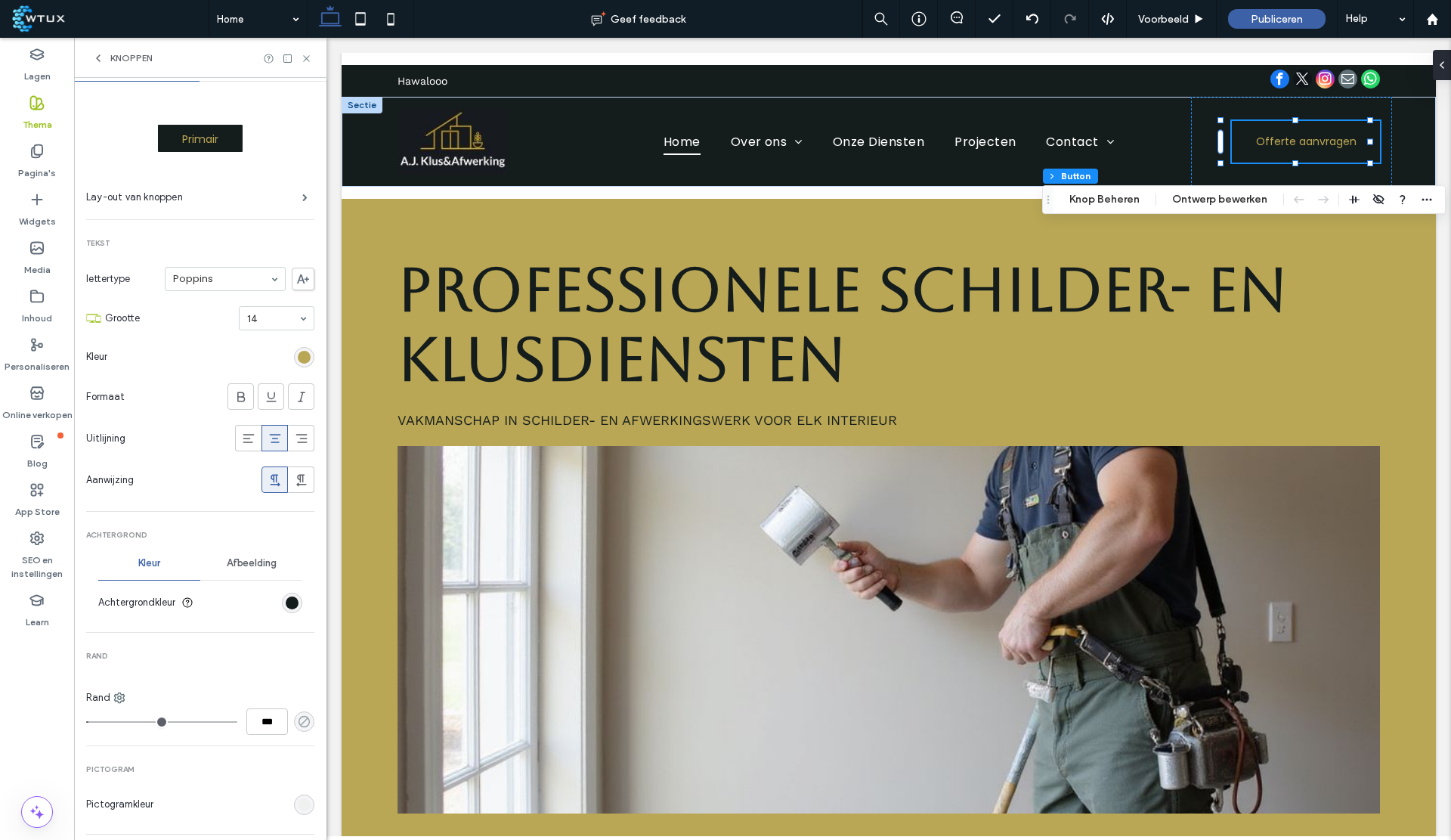
click at [298, 717] on icon "rgba(0, 0, 0, 0)" at bounding box center [304, 721] width 13 height 13
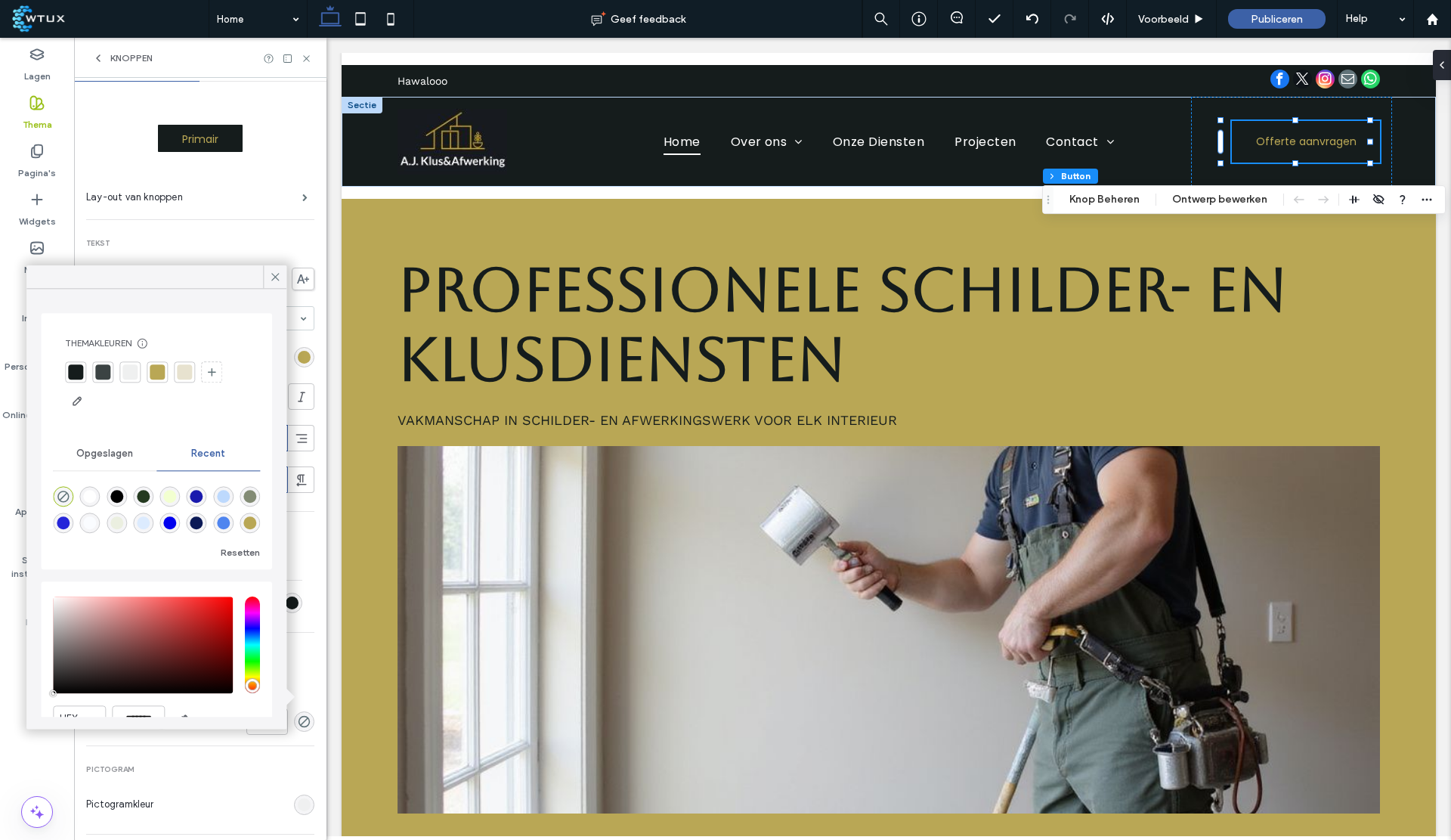
click at [180, 374] on div at bounding box center [185, 371] width 15 height 15
type input "*"
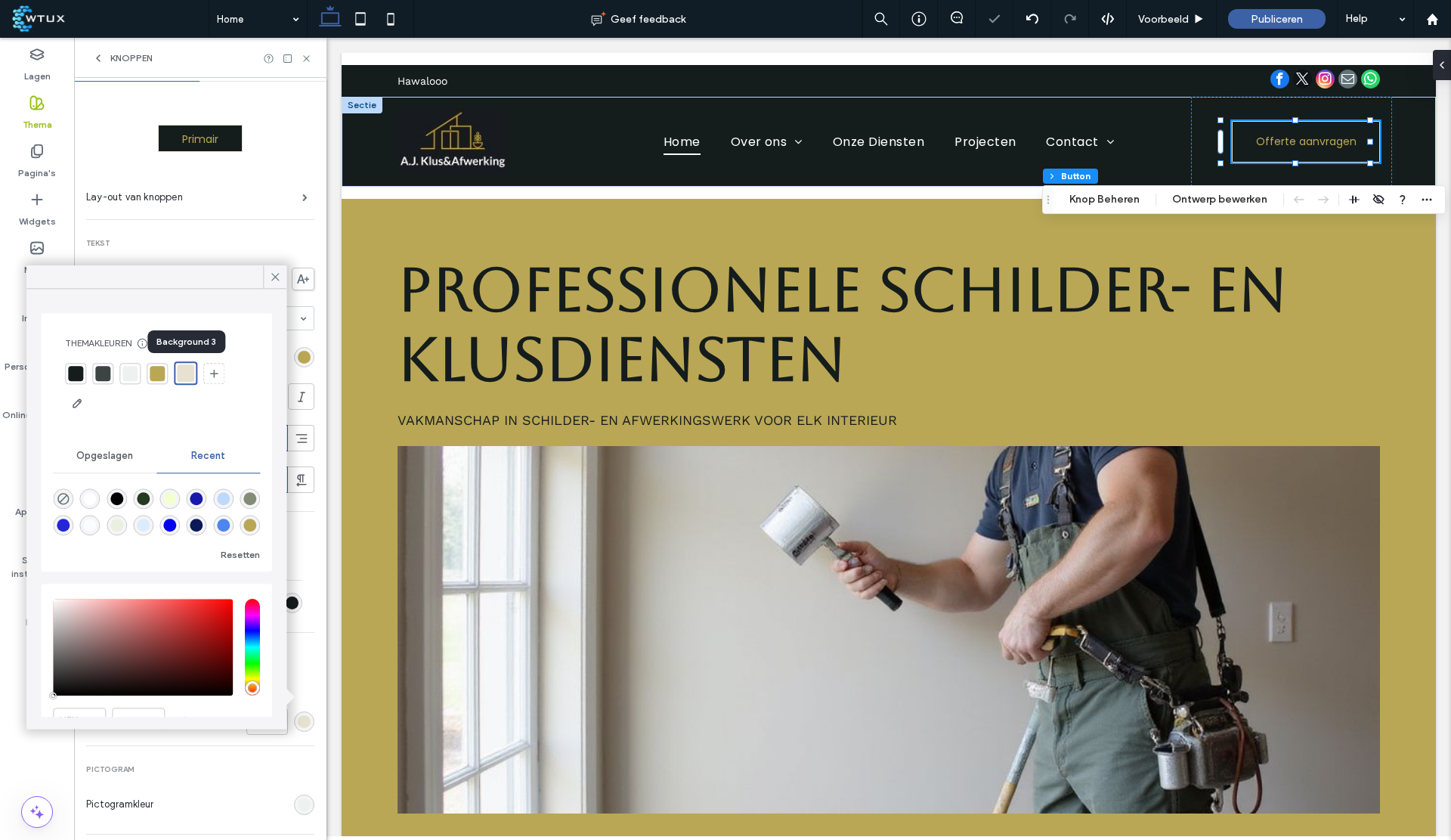
type input "*"
click at [276, 273] on icon at bounding box center [275, 277] width 14 height 14
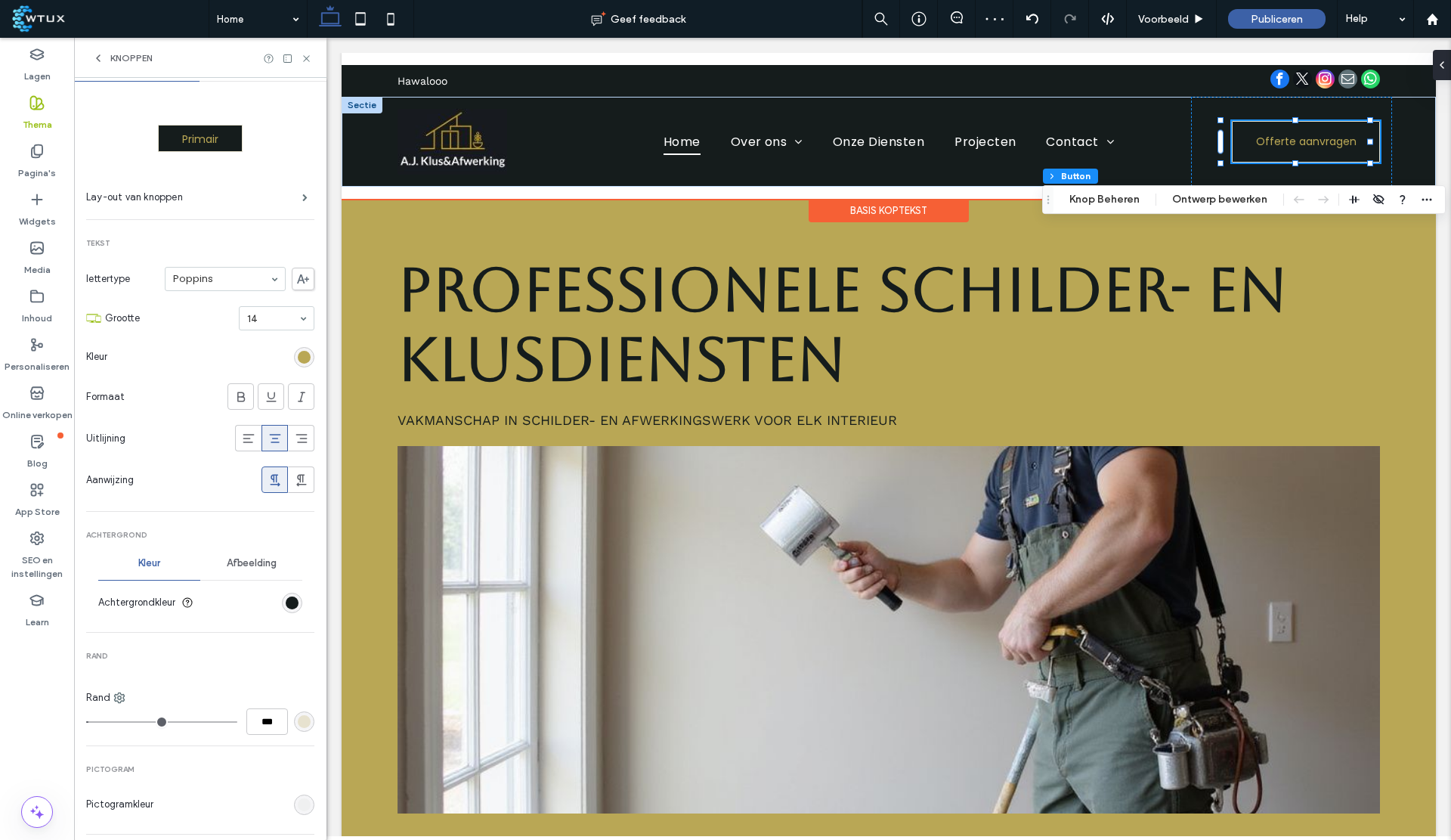
click at [553, 189] on div "Hawalooo Sectie Home Over ons Klantbeoordelingen Onze Diensten Projecten Contac…" at bounding box center [888, 125] width 1095 height 146
click at [98, 61] on icon at bounding box center [97, 58] width 12 height 12
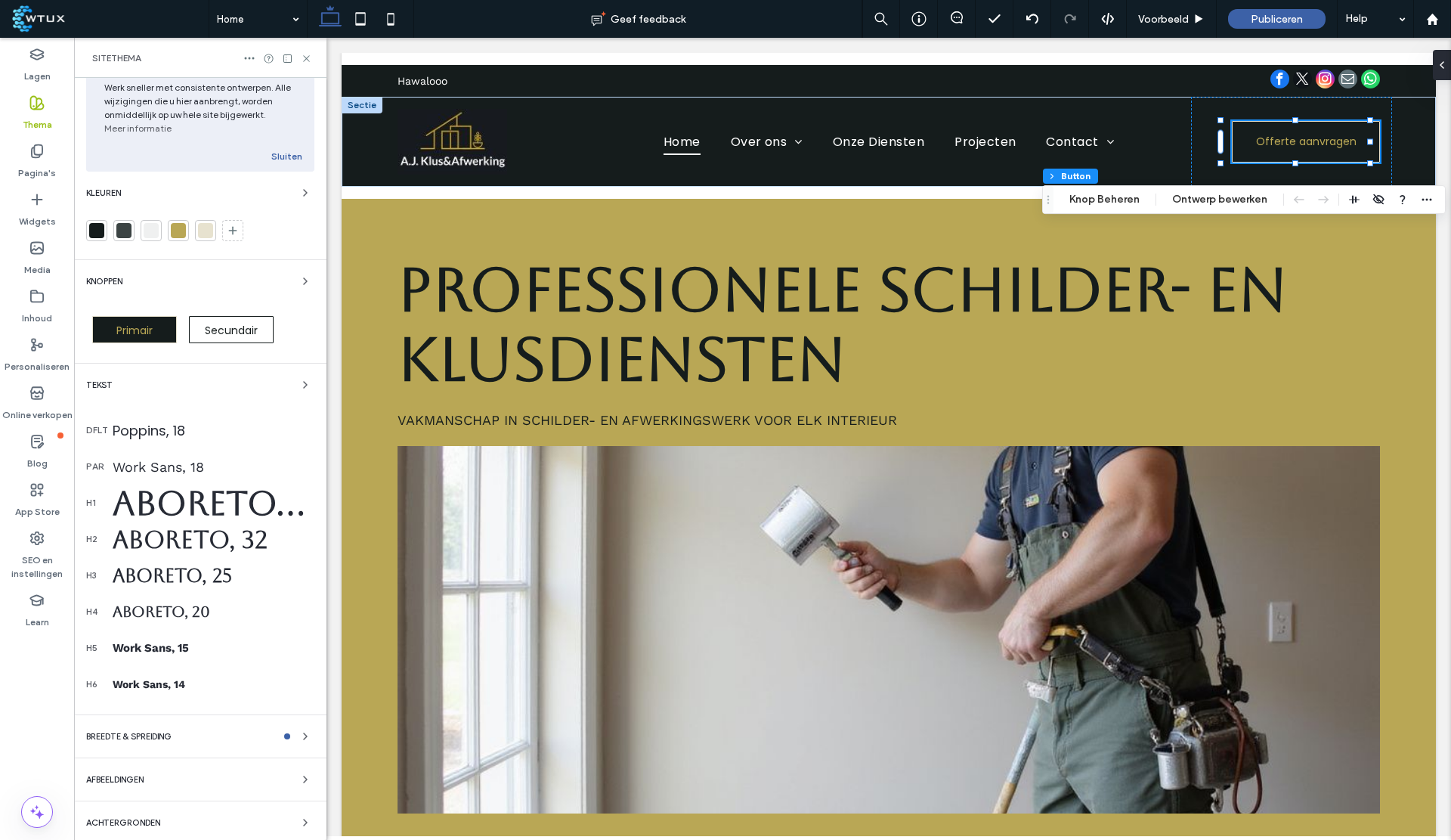
click at [304, 66] on div "Sitethema" at bounding box center [201, 58] width 253 height 40
click at [304, 63] on icon at bounding box center [306, 58] width 11 height 11
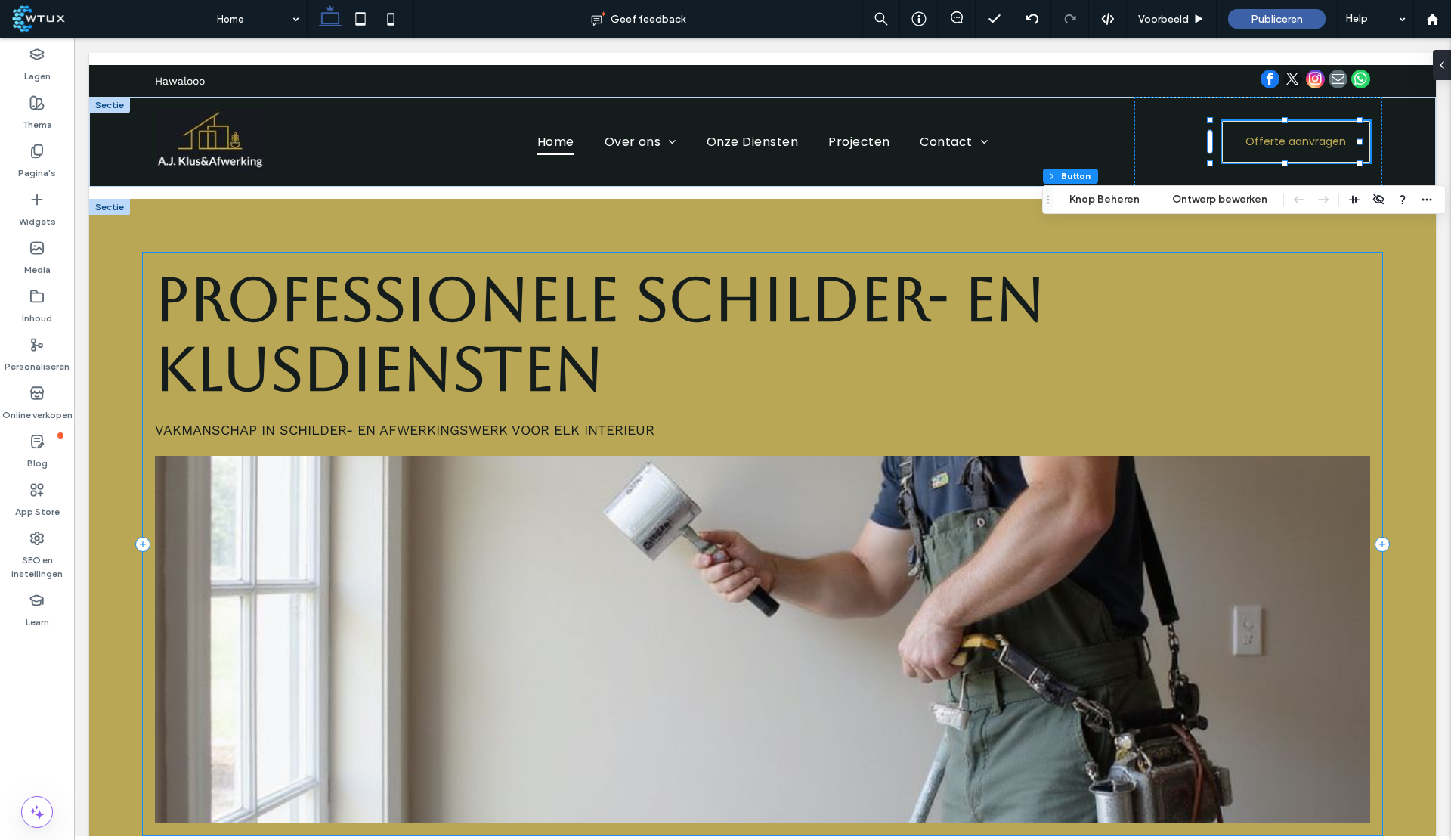
click at [933, 406] on div "Professionele Schilder- en Klusdiensten Vakmanschap in schilder- en afwerkingsw…" at bounding box center [762, 544] width 1239 height 583
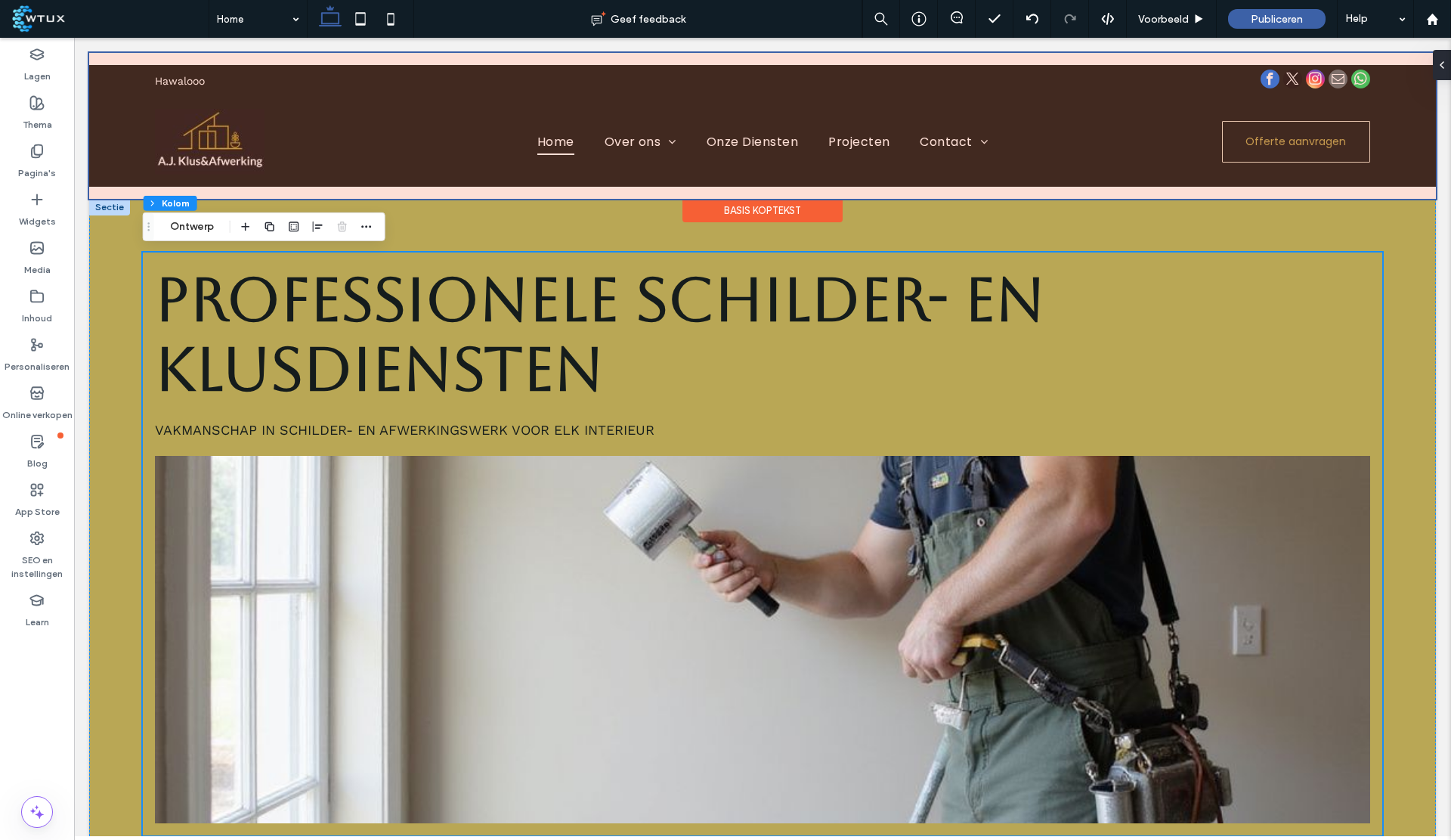
click at [1261, 149] on div at bounding box center [762, 125] width 1347 height 146
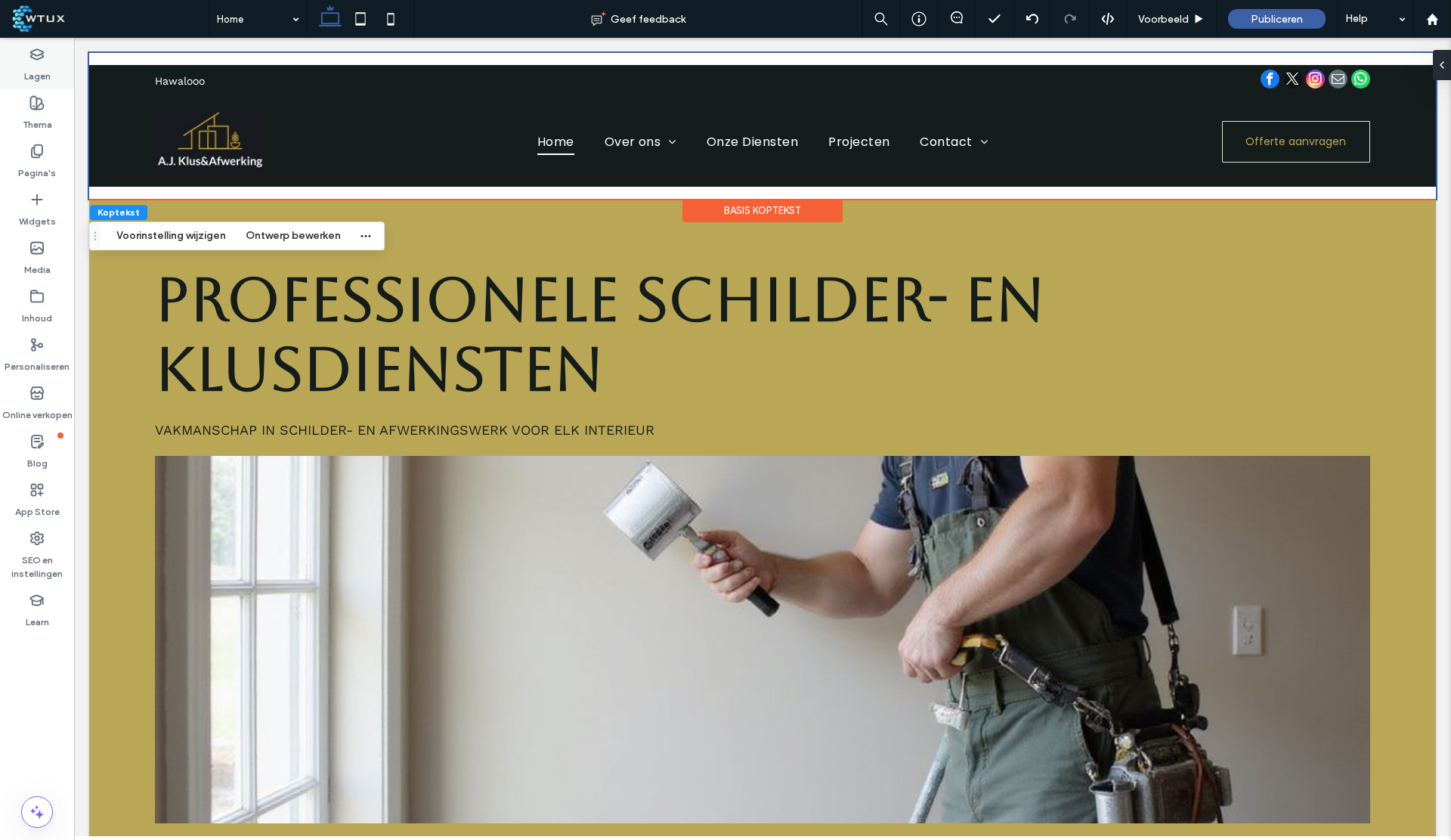
click at [48, 67] on label "Lagen" at bounding box center [37, 72] width 27 height 21
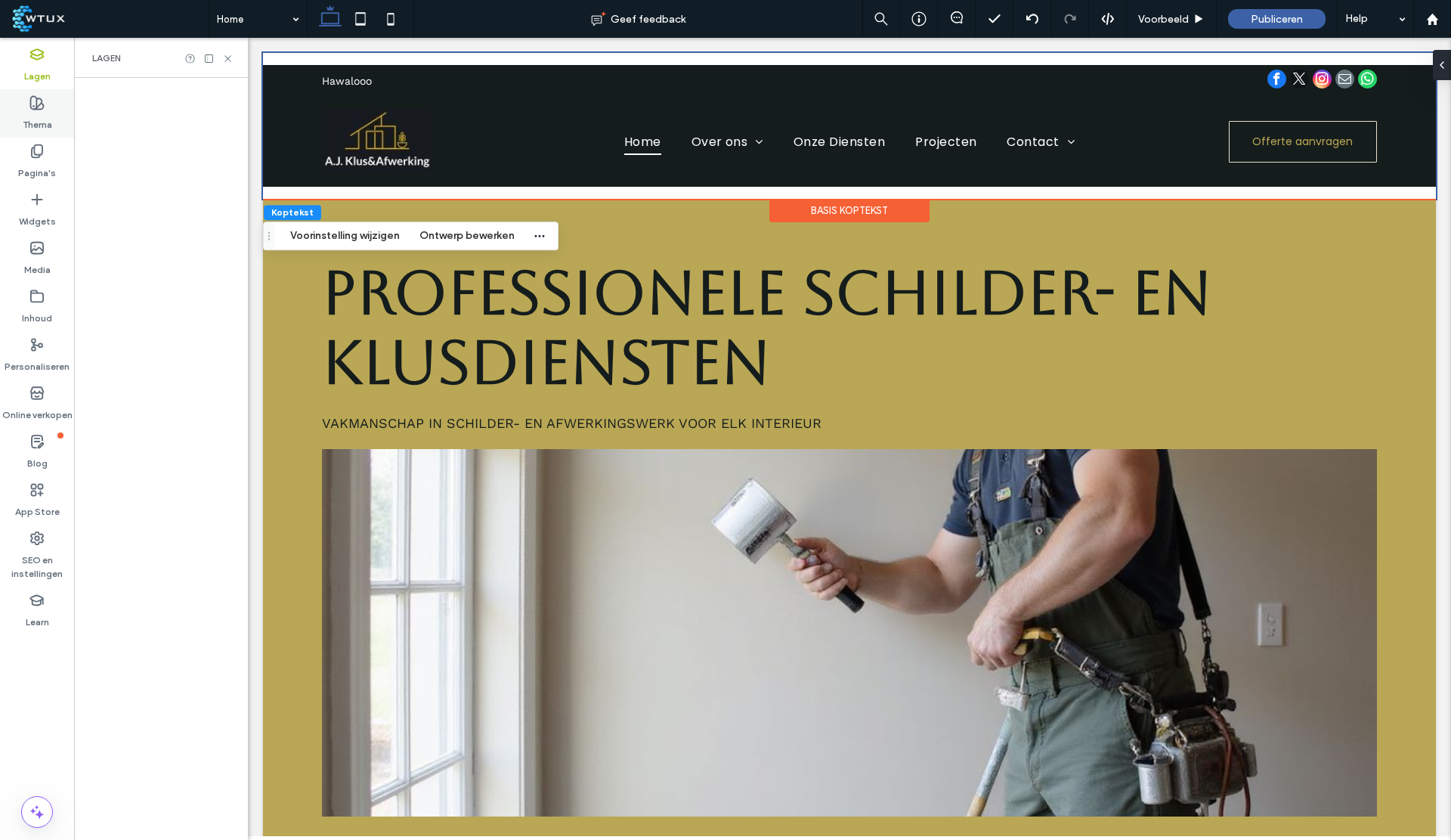
click at [45, 106] on div "Thema" at bounding box center [37, 113] width 74 height 48
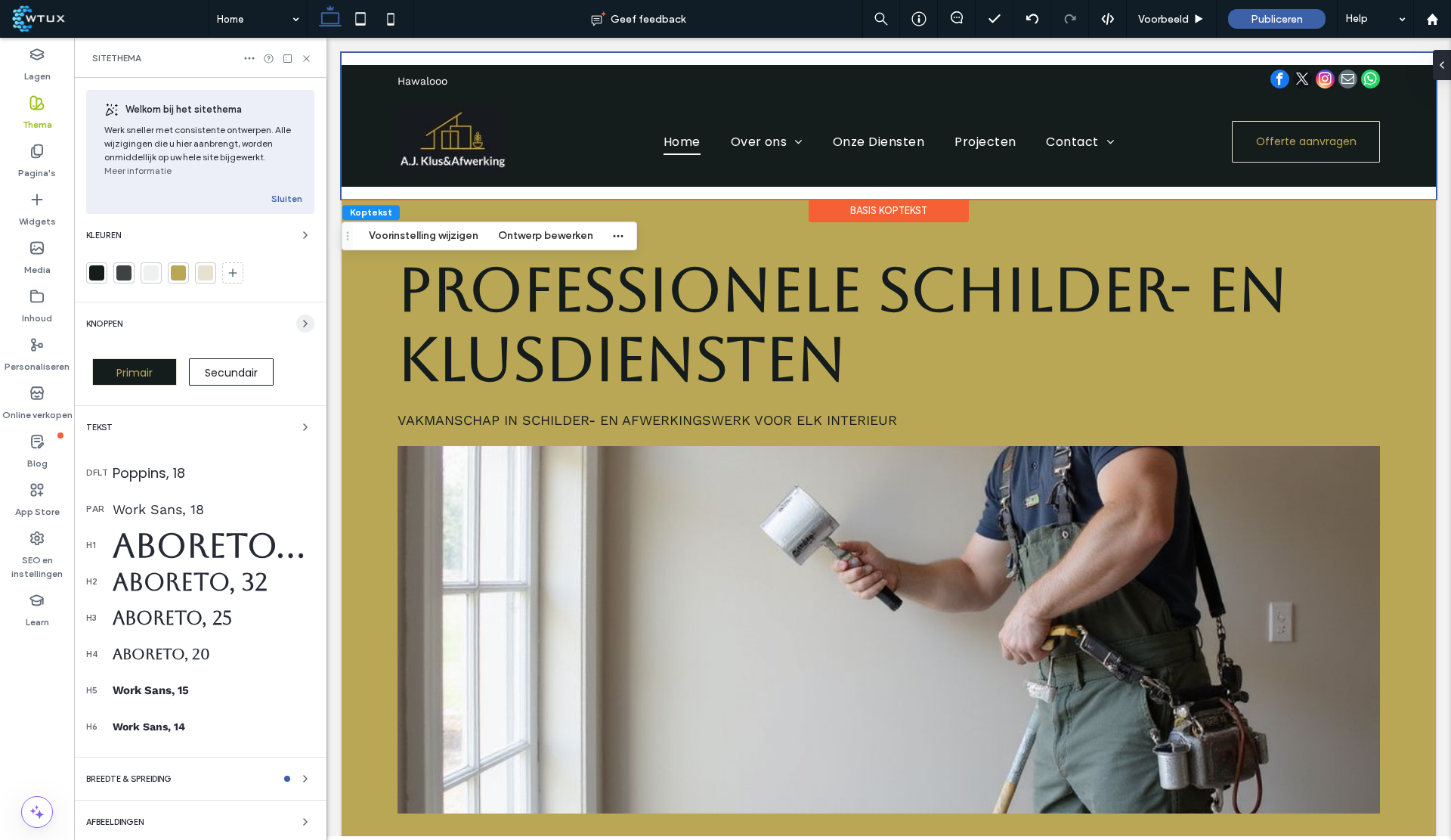
click at [299, 323] on icon "button" at bounding box center [304, 323] width 12 height 12
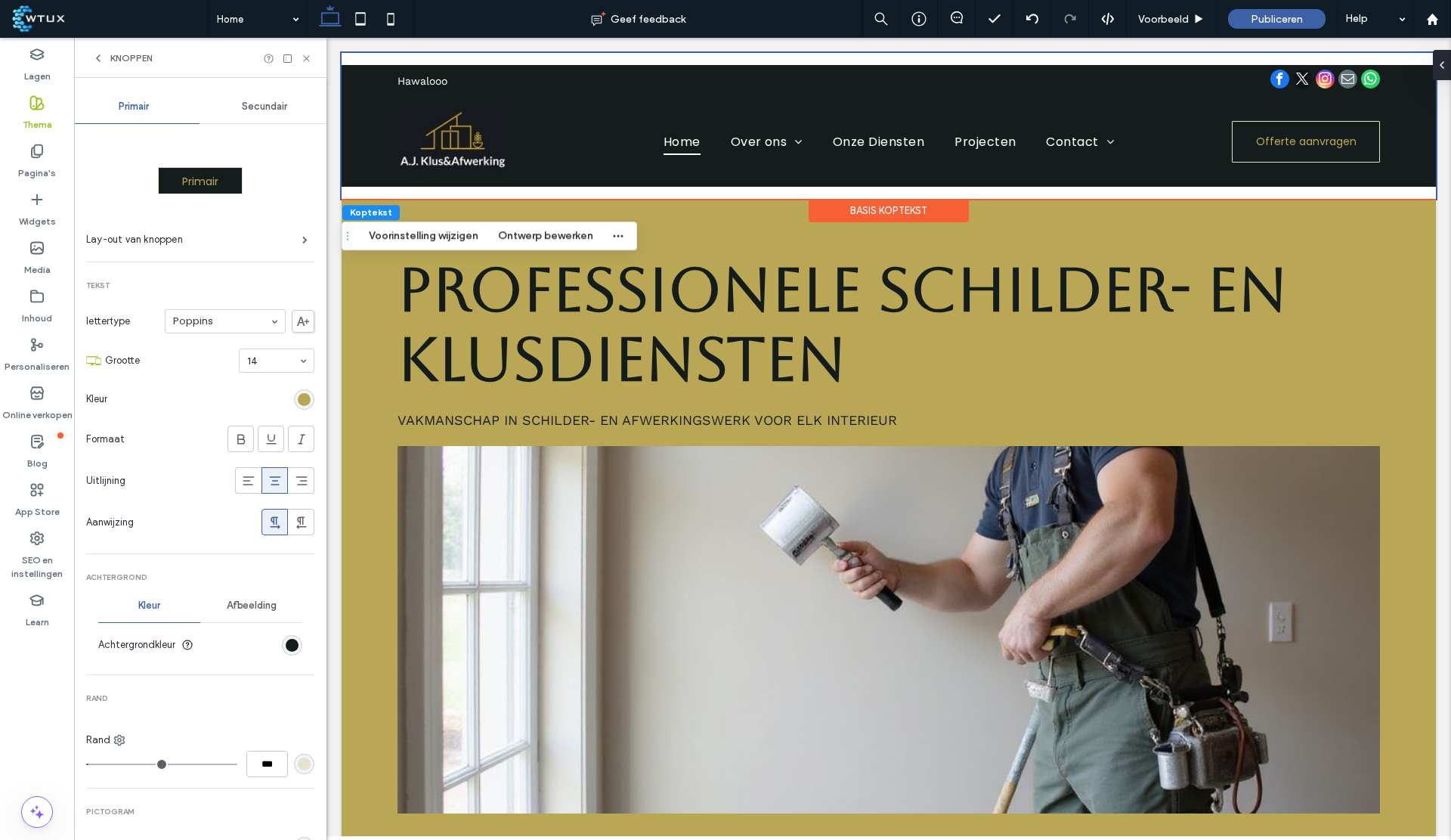
click at [298, 761] on div "rgb(231, 226, 207)" at bounding box center [304, 764] width 13 height 13
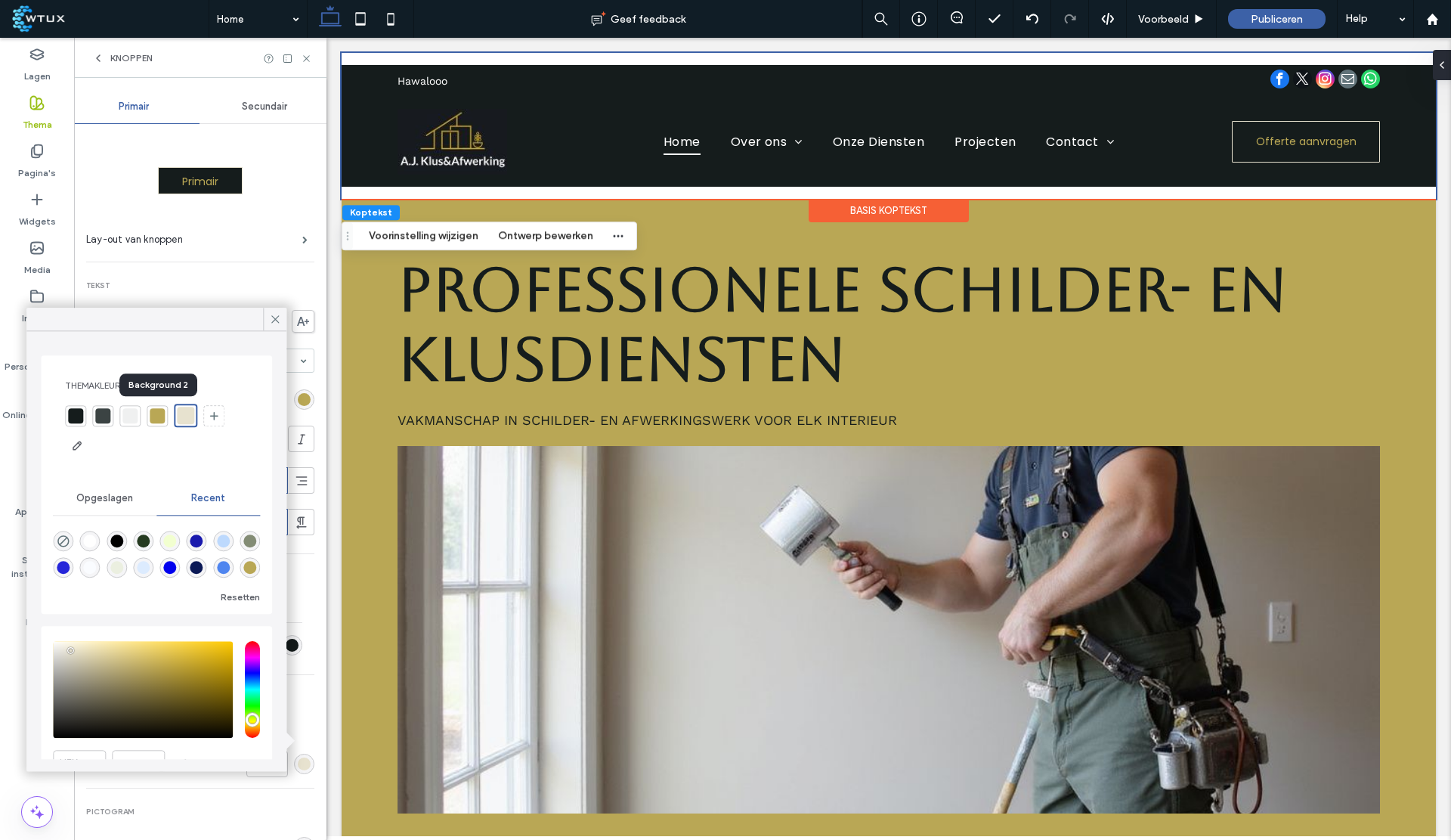
click at [162, 414] on div at bounding box center [157, 416] width 15 height 15
click at [277, 316] on icon at bounding box center [275, 318] width 14 height 14
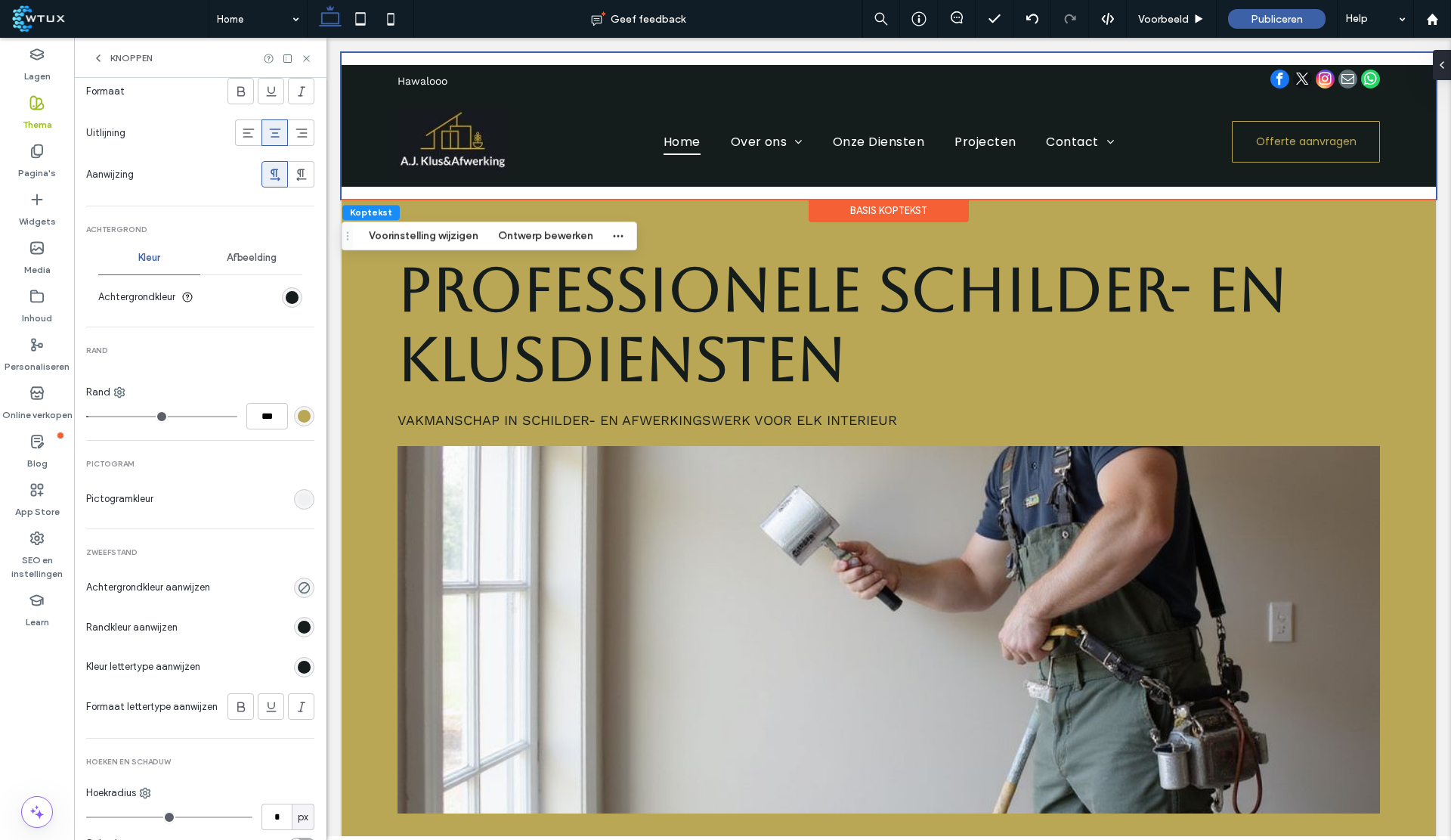
scroll to position [402, 0]
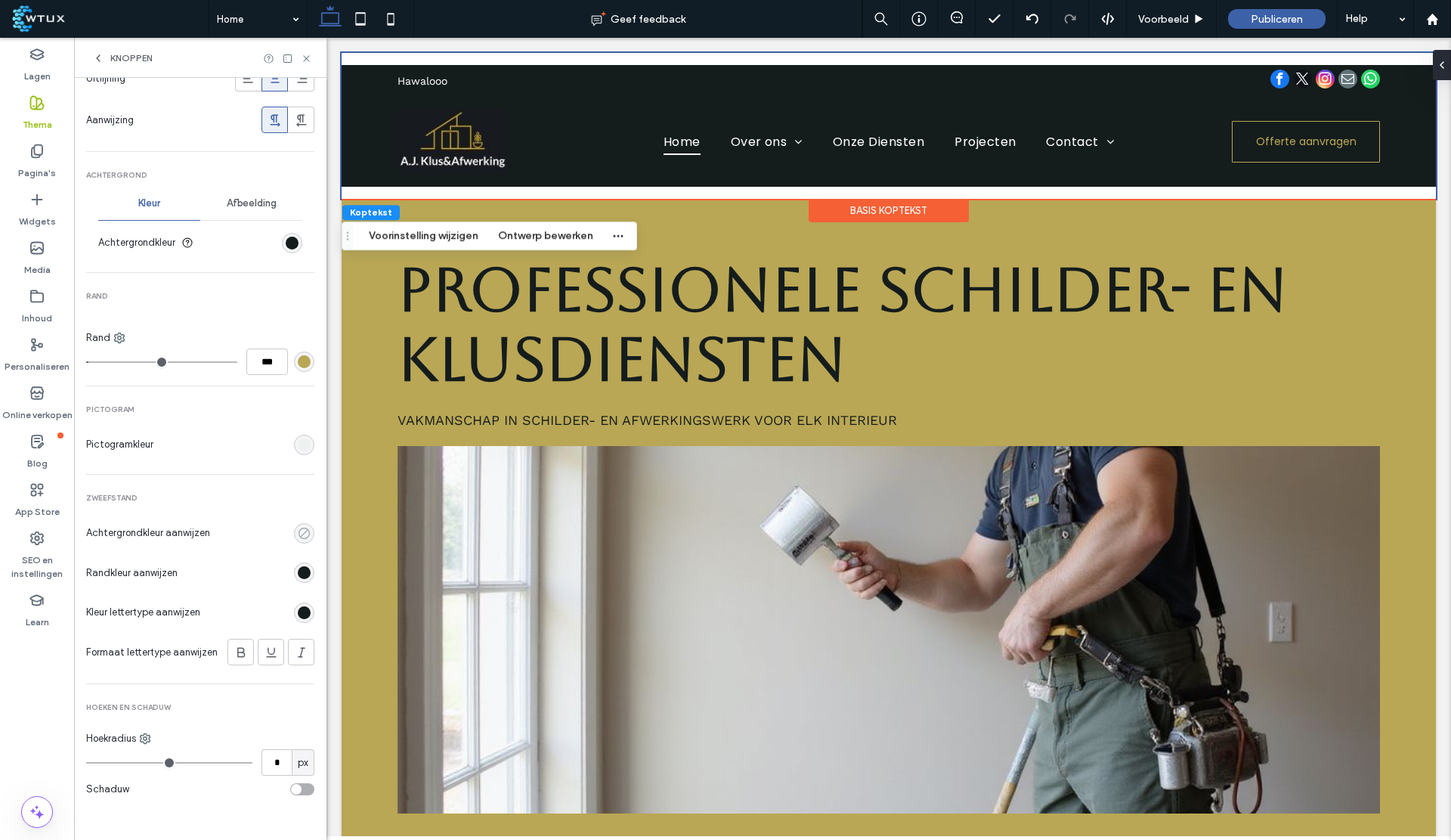
click at [298, 527] on div "rgba(0, 0, 0, 0)" at bounding box center [304, 534] width 13 height 13
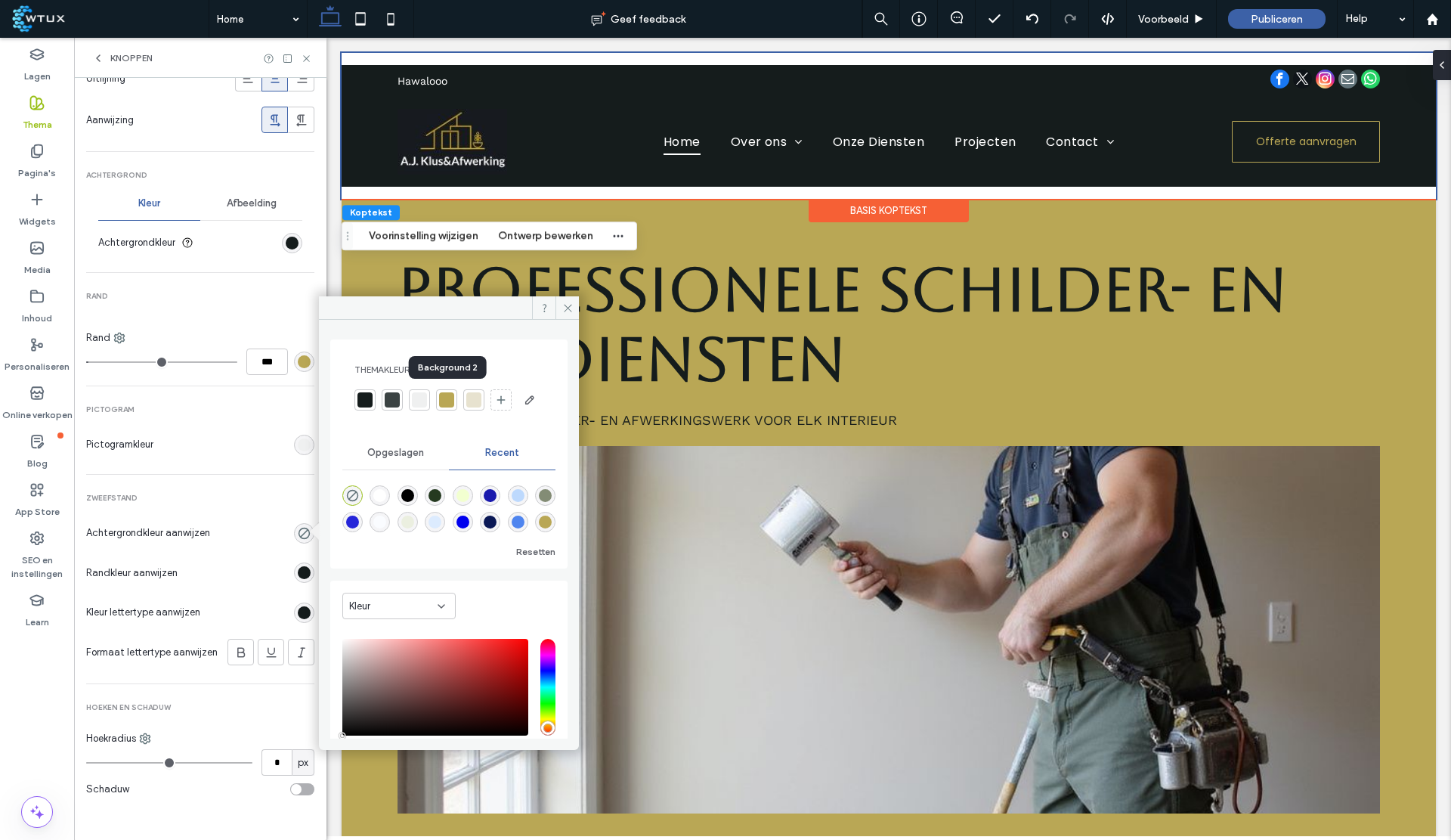
click at [447, 395] on div at bounding box center [447, 400] width 15 height 15
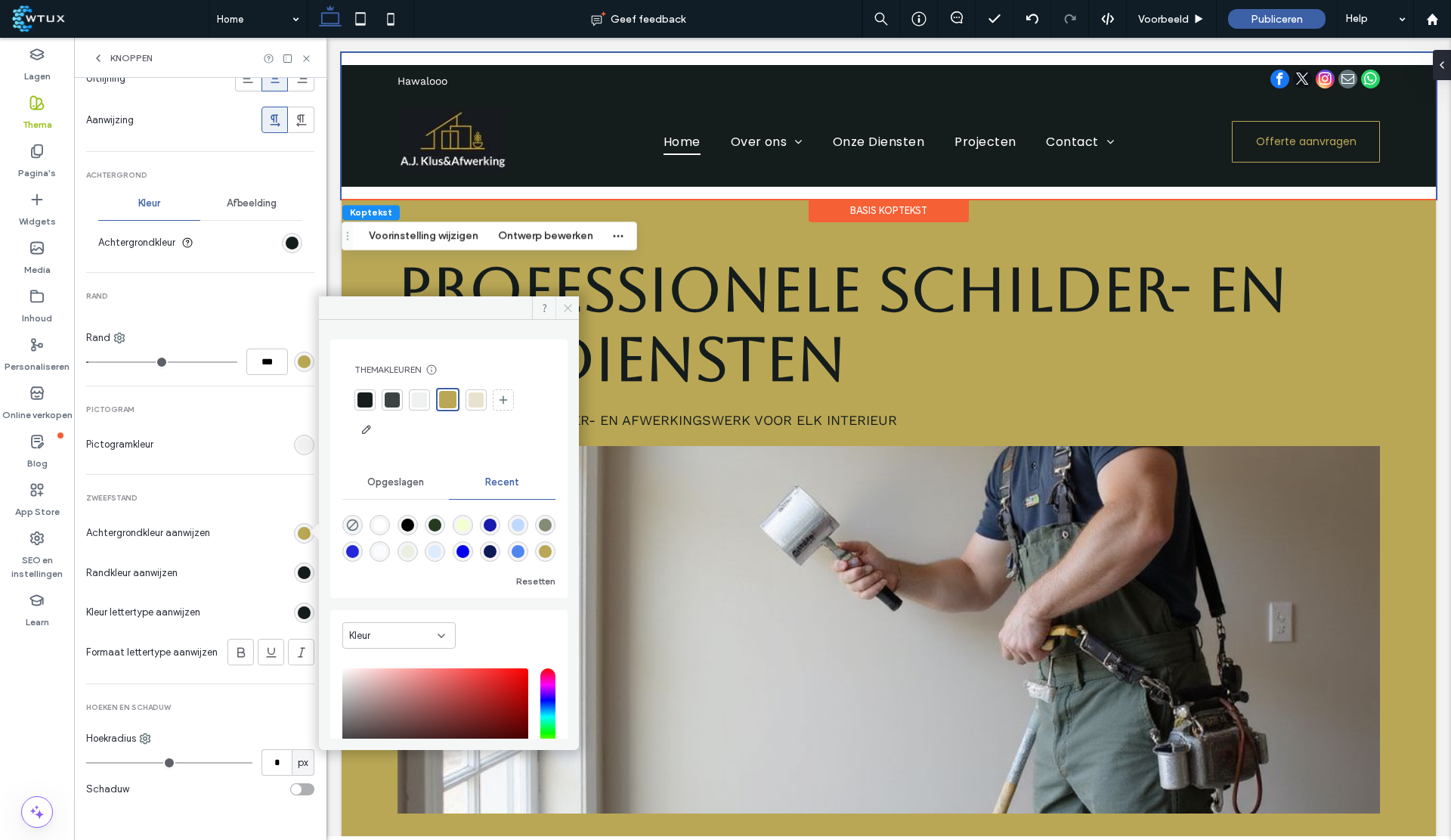
click at [572, 306] on icon at bounding box center [568, 308] width 11 height 11
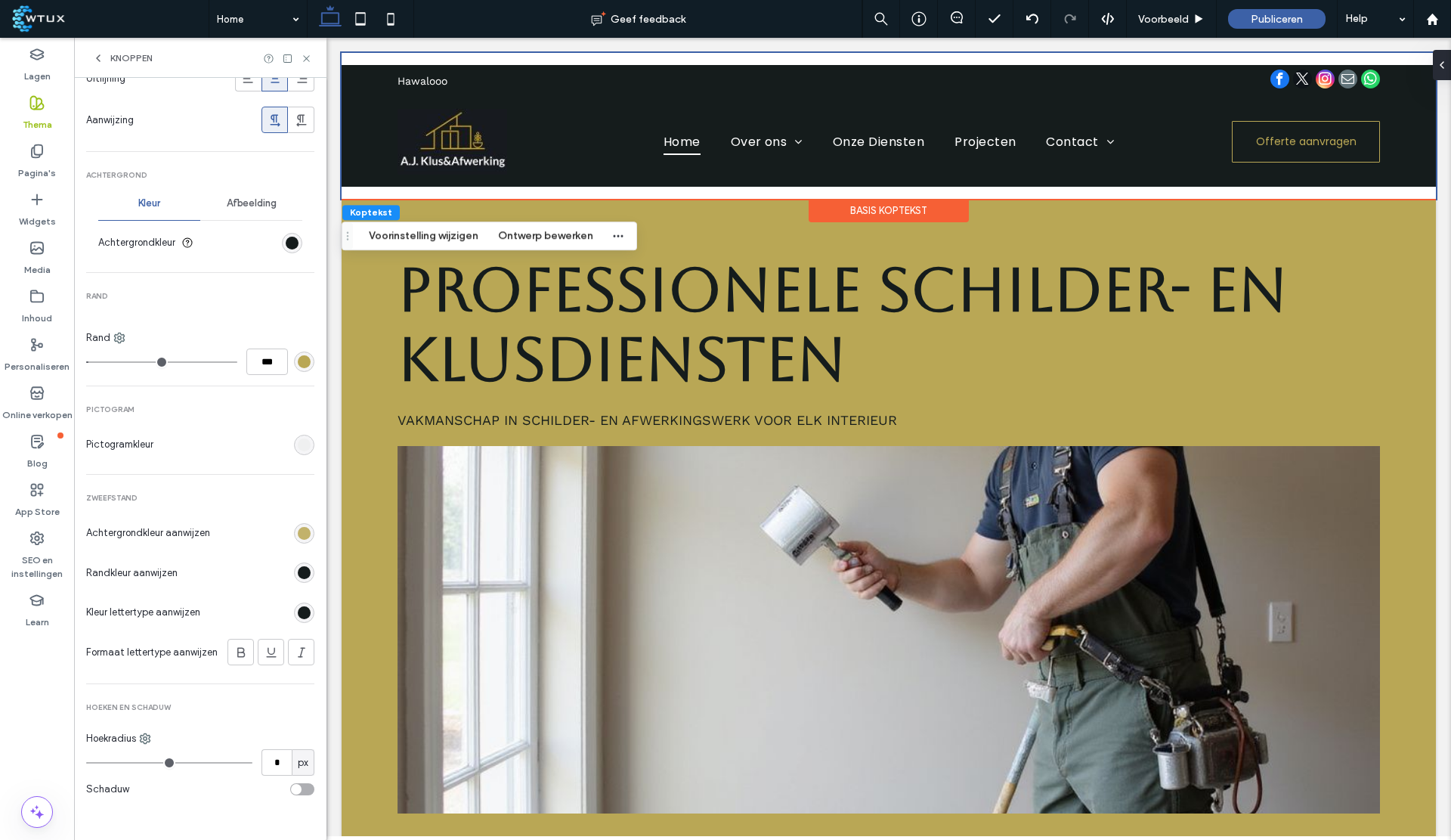
click at [298, 527] on div "rgb(185, 167, 85)" at bounding box center [304, 534] width 13 height 13
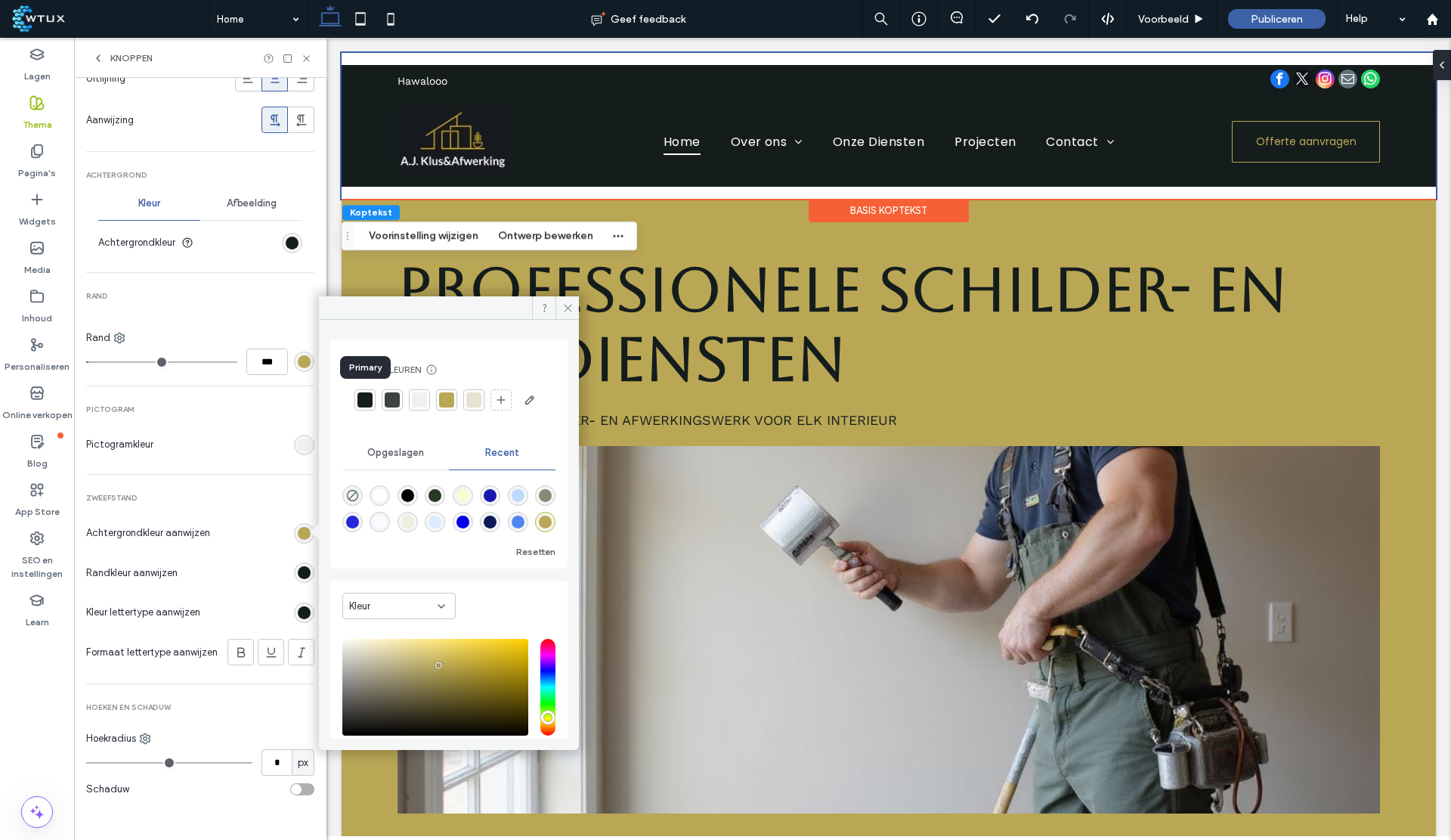
click at [361, 396] on div at bounding box center [365, 400] width 15 height 15
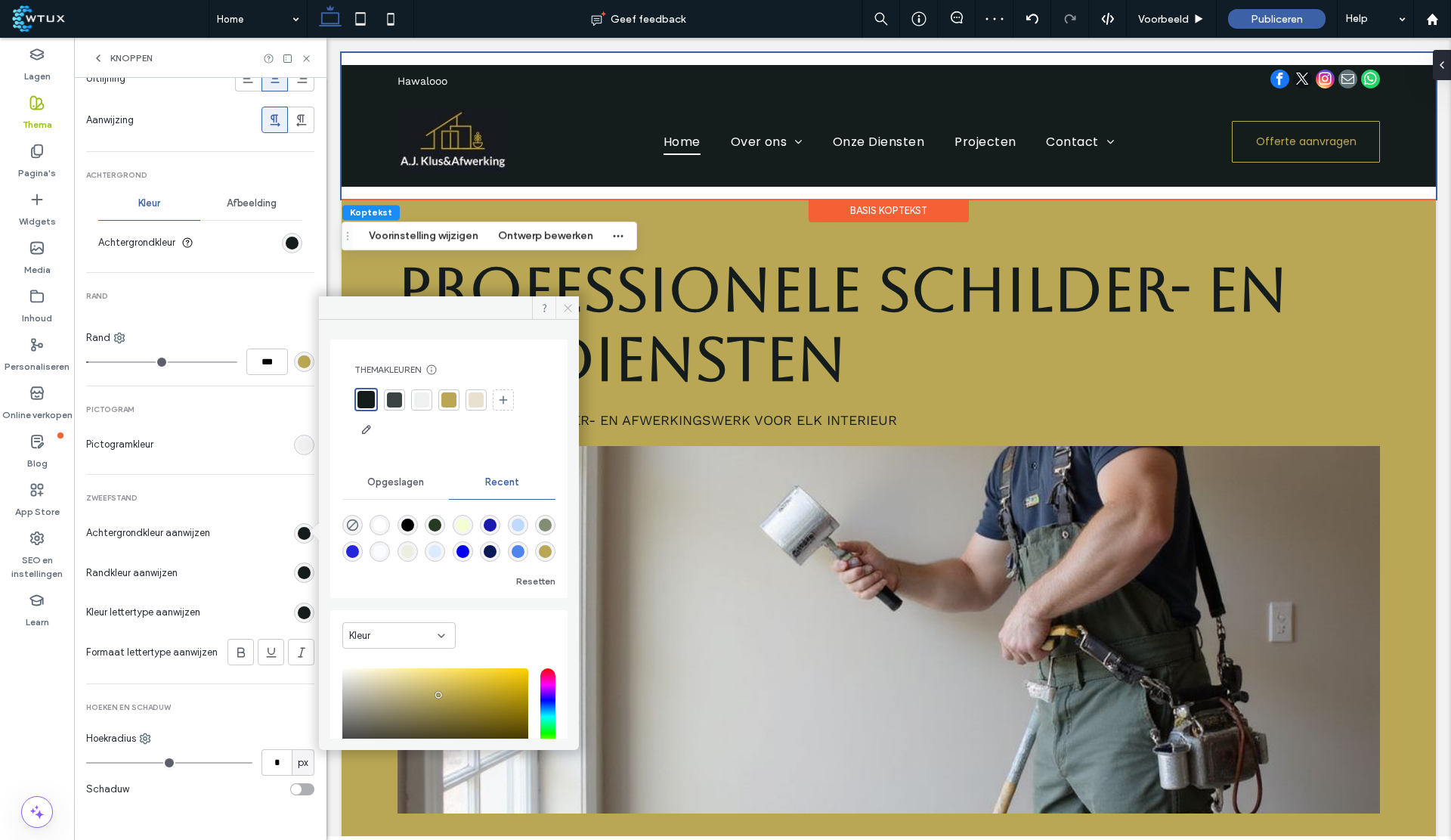
click at [572, 305] on icon at bounding box center [568, 308] width 11 height 11
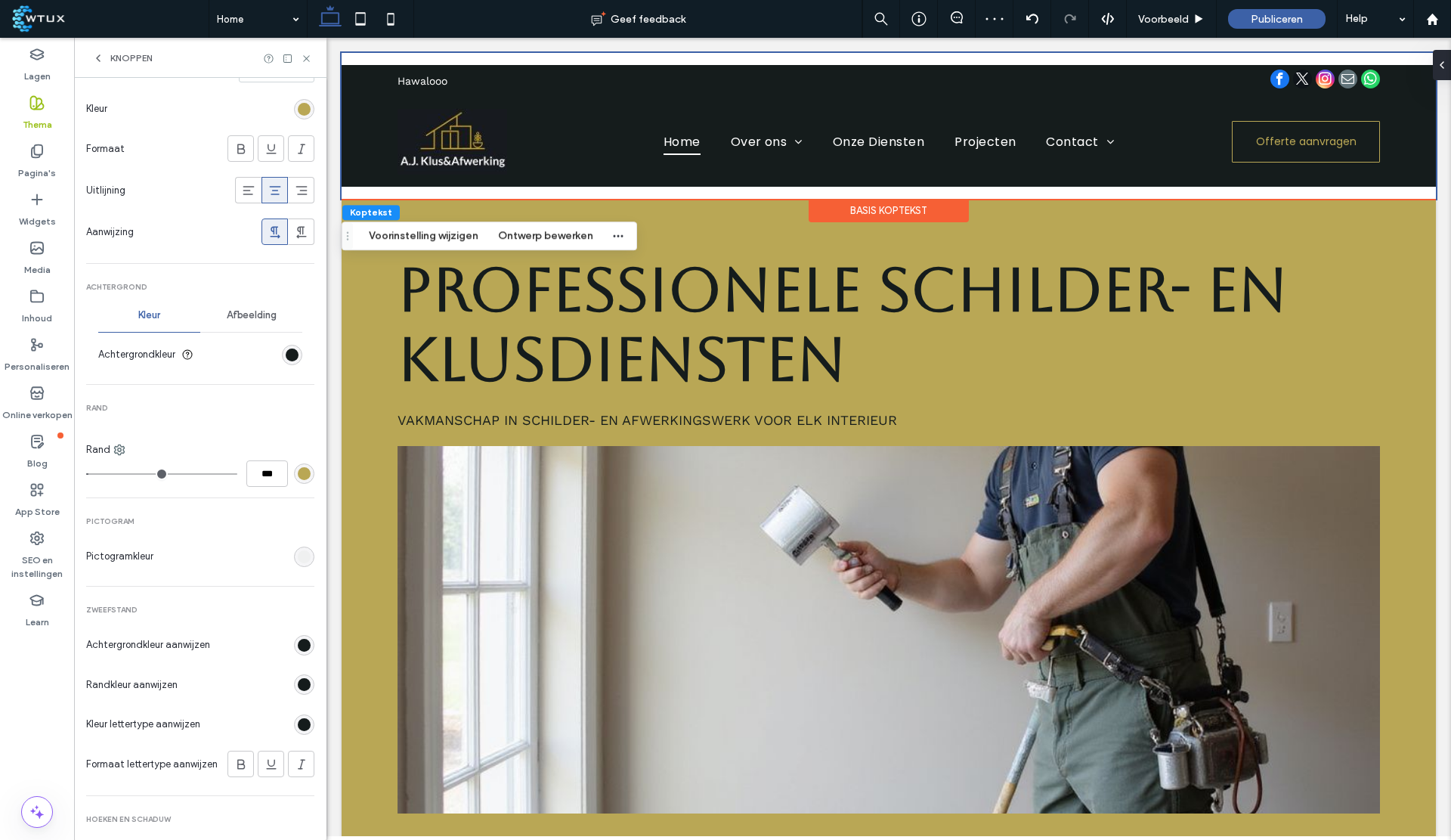
scroll to position [289, 0]
click at [291, 349] on div "rgb(21, 28, 28)" at bounding box center [292, 356] width 20 height 20
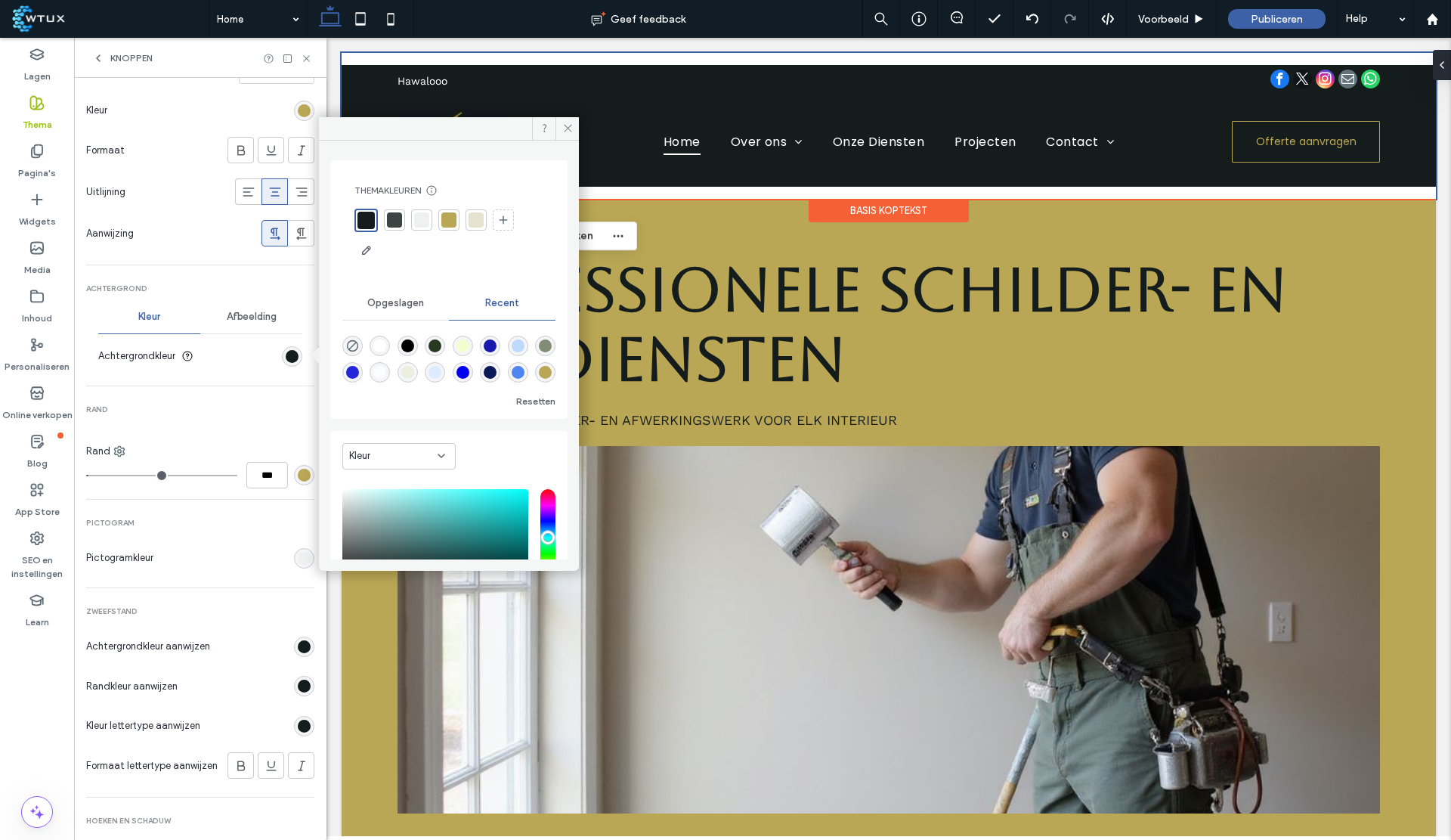
click at [447, 222] on div at bounding box center [449, 220] width 15 height 15
drag, startPoint x: 564, startPoint y: 128, endPoint x: 226, endPoint y: 97, distance: 339.4
click at [564, 128] on icon at bounding box center [568, 128] width 11 height 11
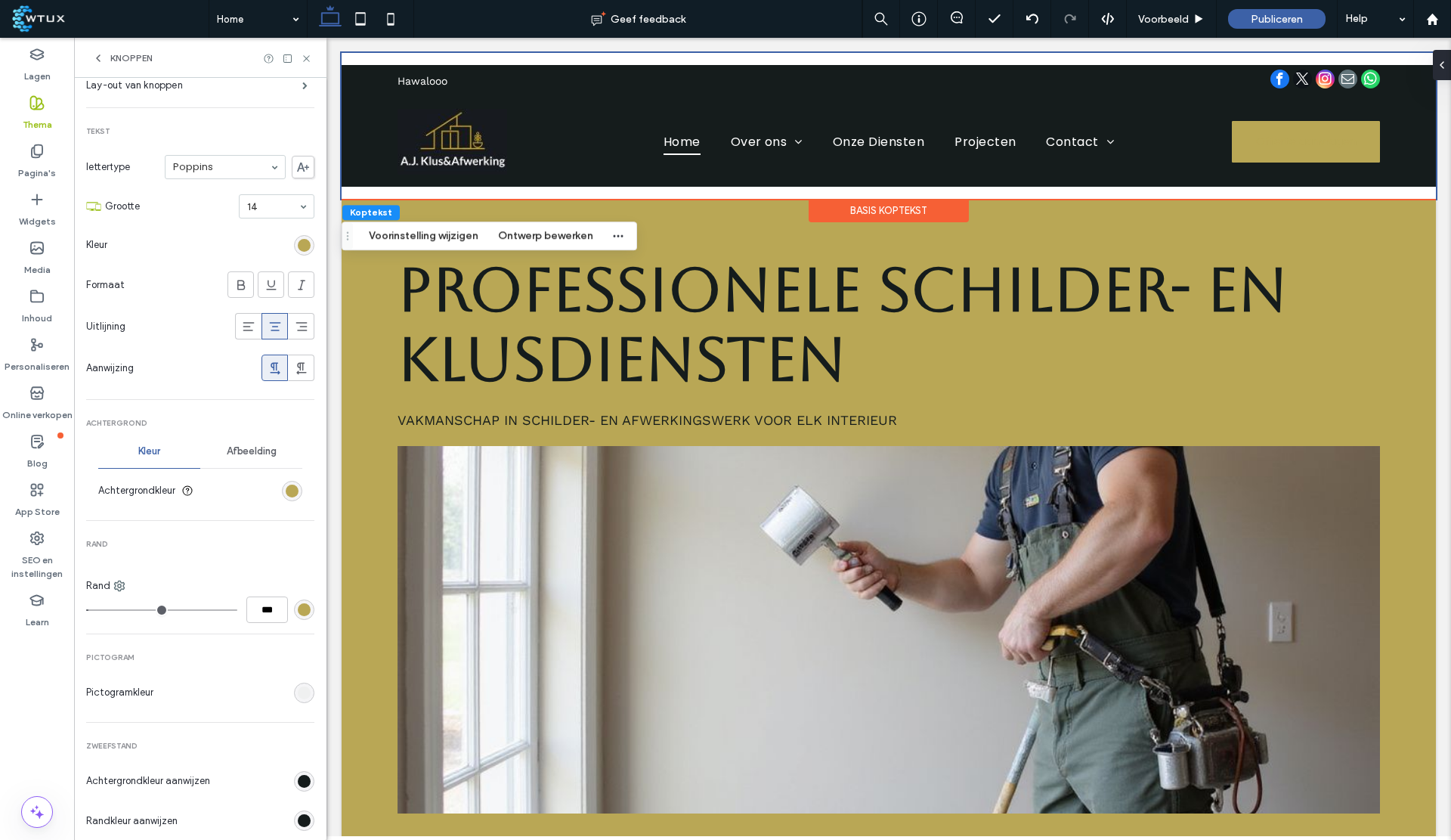
scroll to position [149, 0]
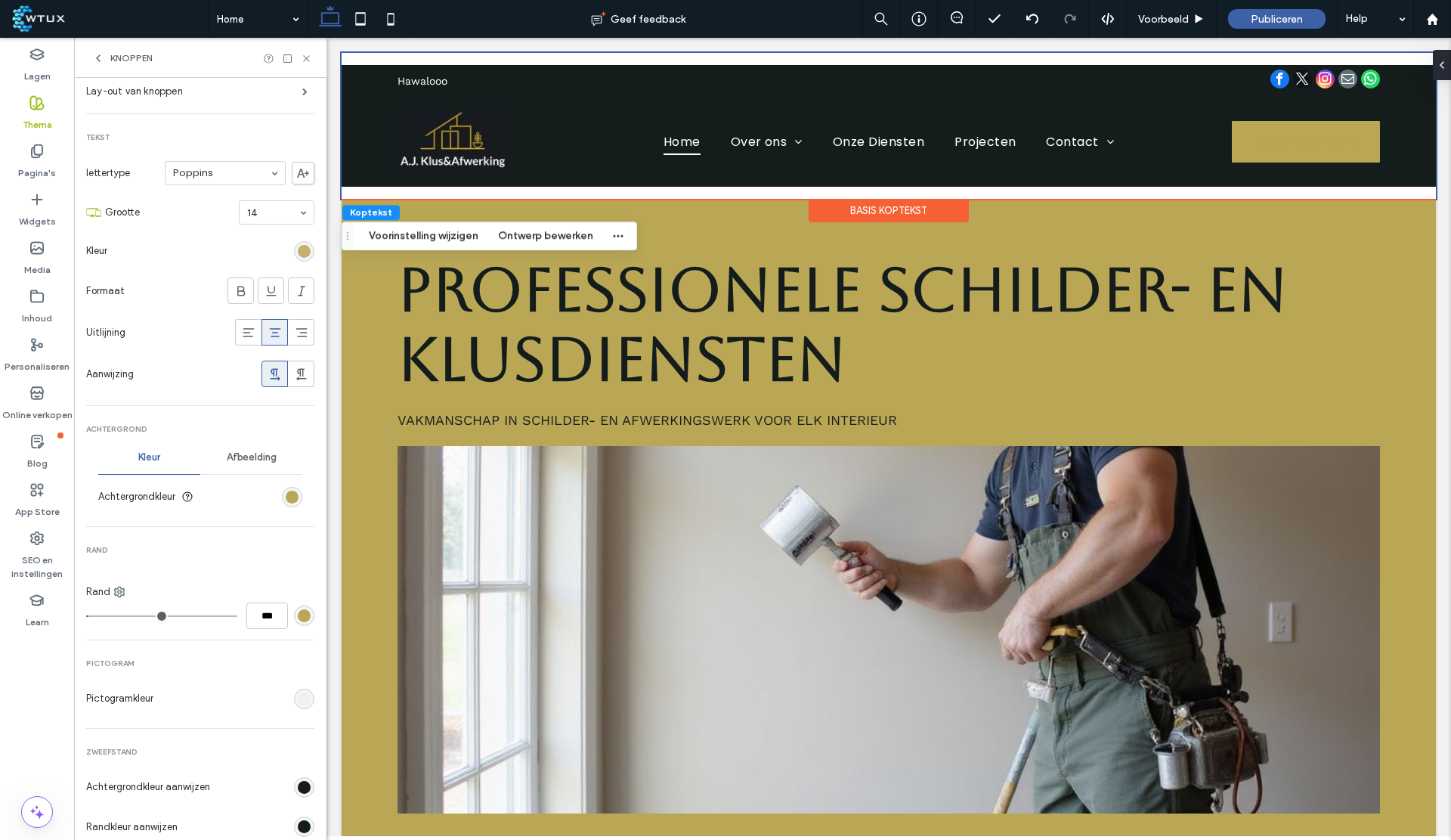
click at [298, 247] on div "rgb(185, 167, 85)" at bounding box center [304, 252] width 13 height 13
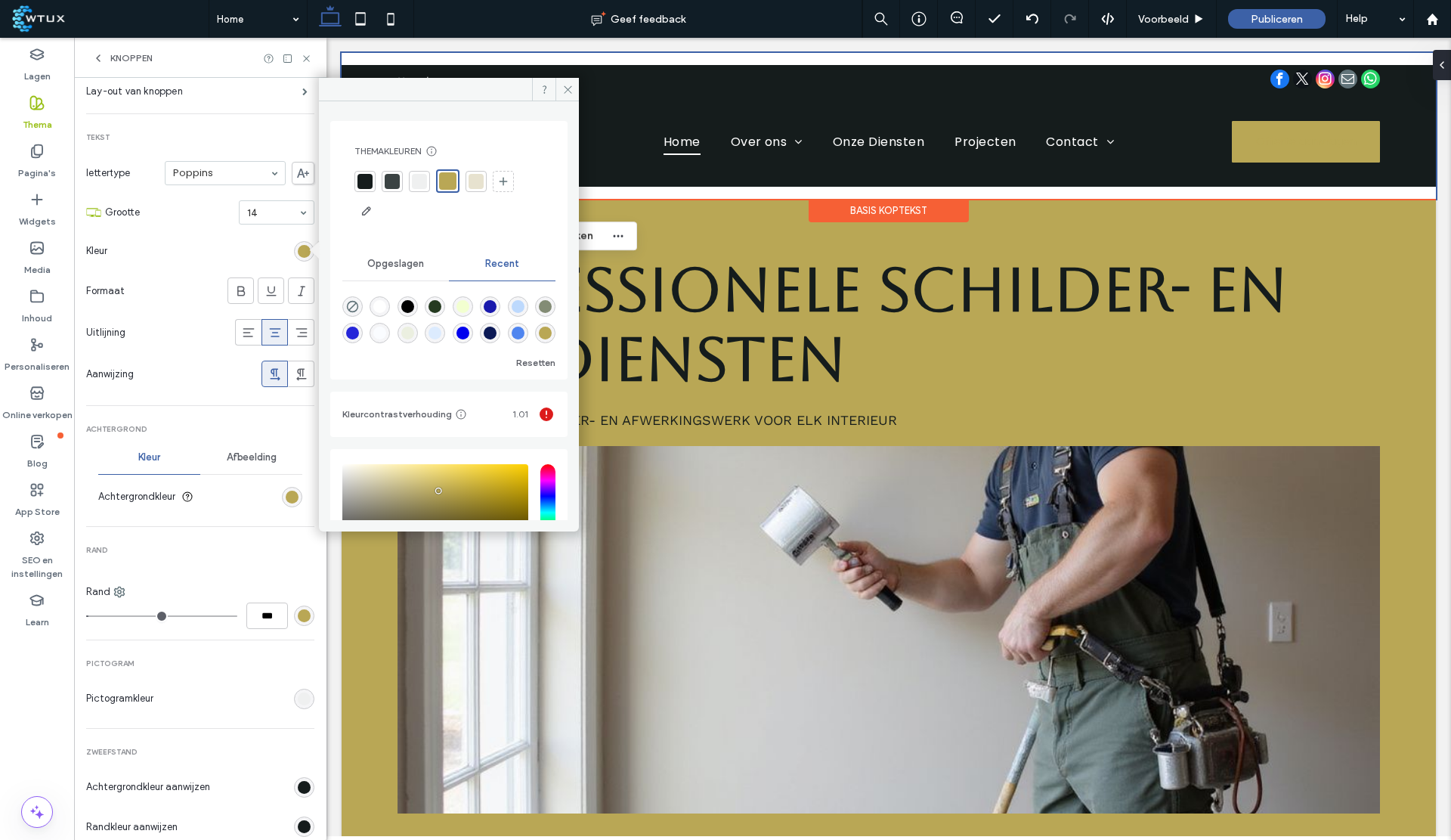
click at [411, 302] on div "rgba(0, 0, 0, 1)" at bounding box center [408, 306] width 13 height 13
type input "*"
type input "*******"
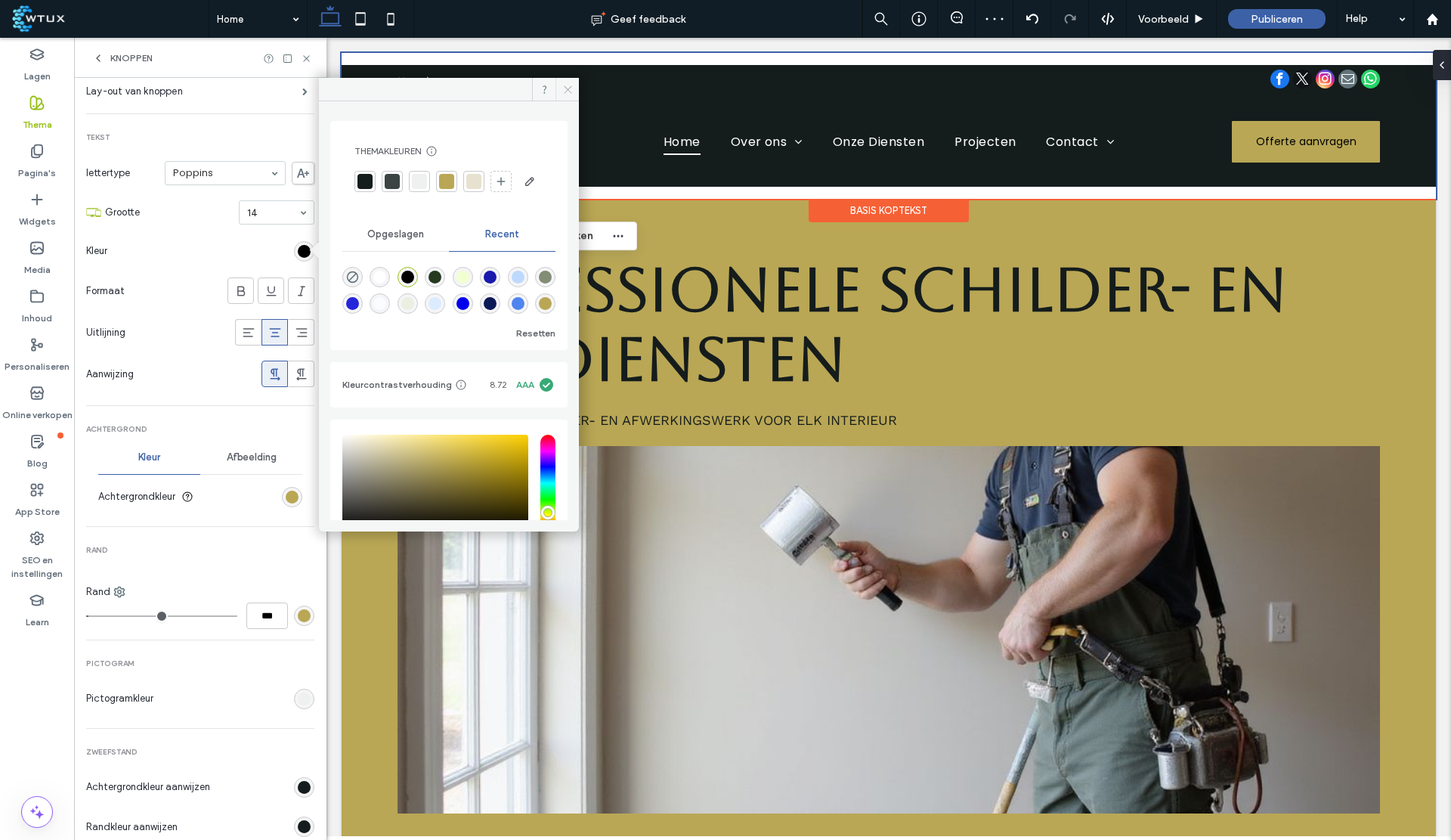
click at [565, 89] on icon at bounding box center [568, 89] width 11 height 11
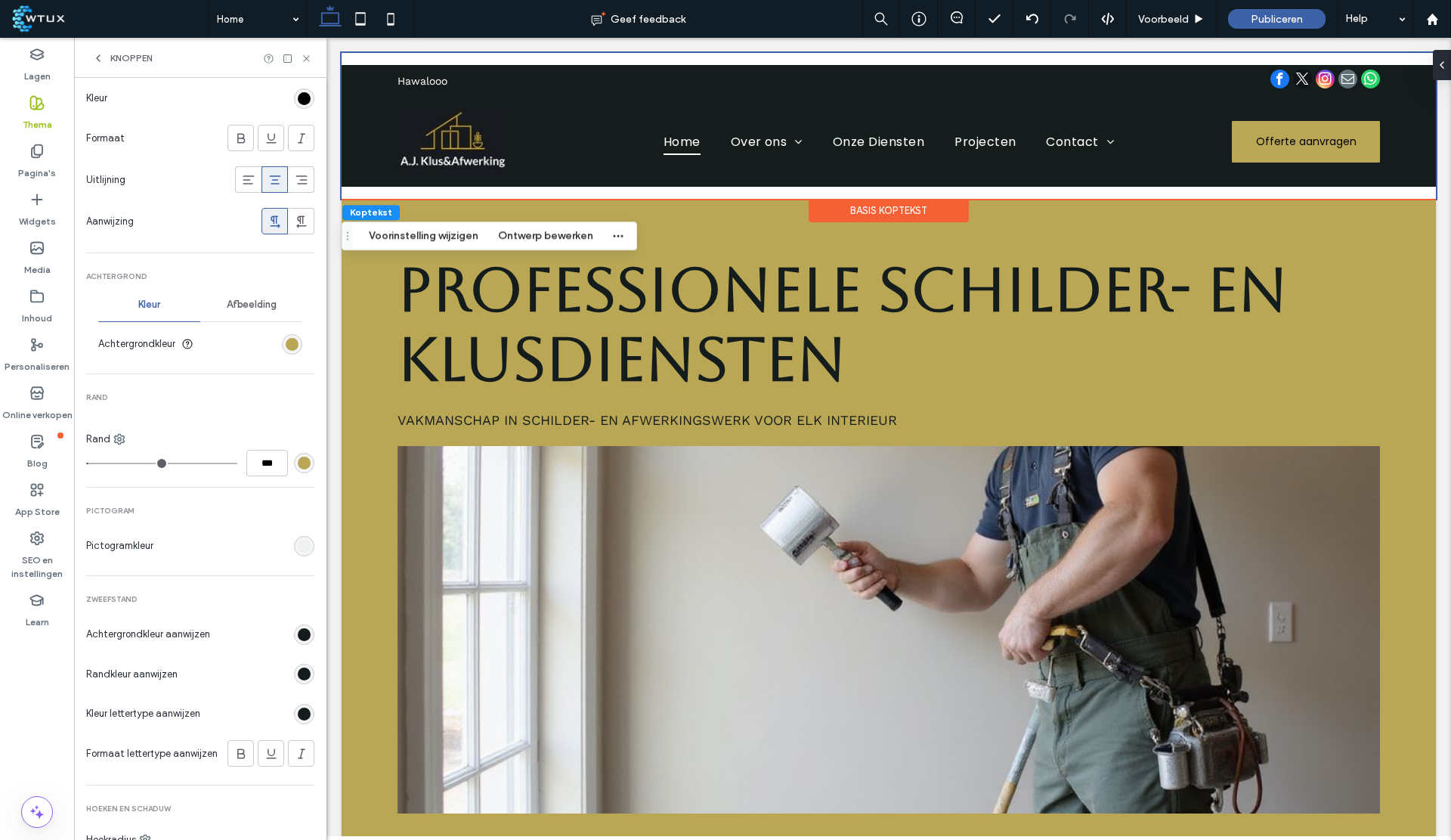
scroll to position [311, 0]
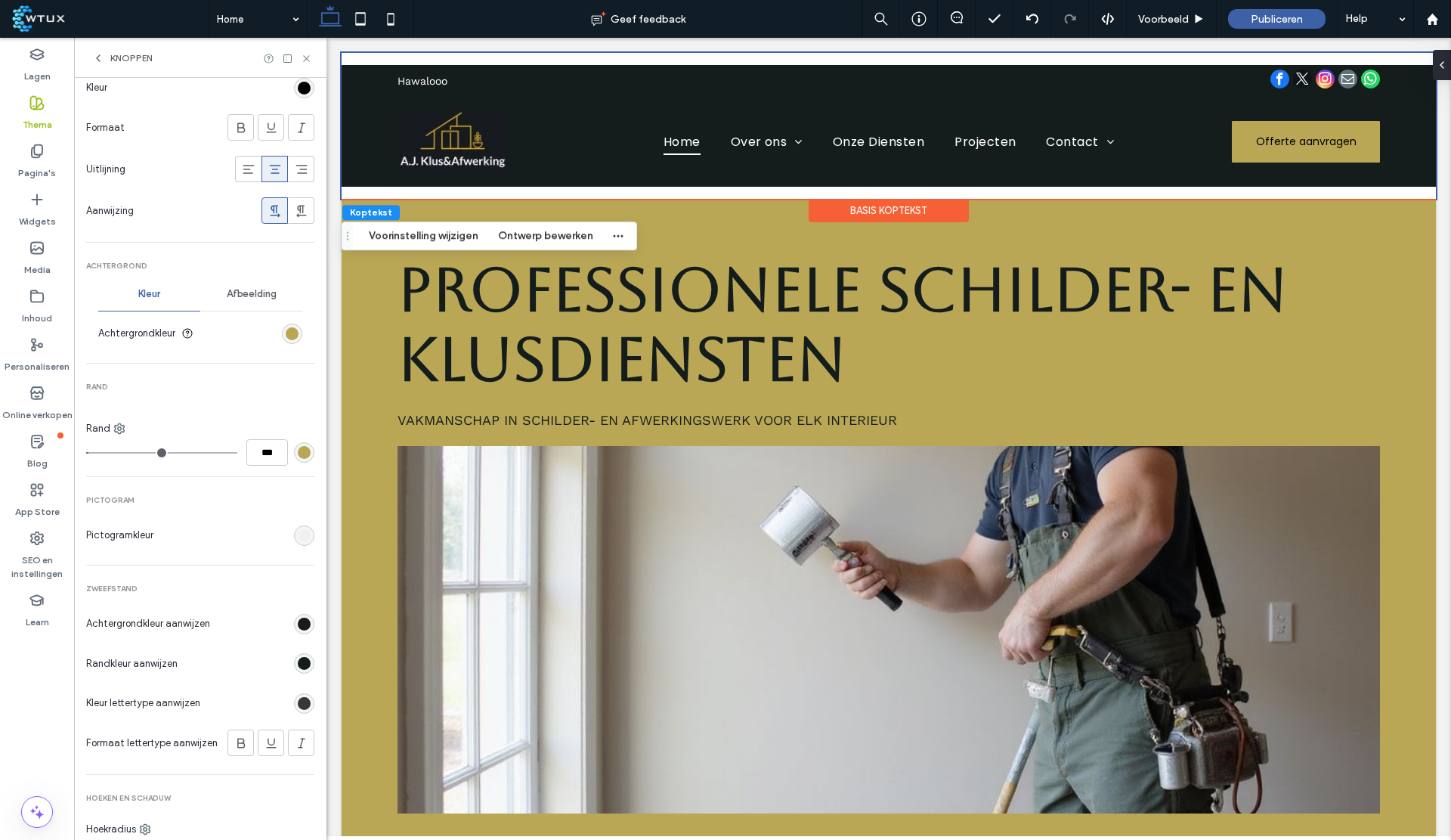
click at [300, 698] on div "rgb(21, 28, 28)" at bounding box center [304, 704] width 13 height 13
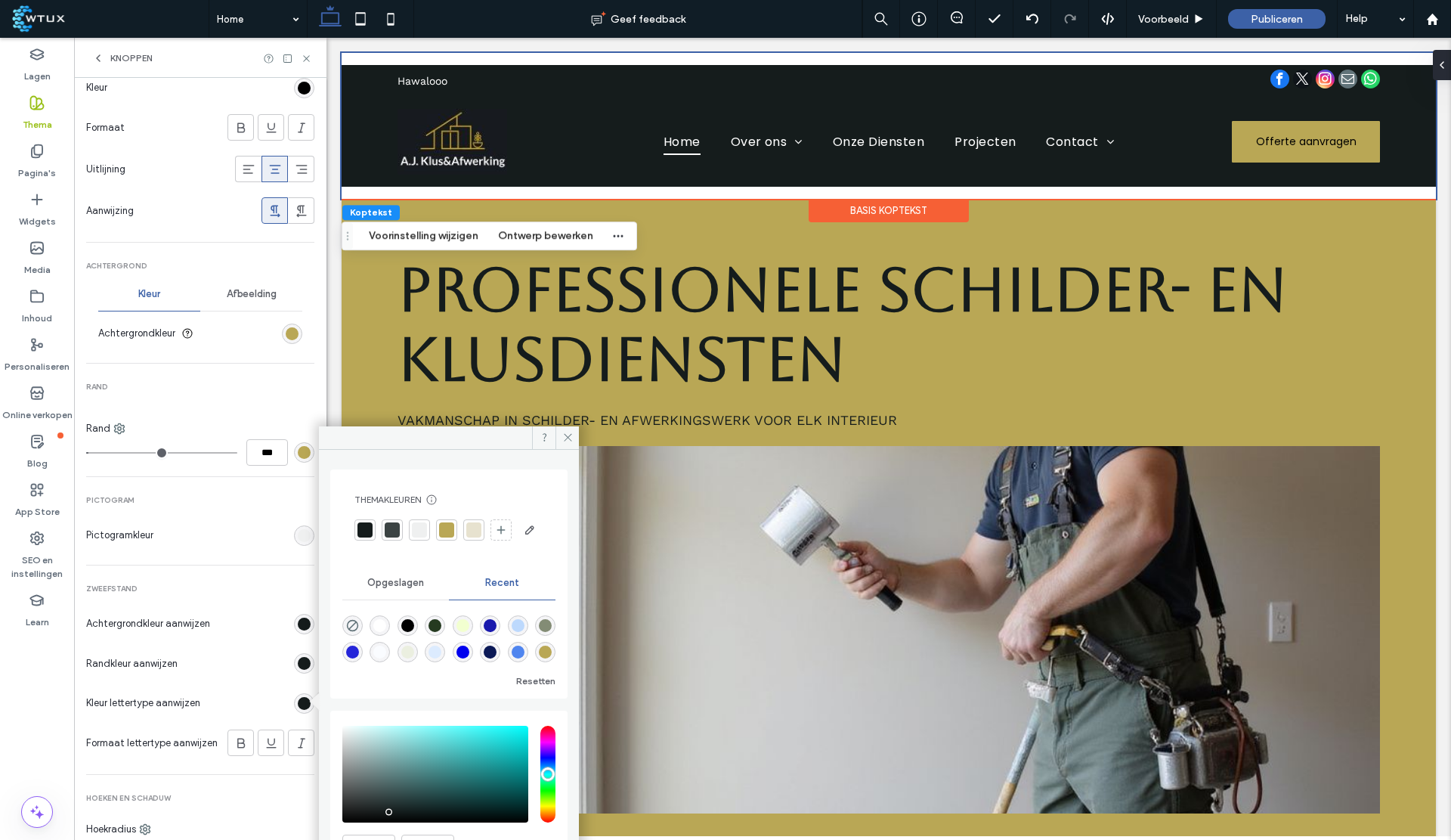
click at [384, 632] on div "rgba(255, 255, 255, 1)" at bounding box center [380, 626] width 13 height 13
type input "*"
type input "*******"
click at [296, 653] on div "rgb(21, 28, 28)" at bounding box center [304, 664] width 20 height 20
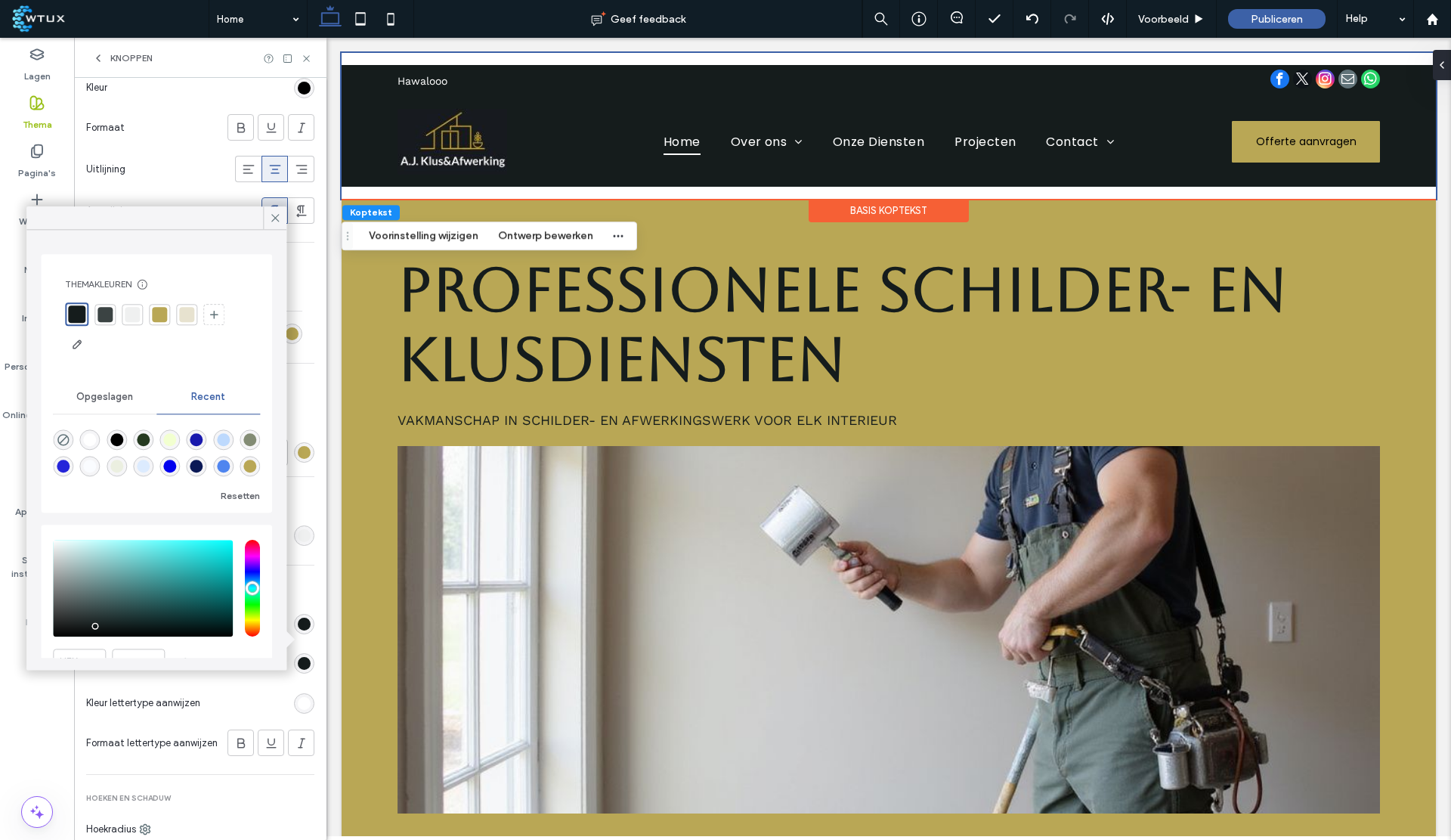
click at [160, 312] on div at bounding box center [160, 315] width 15 height 15
click at [272, 218] on icon at bounding box center [275, 217] width 14 height 14
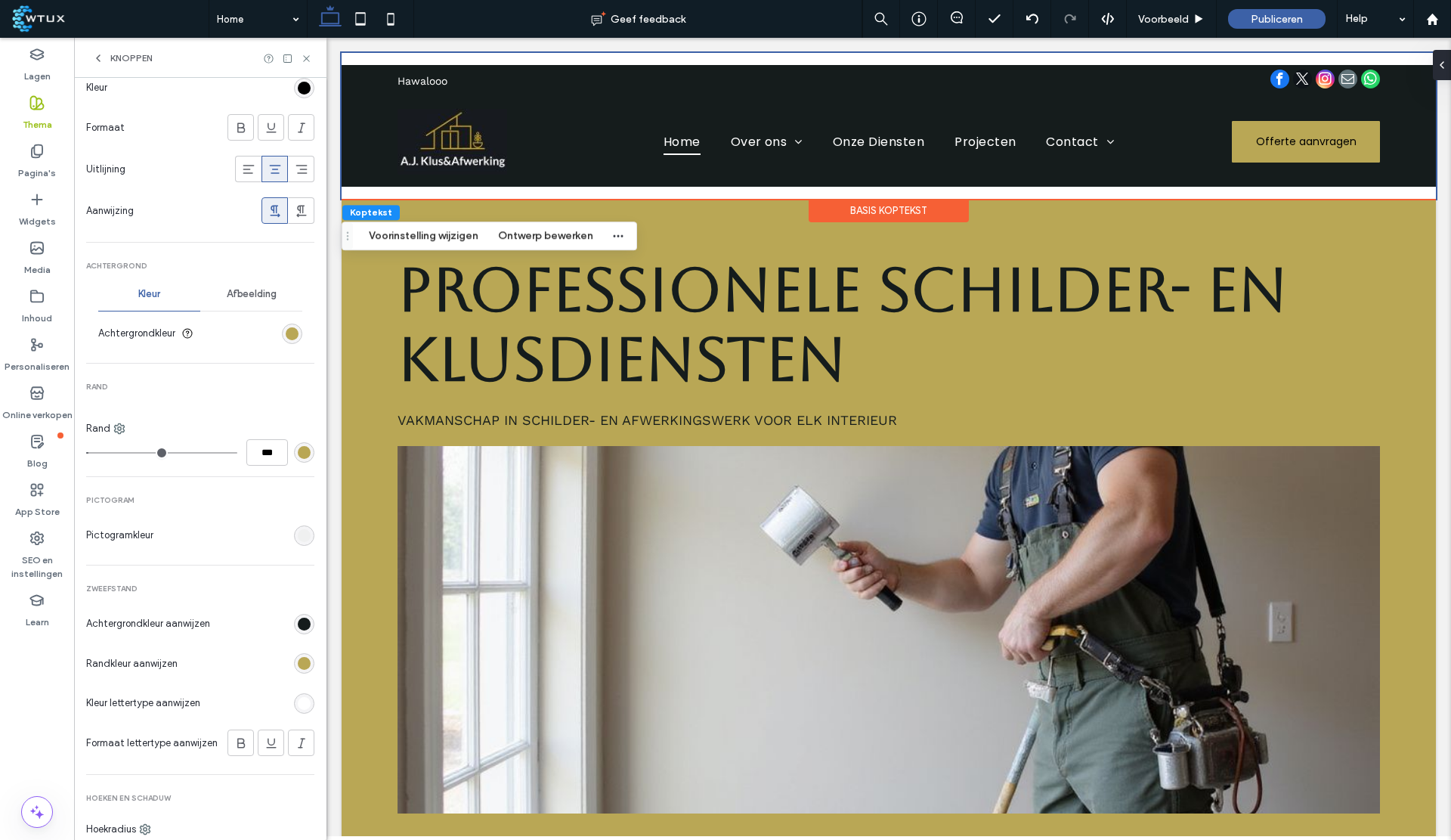
click at [301, 706] on div "rgb(255, 255, 255)" at bounding box center [304, 704] width 20 height 20
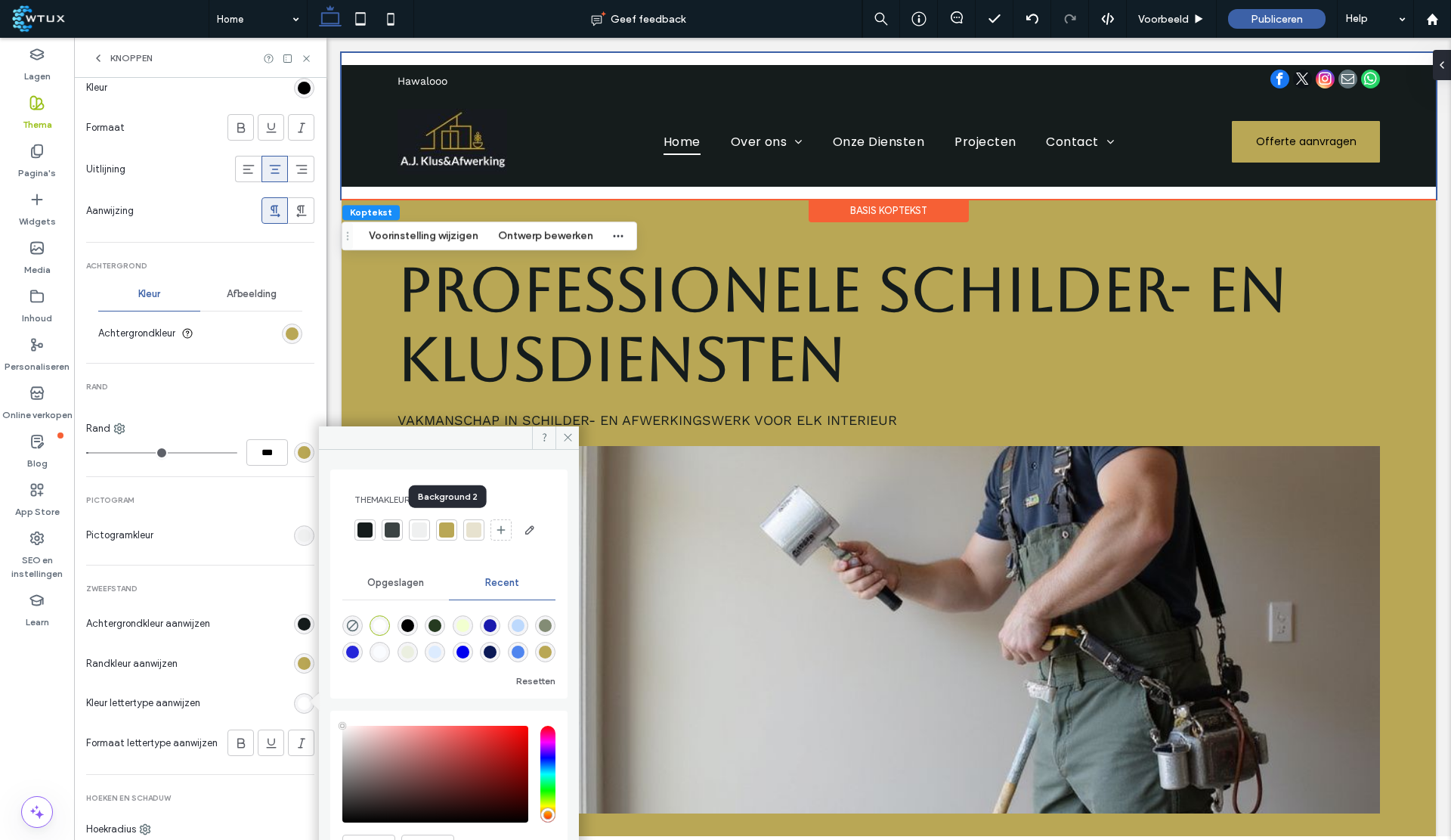
click at [446, 527] on div at bounding box center [447, 530] width 15 height 15
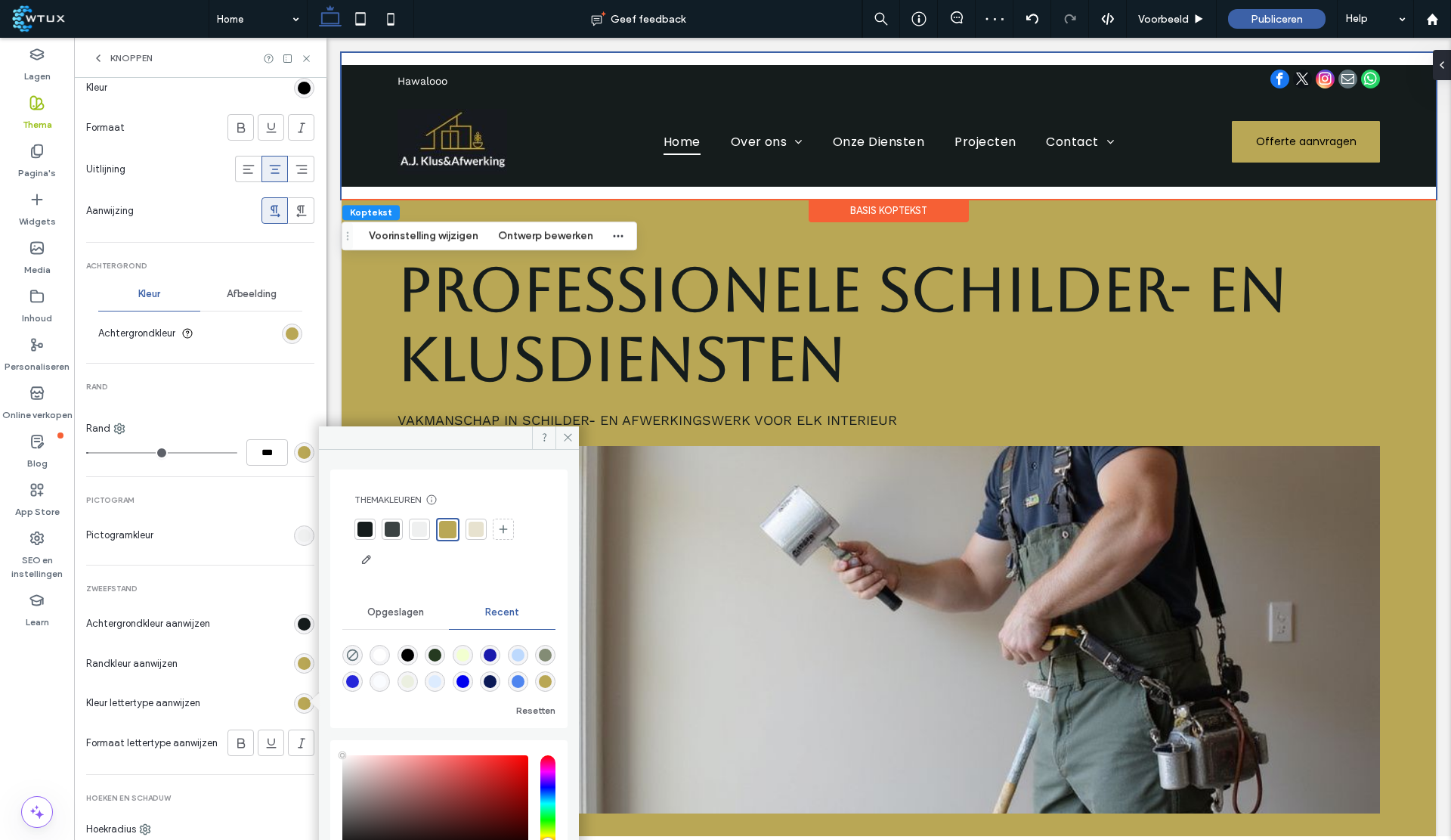
click at [254, 586] on span "Zweefstand" at bounding box center [201, 588] width 228 height 10
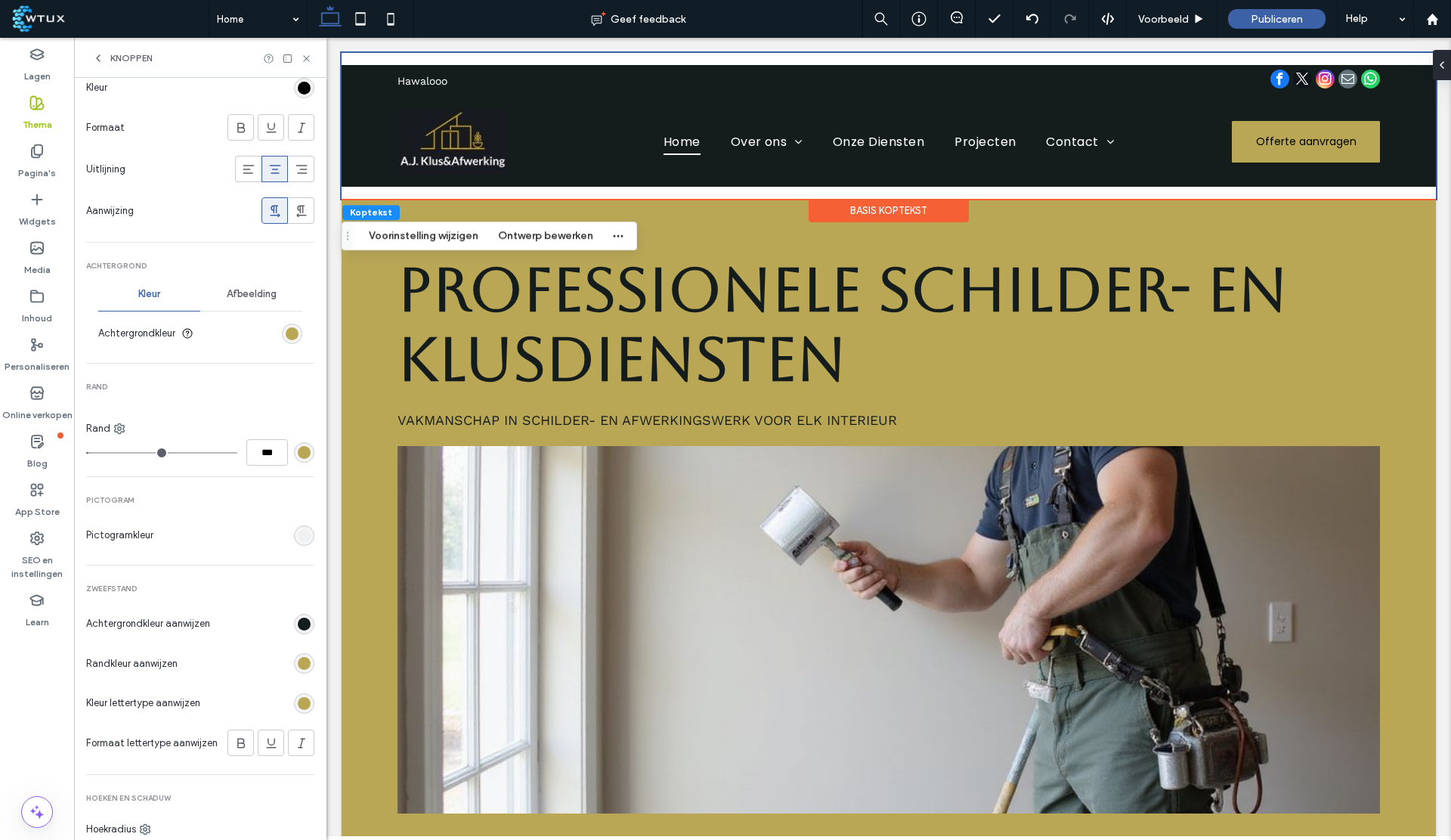
click at [298, 660] on div "rgb(185, 167, 85)" at bounding box center [304, 664] width 13 height 13
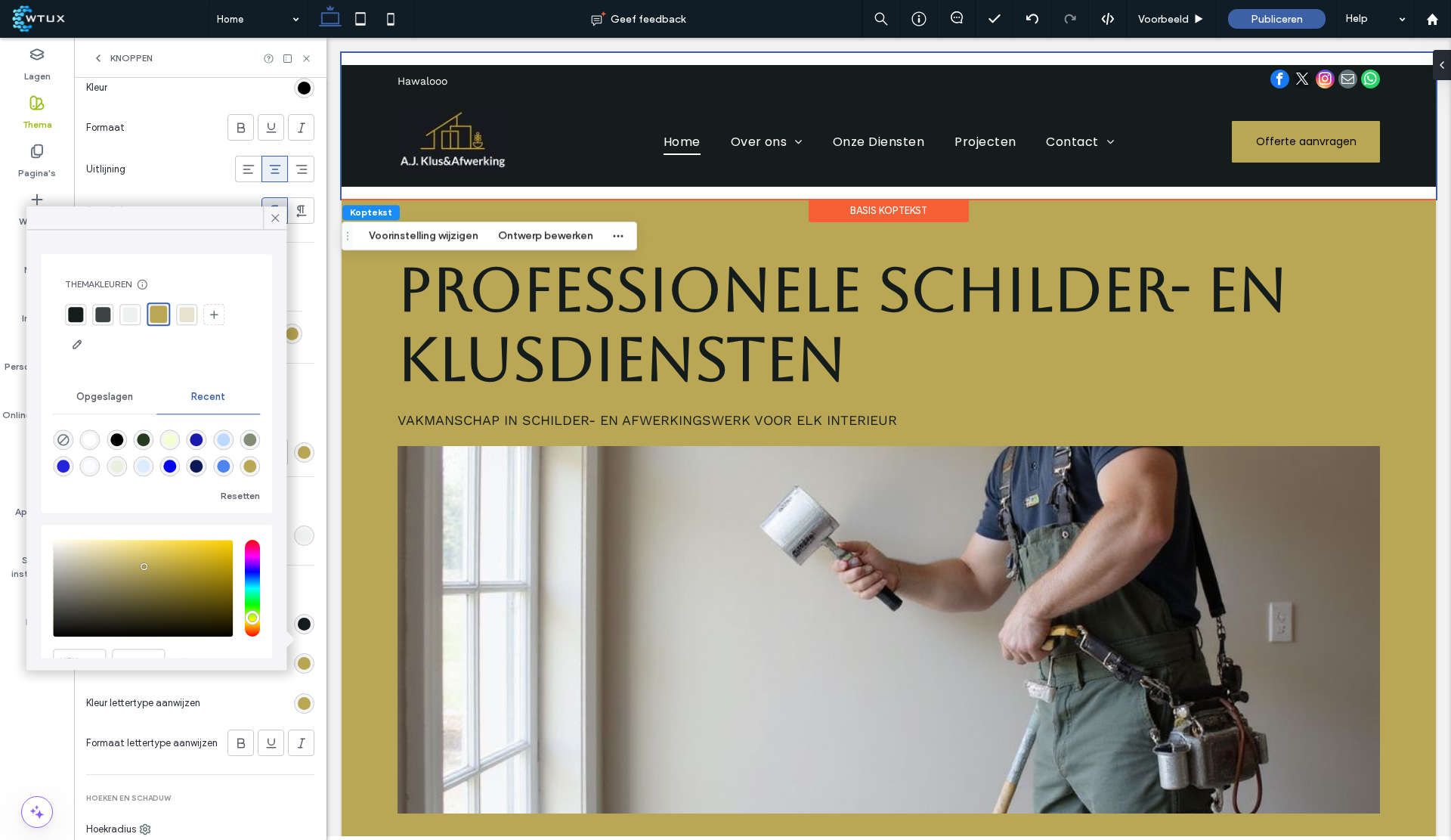
click at [109, 319] on div at bounding box center [103, 315] width 15 height 15
click at [161, 313] on div at bounding box center [160, 315] width 15 height 15
click at [275, 211] on icon at bounding box center [275, 217] width 14 height 14
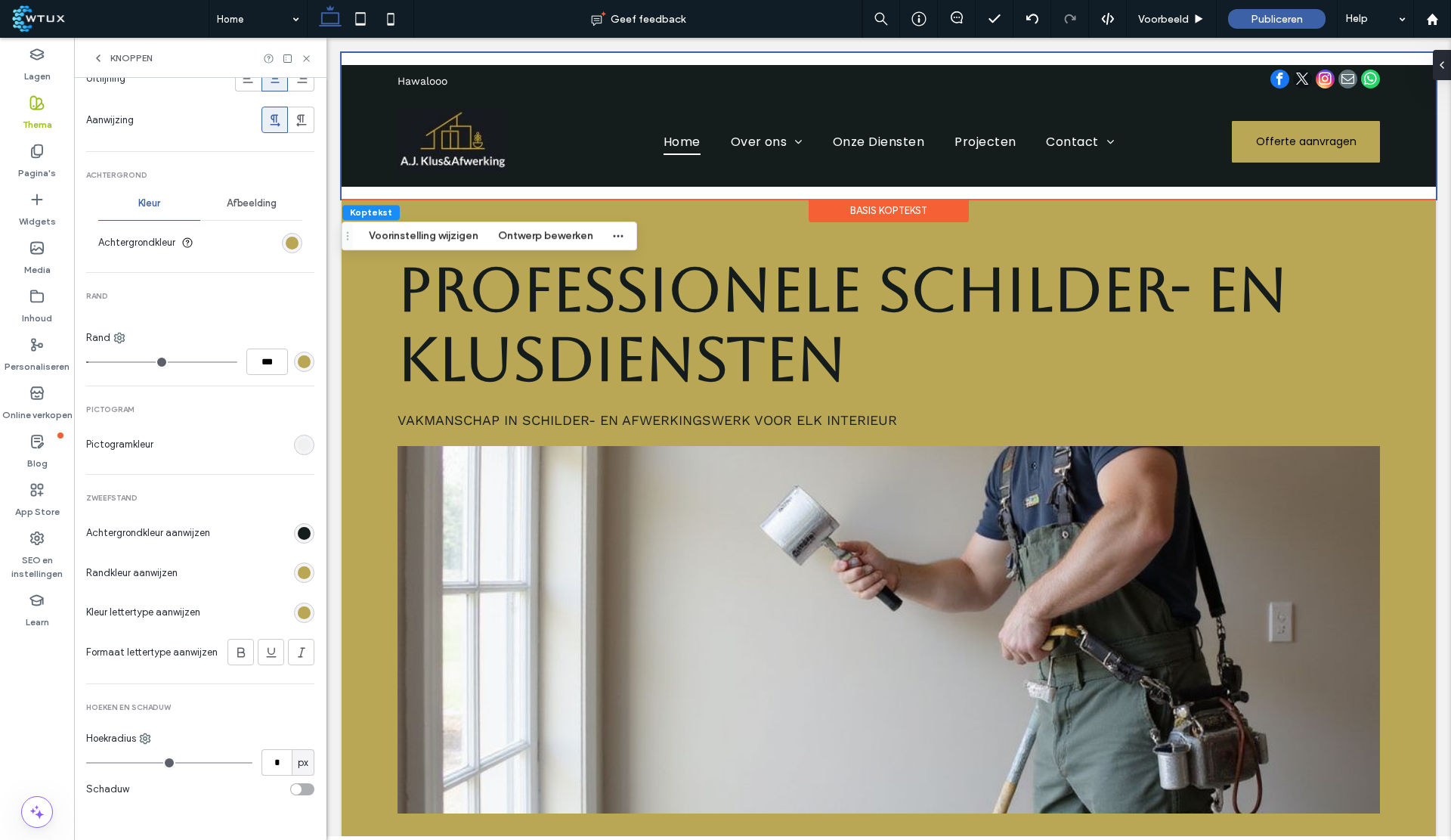
scroll to position [402, 0]
type input "*"
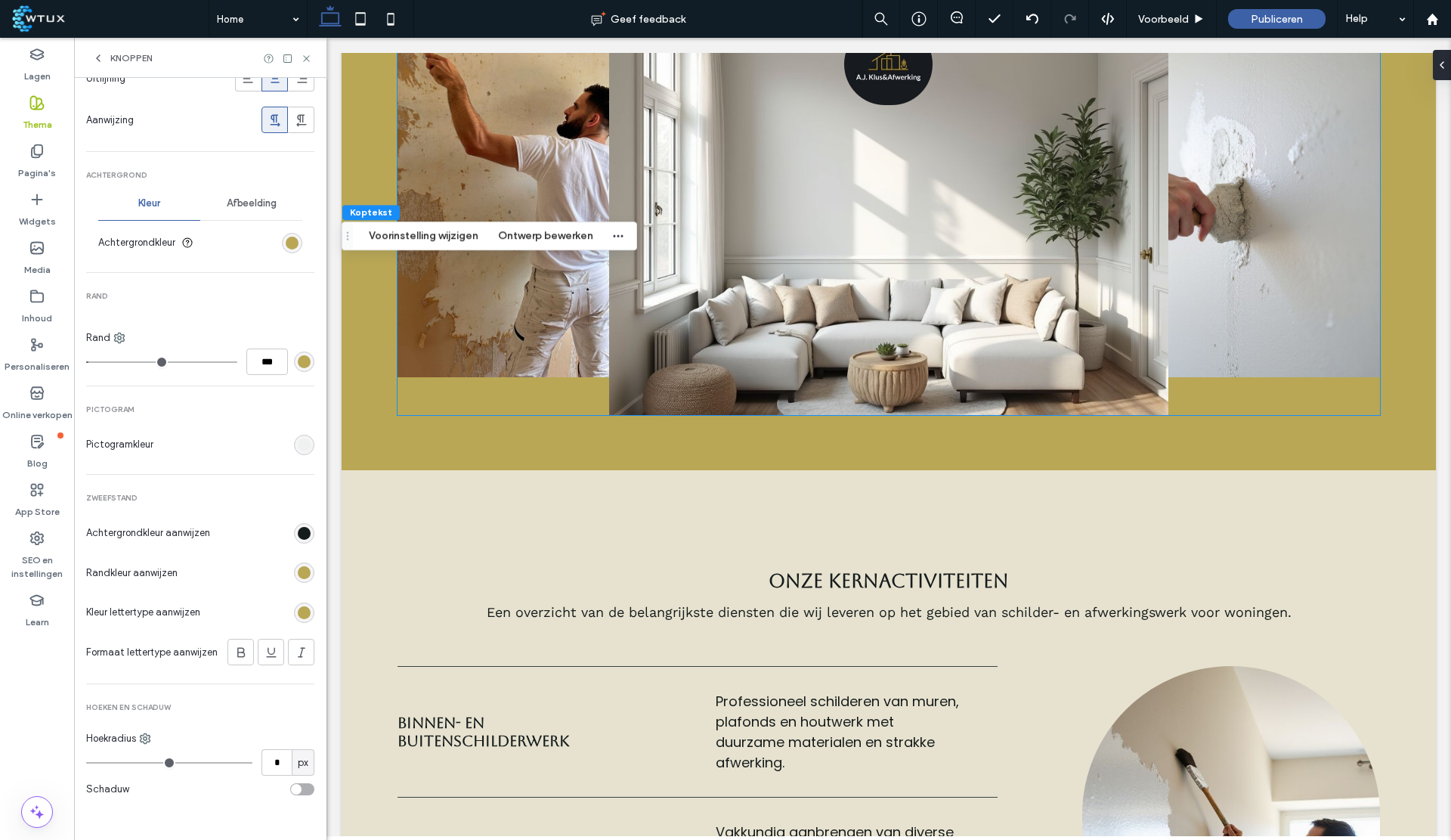
scroll to position [0, 0]
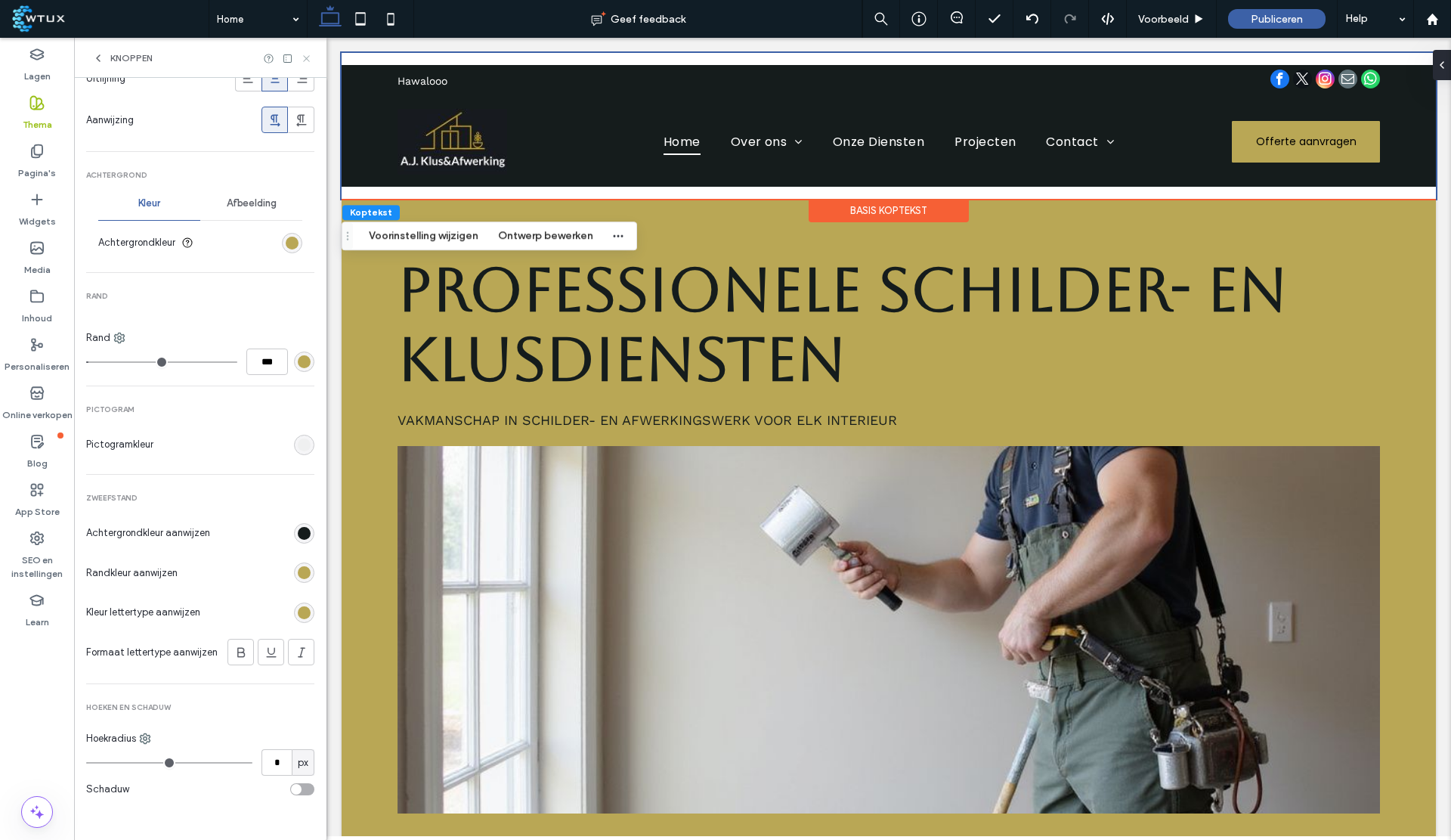
click at [304, 54] on icon at bounding box center [306, 58] width 11 height 11
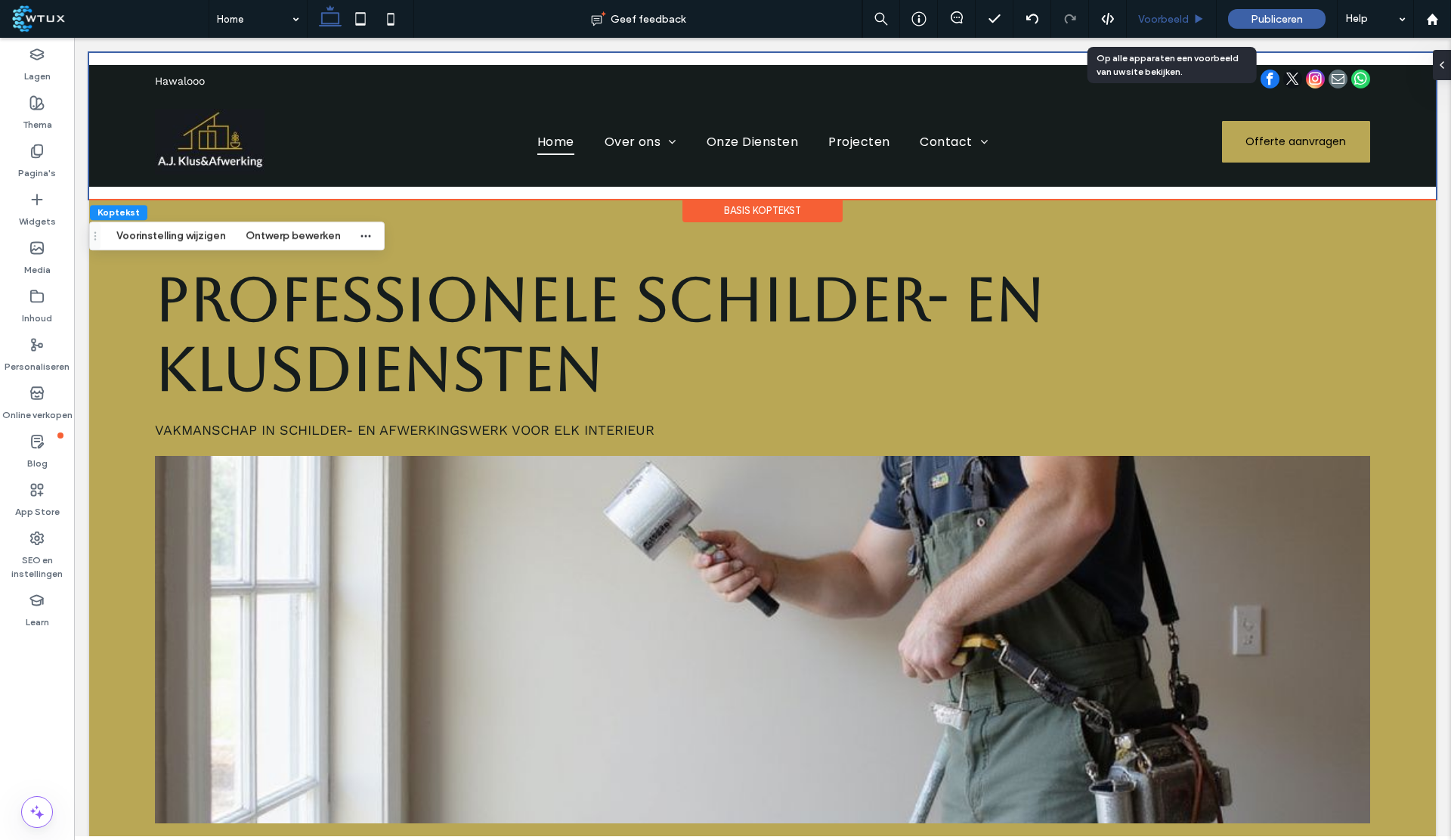
click at [1164, 10] on div "Voorbeeld" at bounding box center [1172, 19] width 90 height 38
click at [952, 17] on use at bounding box center [956, 17] width 12 height 12
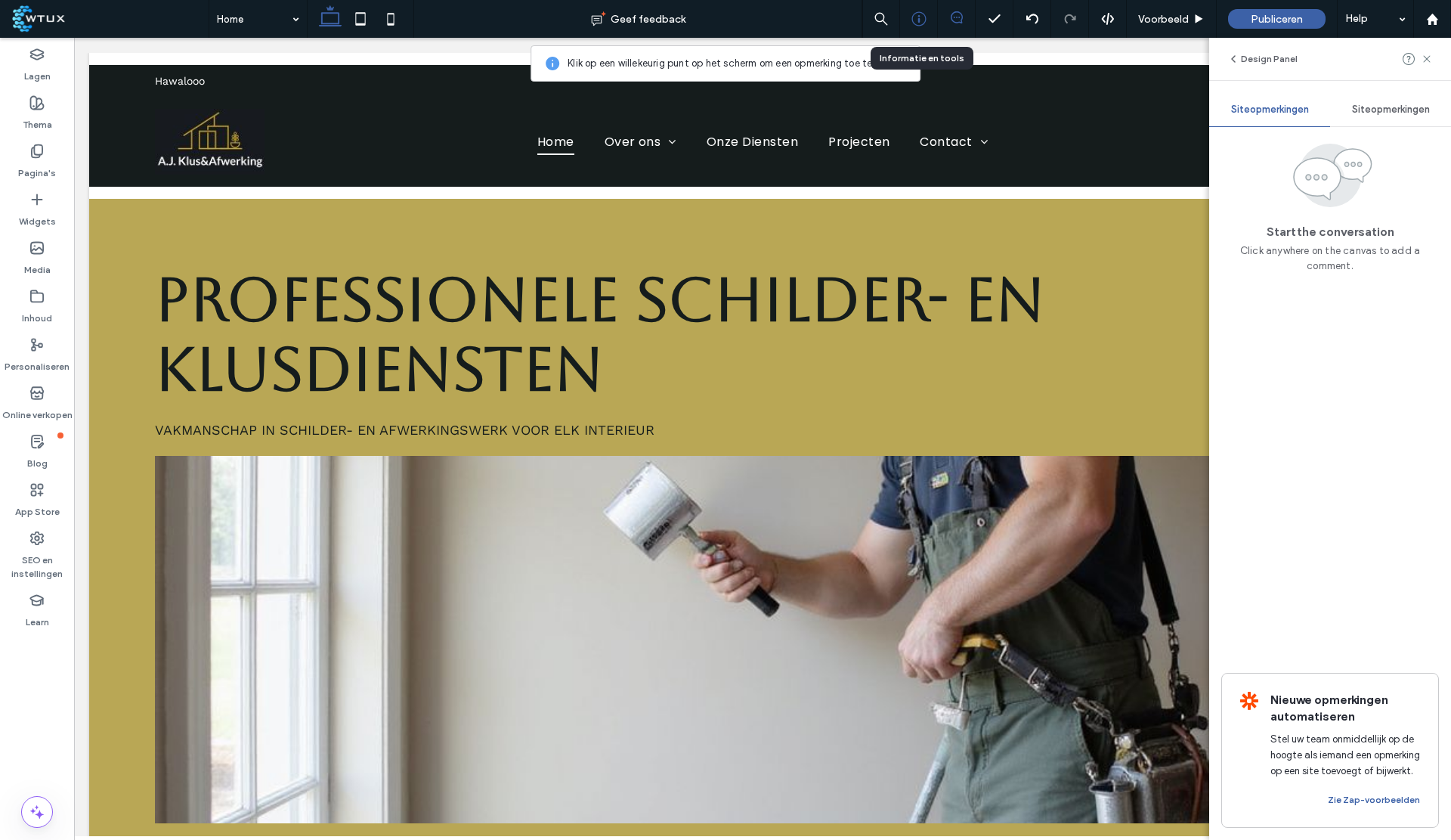
click at [913, 19] on use at bounding box center [918, 19] width 14 height 14
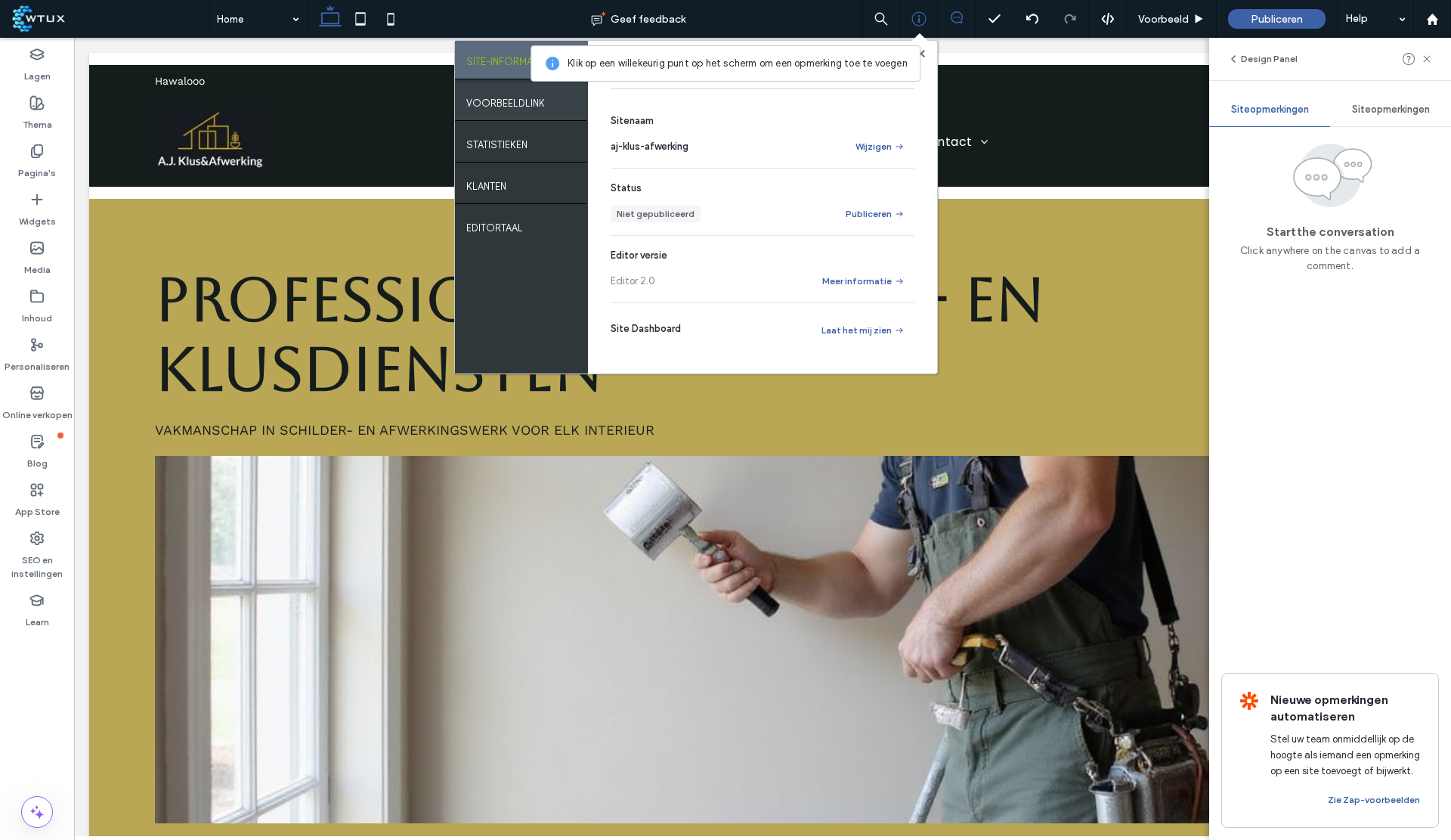
click at [546, 116] on div "VOORBEELDLINK" at bounding box center [521, 103] width 133 height 42
click at [546, 116] on div "VOORBEELDLINK" at bounding box center [521, 101] width 133 height 38
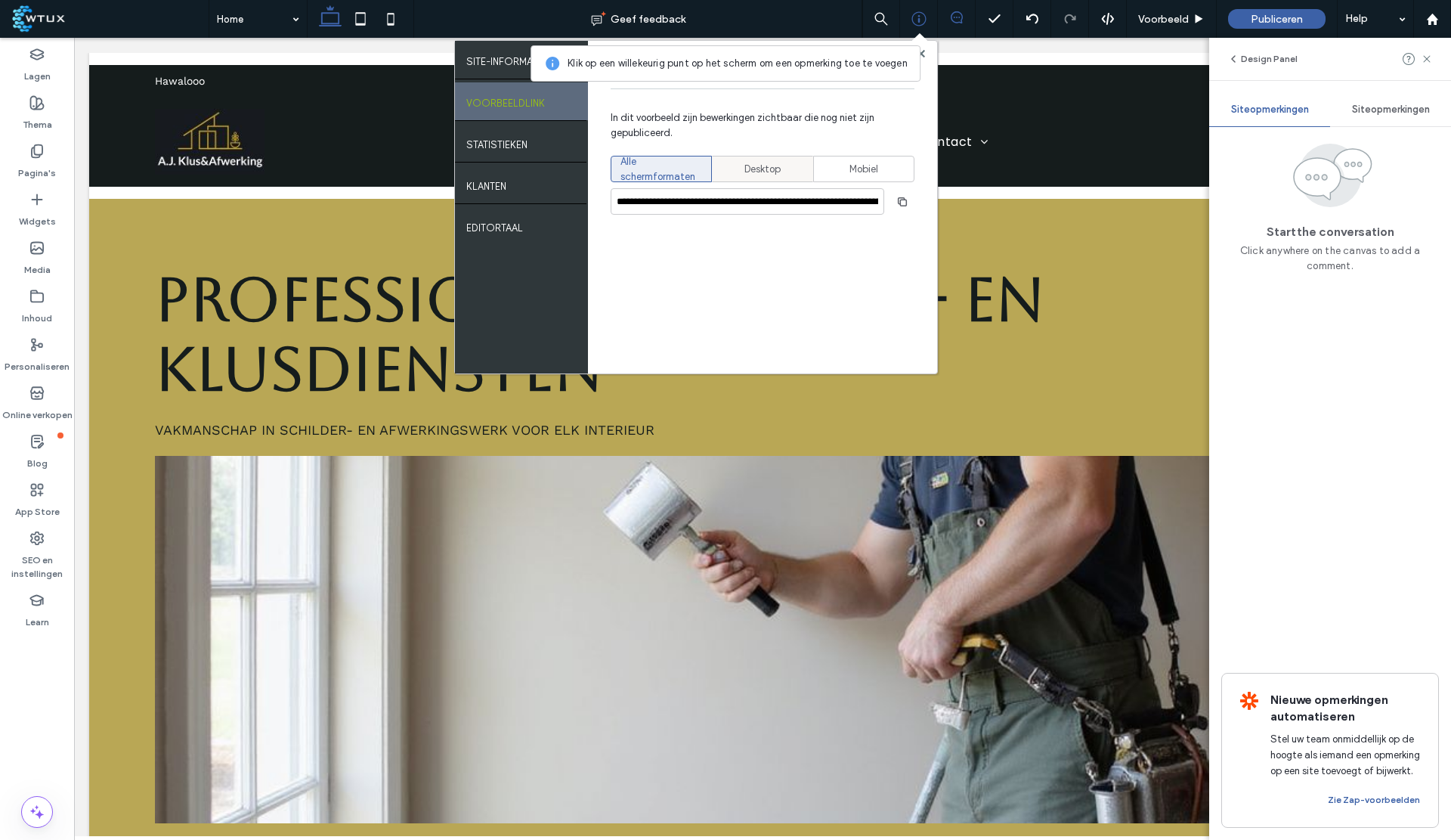
click at [794, 172] on div "Desktop" at bounding box center [763, 169] width 82 height 25
type input "**********"
click at [905, 203] on icon "button" at bounding box center [902, 201] width 12 height 12
click at [921, 52] on use at bounding box center [921, 53] width 7 height 7
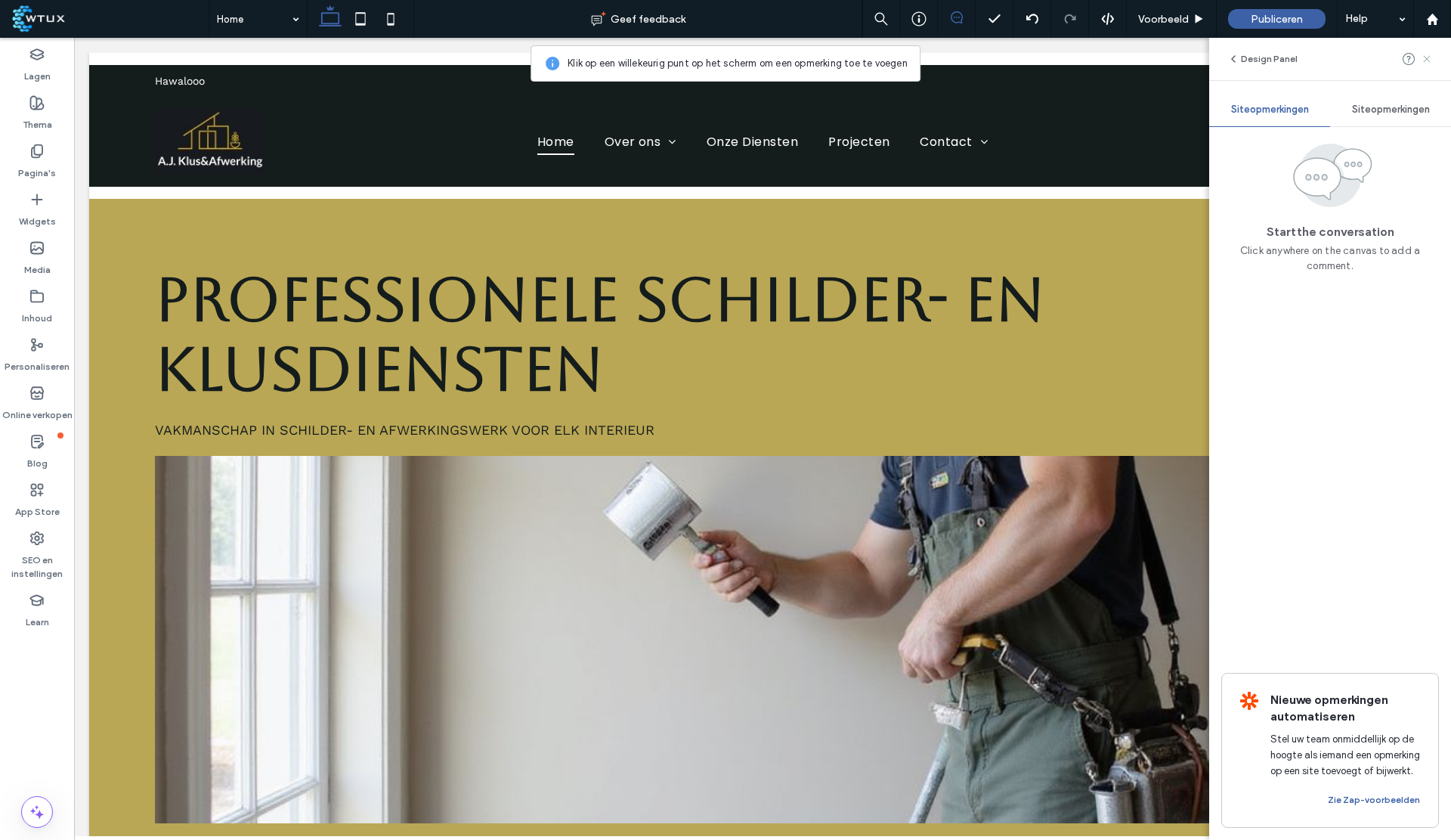
click at [1429, 61] on use at bounding box center [1426, 58] width 6 height 6
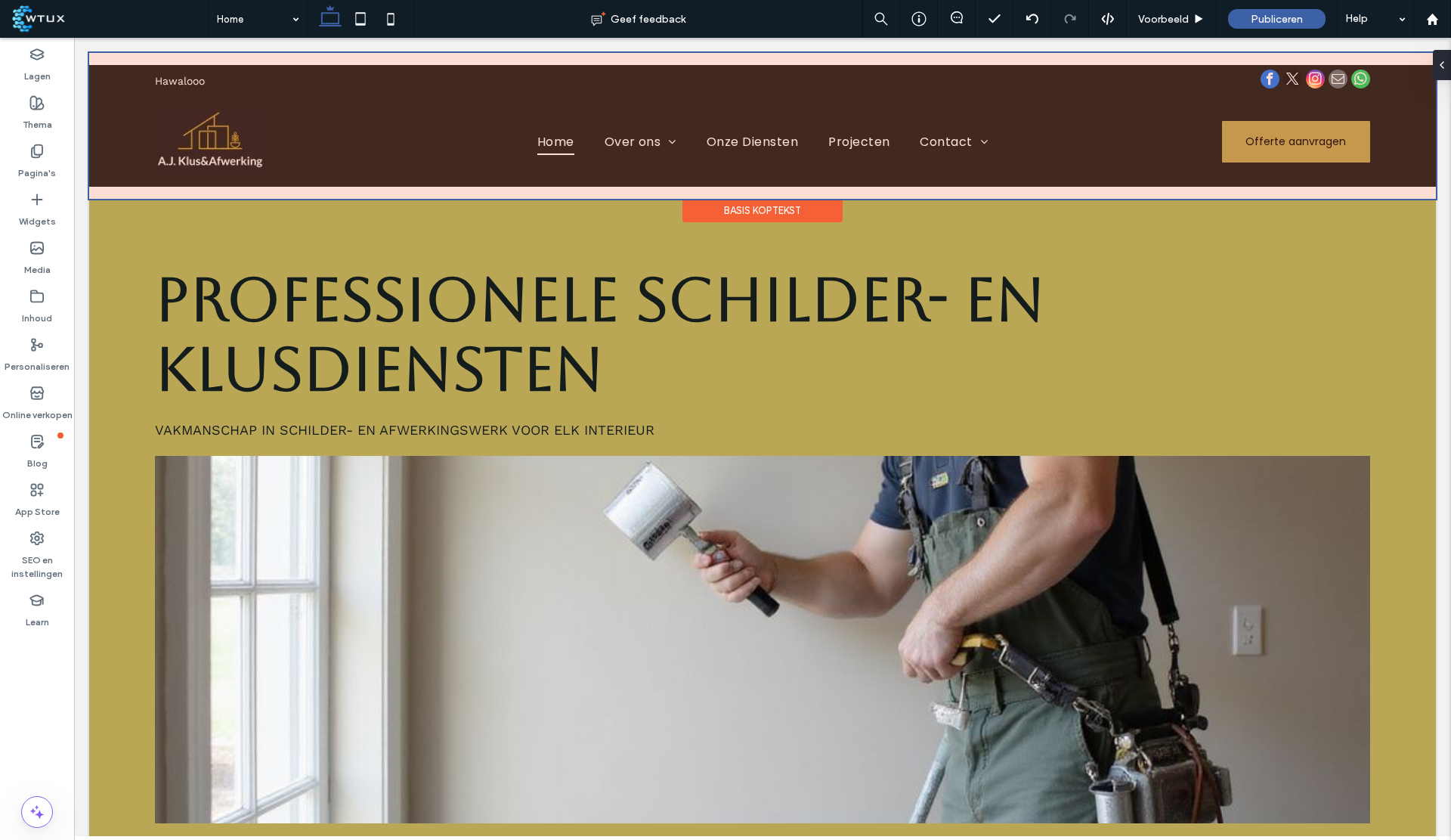
click at [965, 143] on div at bounding box center [762, 125] width 1347 height 146
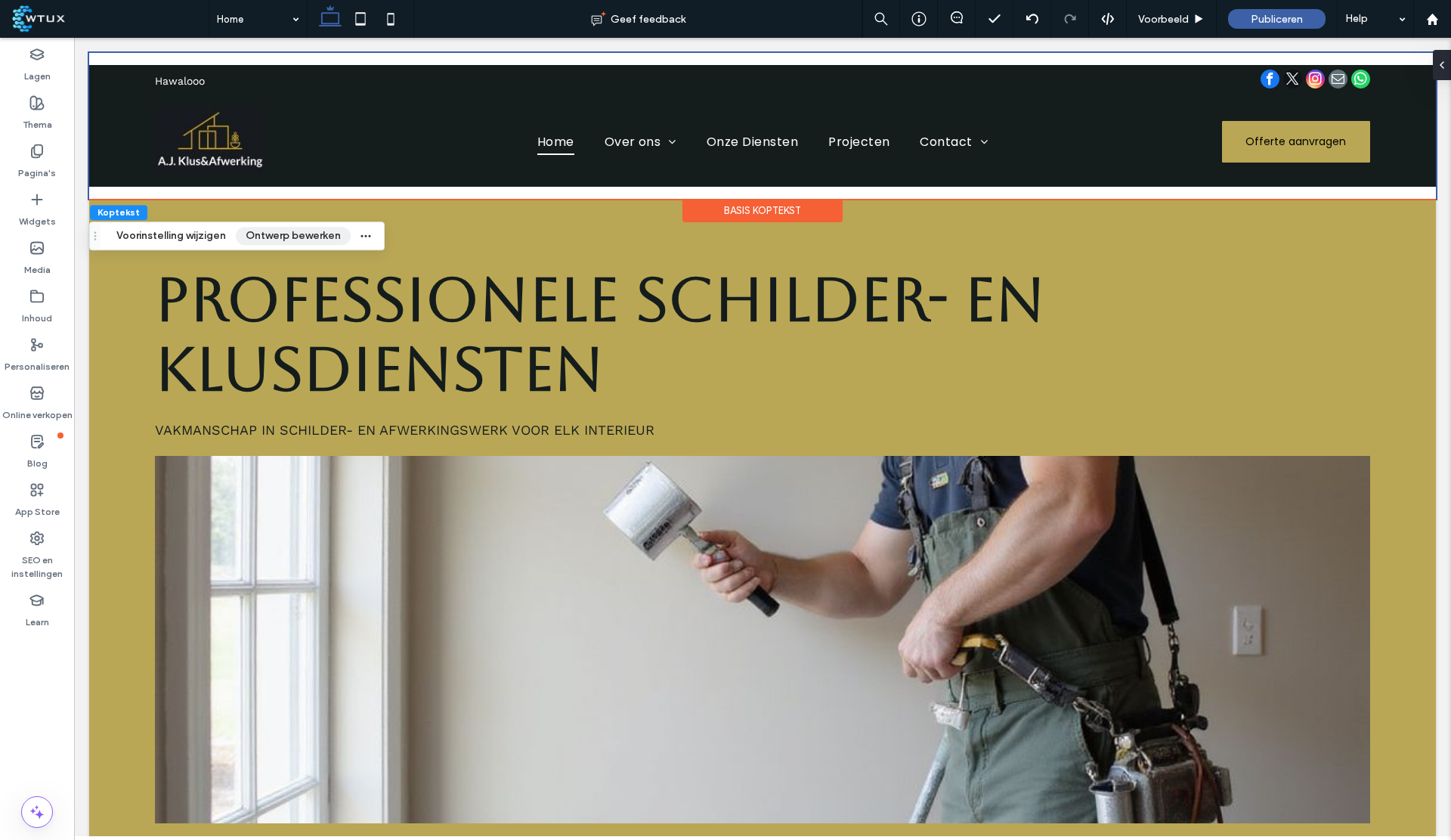
click at [293, 232] on button "Ontwerp bewerken" at bounding box center [293, 236] width 115 height 19
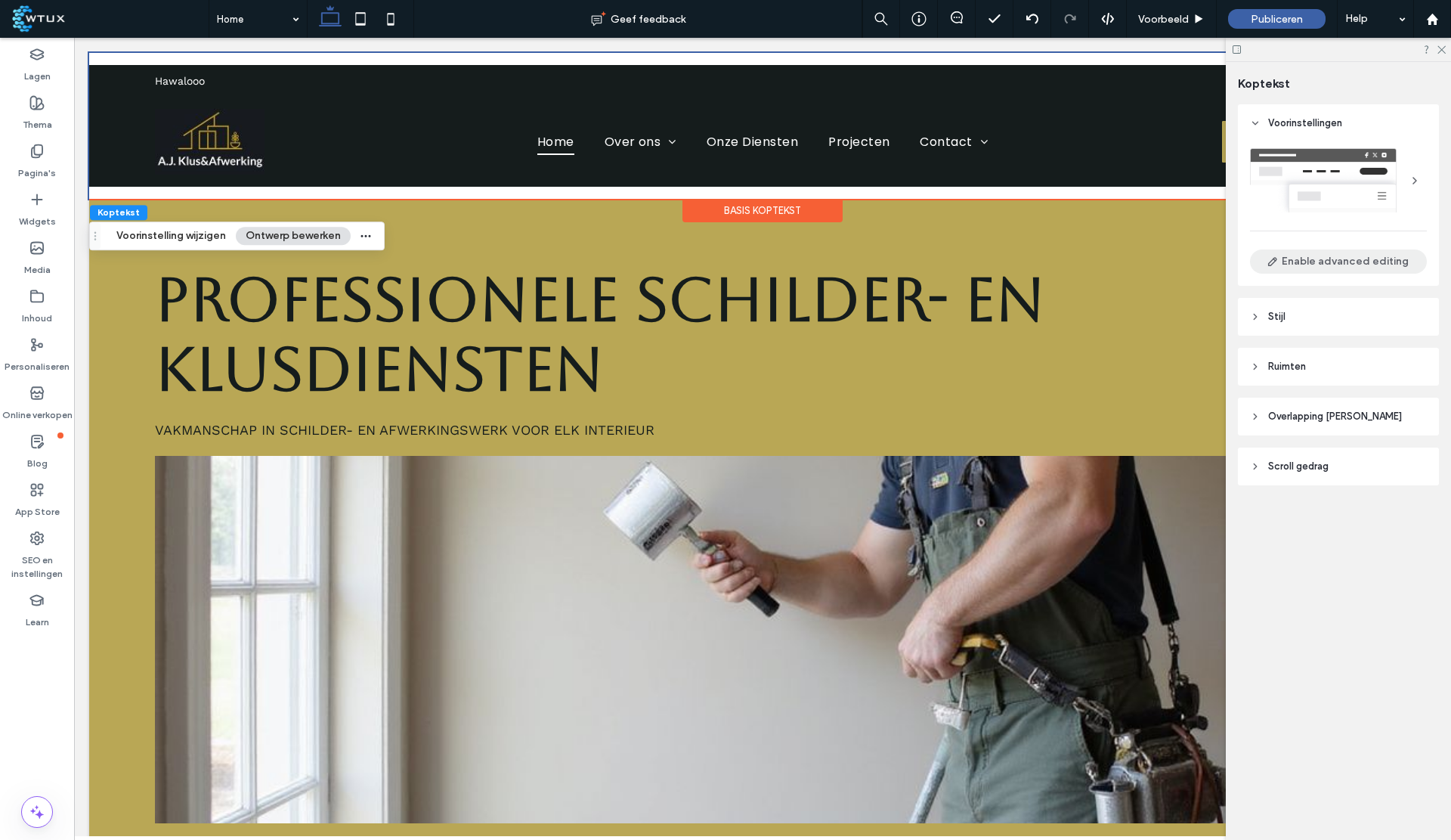
click at [1359, 261] on button "Enable advanced editing" at bounding box center [1339, 262] width 177 height 24
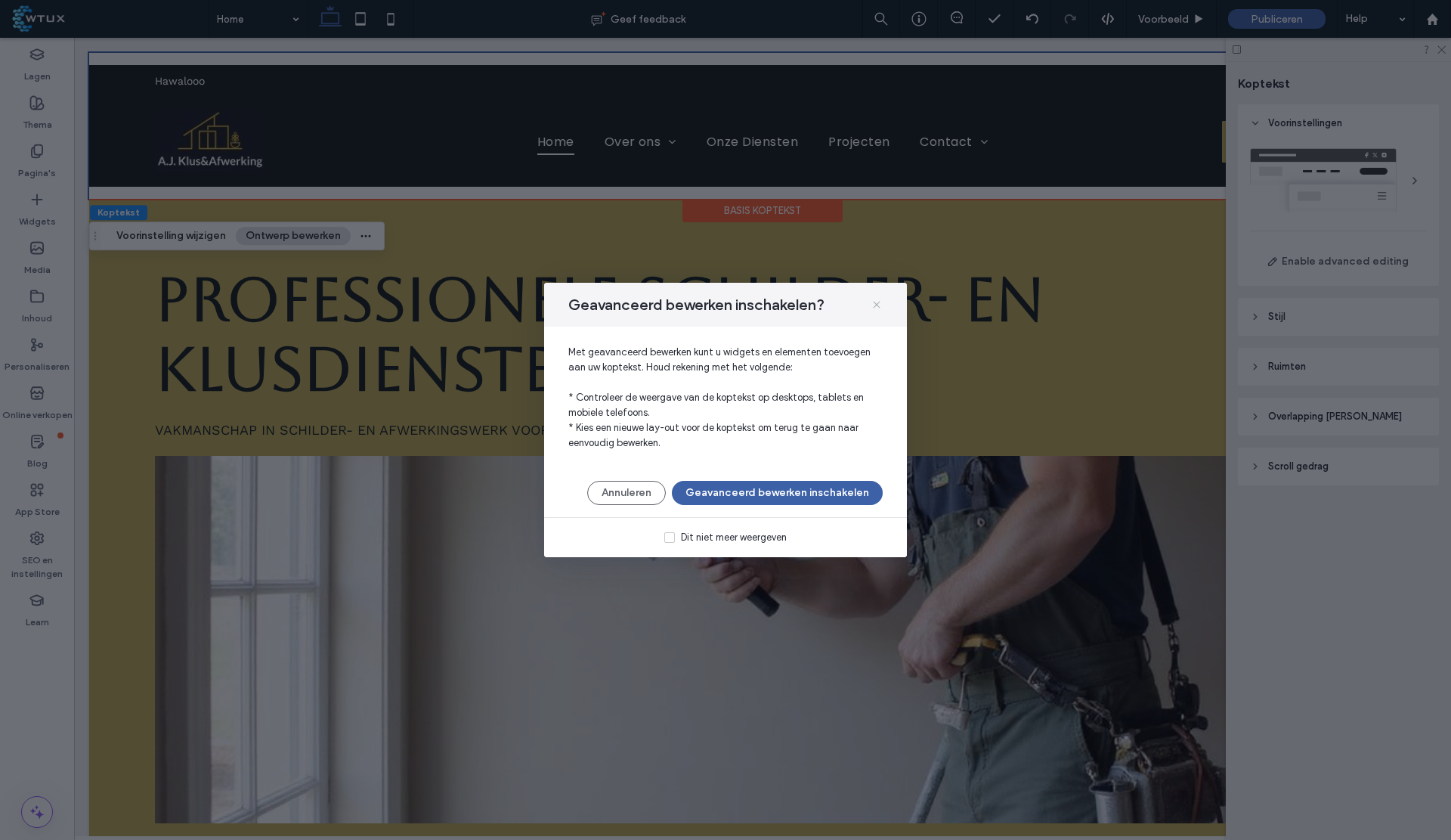
click at [881, 297] on span at bounding box center [876, 304] width 12 height 19
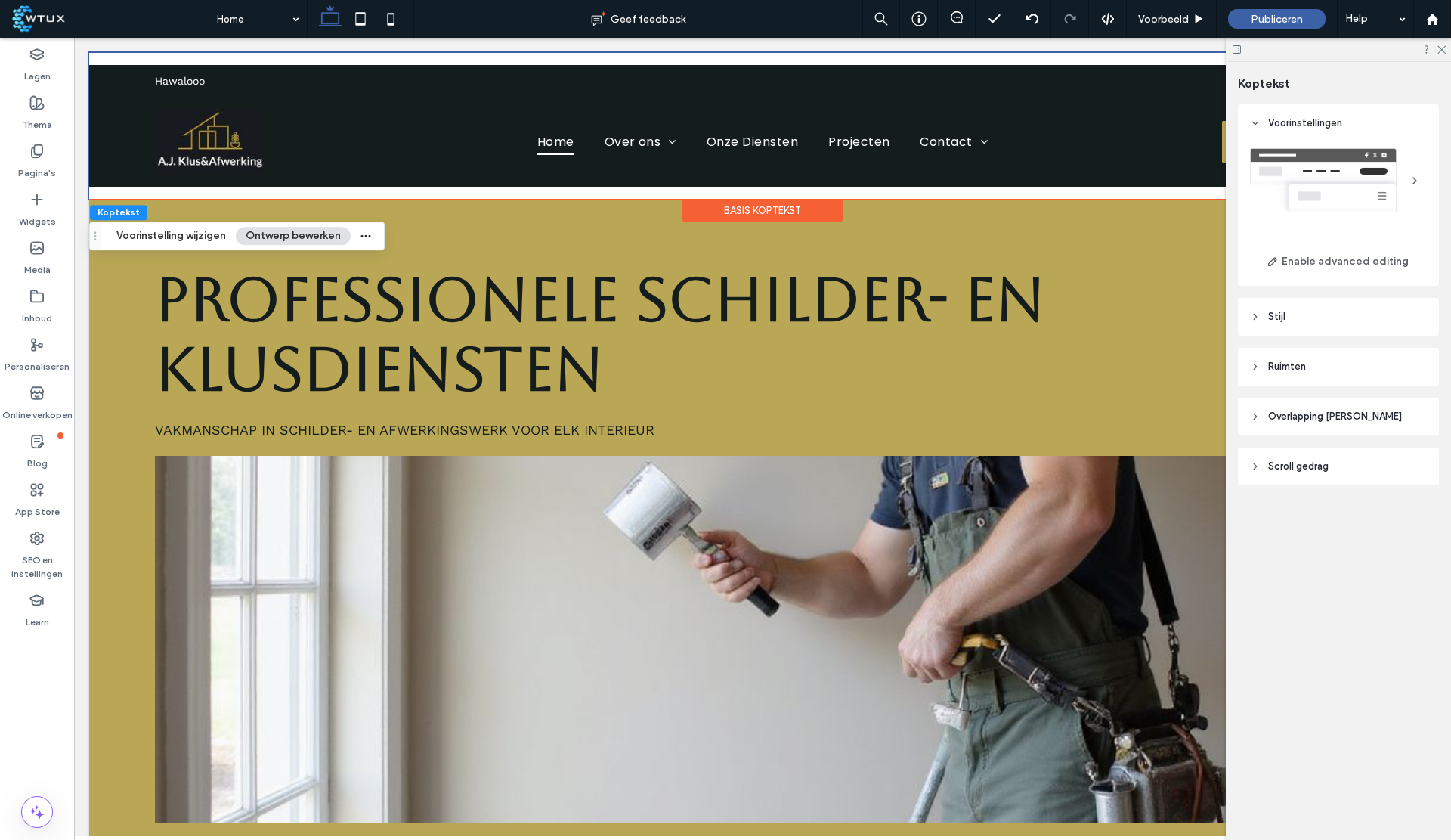
click at [1302, 321] on header "Stijl" at bounding box center [1339, 317] width 201 height 38
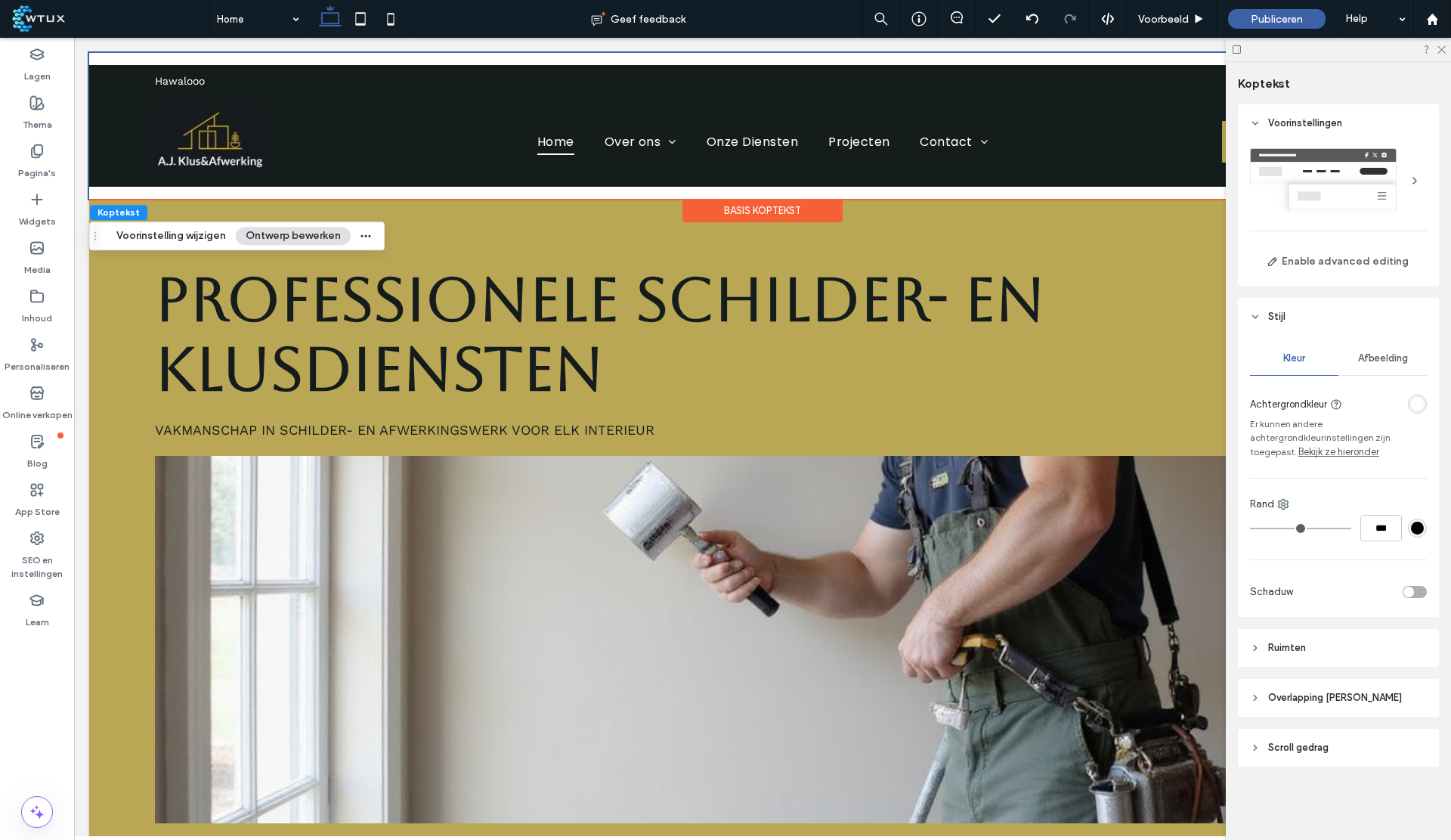
click at [1302, 321] on header "Stijl" at bounding box center [1339, 317] width 201 height 38
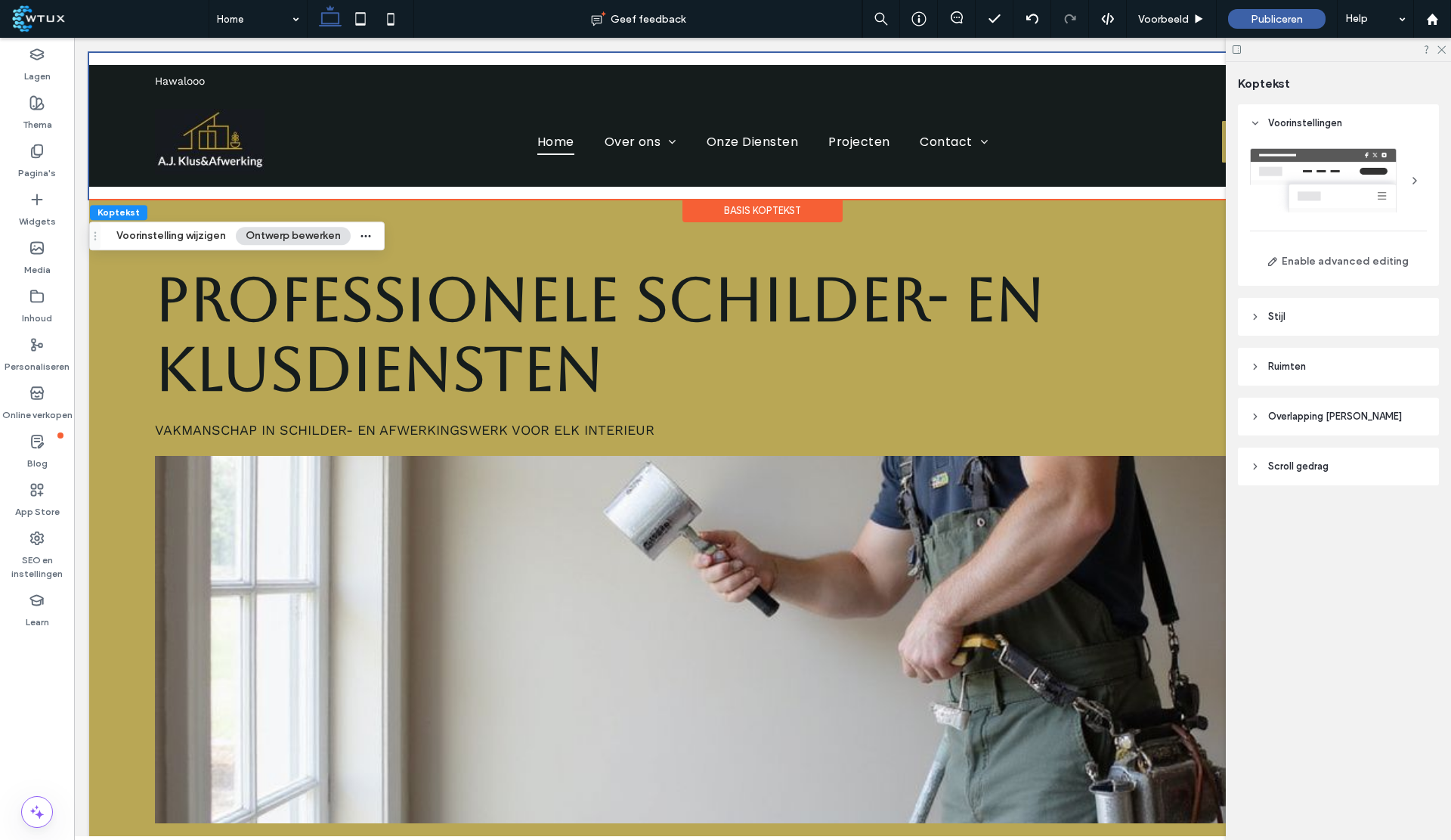
click at [1329, 323] on header "Stijl" at bounding box center [1339, 317] width 201 height 38
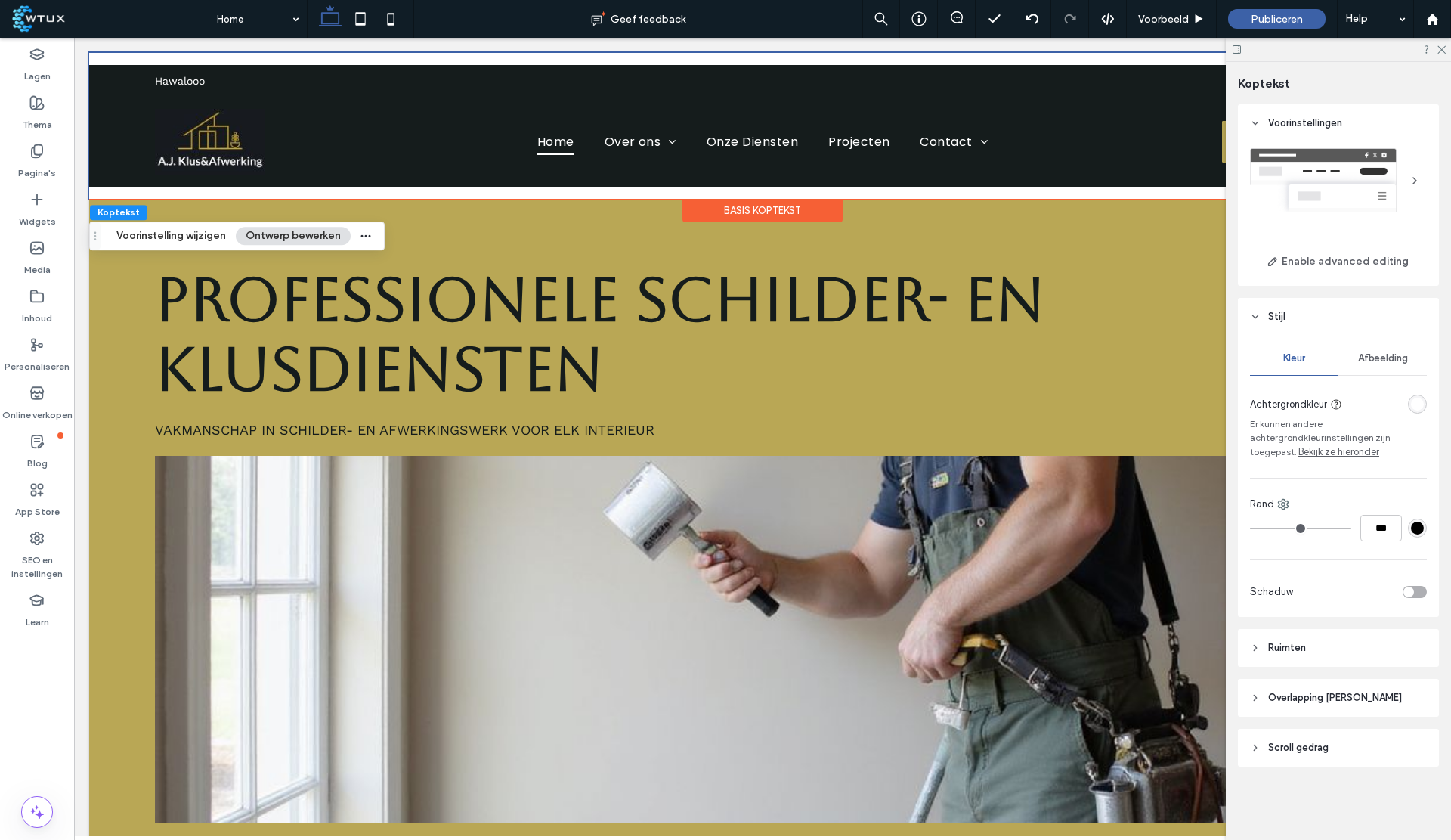
click at [1297, 311] on header "Stijl" at bounding box center [1339, 317] width 201 height 38
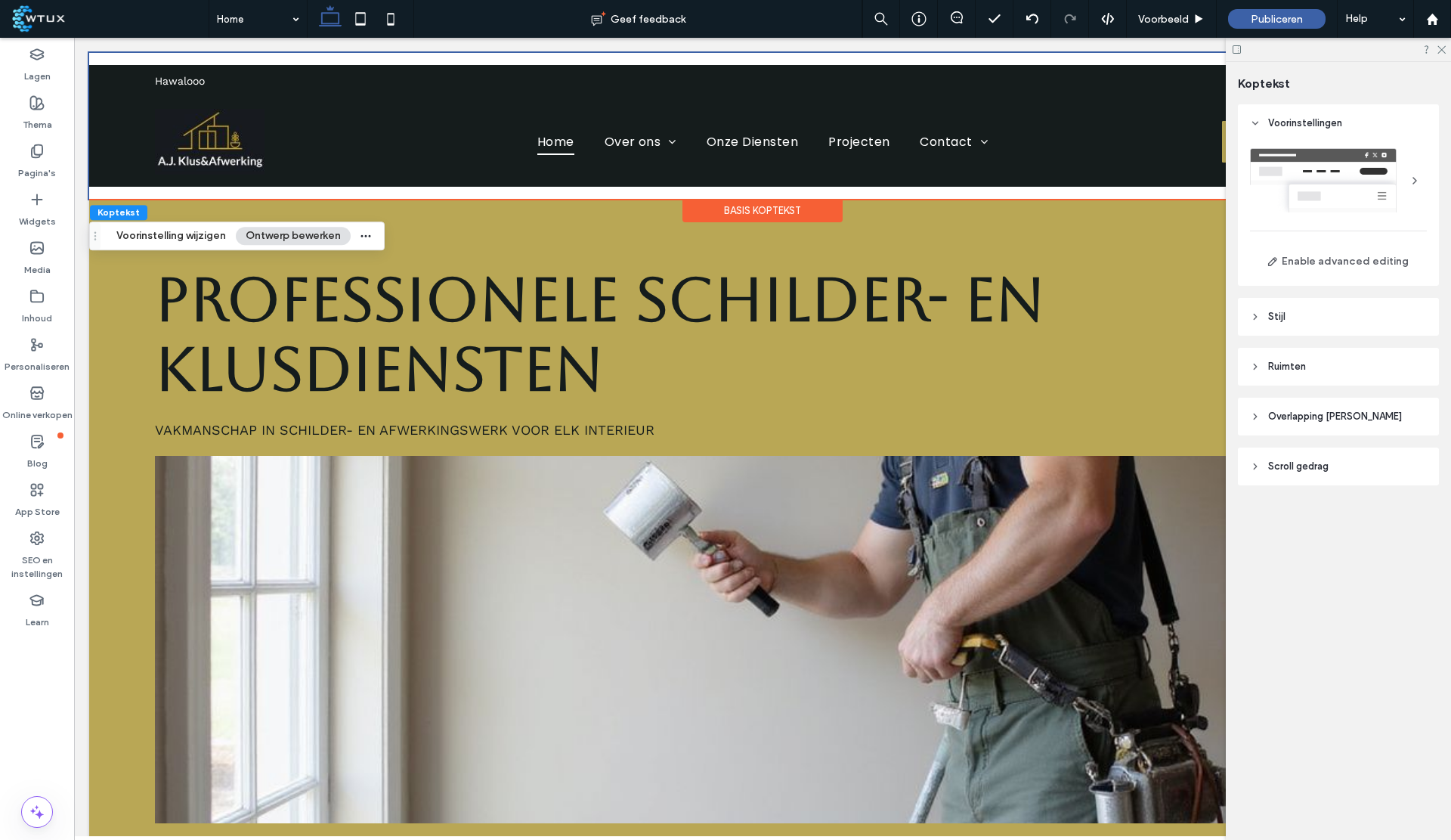
click at [1317, 371] on header "Ruimten" at bounding box center [1339, 367] width 201 height 38
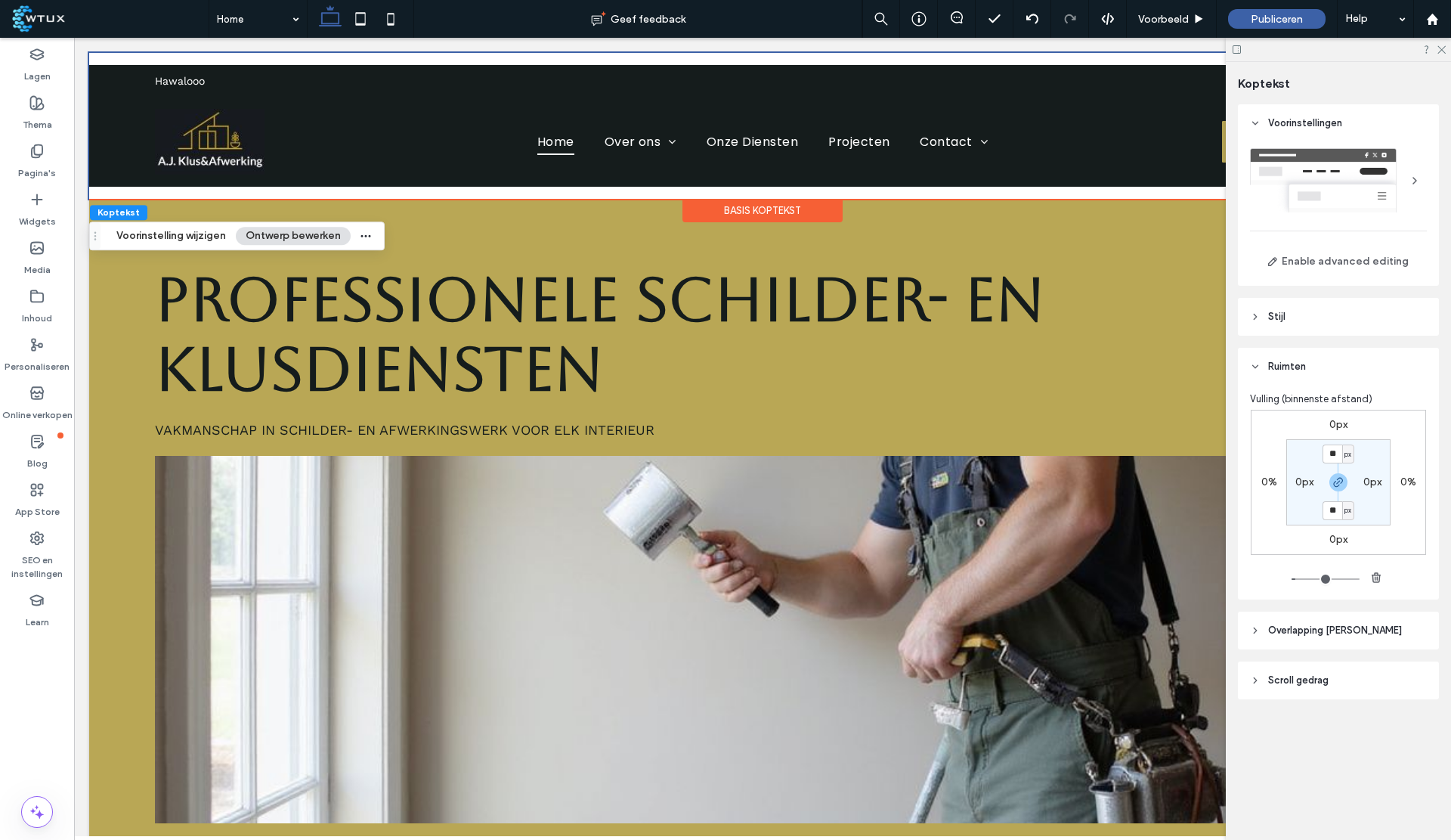
click at [1317, 371] on header "Ruimten" at bounding box center [1339, 367] width 201 height 38
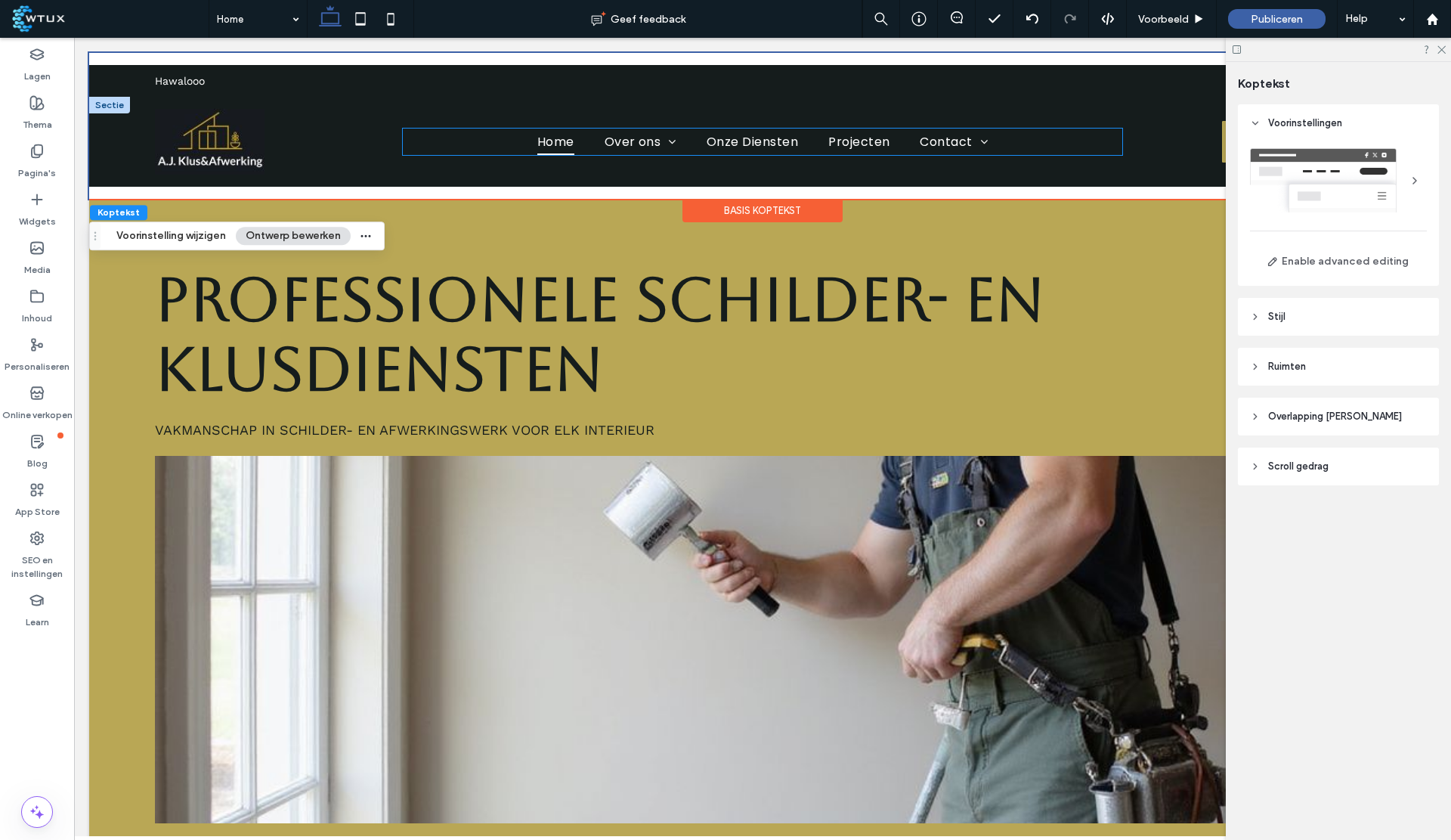
click at [1052, 140] on ul "Home Over ons Klantbeoordelingen Onze Diensten Projecten Contact Veelgestelde V…" at bounding box center [762, 141] width 719 height 27
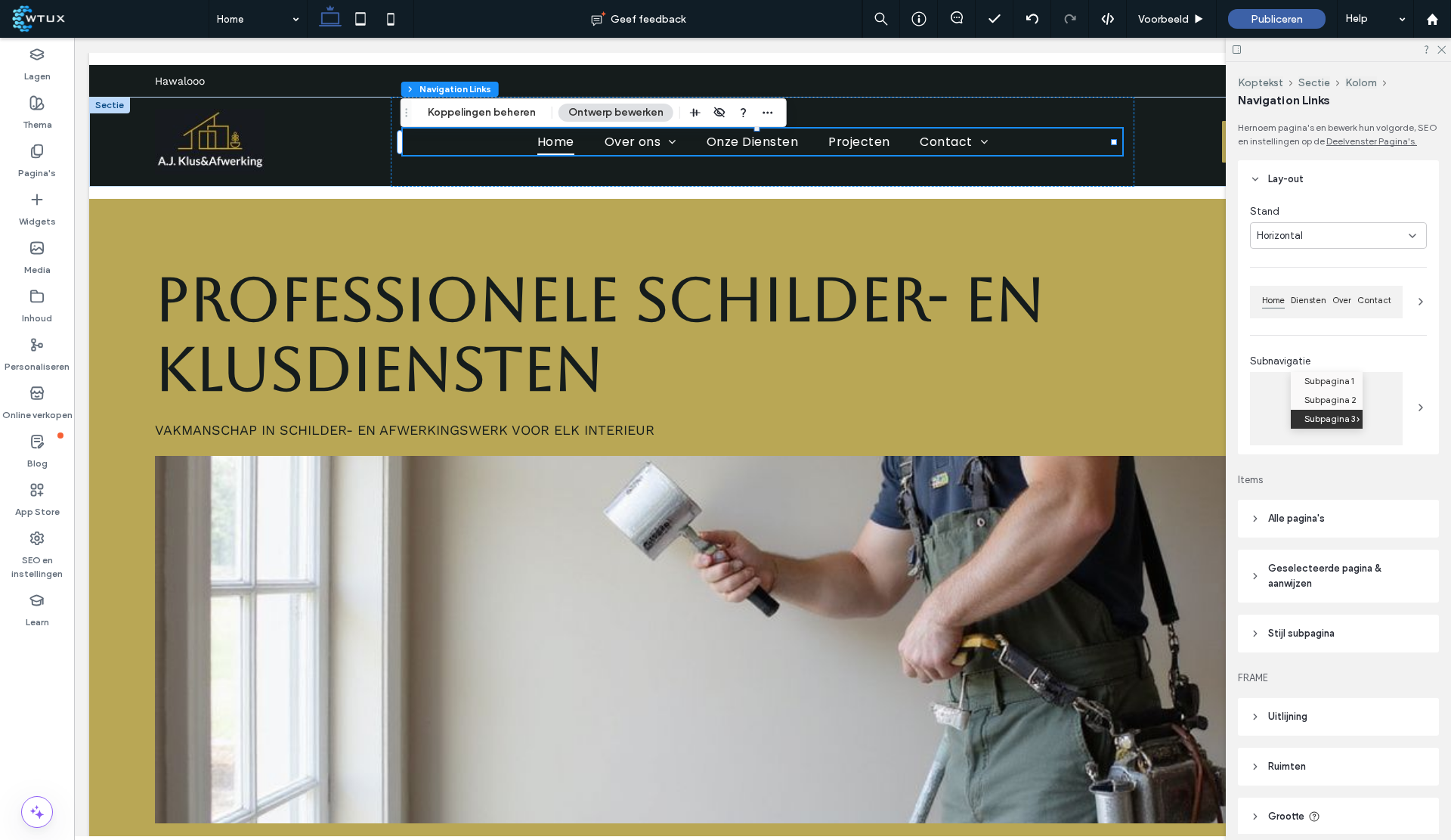
click at [611, 110] on button "Ontwerp bewerken" at bounding box center [616, 113] width 115 height 19
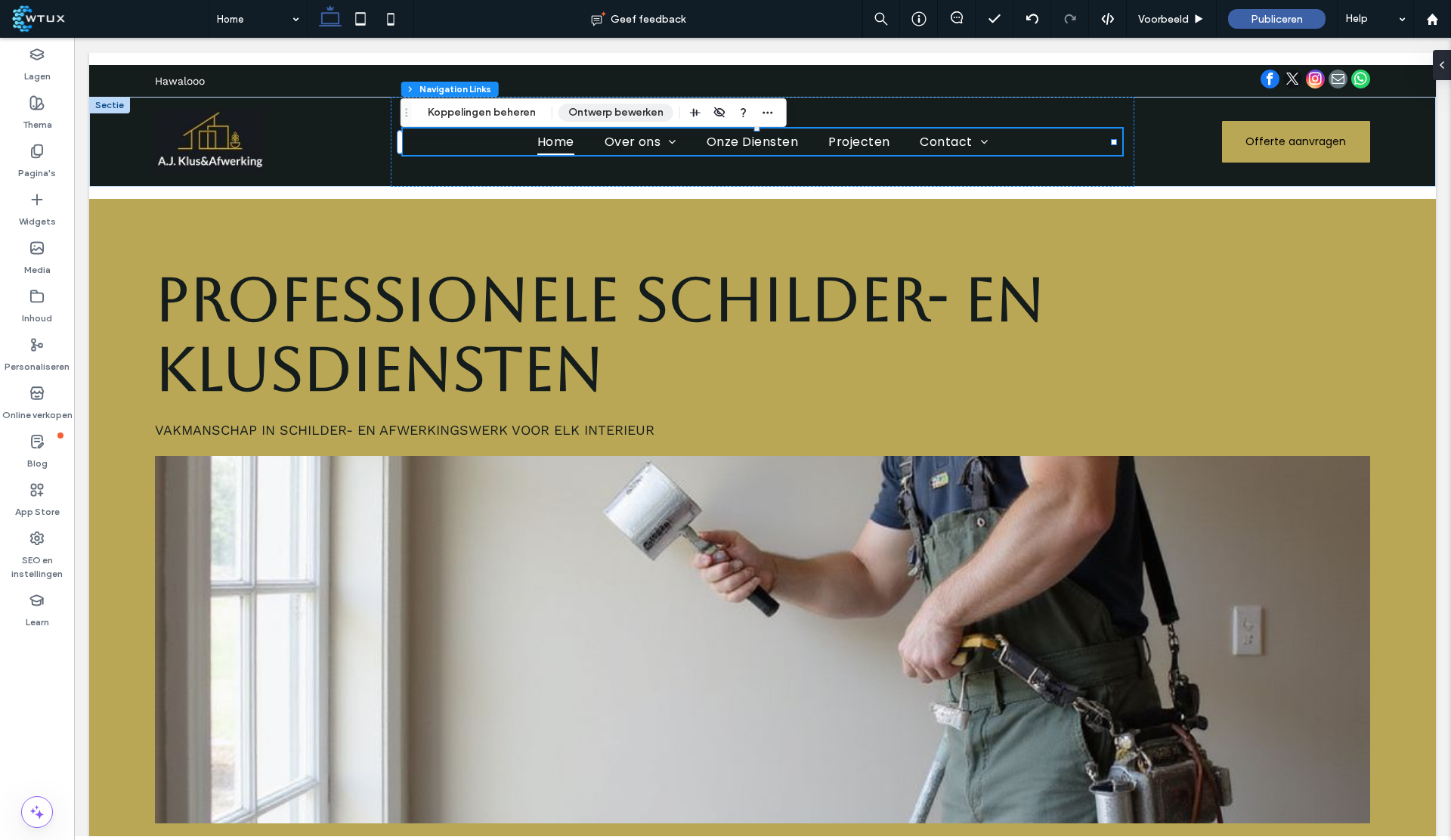
click at [611, 110] on button "Ontwerp bewerken" at bounding box center [616, 113] width 115 height 19
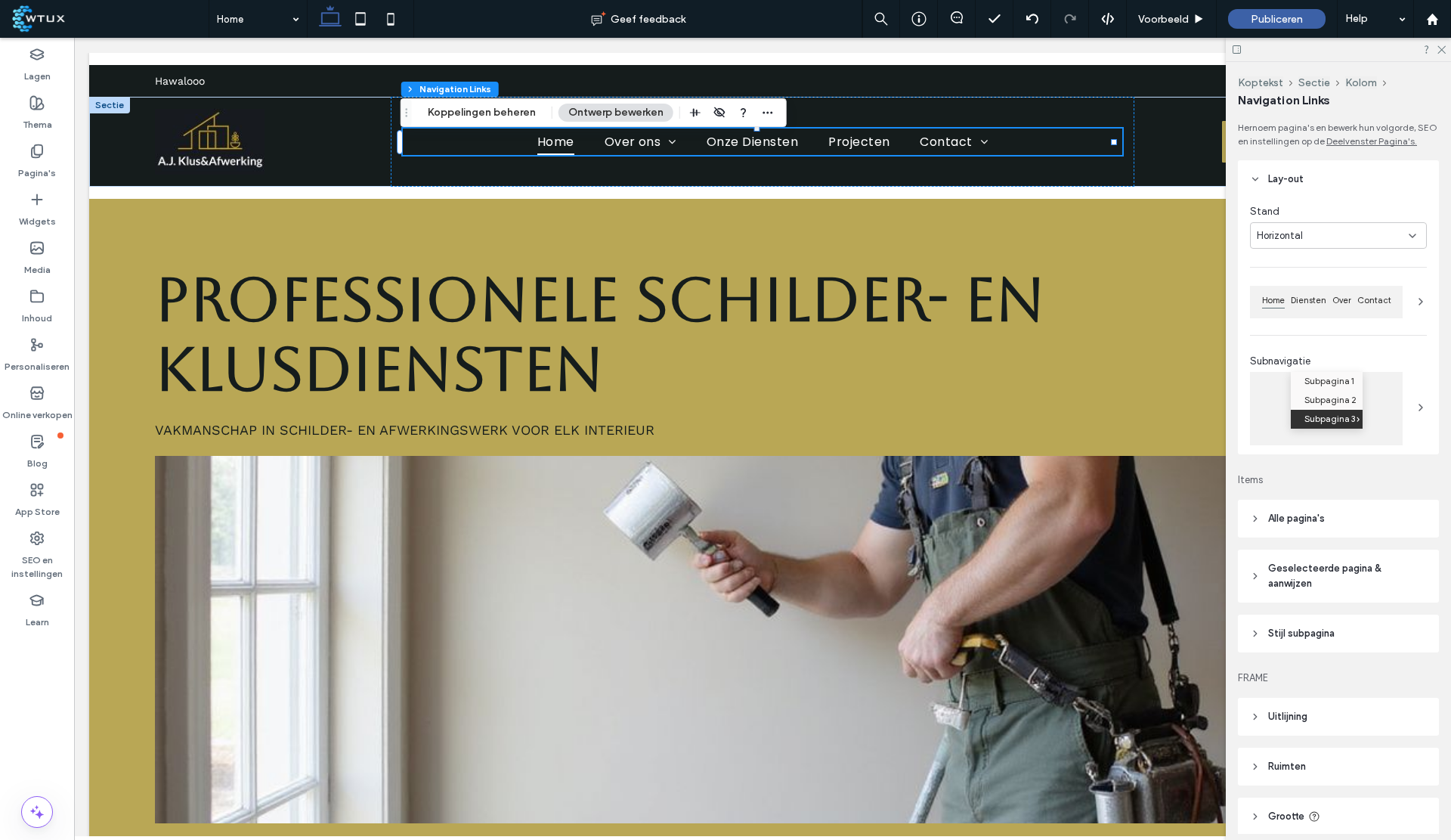
scroll to position [40, 0]
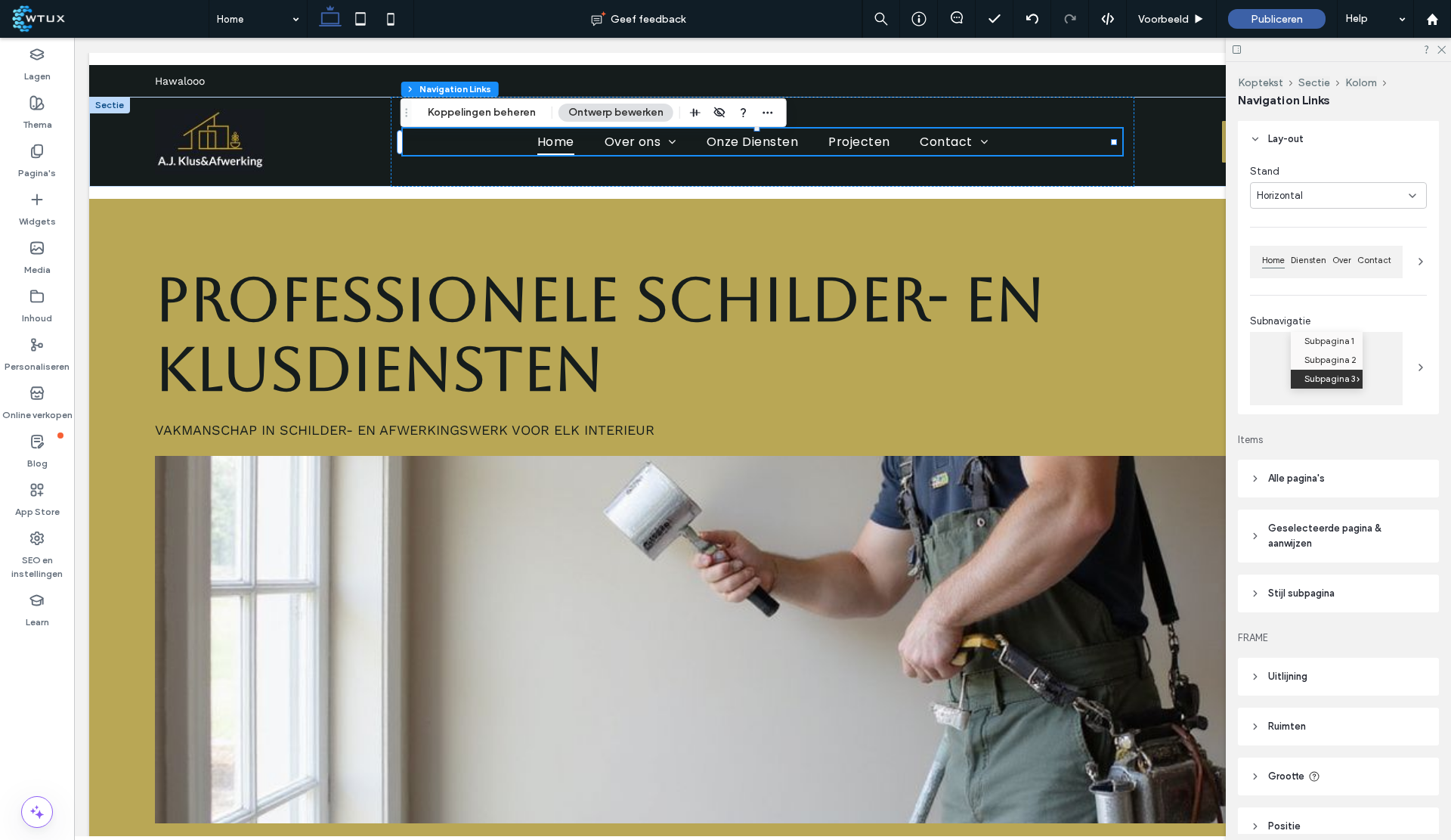
click at [1326, 492] on header "Alle pagina's" at bounding box center [1339, 478] width 201 height 38
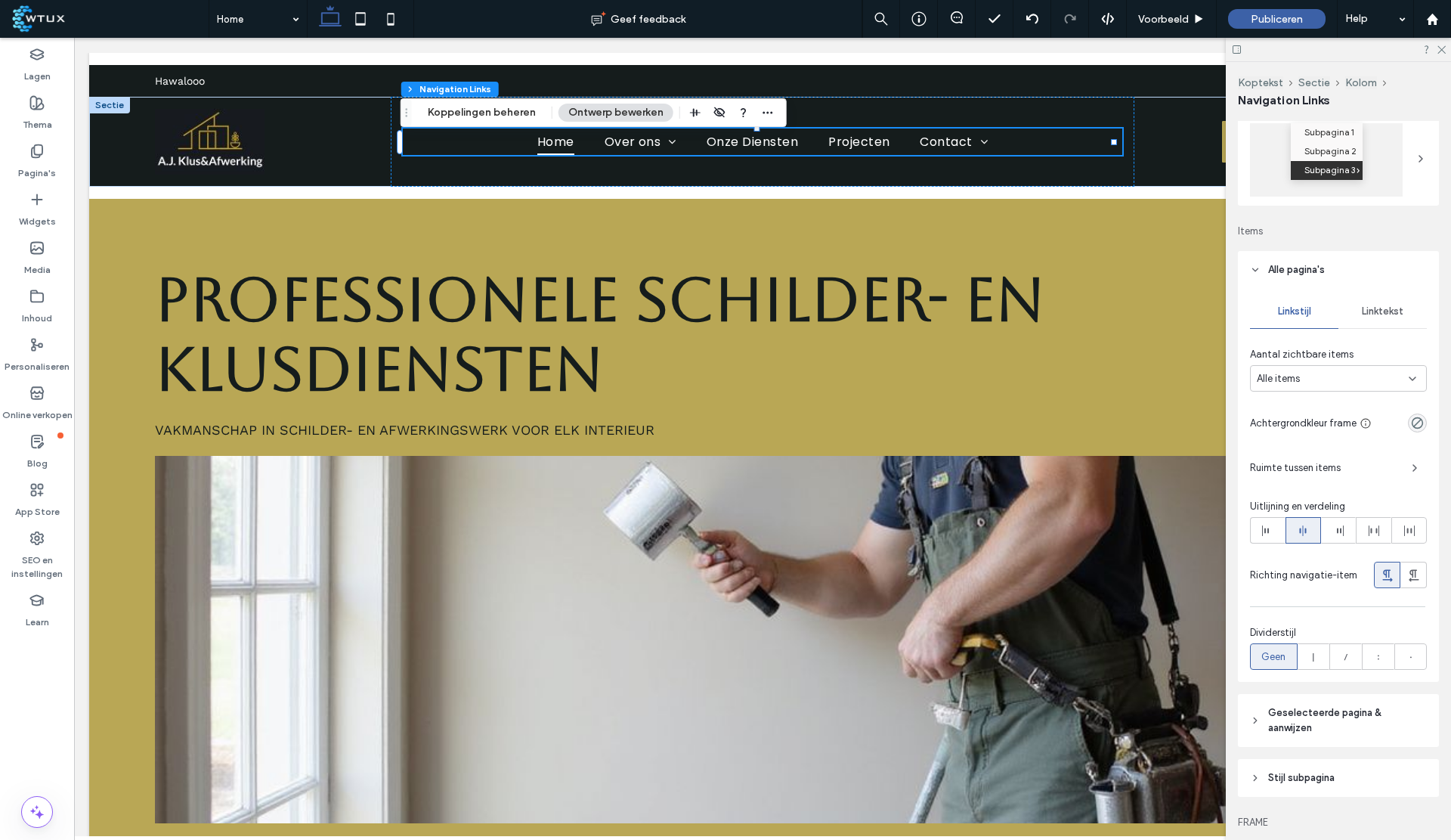
scroll to position [246, 0]
click at [1289, 279] on span "Alle pagina's" at bounding box center [1296, 272] width 57 height 15
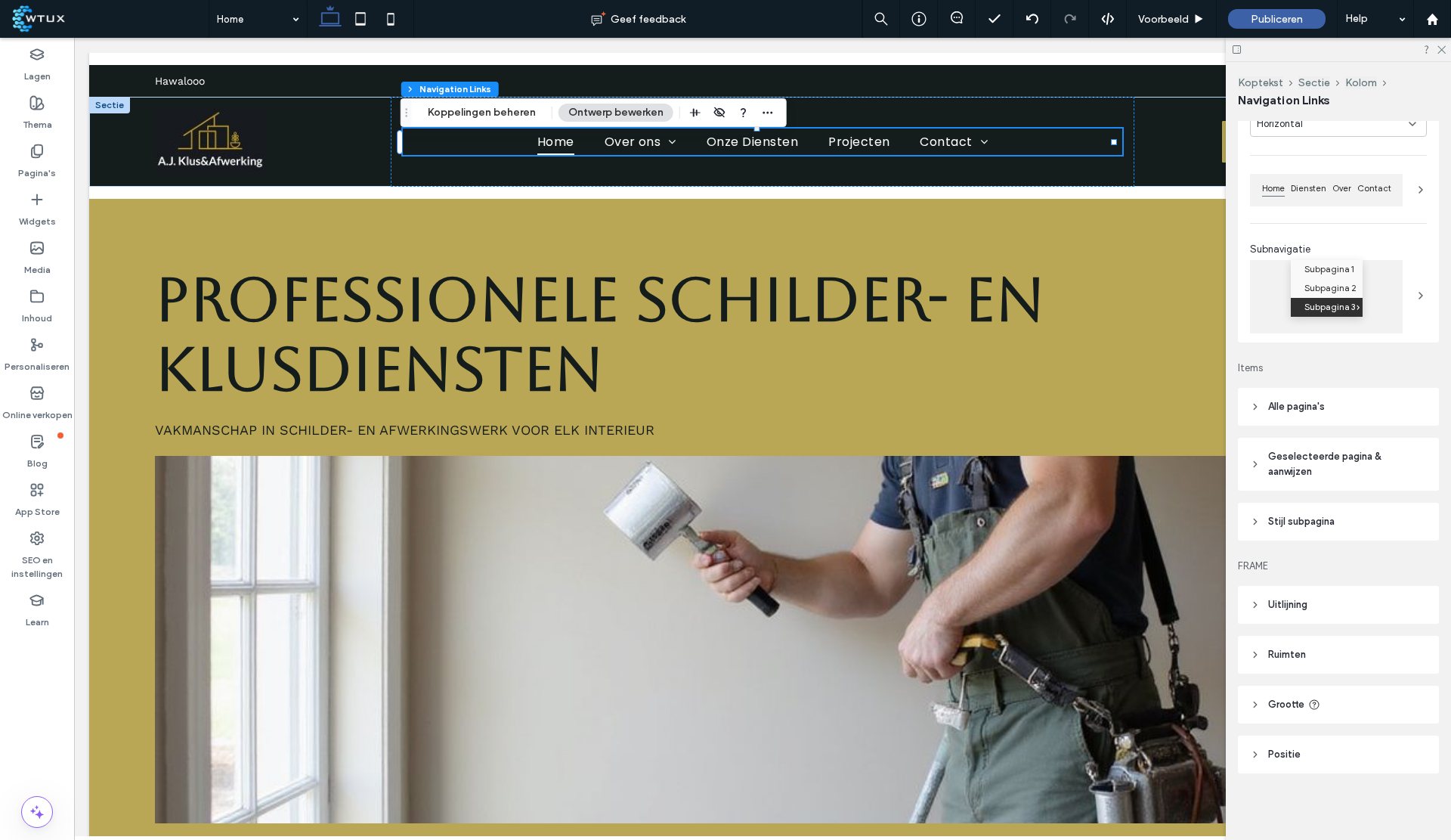
scroll to position [125, 0]
click at [1296, 472] on span "Geselecteerde pagina & aanwijzen" at bounding box center [1343, 464] width 151 height 31
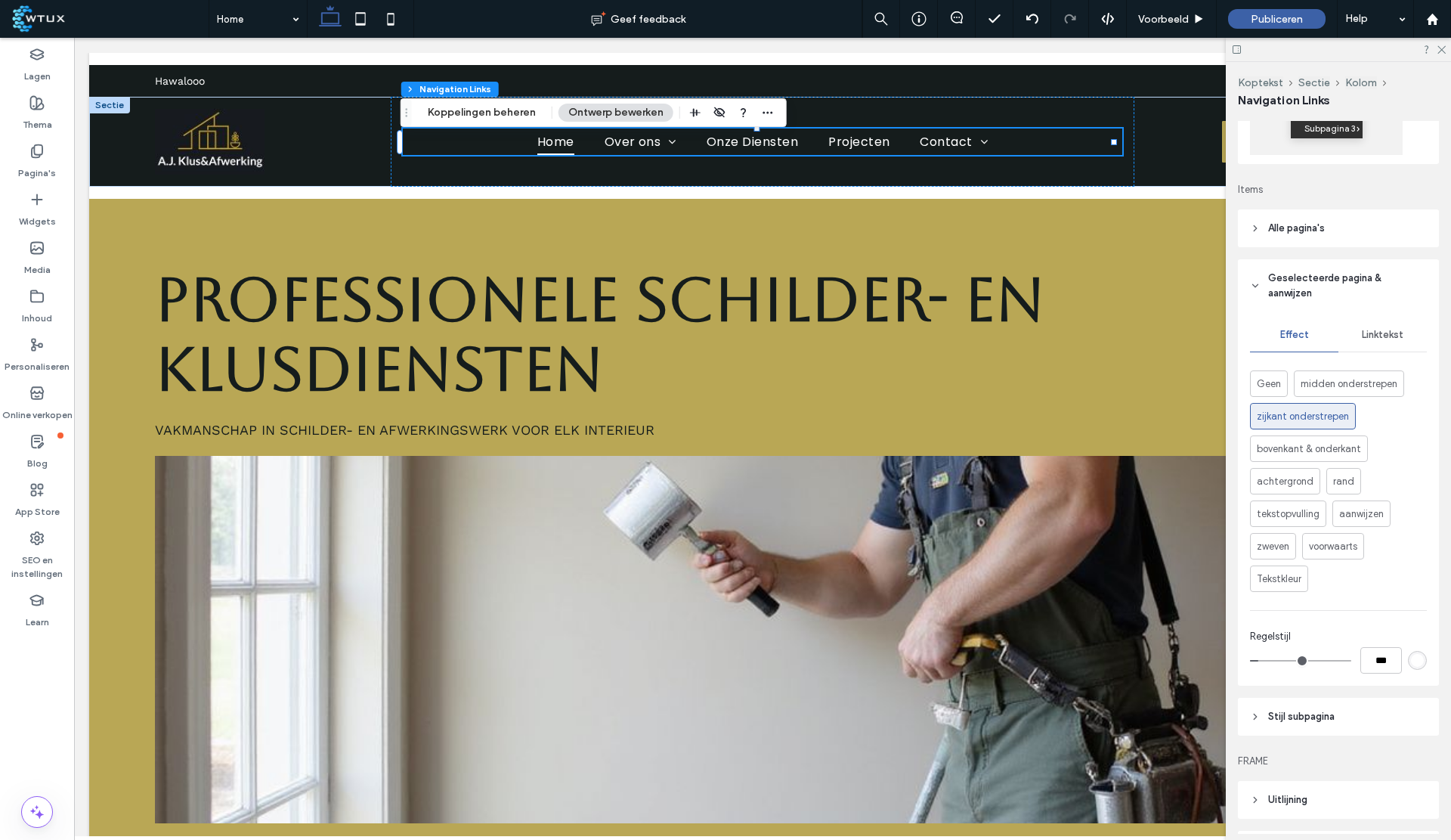
scroll to position [295, 0]
click at [1411, 662] on div "rgb(255, 255, 255)" at bounding box center [1418, 655] width 13 height 13
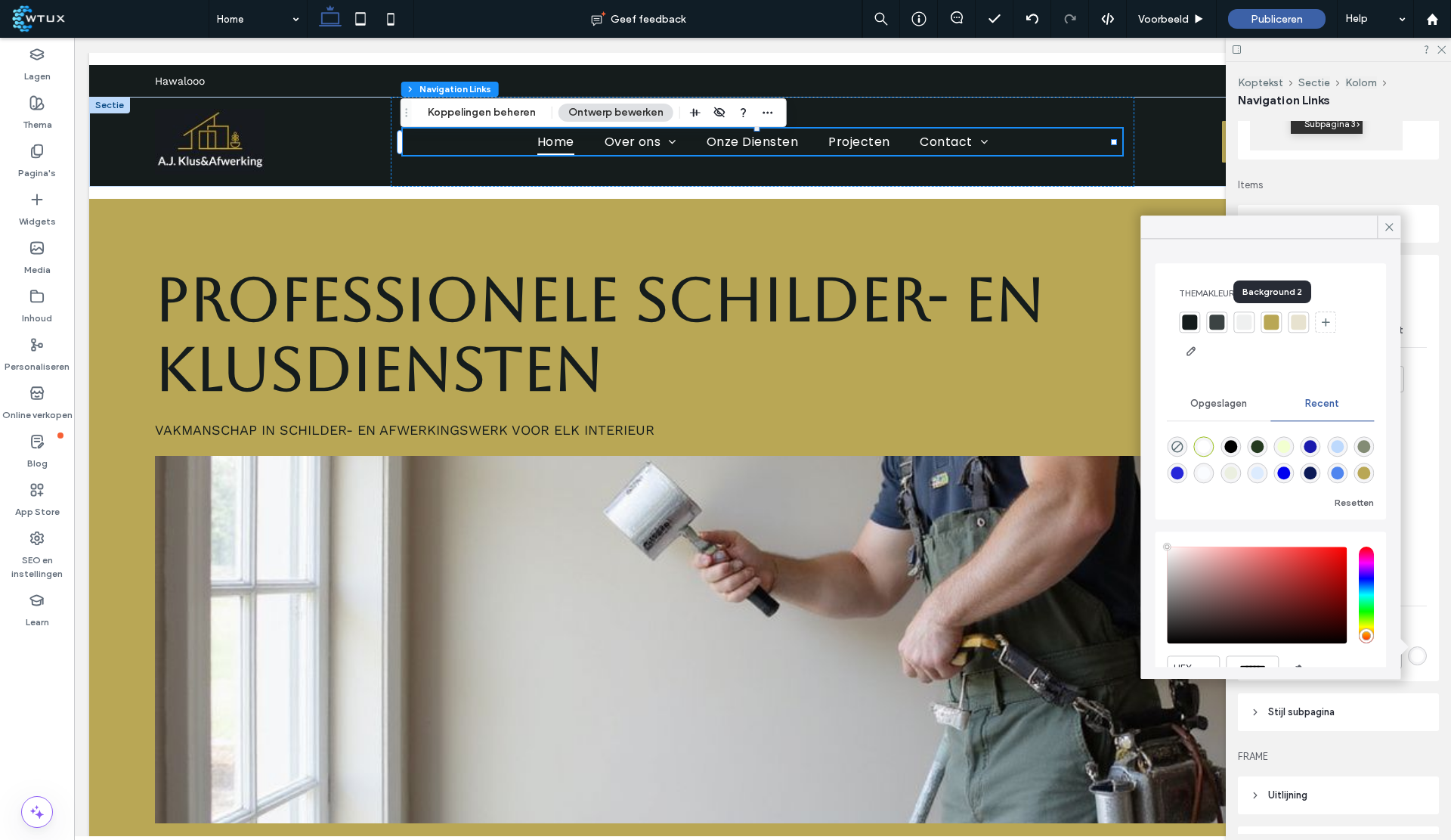
click at [1269, 321] on div at bounding box center [1272, 322] width 15 height 15
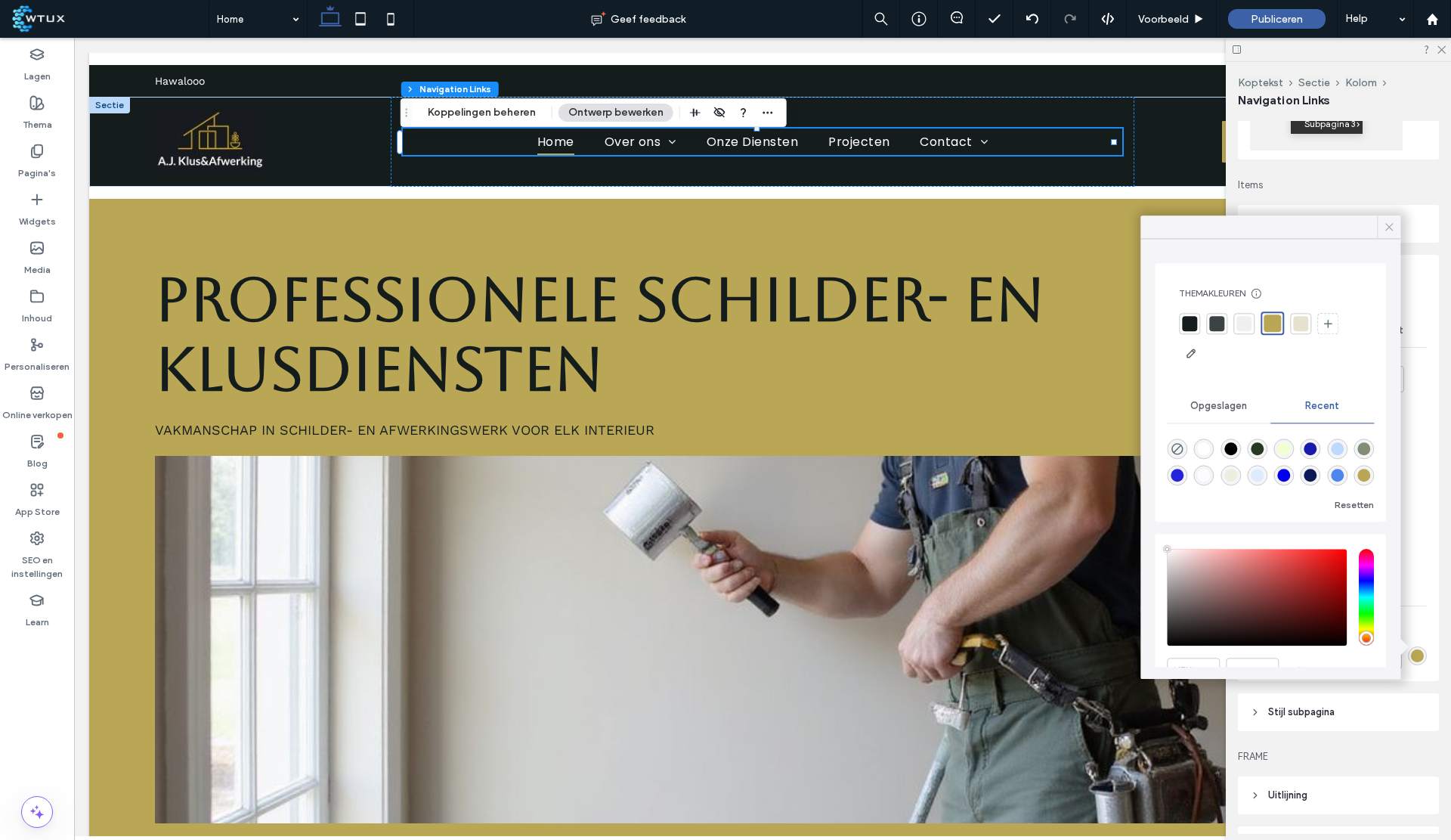
click at [1389, 226] on icon at bounding box center [1389, 226] width 14 height 14
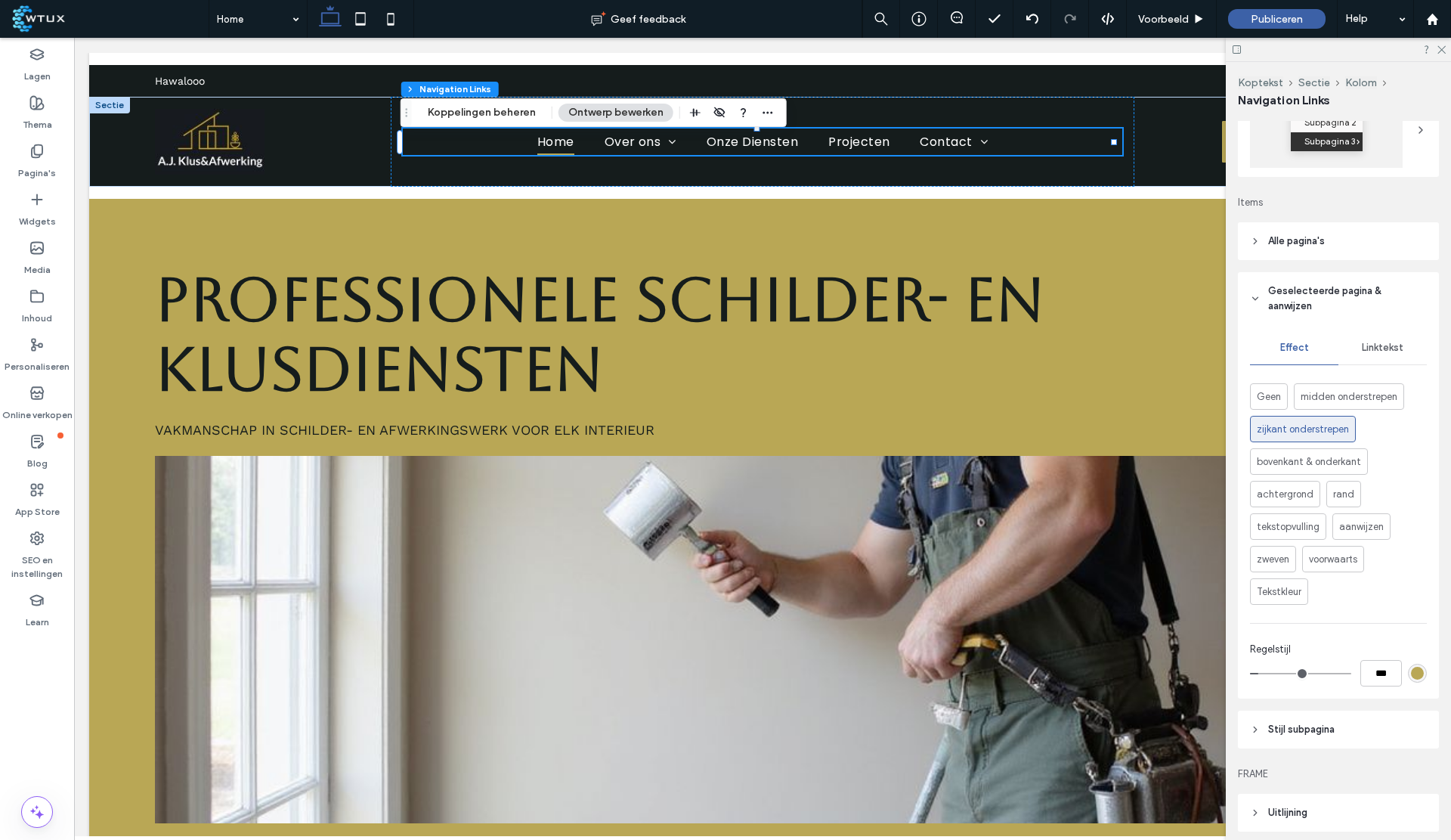
scroll to position [277, 0]
click at [1322, 470] on span "bovenkant & onderkant" at bounding box center [1309, 462] width 104 height 17
type input "*"
type input "***"
click at [1411, 680] on div "rgb(255, 255, 255)" at bounding box center [1418, 674] width 13 height 13
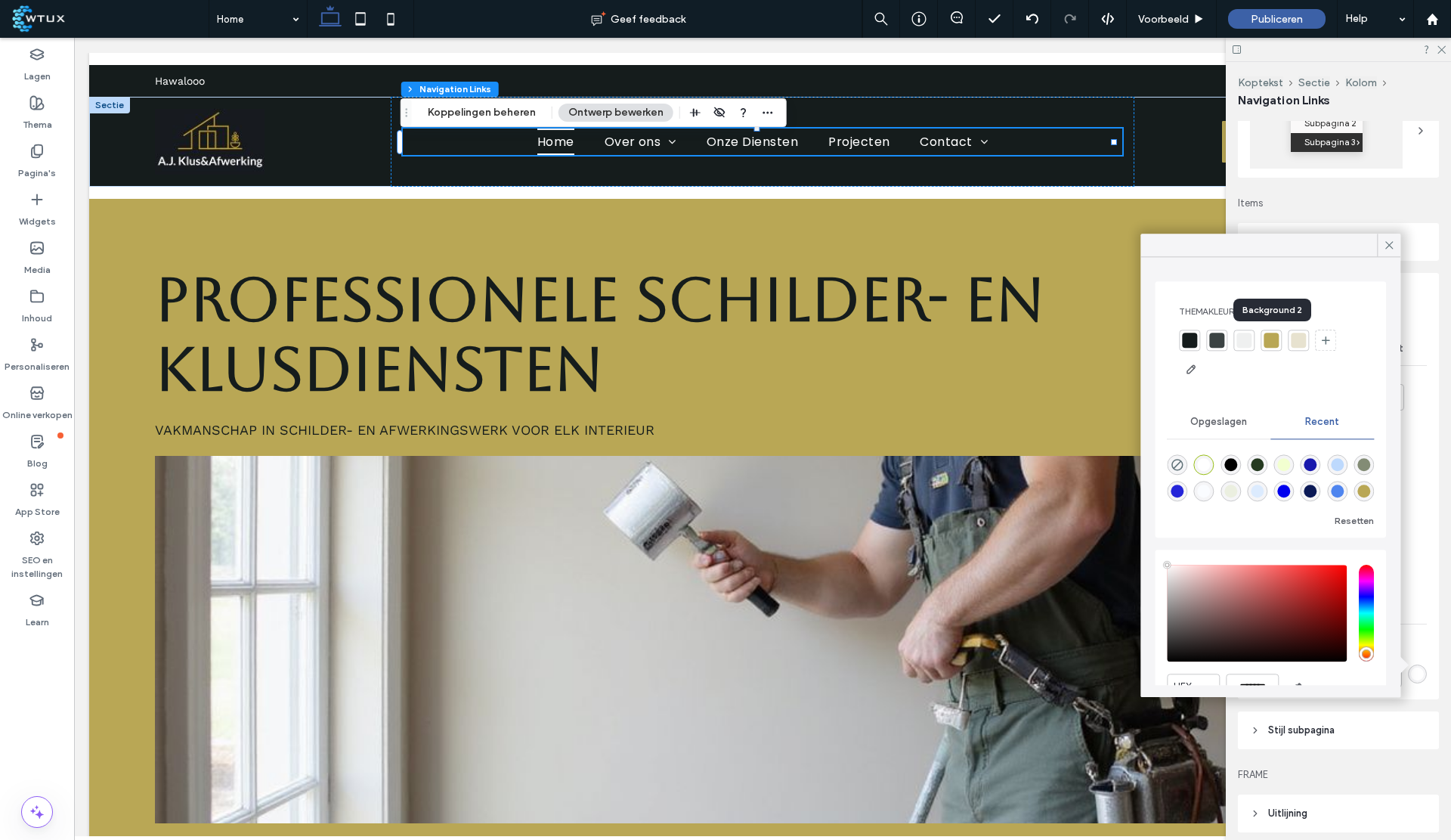
click at [1276, 336] on div at bounding box center [1272, 340] width 15 height 15
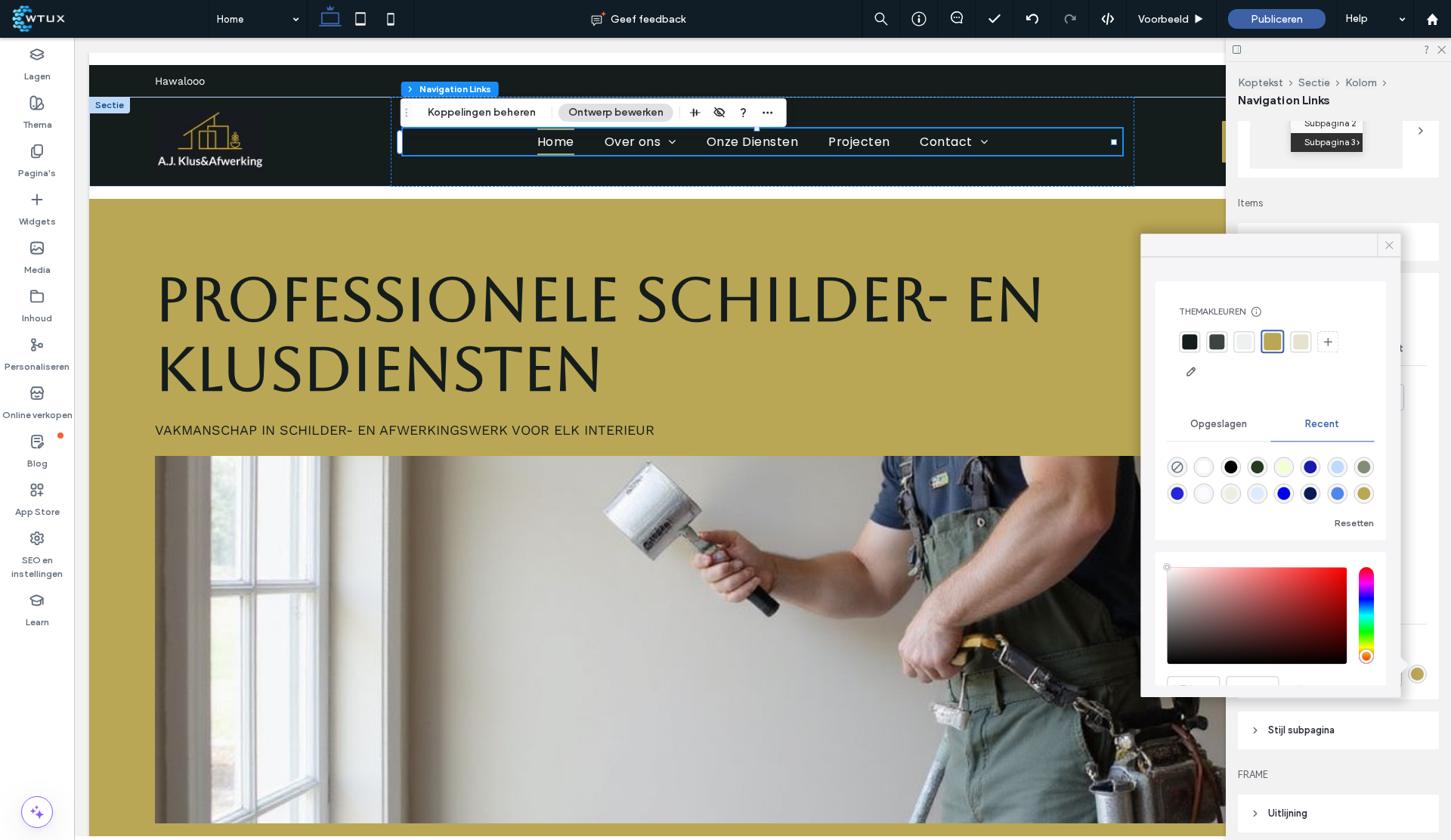
click at [1394, 247] on icon at bounding box center [1389, 245] width 14 height 14
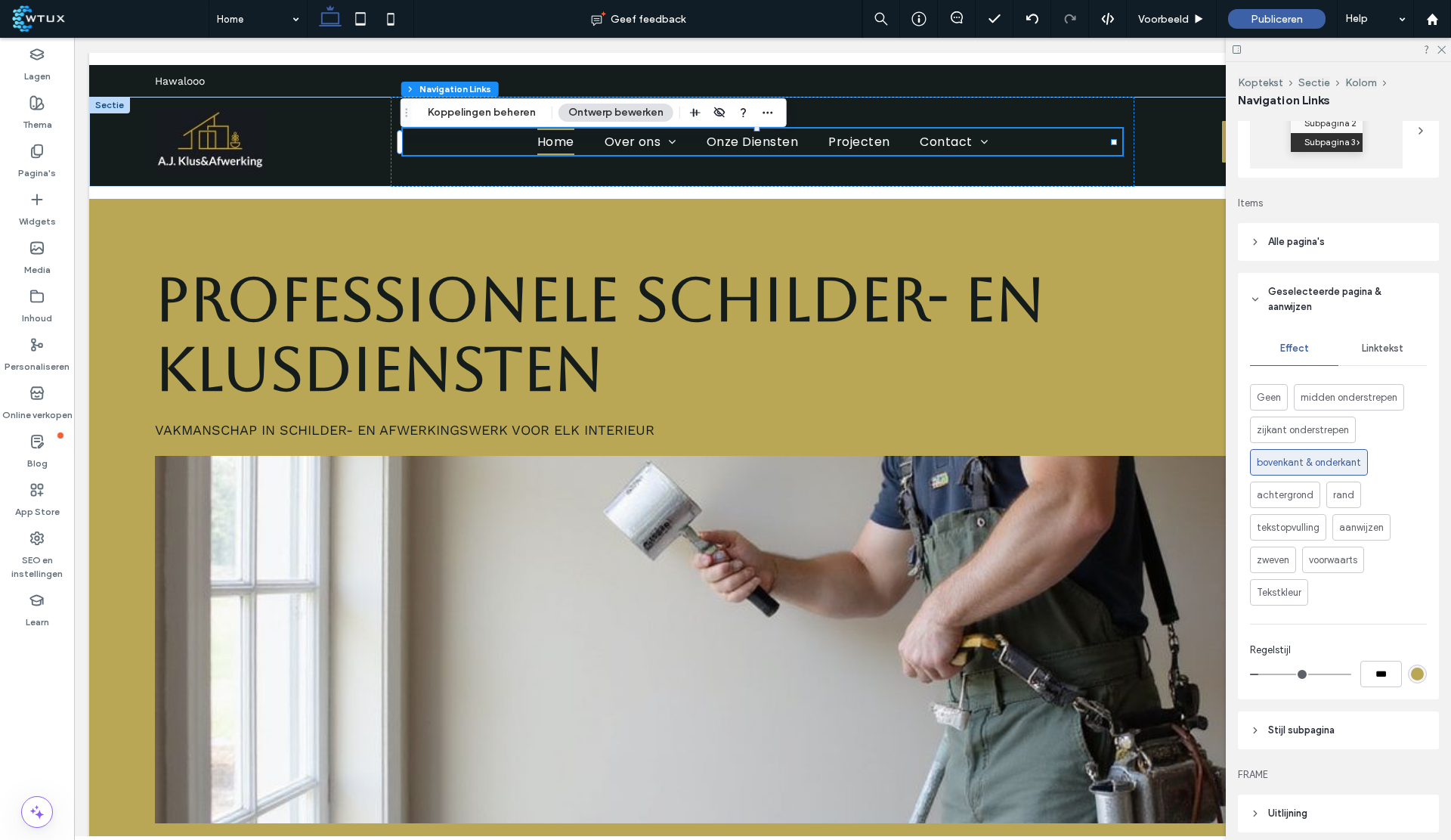
scroll to position [383, 0]
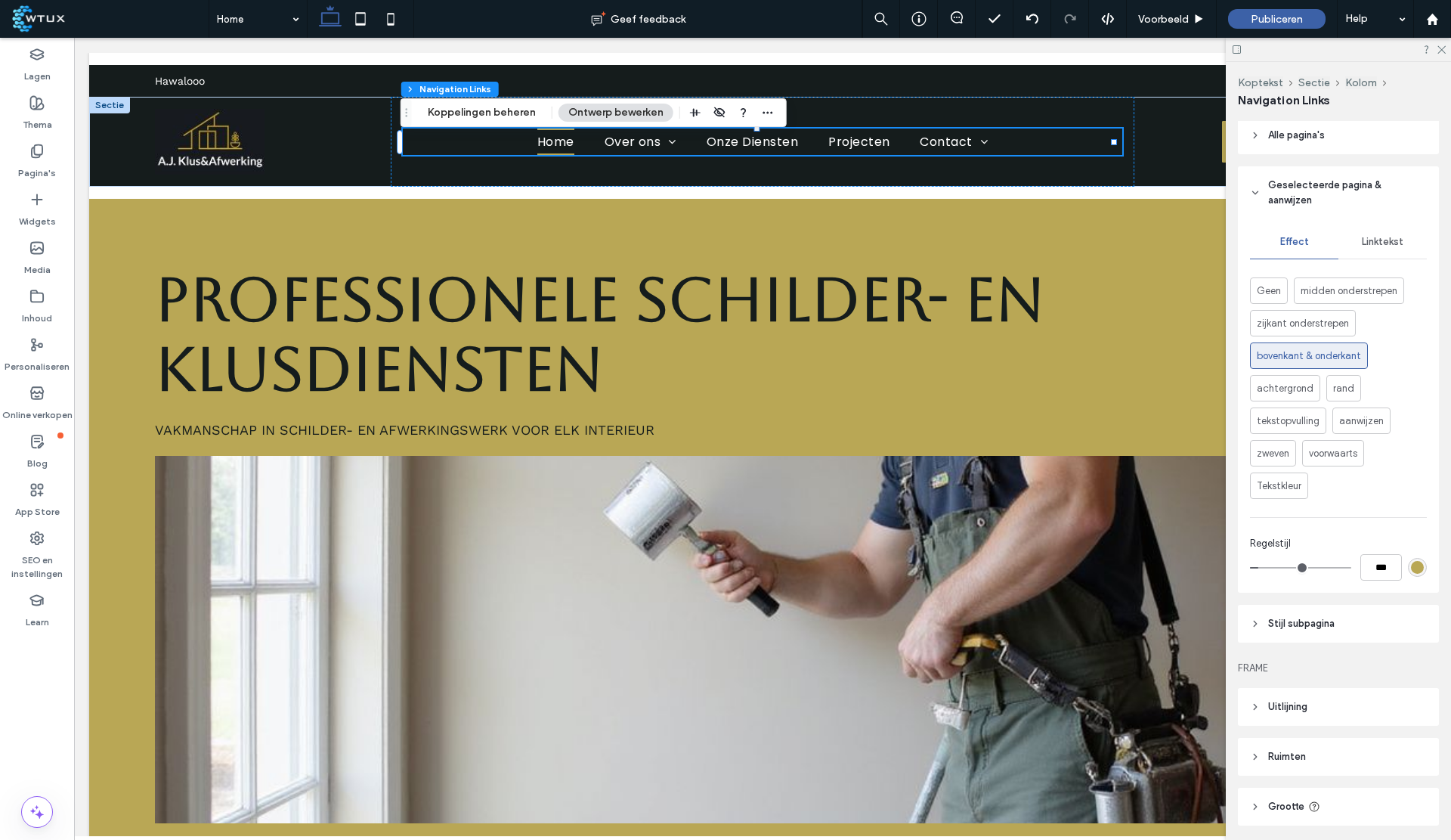
click at [1309, 631] on span "Stijl subpagina" at bounding box center [1302, 624] width 67 height 15
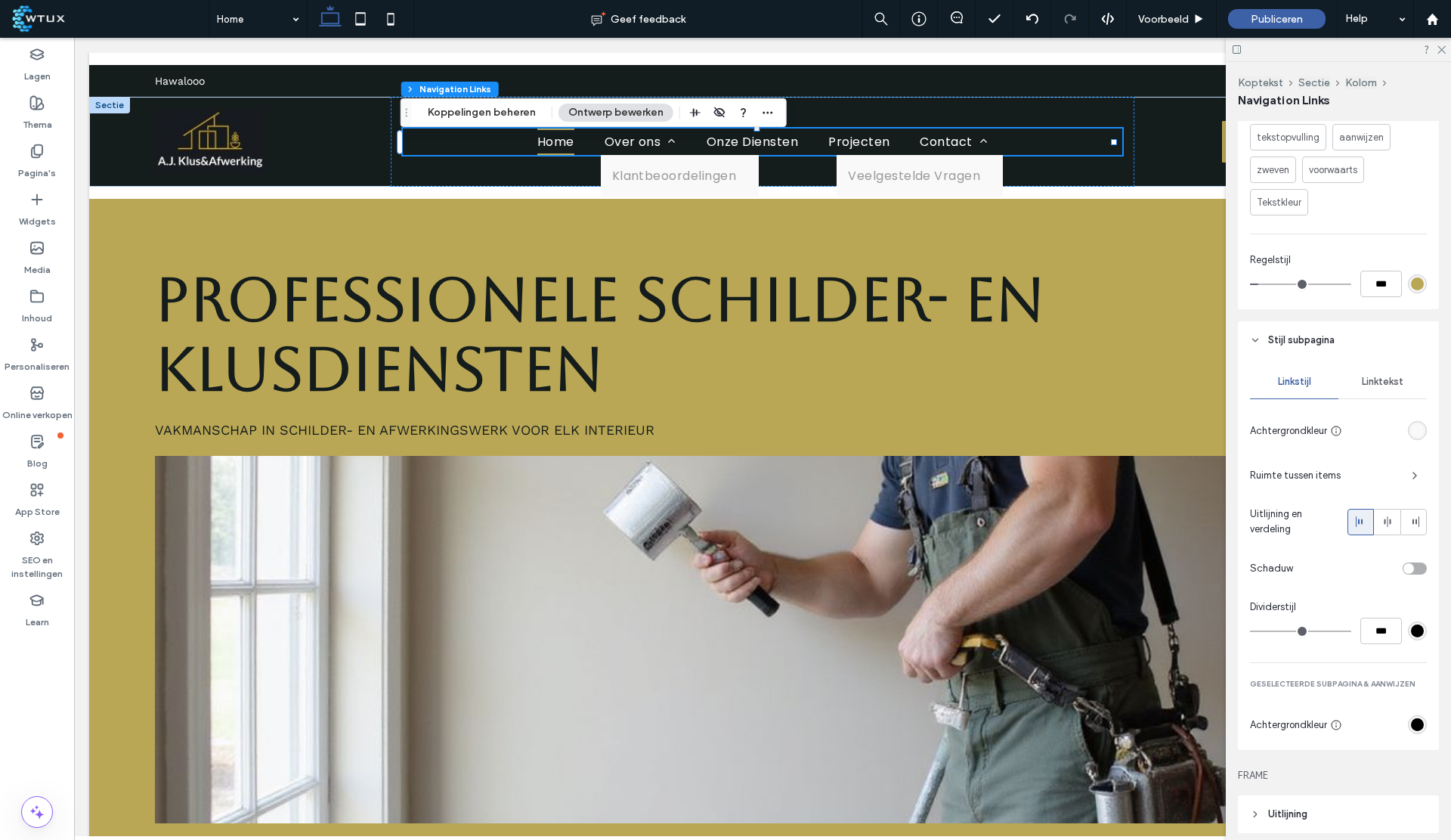
scroll to position [667, 0]
click at [1411, 436] on div "rgb(250, 249, 249)" at bounding box center [1418, 430] width 13 height 13
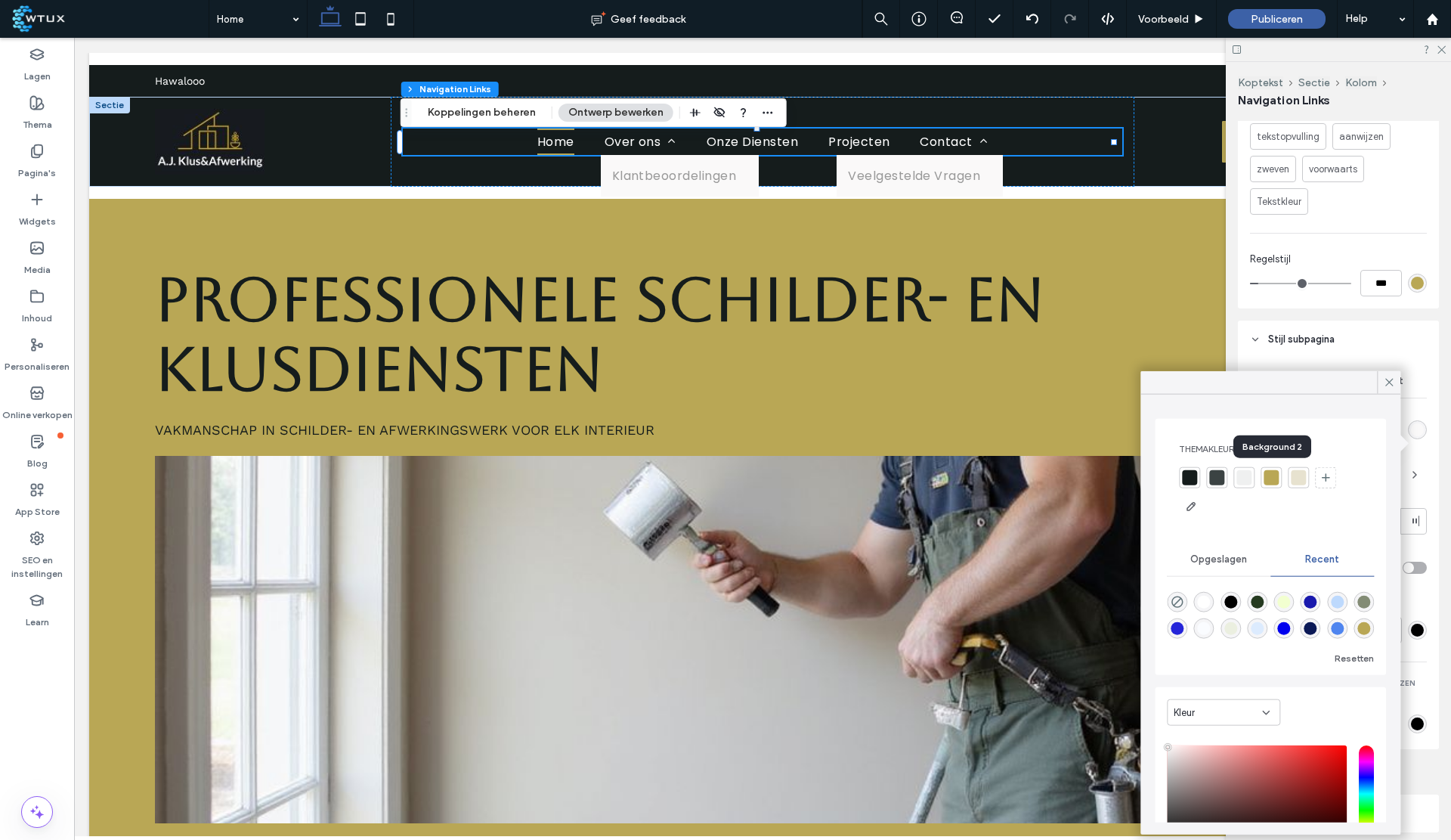
click at [1271, 480] on div at bounding box center [1272, 477] width 15 height 15
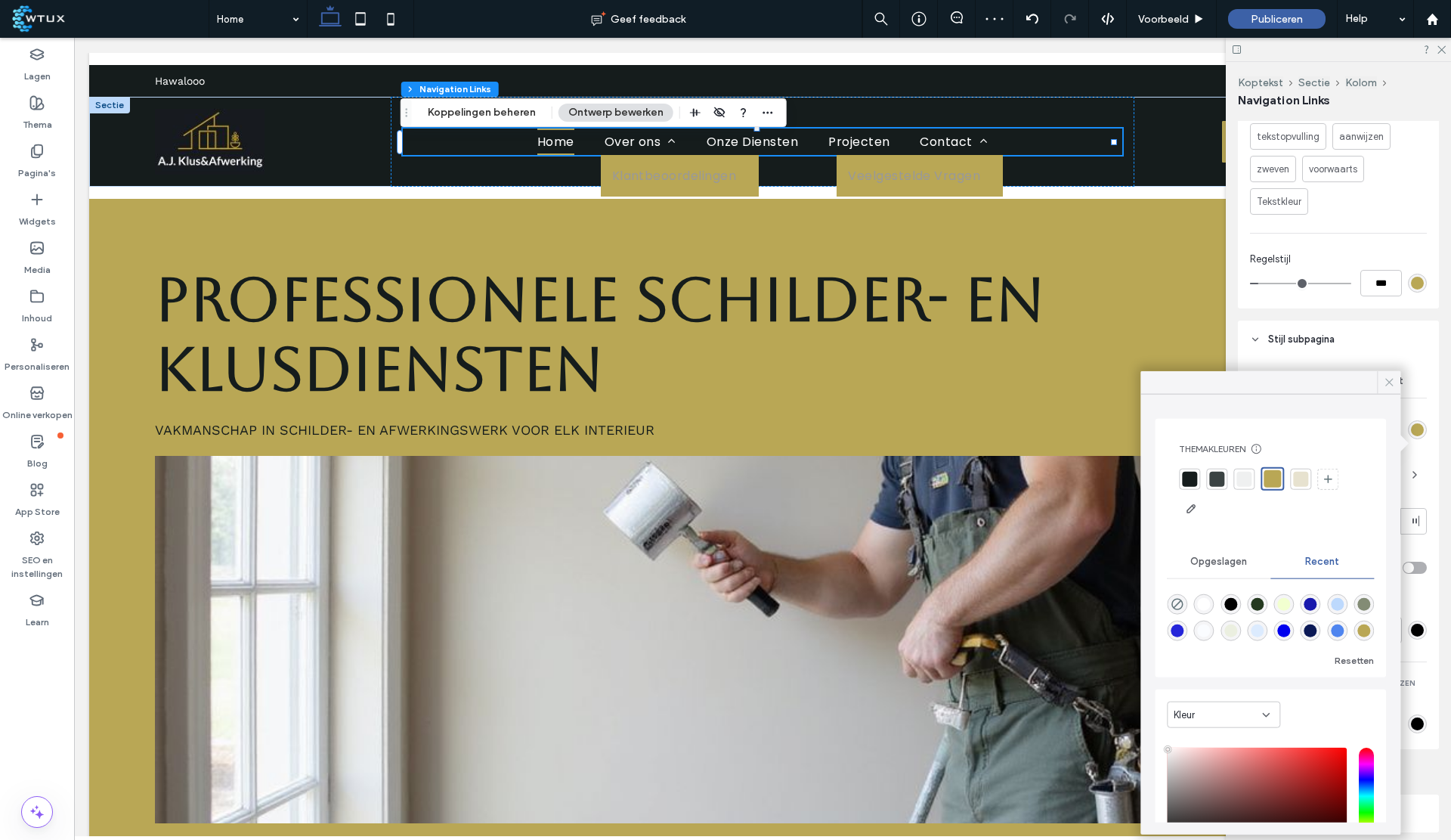
click at [1387, 381] on icon at bounding box center [1389, 382] width 14 height 14
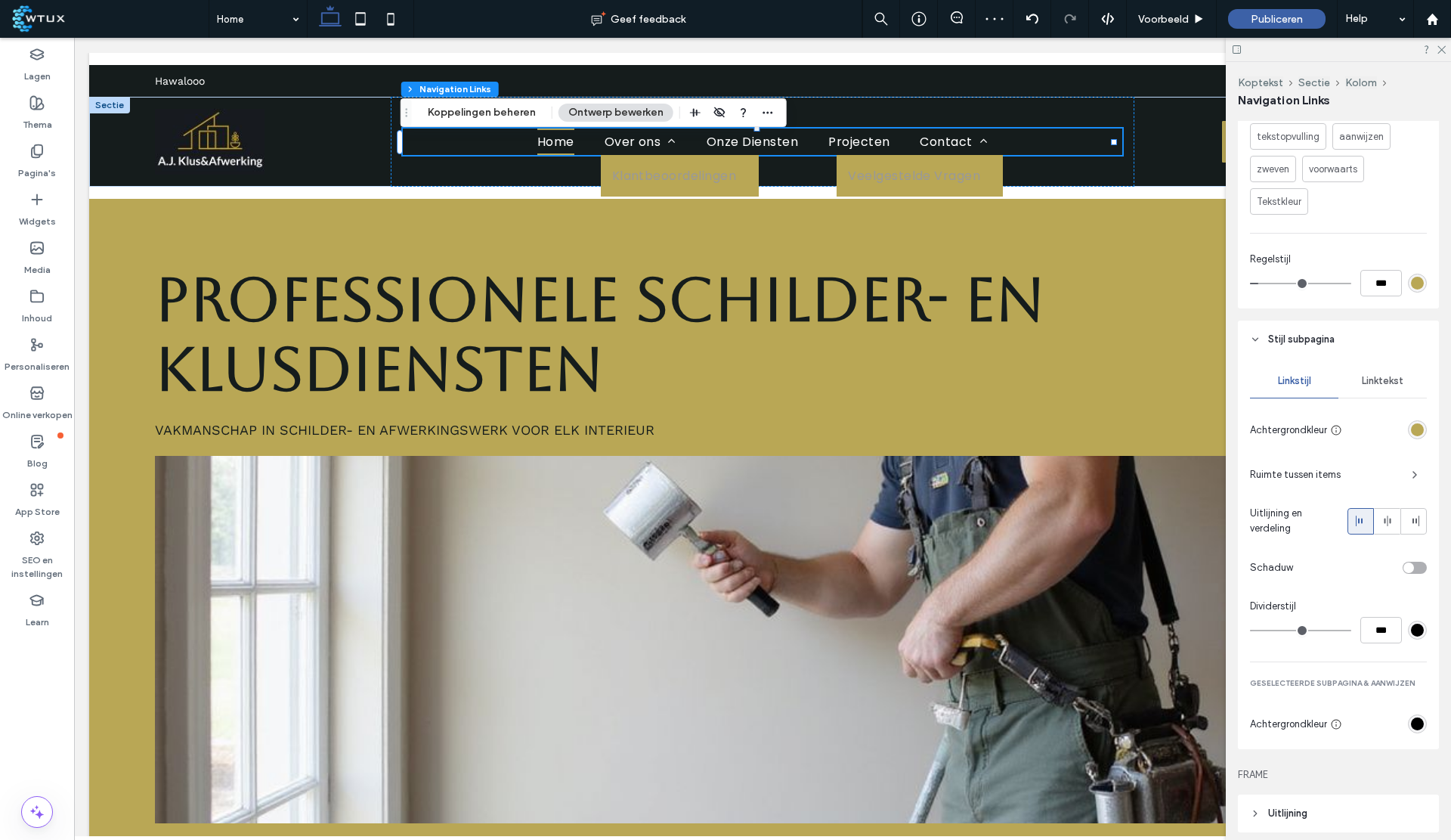
click at [1380, 387] on span "Linktekst" at bounding box center [1382, 381] width 42 height 12
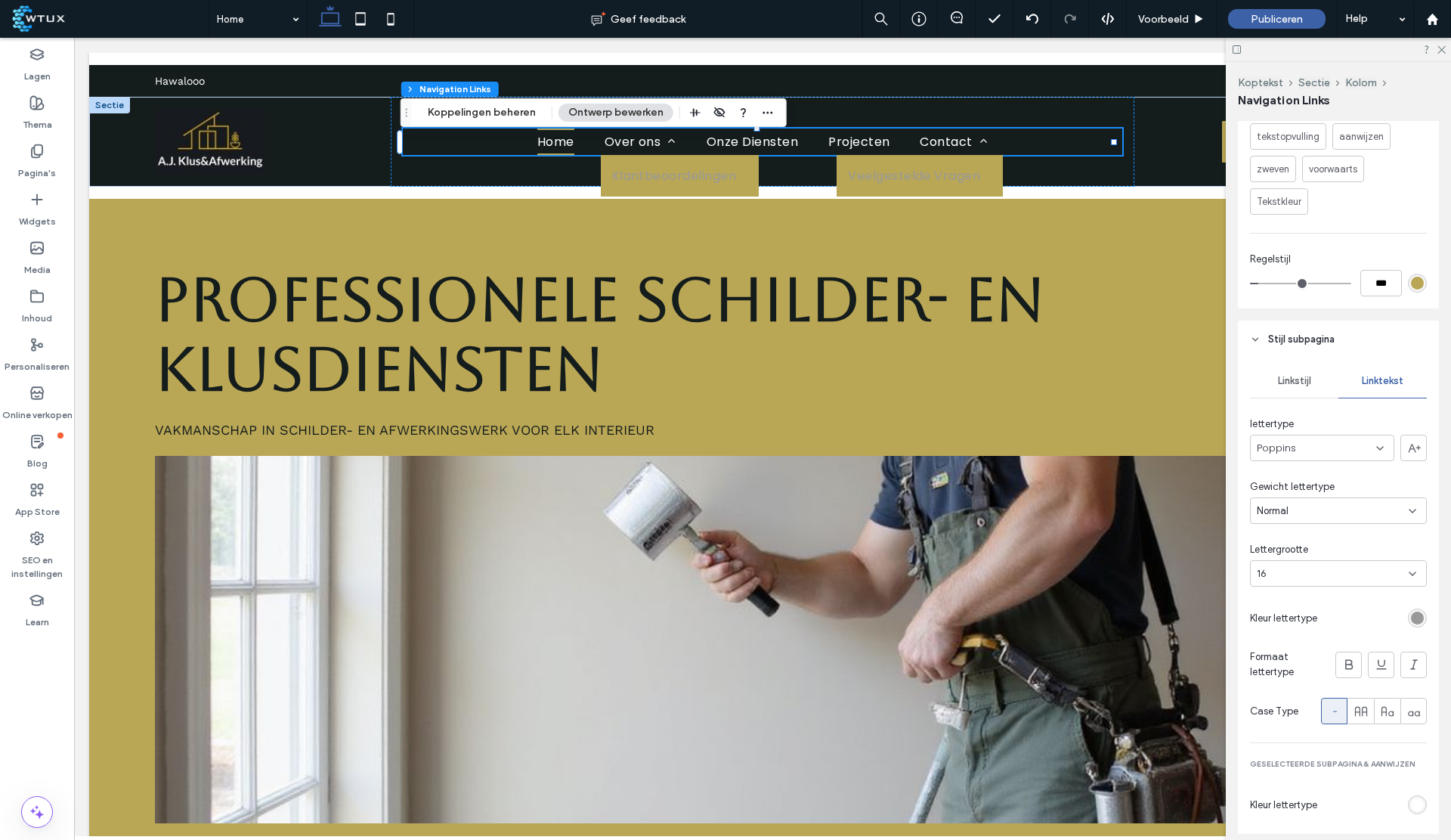
click at [1411, 625] on div "rgb(153, 153, 153)" at bounding box center [1418, 618] width 13 height 13
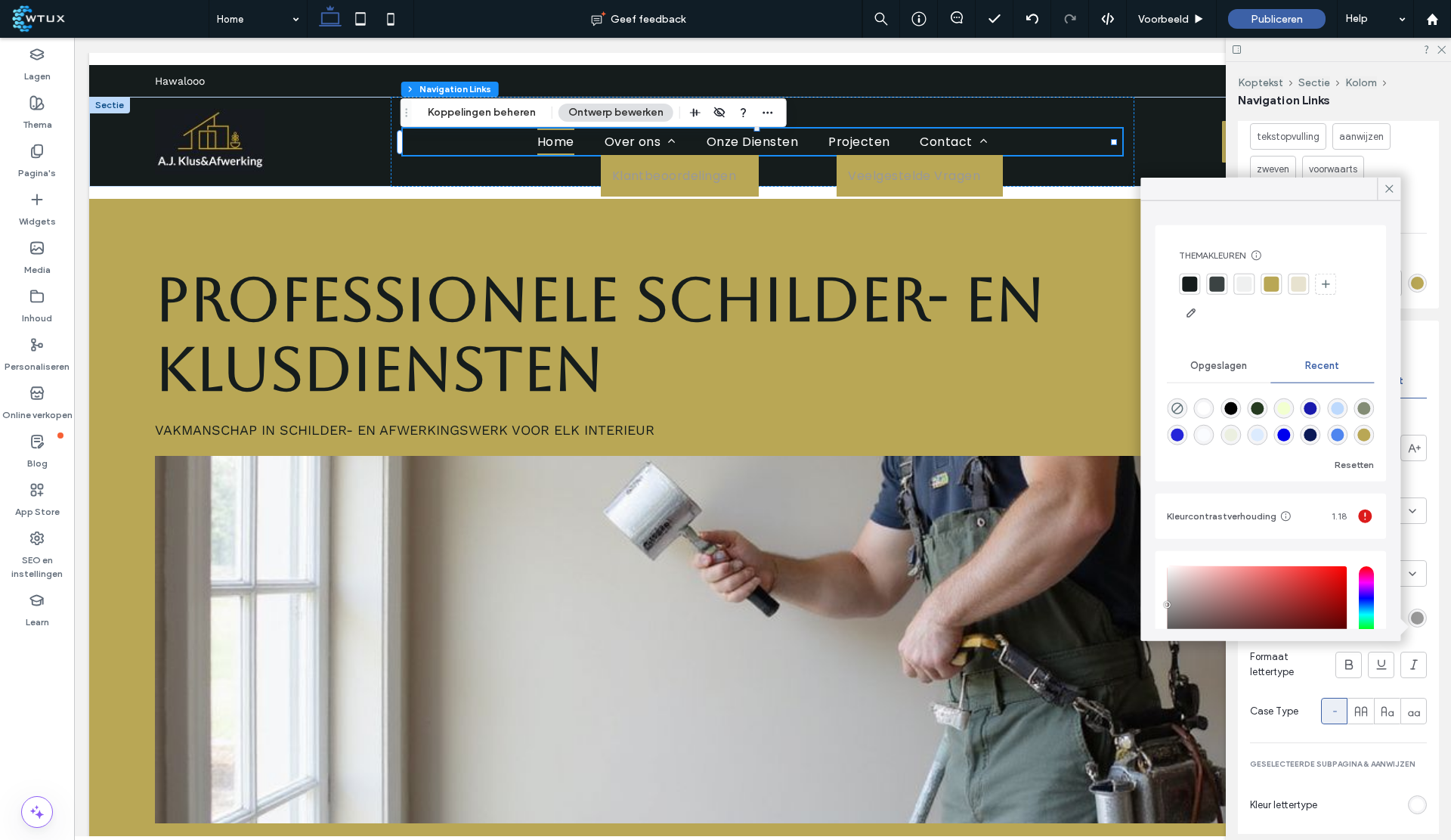
click at [1207, 406] on div "rgba(255, 255, 255, 1)" at bounding box center [1205, 408] width 13 height 13
type input "*******"
click at [1386, 186] on icon at bounding box center [1389, 188] width 14 height 14
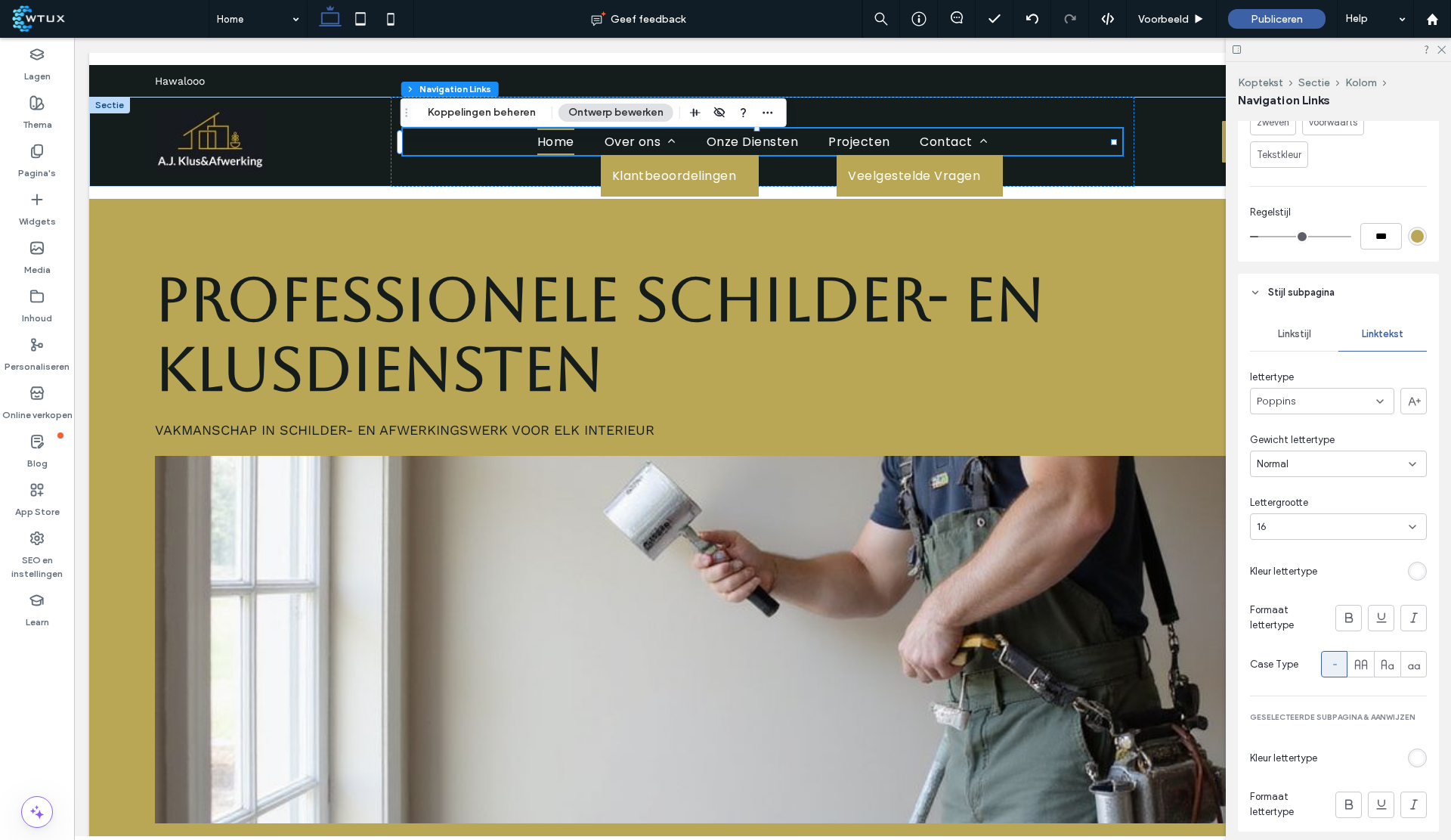
scroll to position [712, 0]
click at [1315, 349] on div "Linkstijl" at bounding box center [1294, 336] width 88 height 33
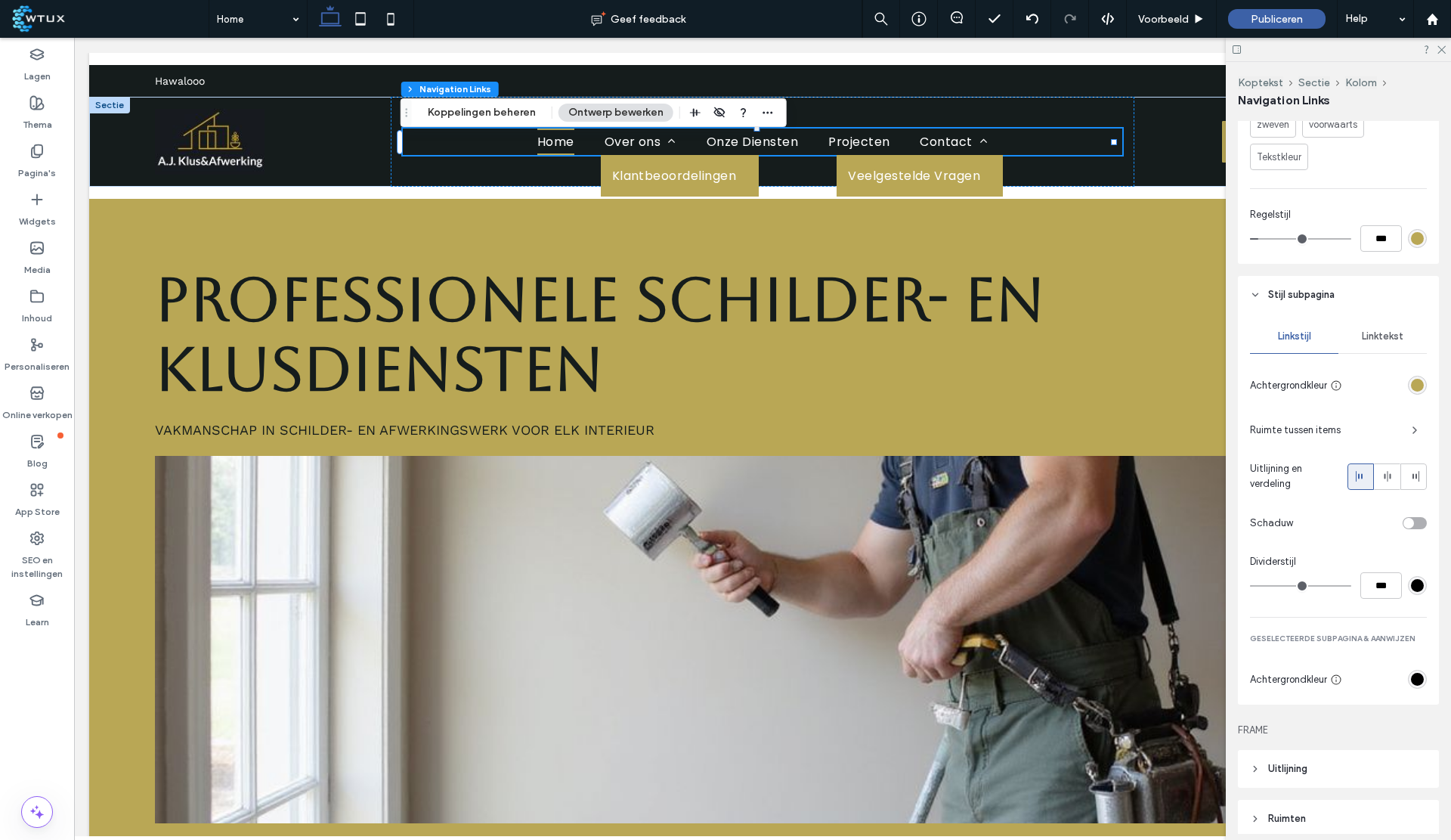
click at [1419, 394] on div "rgb(185, 167, 85)" at bounding box center [1418, 385] width 19 height 19
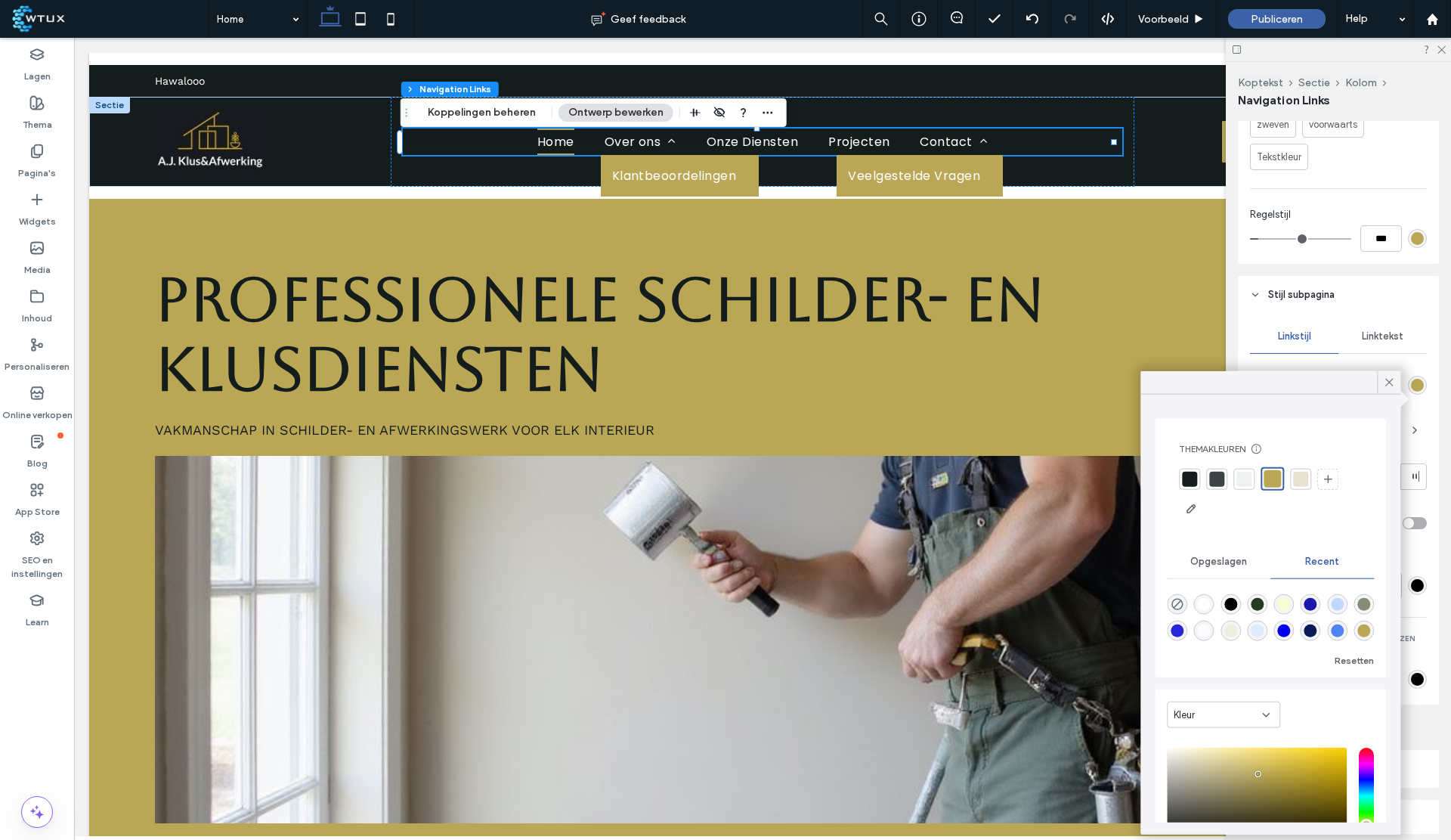
click at [1195, 480] on div at bounding box center [1190, 478] width 15 height 15
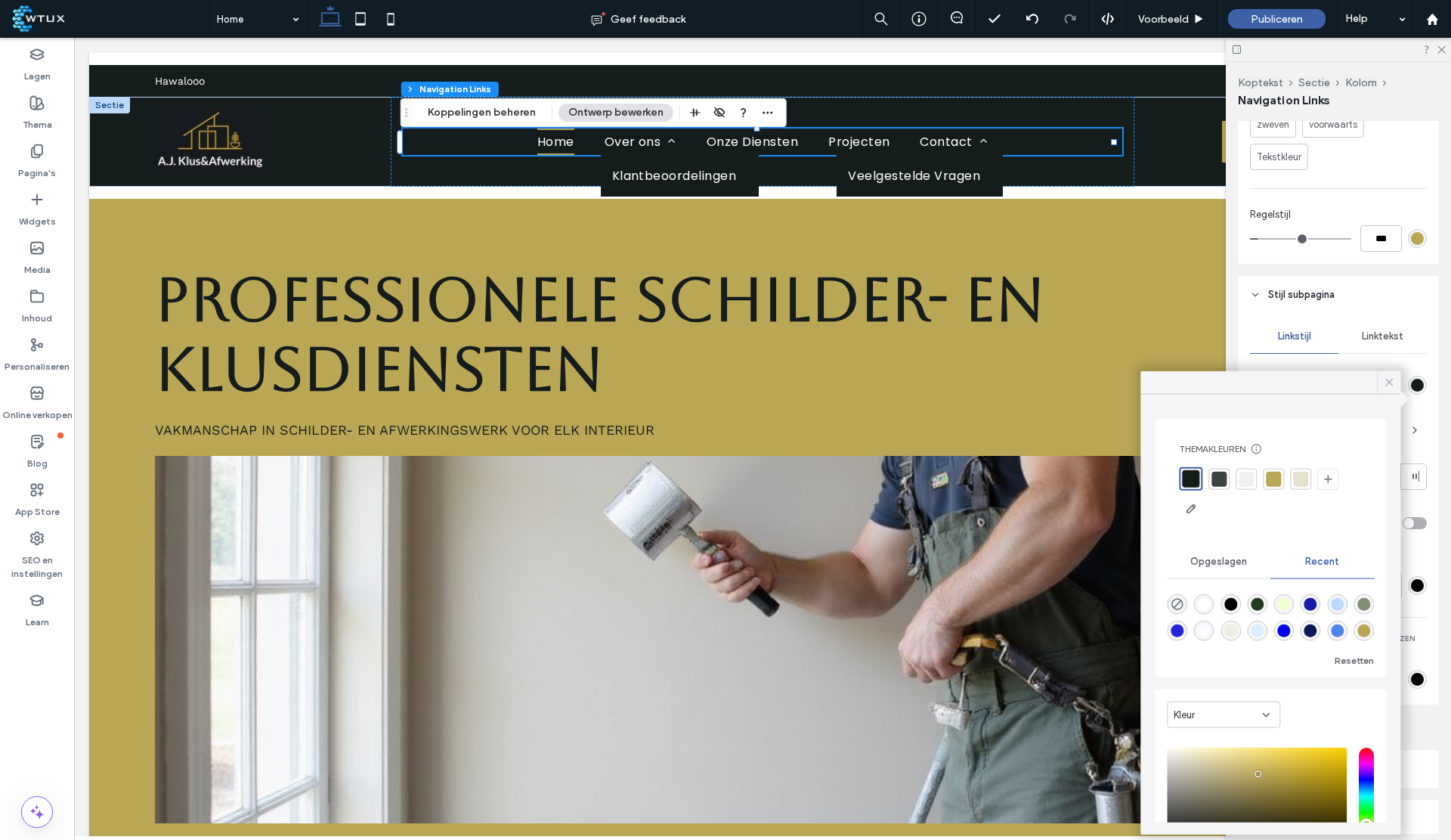
click at [1387, 381] on icon at bounding box center [1389, 382] width 14 height 14
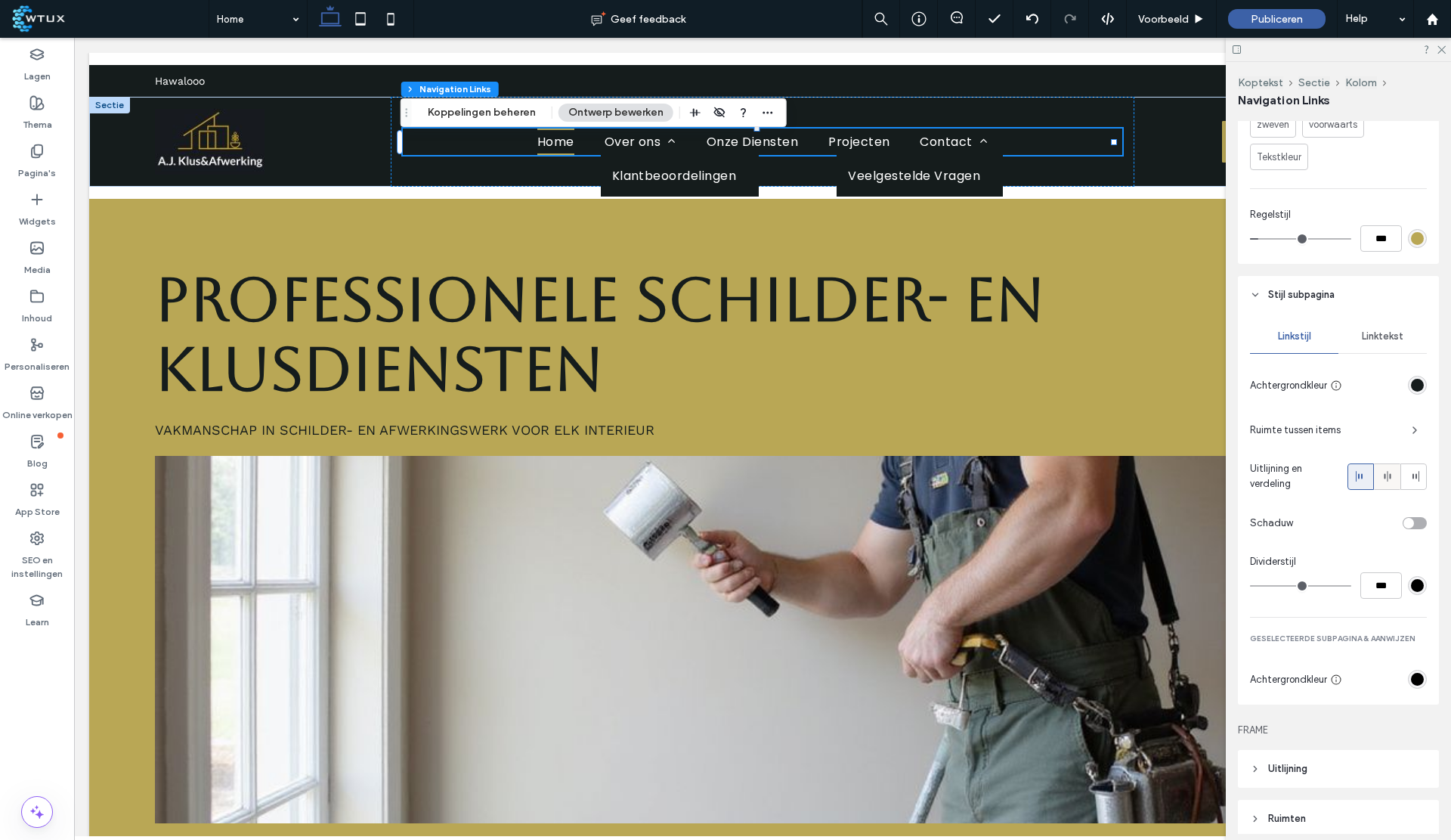
scroll to position [810, 0]
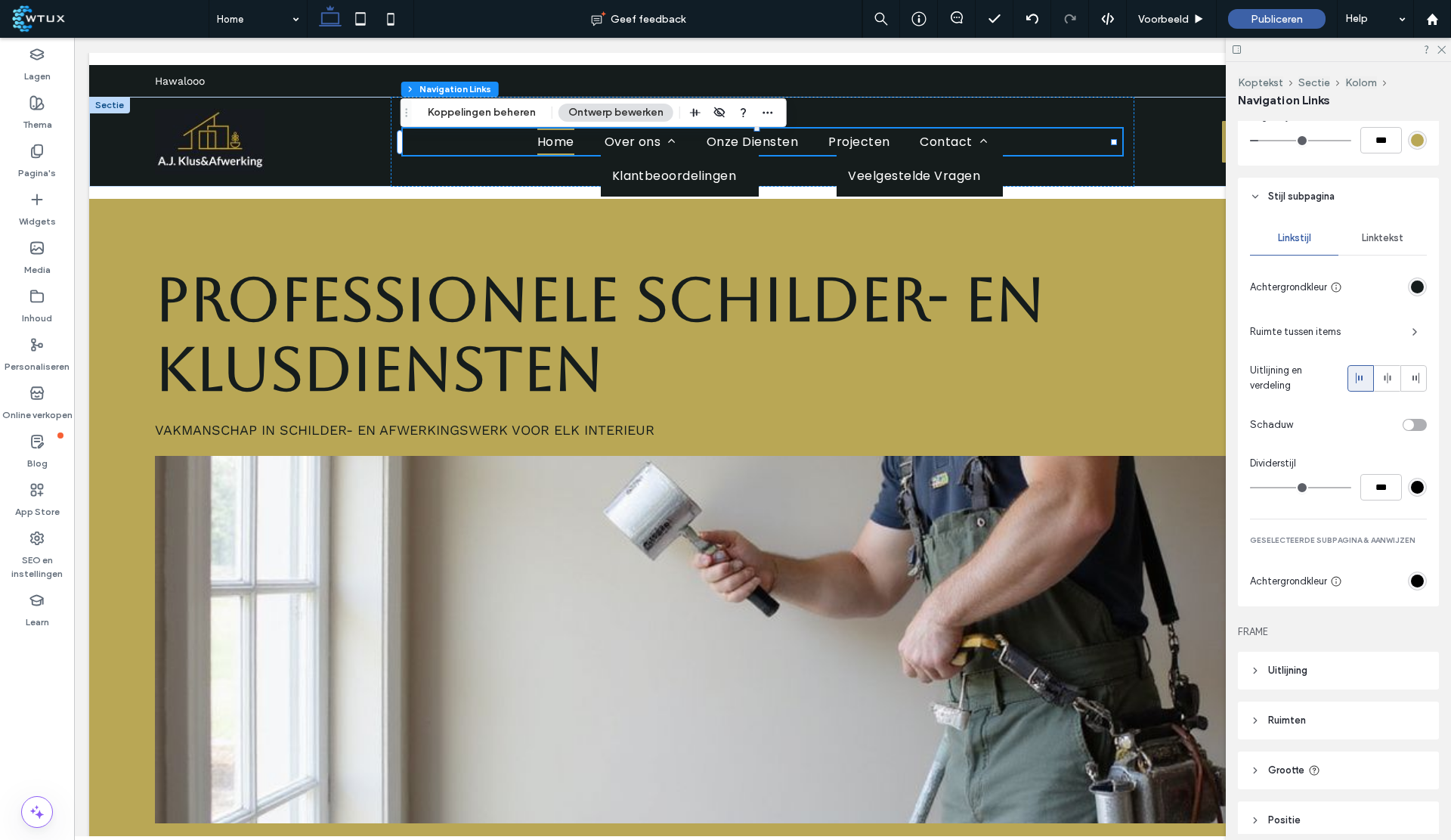
click at [1411, 588] on div "rgb(0, 0, 0)" at bounding box center [1418, 581] width 13 height 13
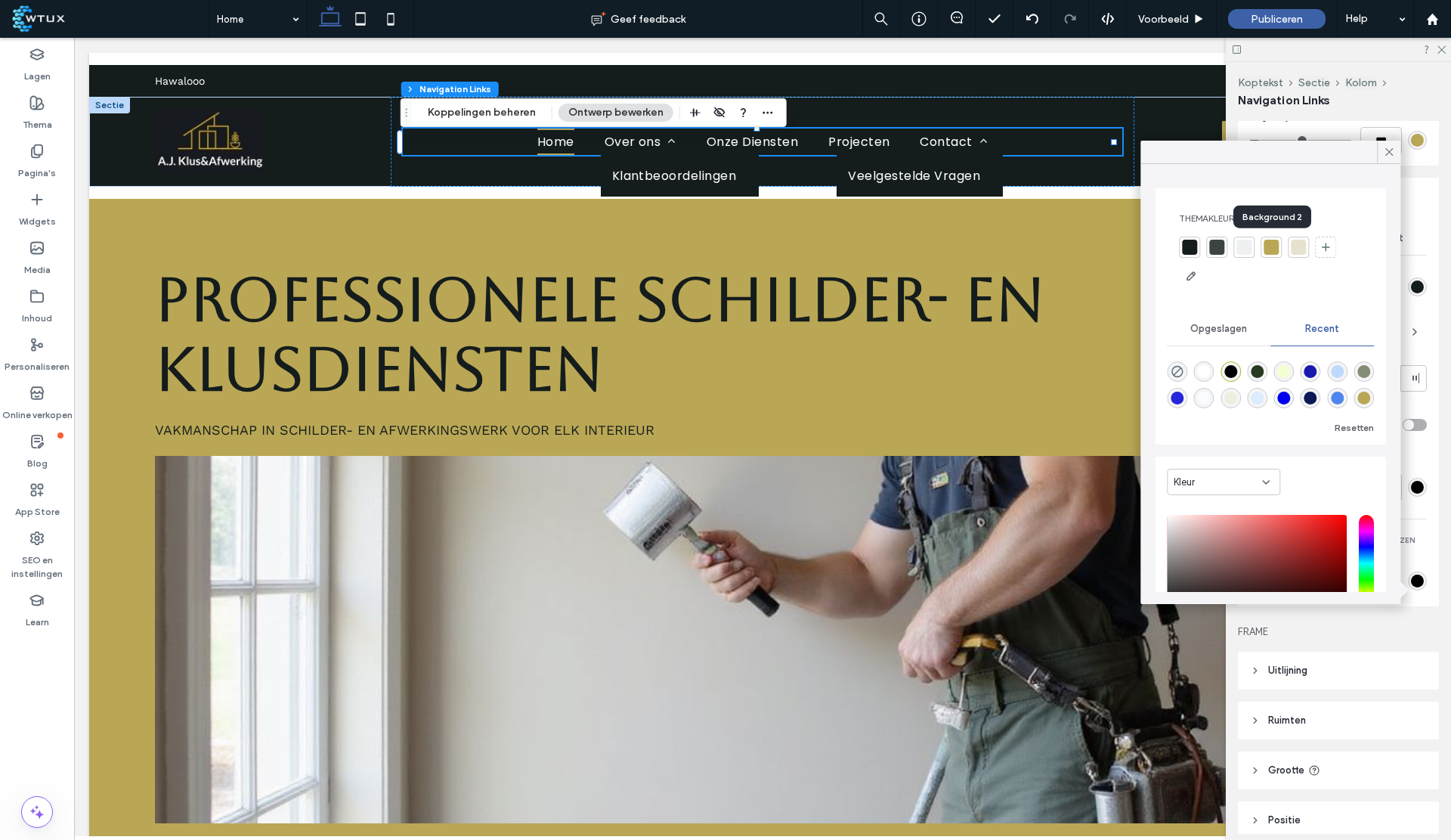
click at [1274, 244] on div at bounding box center [1272, 247] width 15 height 15
click at [1390, 150] on icon at bounding box center [1389, 151] width 14 height 14
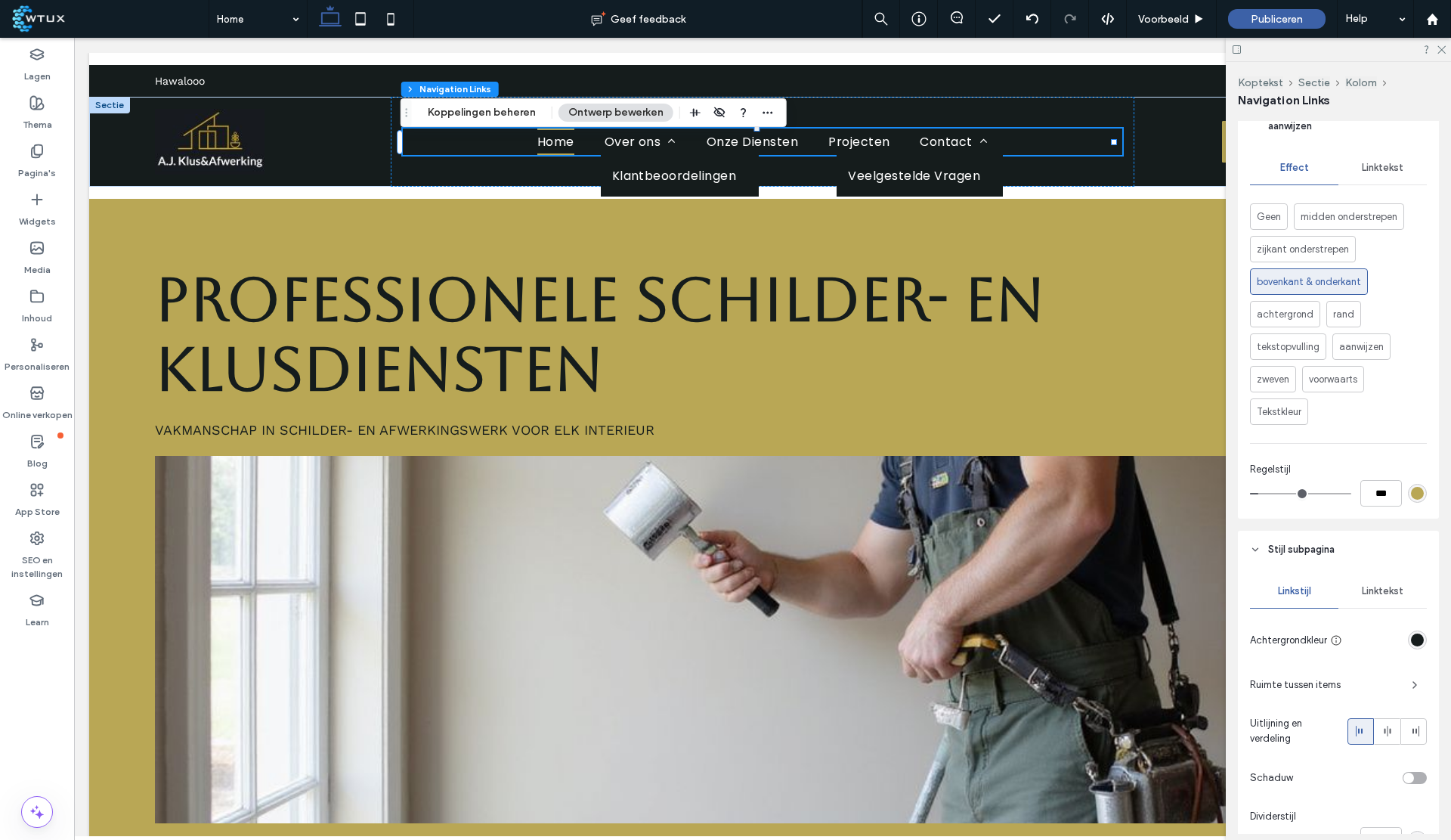
scroll to position [402, 0]
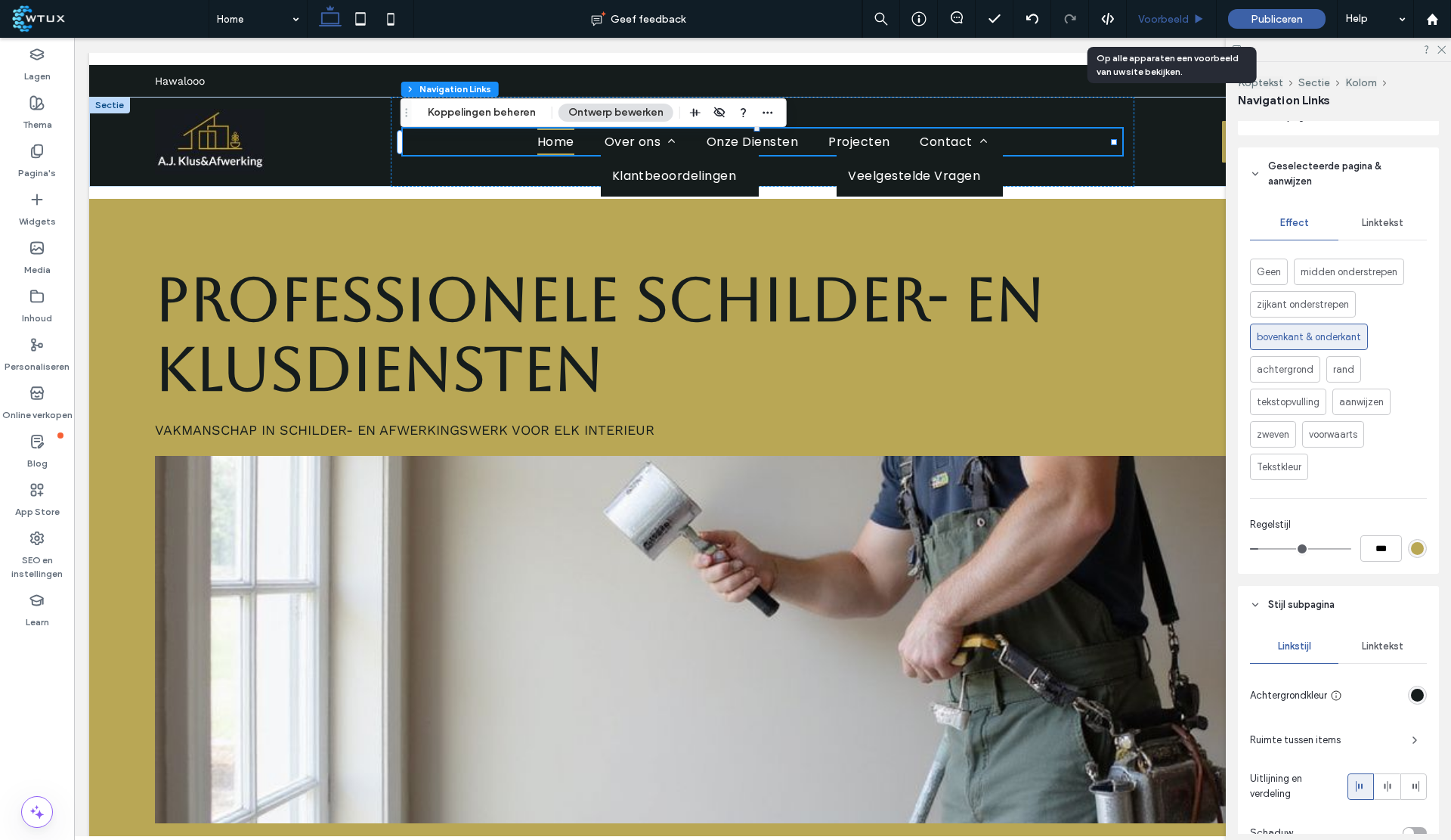
click at [1162, 27] on div "Voorbeeld" at bounding box center [1172, 19] width 90 height 38
click at [744, 366] on h1 "Professionele Schilder- en Klusdiensten" at bounding box center [762, 334] width 1215 height 139
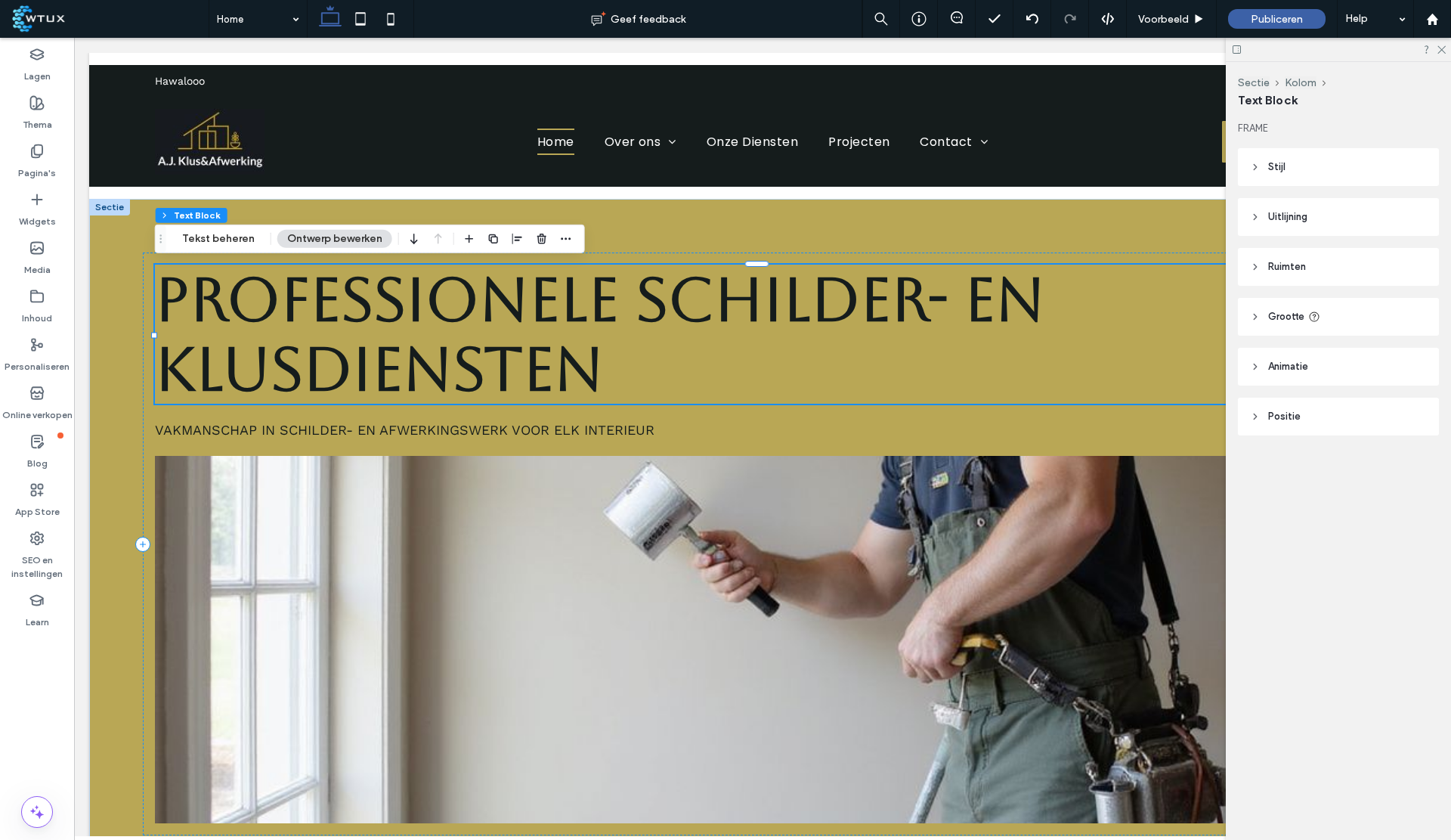
click at [311, 236] on button "Ontwerp bewerken" at bounding box center [335, 239] width 115 height 19
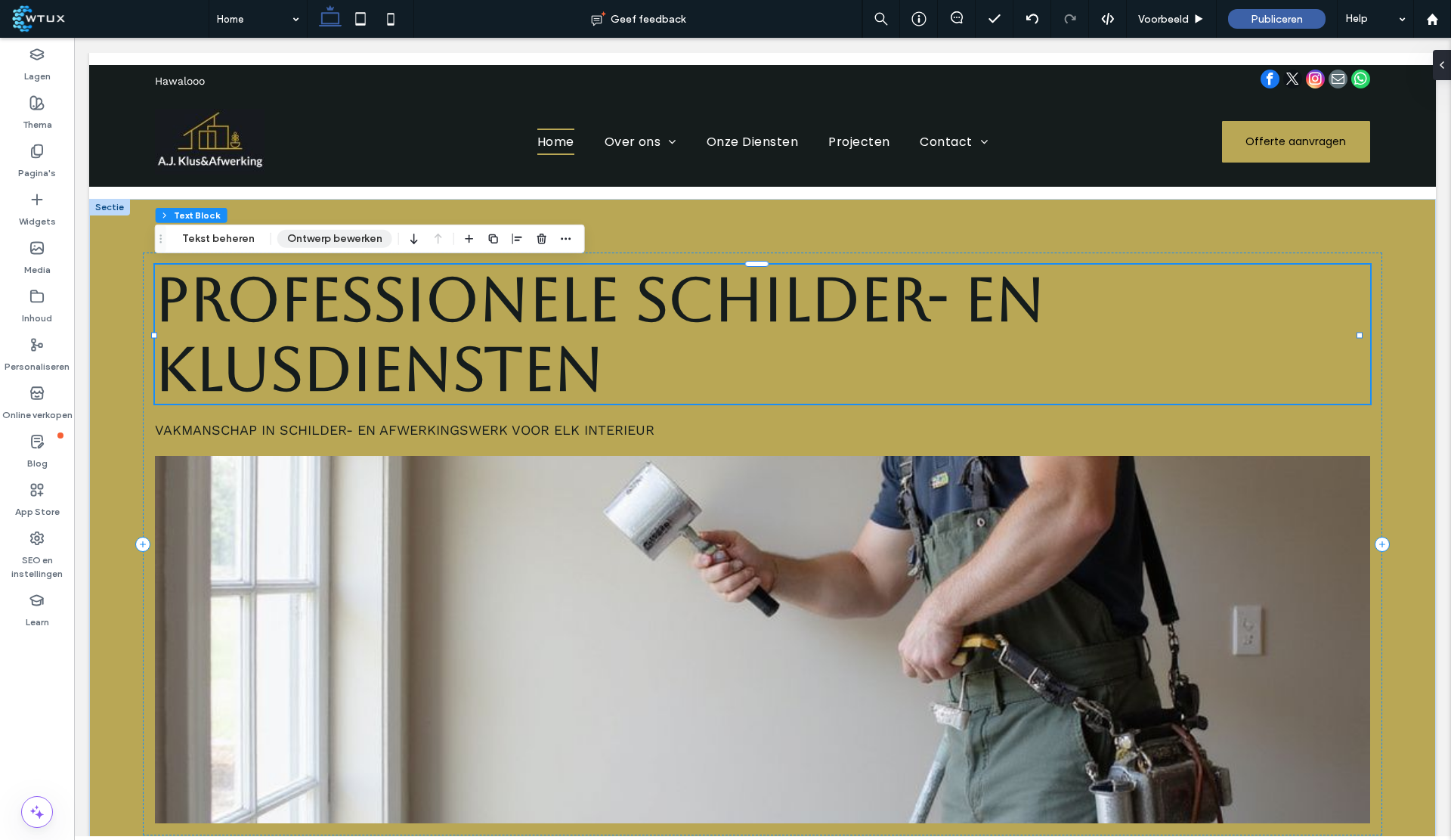
click at [354, 243] on button "Ontwerp bewerken" at bounding box center [335, 239] width 115 height 19
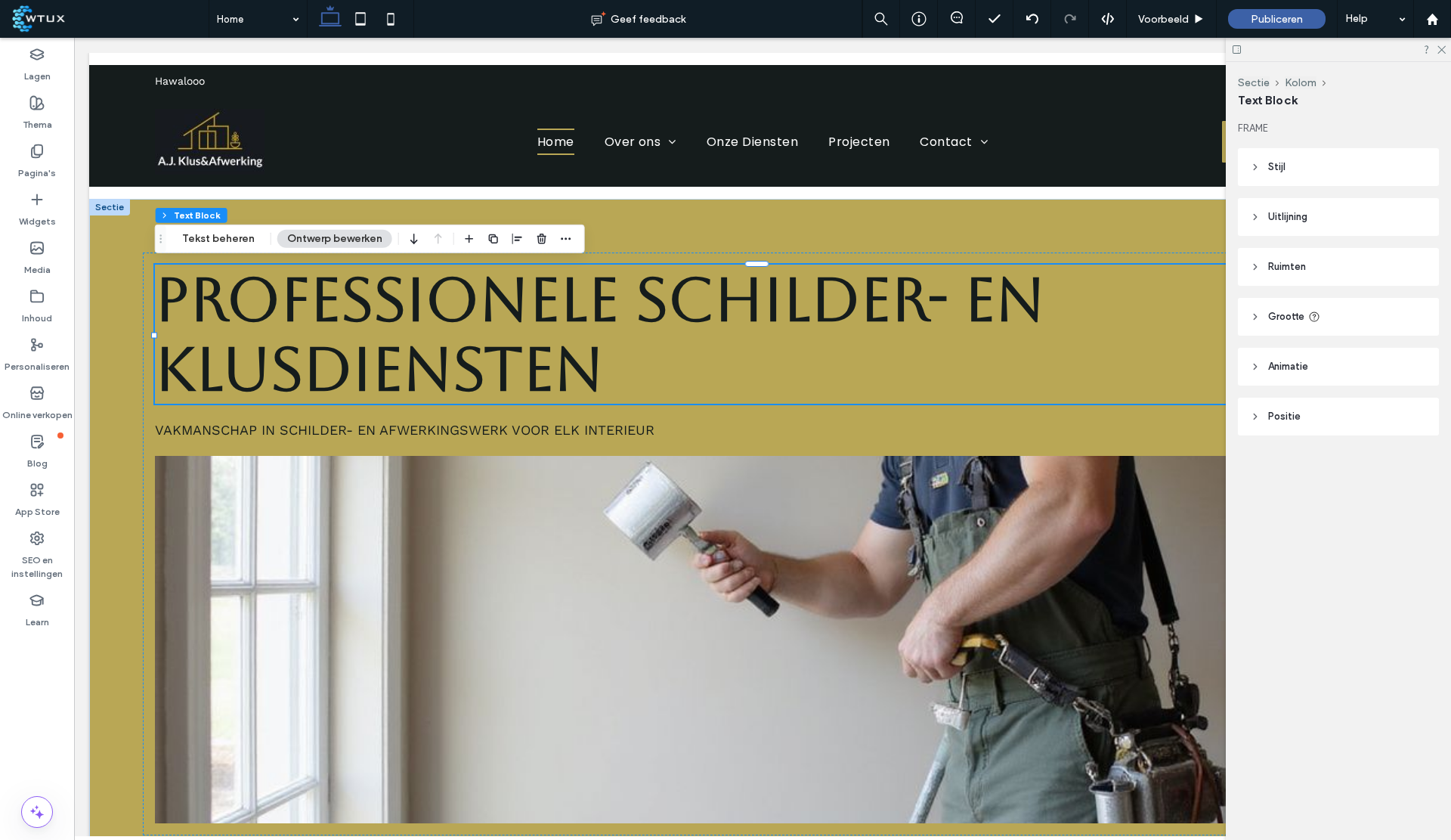
click at [1354, 160] on header "Stijl" at bounding box center [1339, 167] width 201 height 38
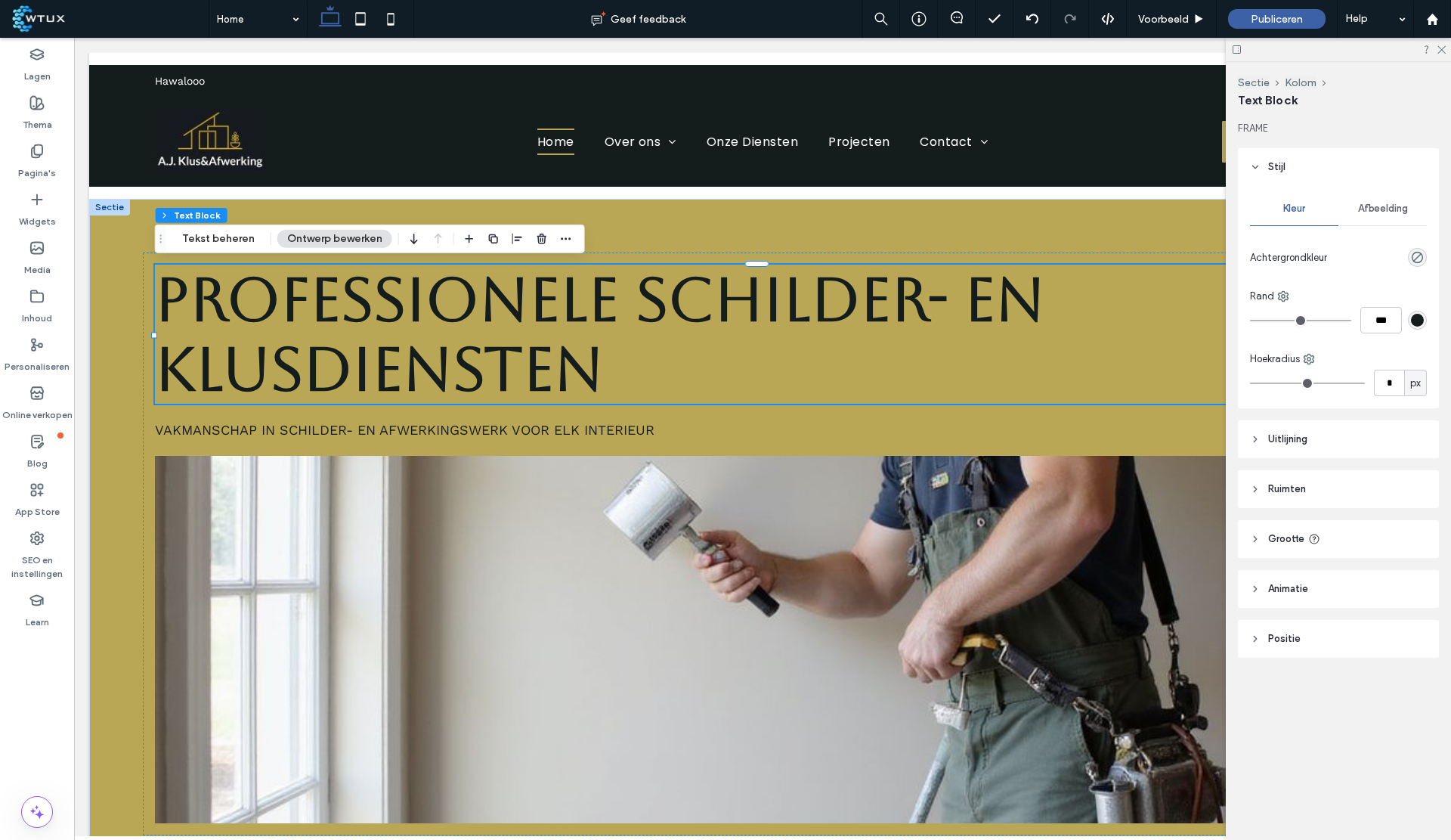
click at [1354, 160] on header "Stijl" at bounding box center [1339, 167] width 201 height 38
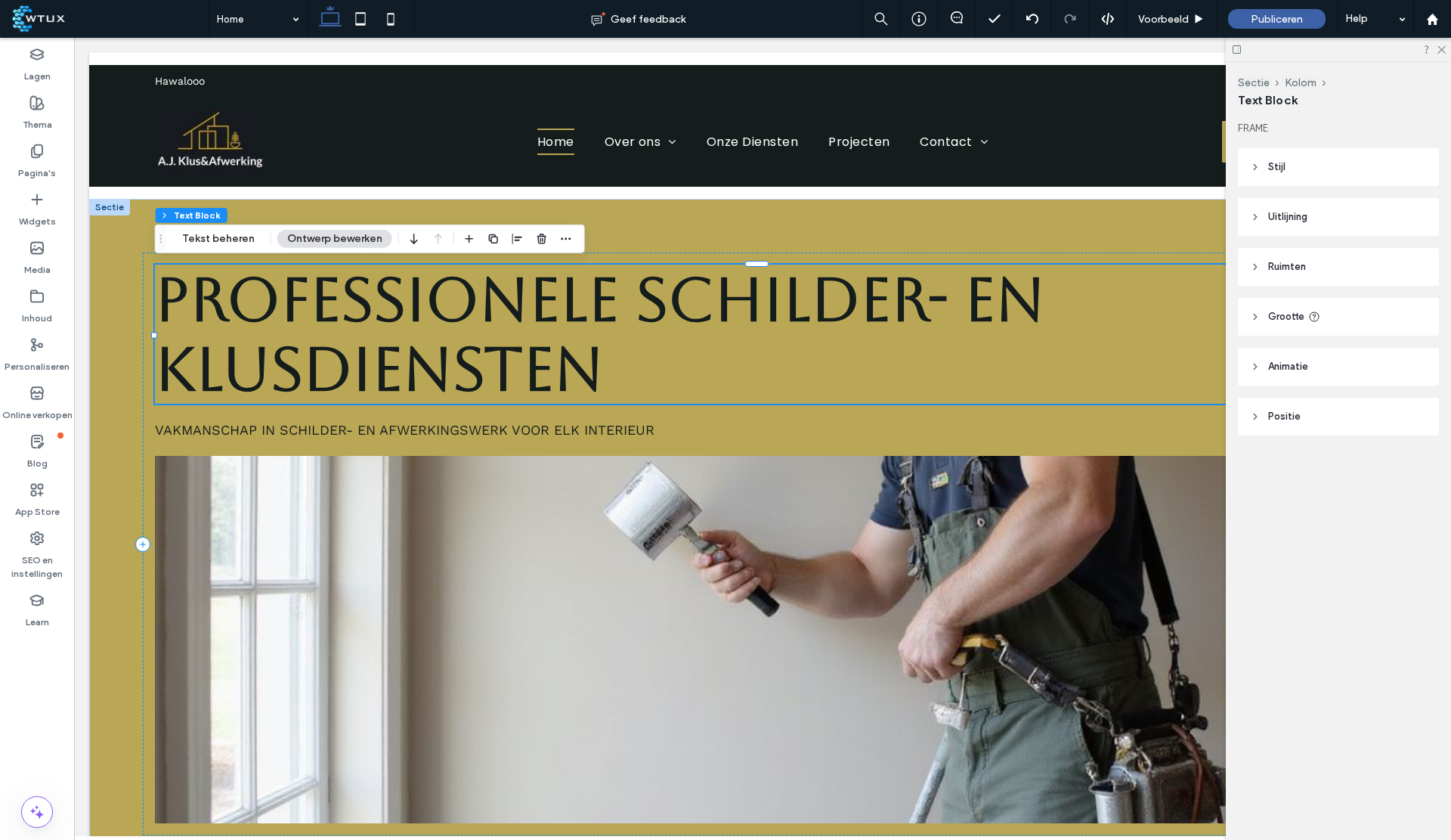
click at [789, 340] on h1 "Professionele Schilder- en Klusdiensten" at bounding box center [762, 334] width 1215 height 139
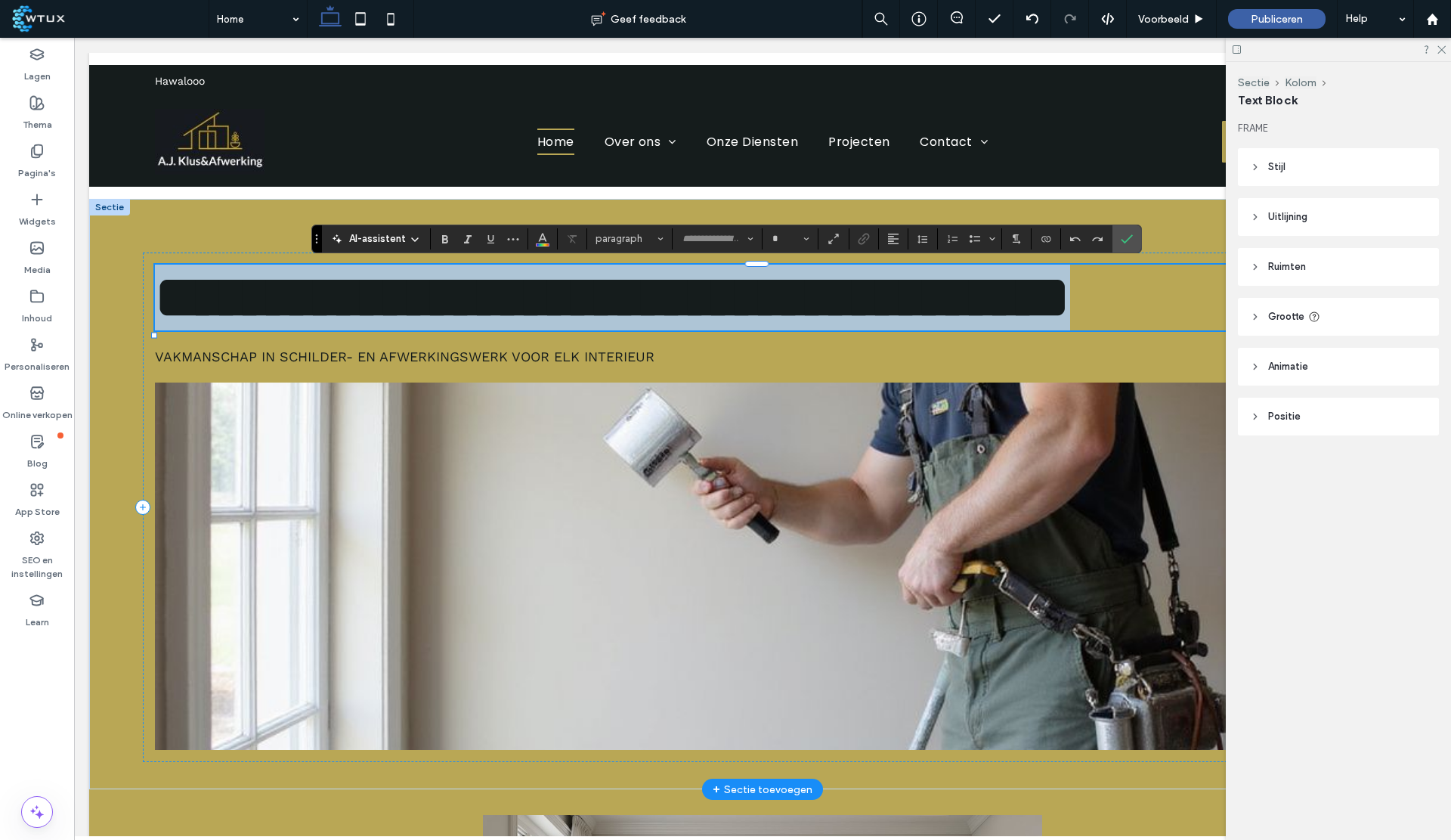
type input "*******"
type input "**"
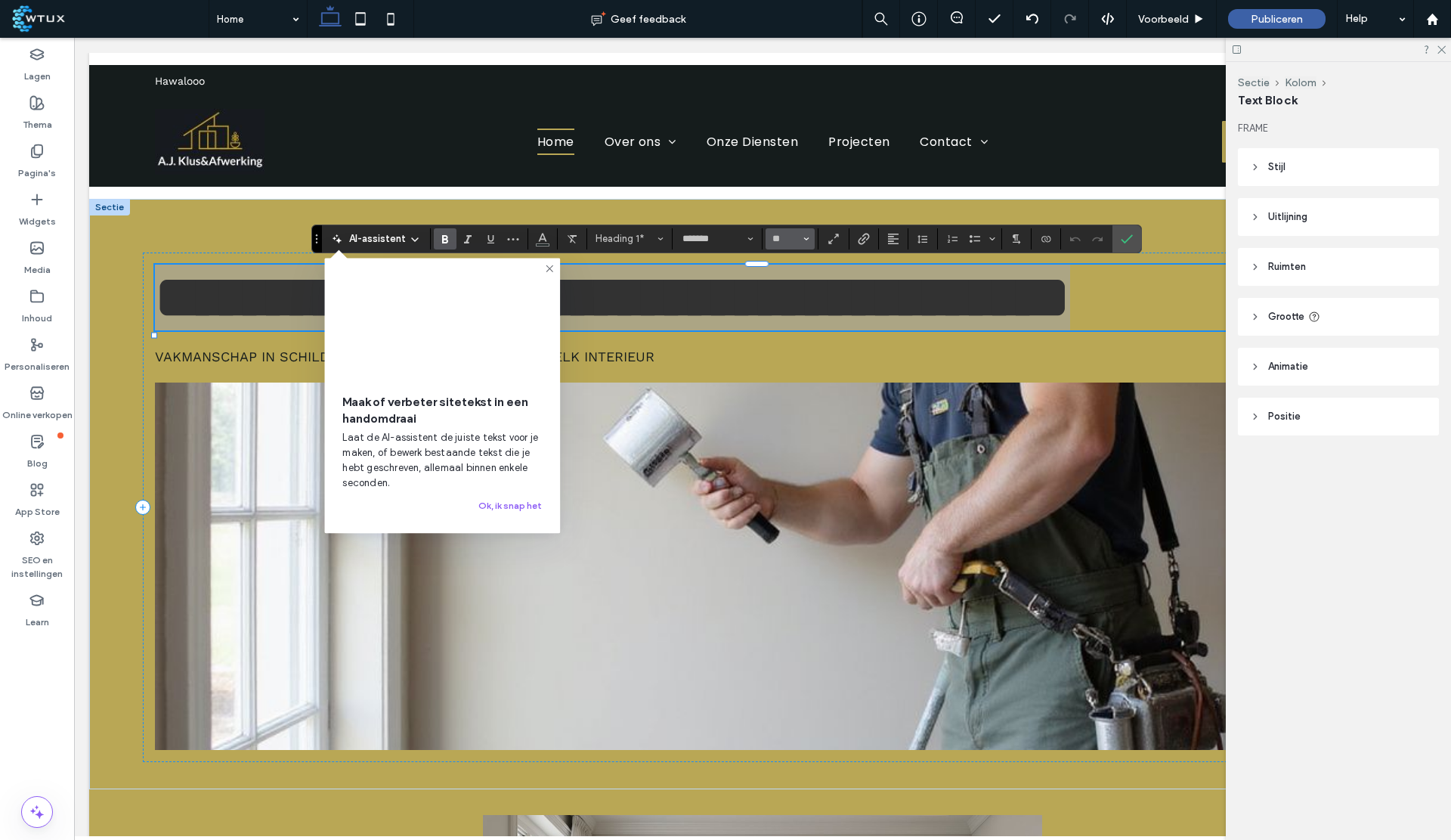
click at [804, 241] on icon "Grootte" at bounding box center [807, 239] width 6 height 6
click at [785, 385] on label "72" at bounding box center [790, 395] width 48 height 21
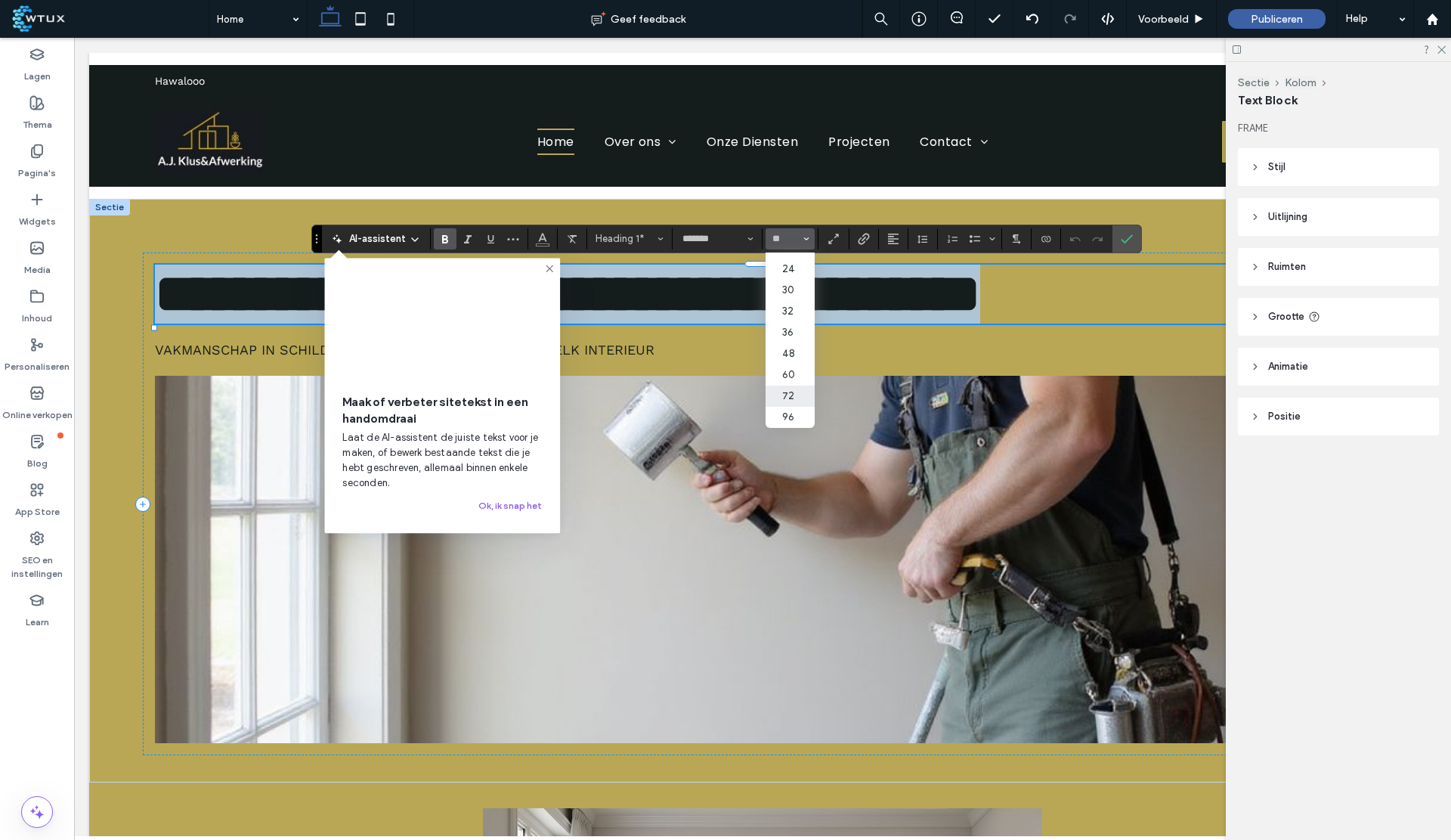
type input "**"
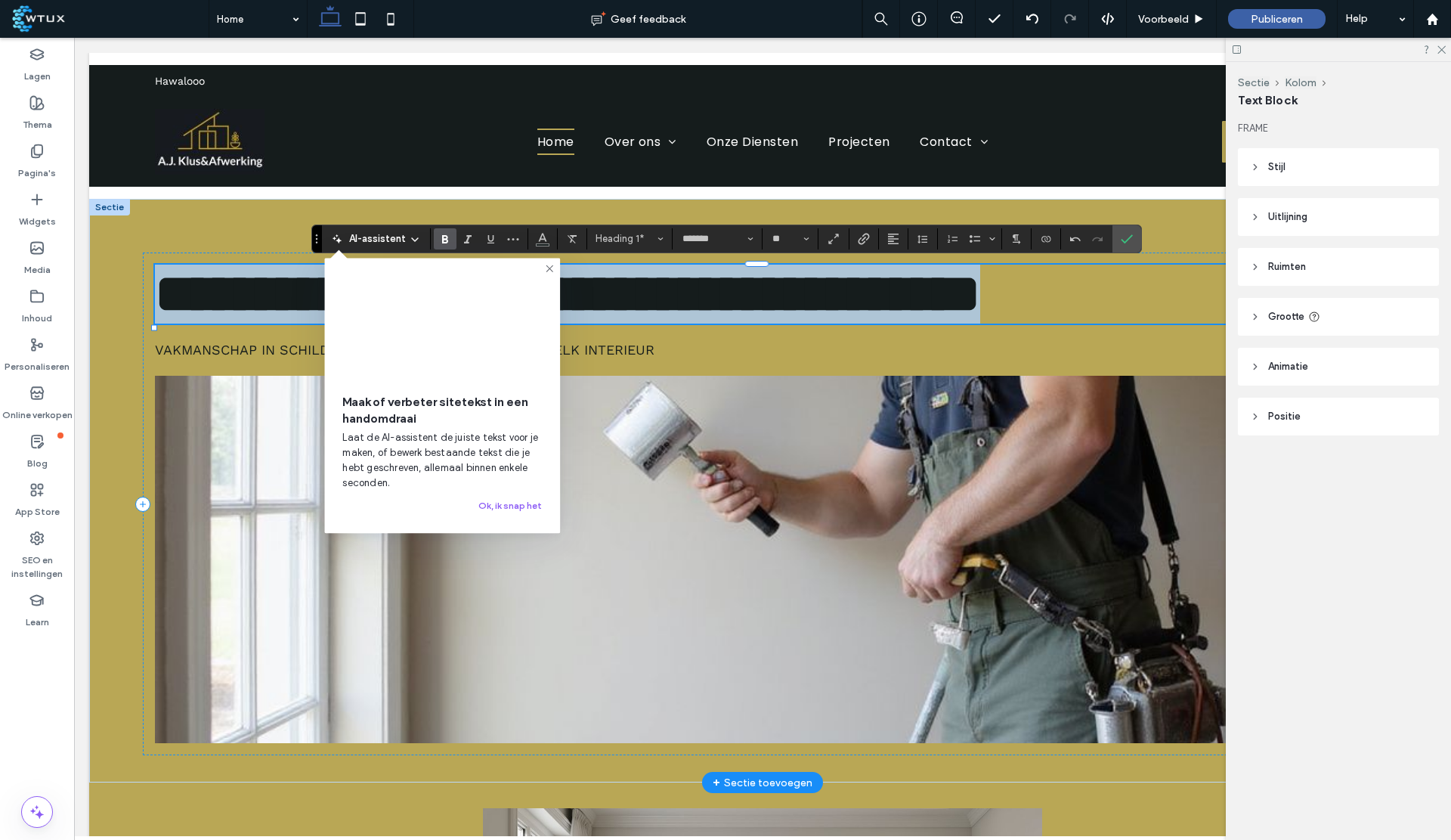
click at [666, 324] on h1 "**********" at bounding box center [762, 294] width 1215 height 59
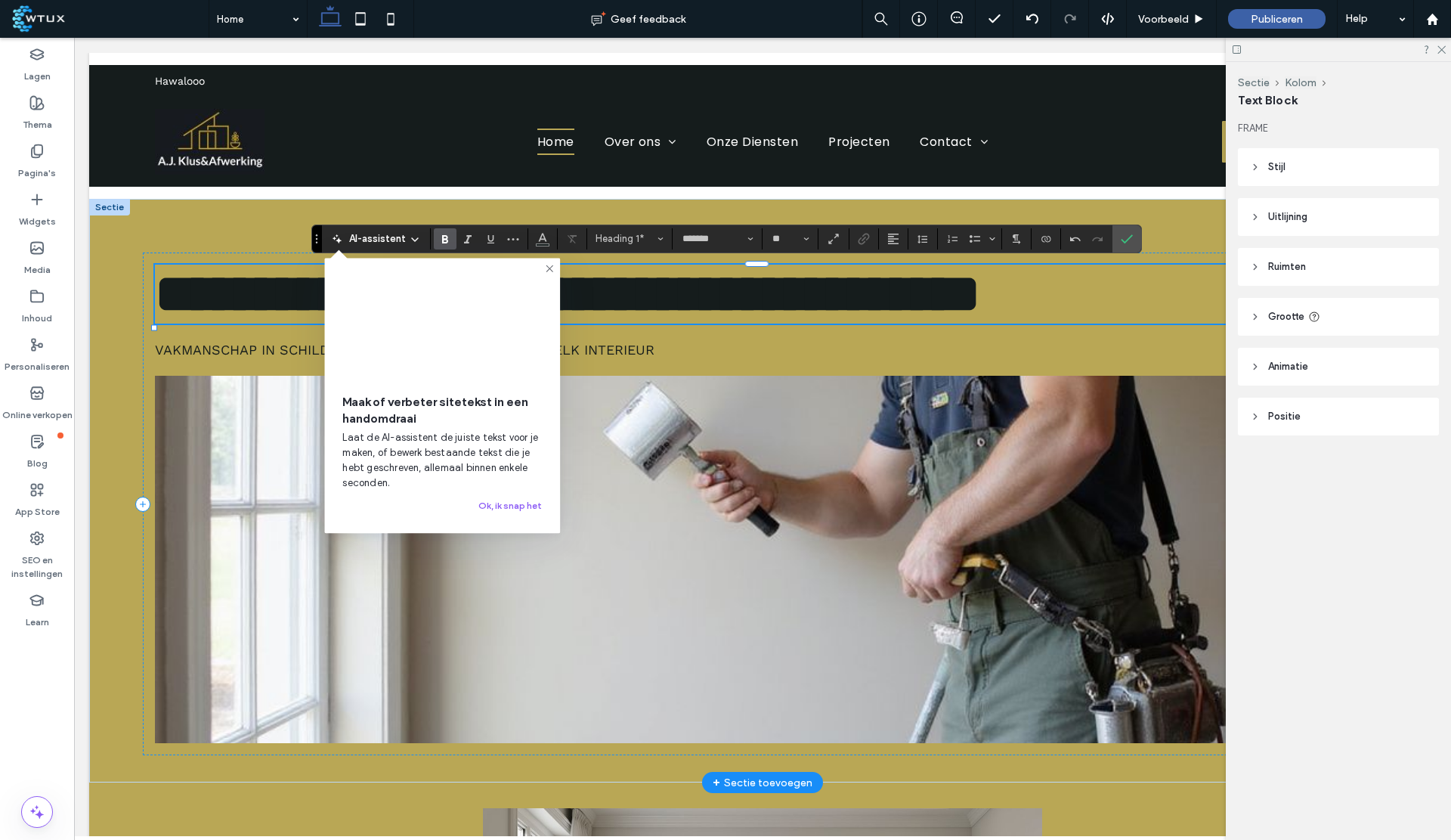
click at [168, 320] on span "**********" at bounding box center [567, 293] width 825 height 54
click at [625, 303] on span "**********" at bounding box center [567, 293] width 825 height 54
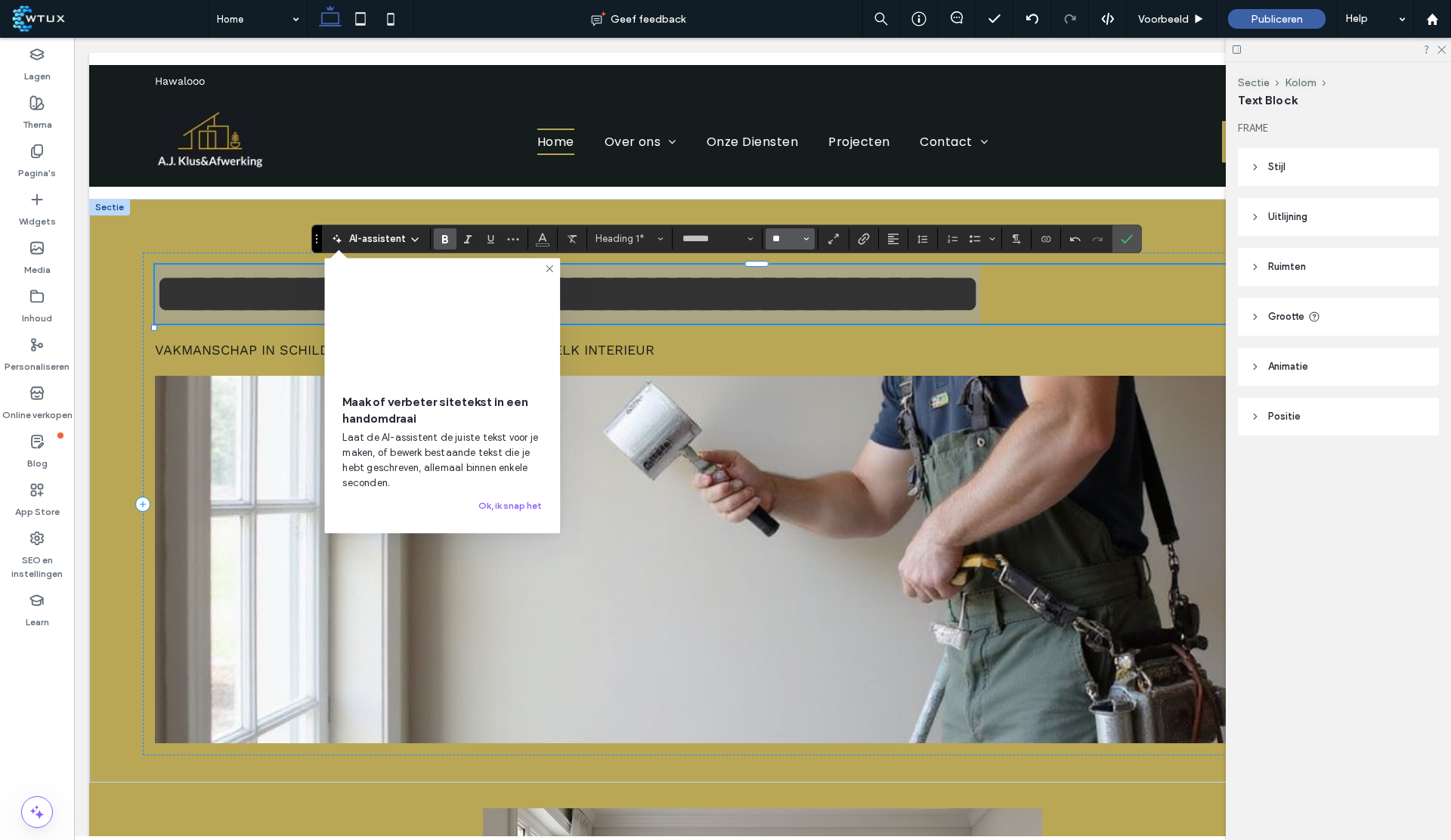
click at [787, 235] on input "**" at bounding box center [786, 239] width 30 height 12
click at [796, 364] on label "60" at bounding box center [790, 374] width 48 height 21
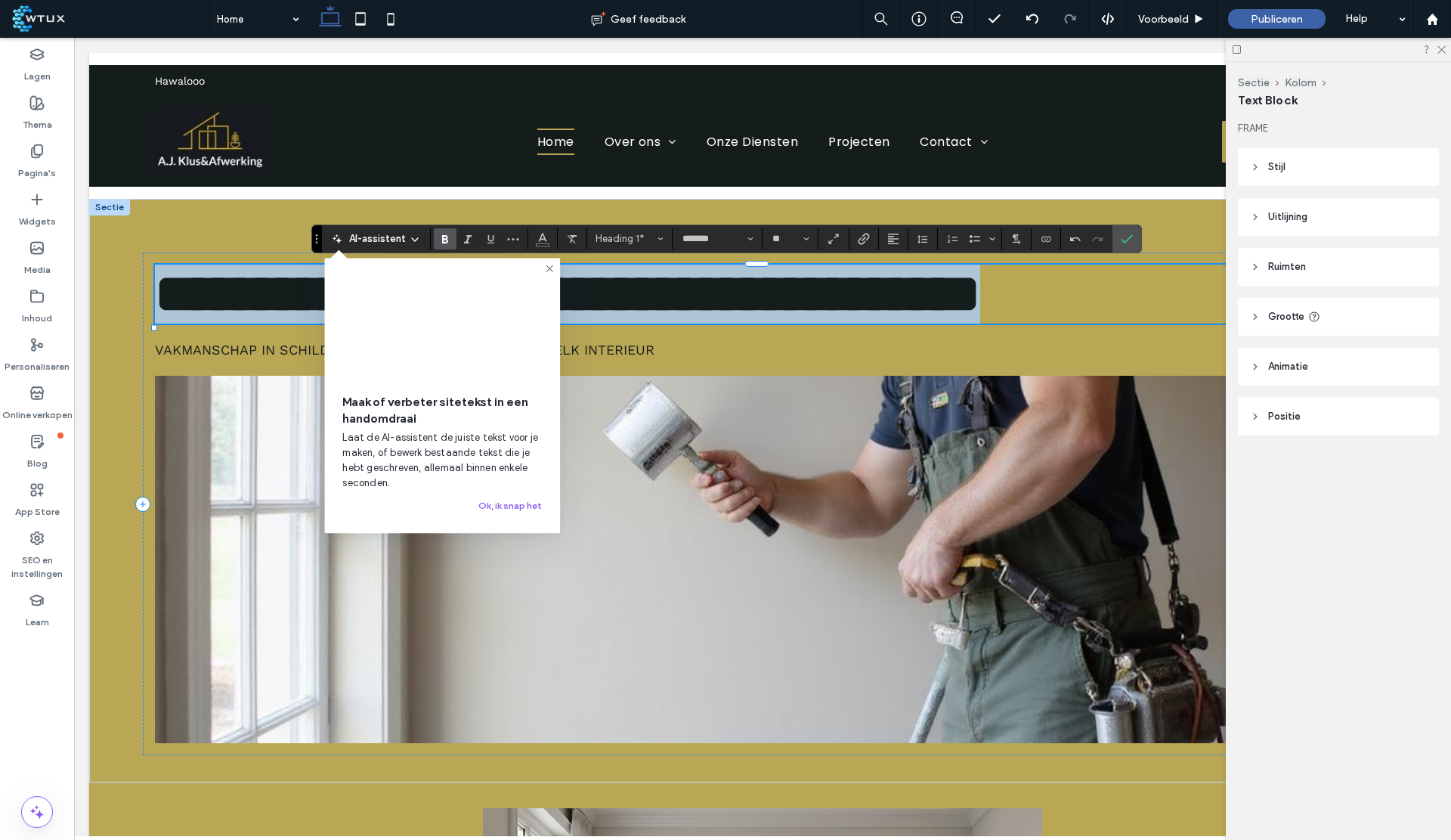
type input "**"
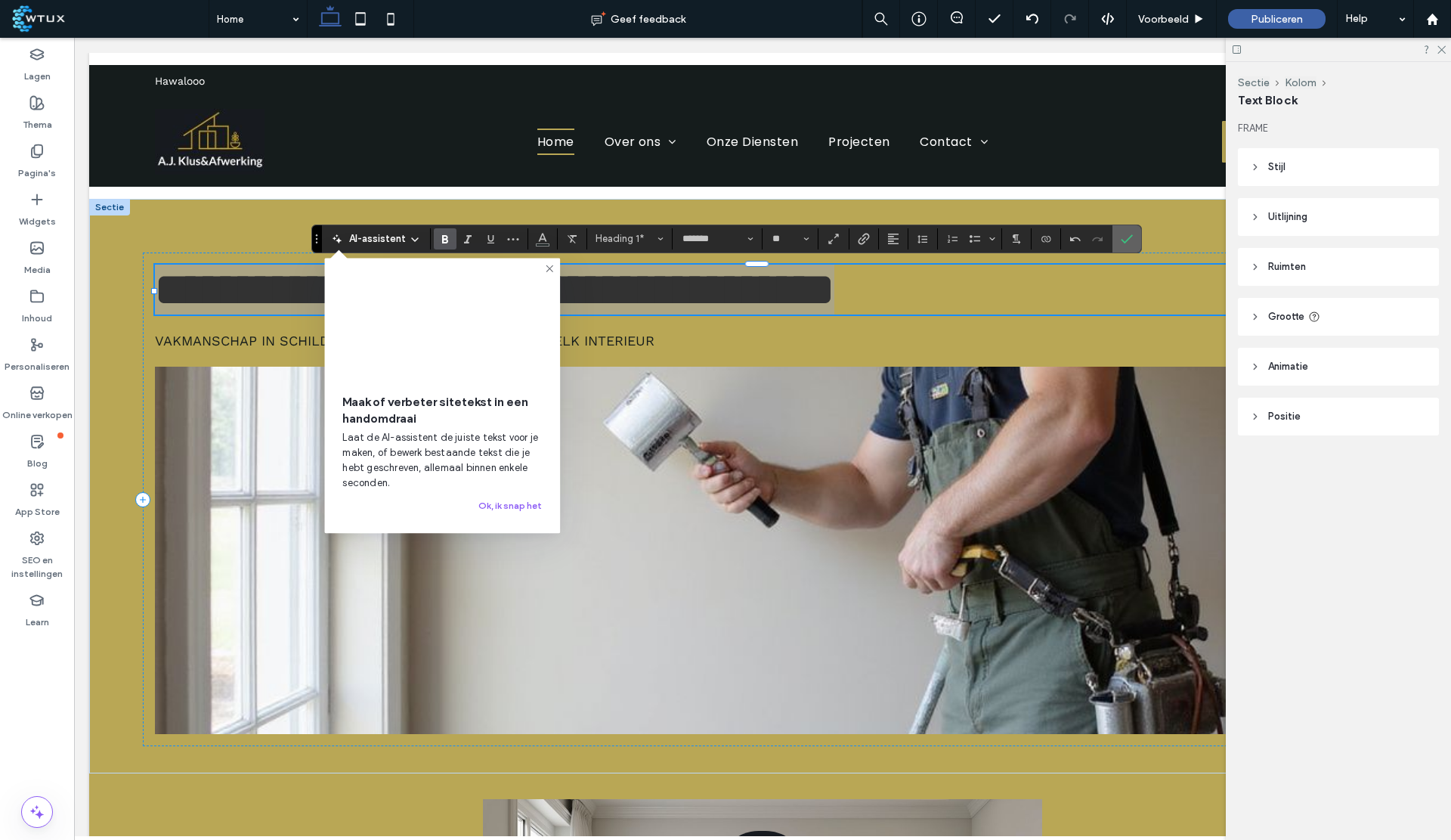
click at [1121, 234] on icon "Bevestigen" at bounding box center [1127, 239] width 12 height 12
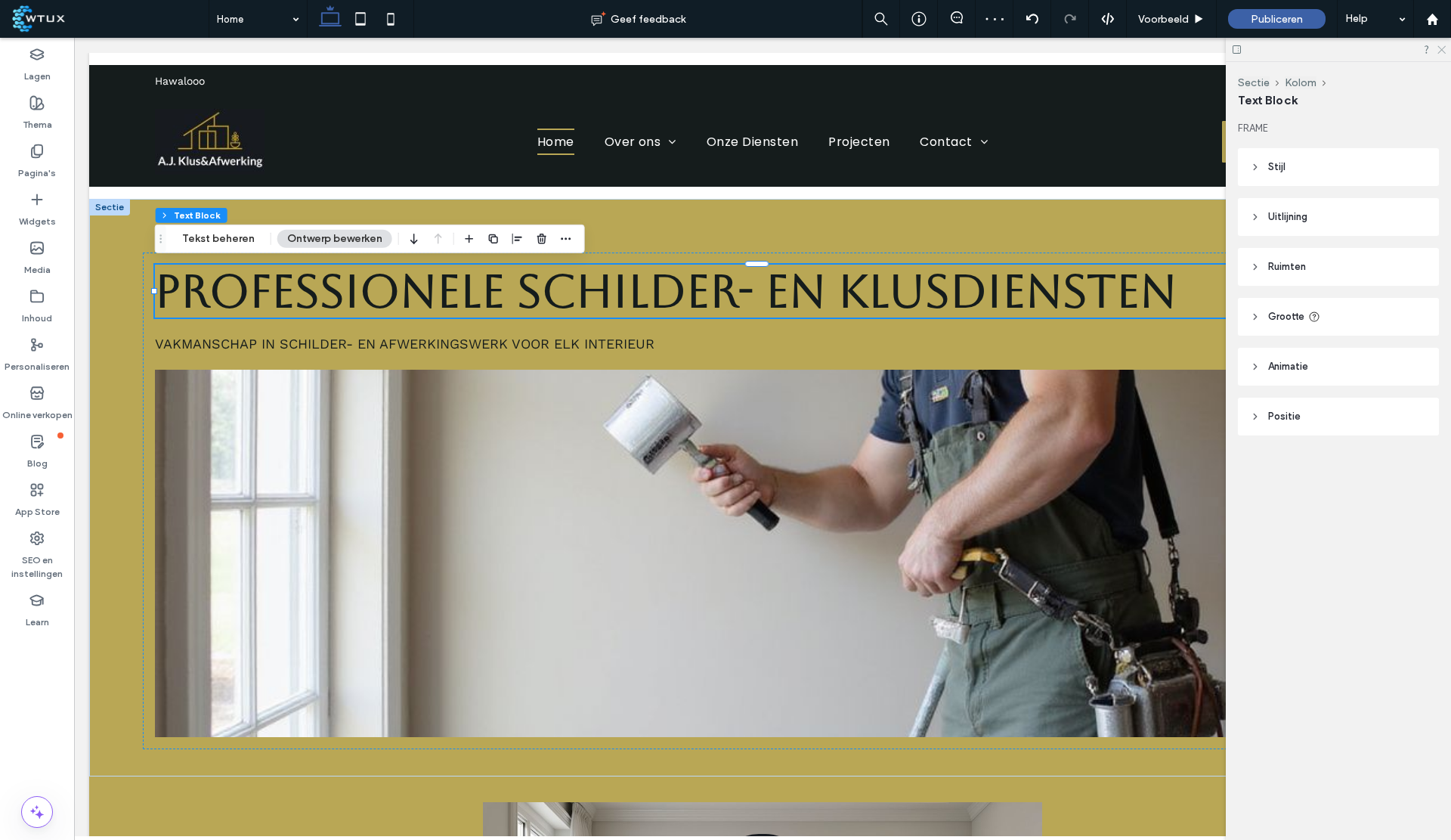
click at [1441, 46] on icon at bounding box center [1441, 48] width 10 height 10
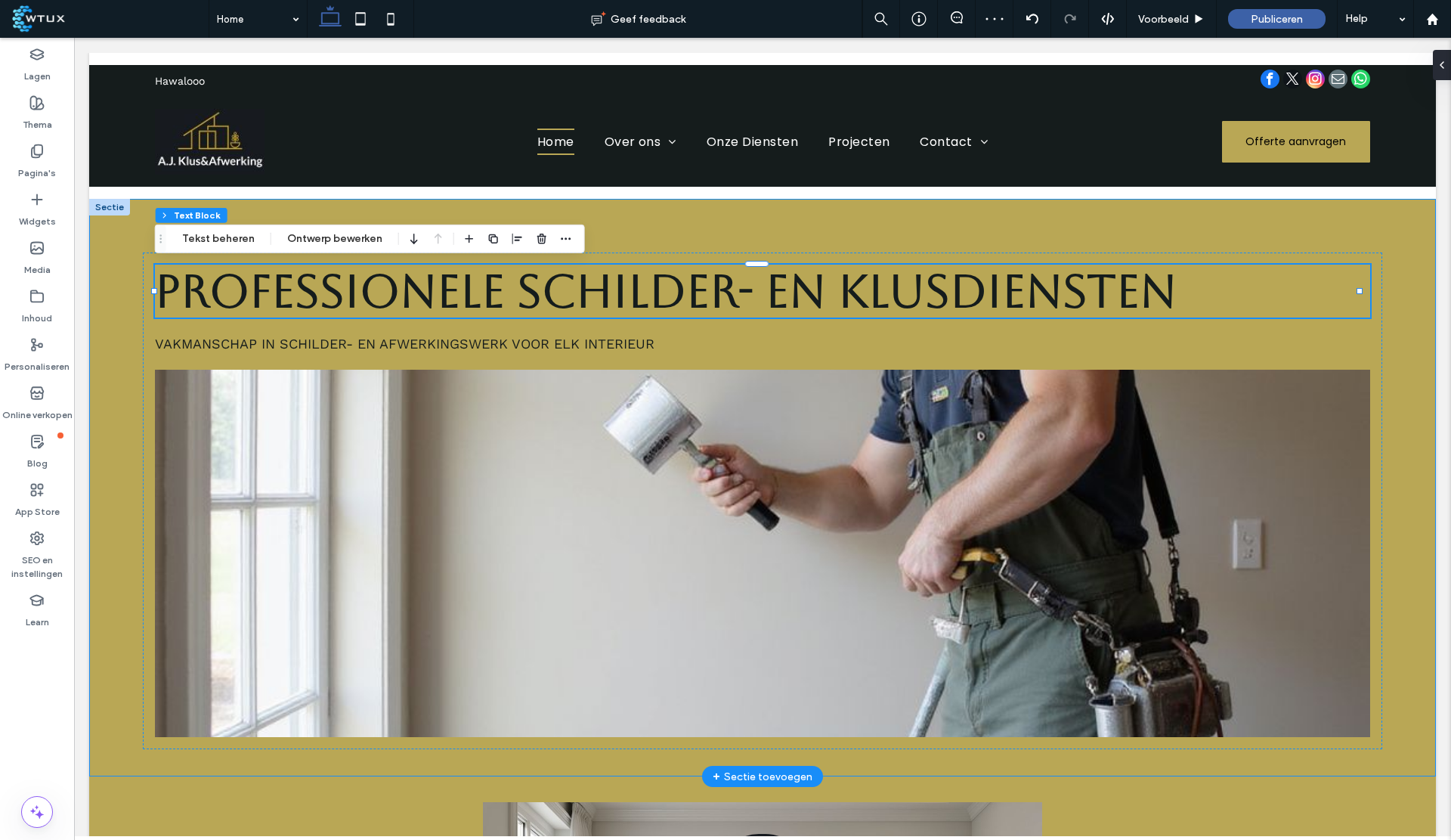
click at [1394, 348] on div "Professionele Schilder- en Klusdiensten Vakmanschap in schilder- en afwerkingsw…" at bounding box center [762, 487] width 1347 height 577
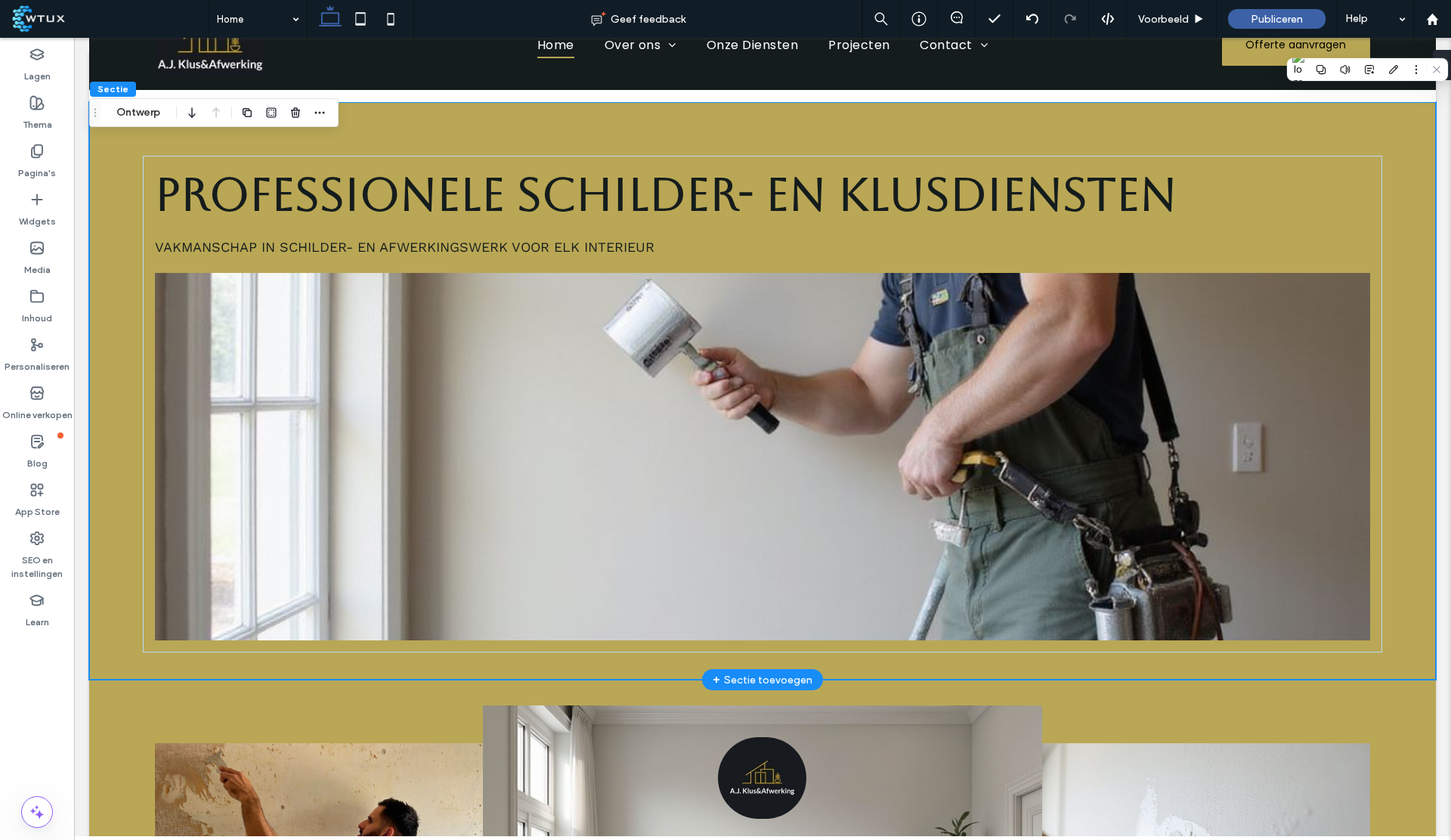
scroll to position [0, 0]
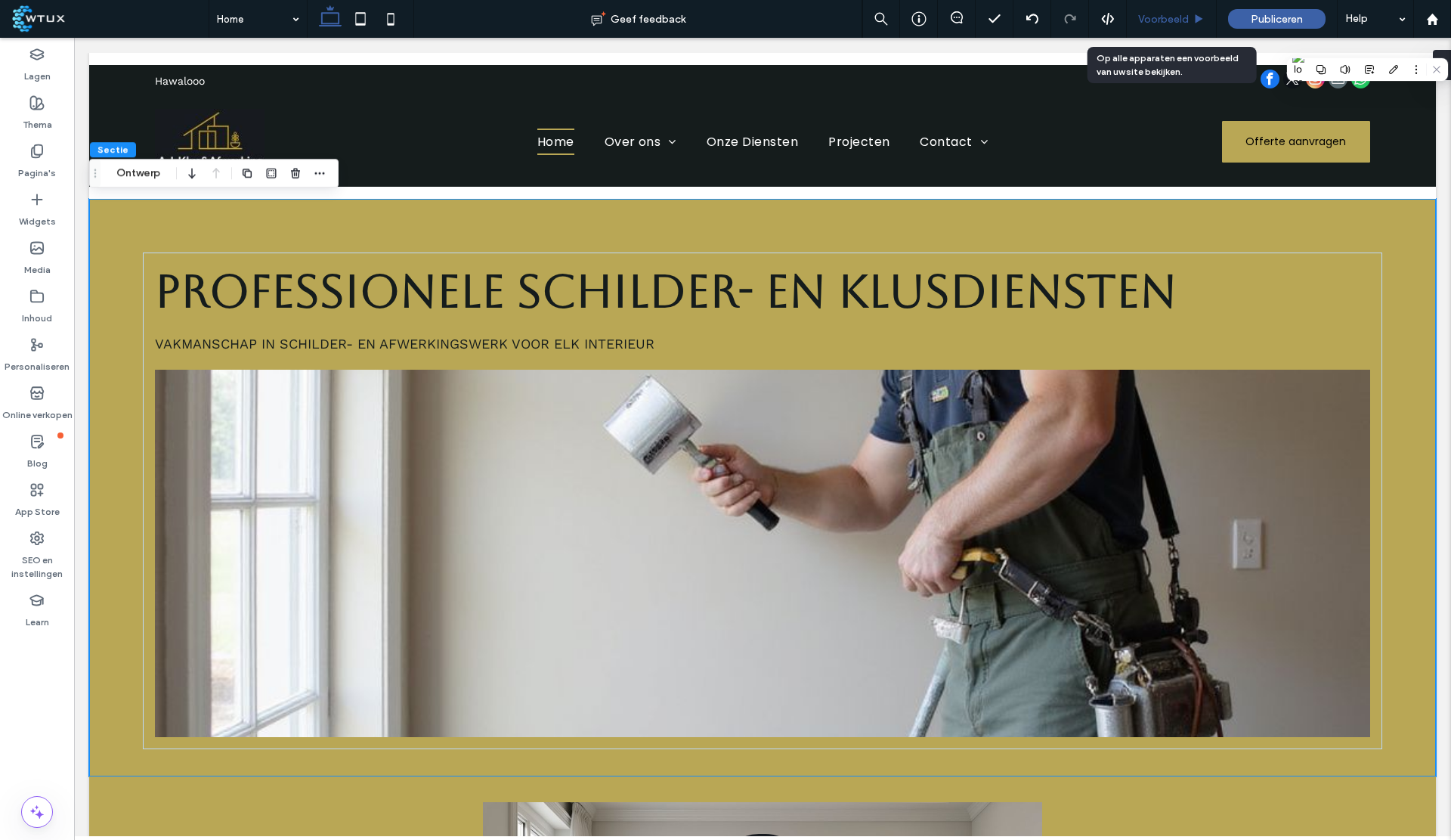
drag, startPoint x: 1164, startPoint y: 15, endPoint x: 616, endPoint y: 80, distance: 551.8
click at [1164, 15] on span "Voorbeeld" at bounding box center [1163, 19] width 51 height 13
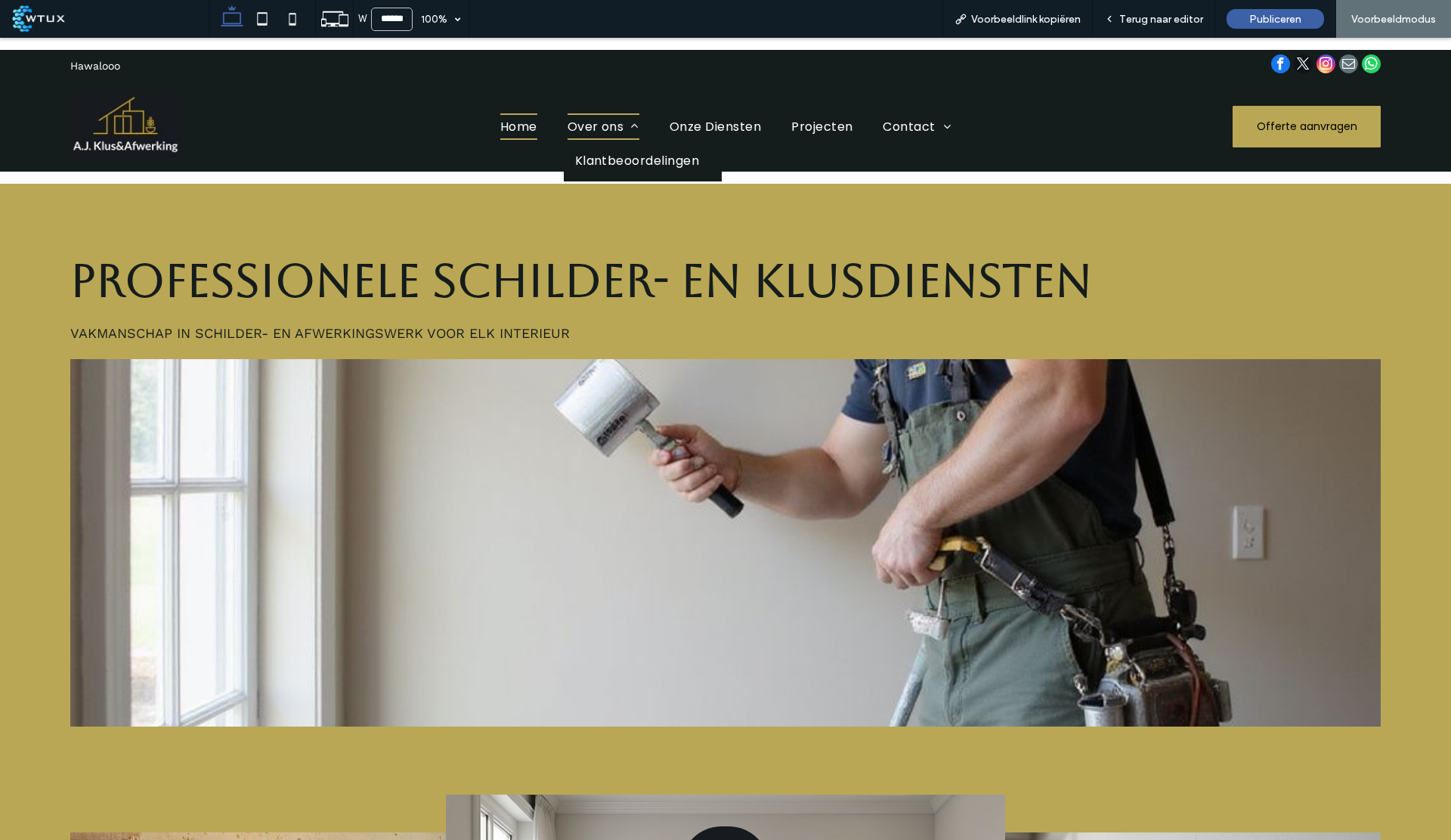
click at [613, 121] on span "Over ons" at bounding box center [603, 126] width 71 height 27
click at [1030, 16] on span "Voorbeeldlink kopiëren" at bounding box center [1026, 19] width 110 height 13
click at [1148, 18] on span "Terug naar editor" at bounding box center [1161, 19] width 84 height 13
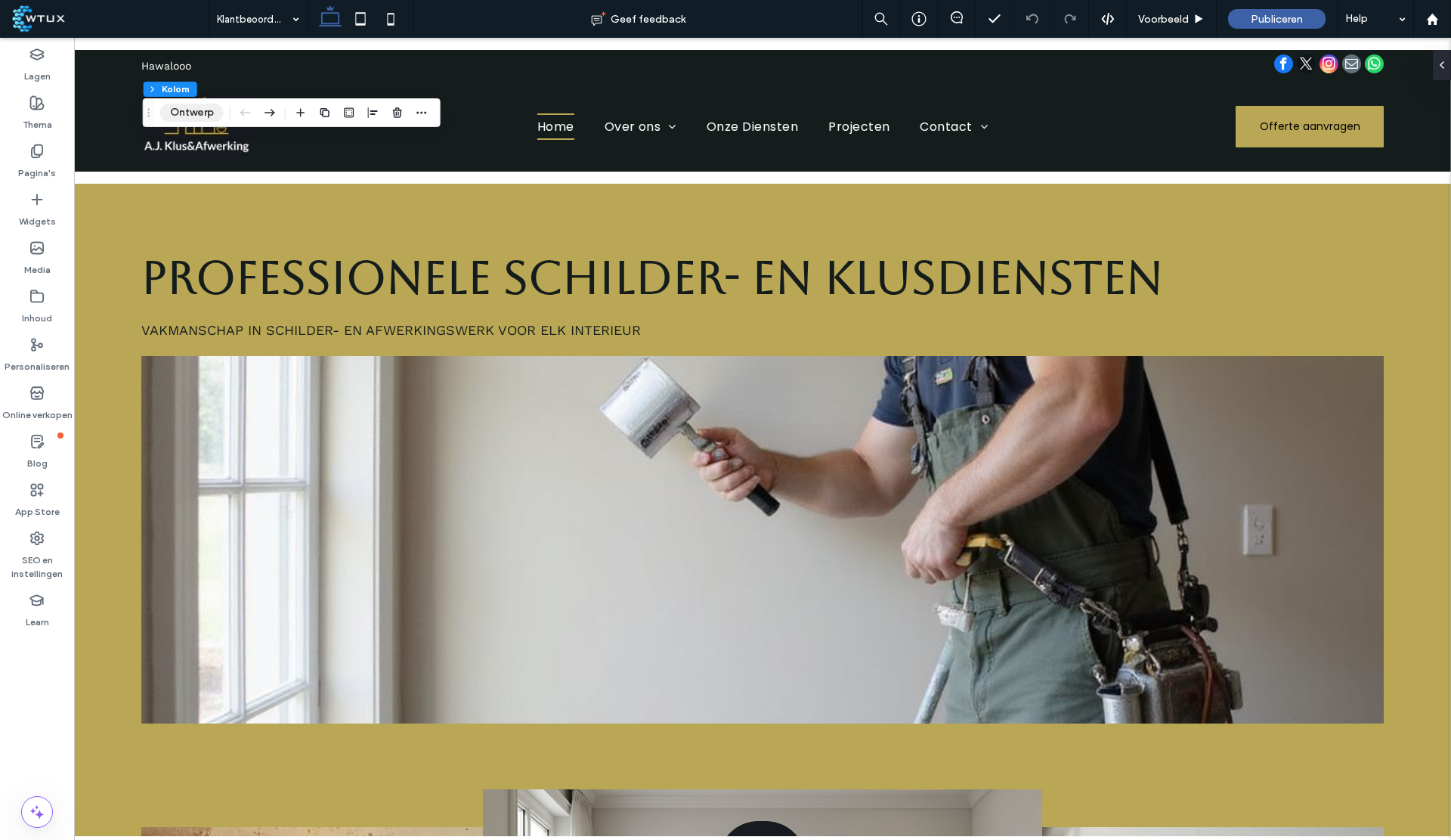
click at [192, 111] on button "Ontwerp" at bounding box center [192, 113] width 63 height 19
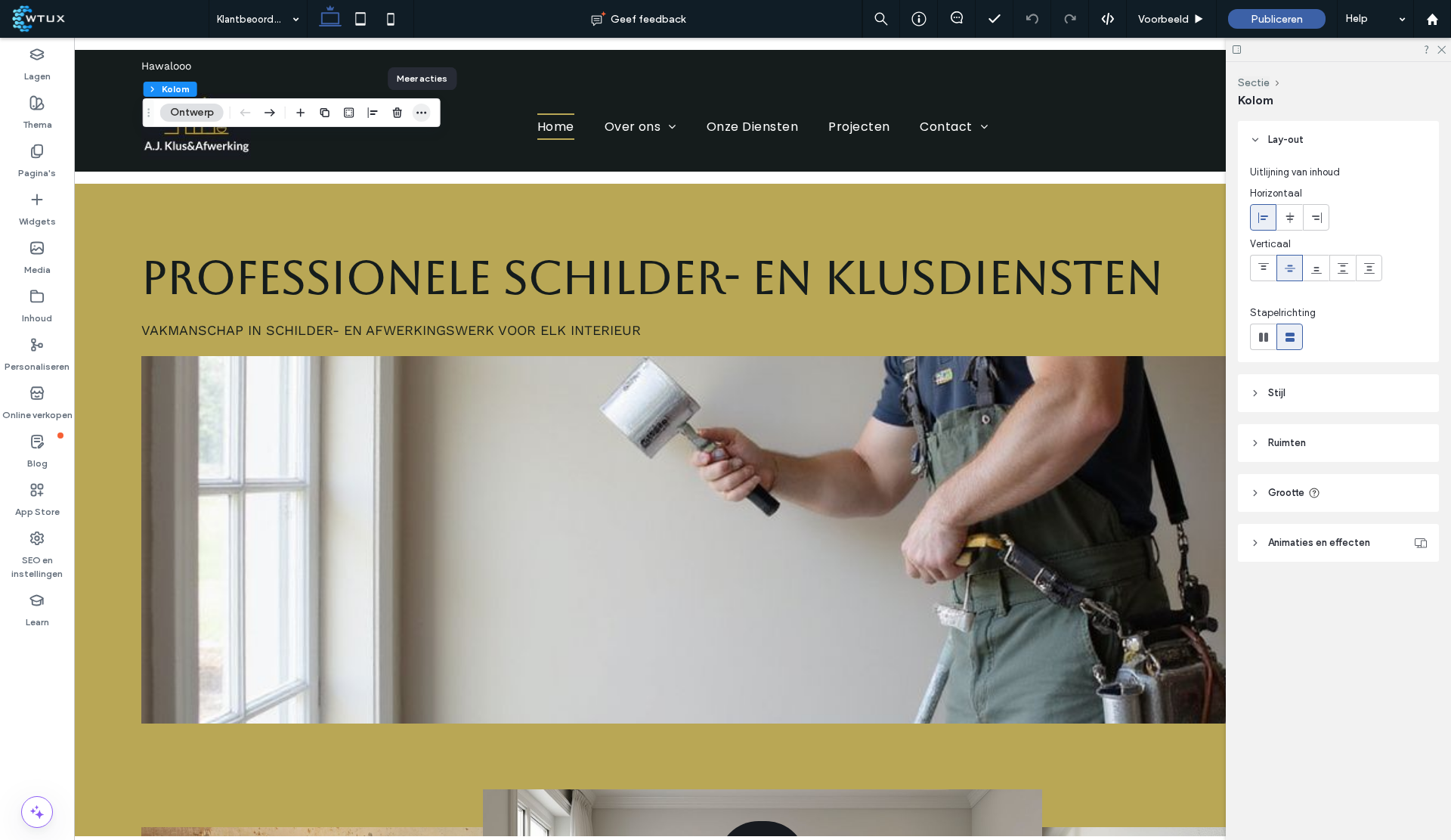
click at [427, 111] on span "button" at bounding box center [422, 113] width 19 height 19
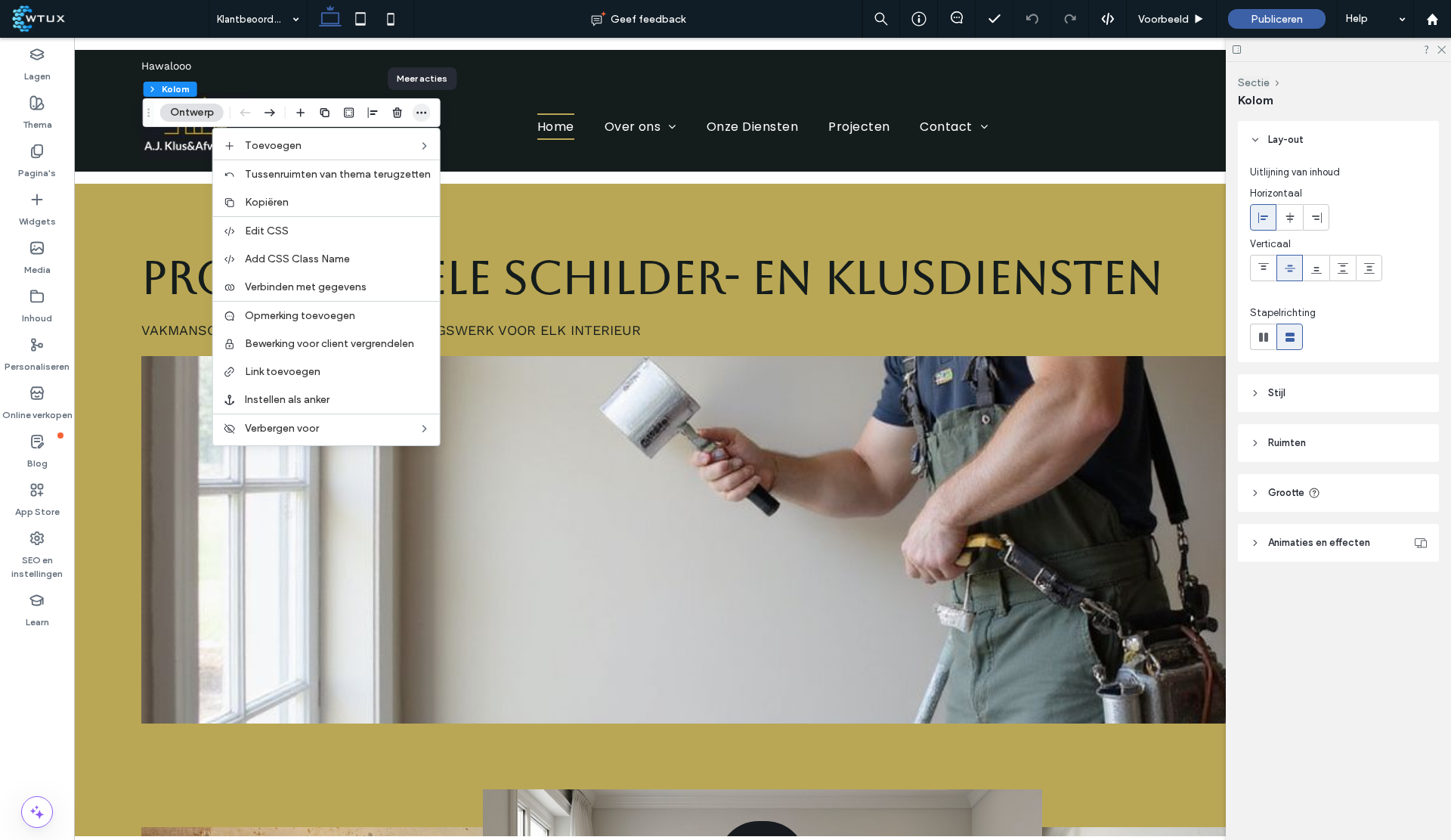
click at [427, 111] on span "button" at bounding box center [422, 113] width 19 height 19
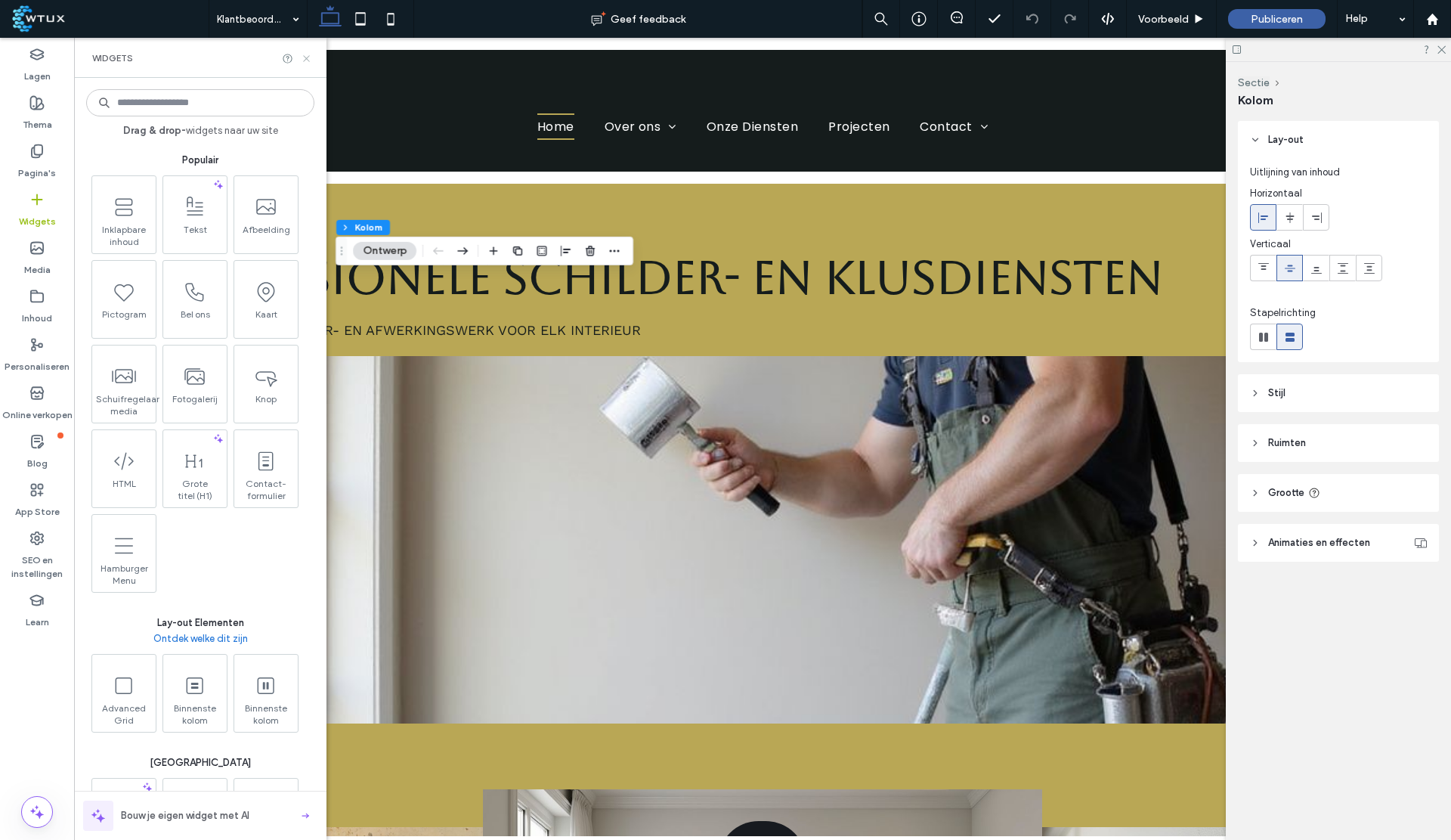
click at [305, 57] on use at bounding box center [306, 58] width 6 height 6
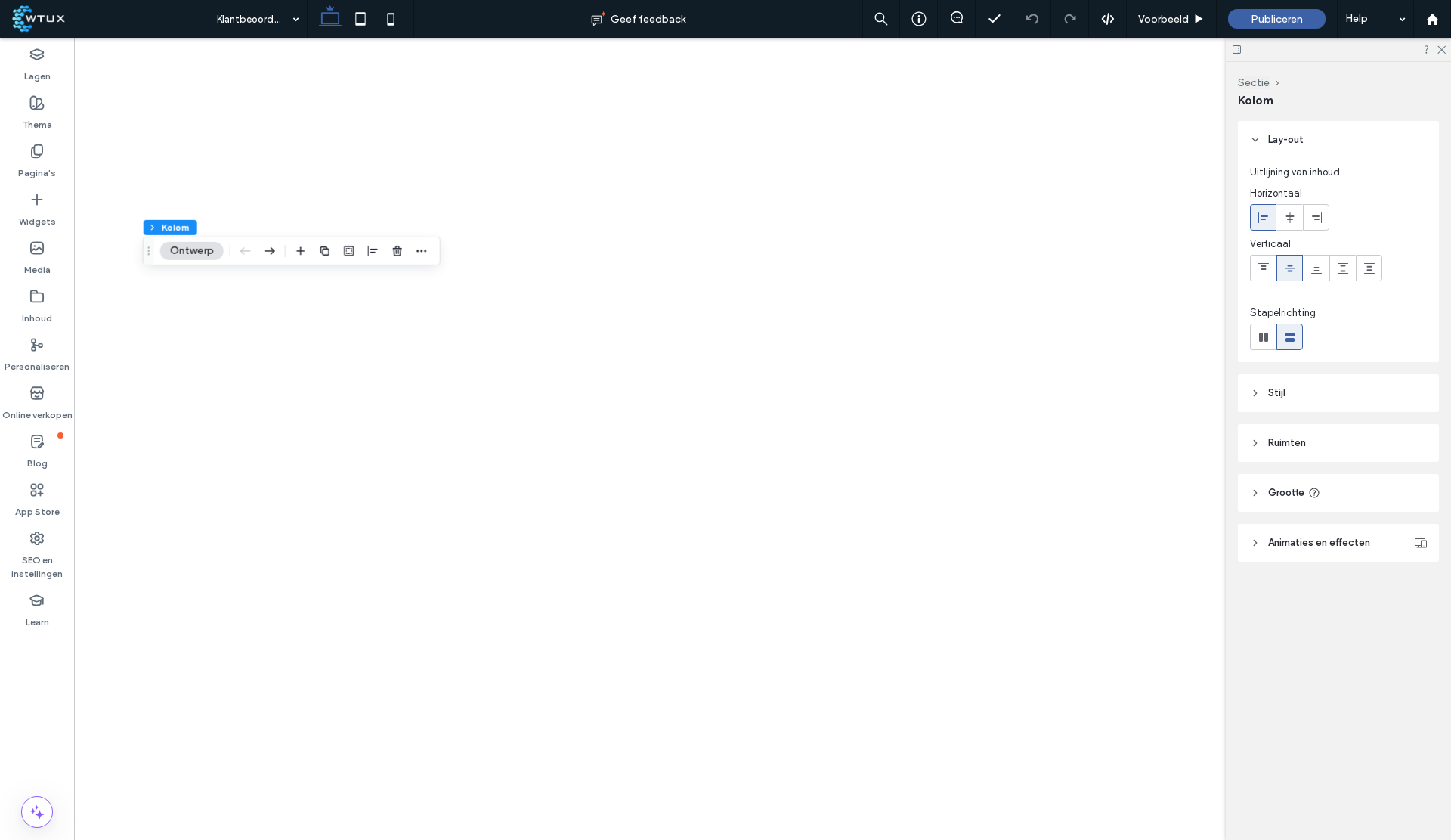
click at [1446, 46] on div at bounding box center [1339, 49] width 226 height 23
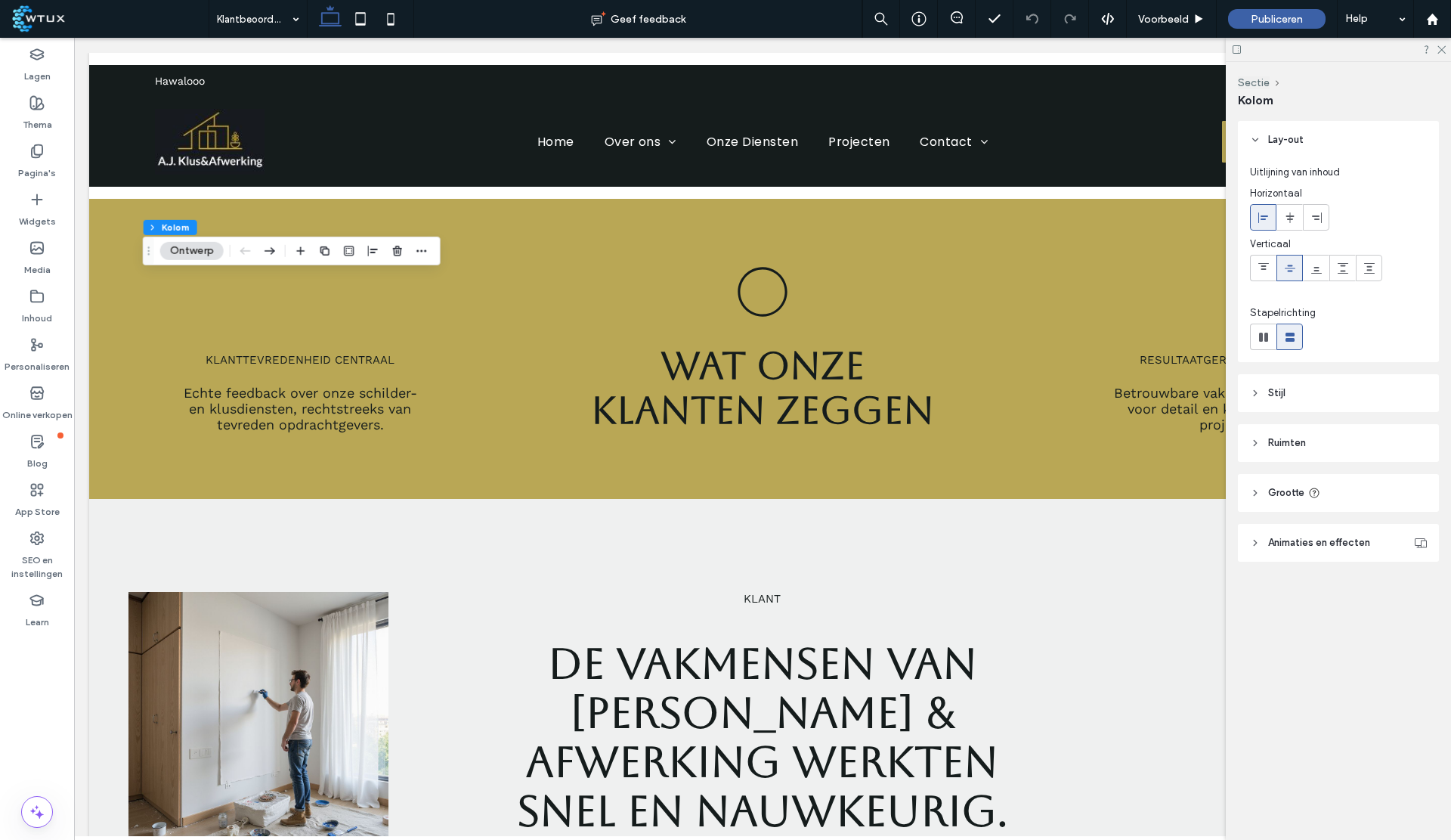
scroll to position [1780, 0]
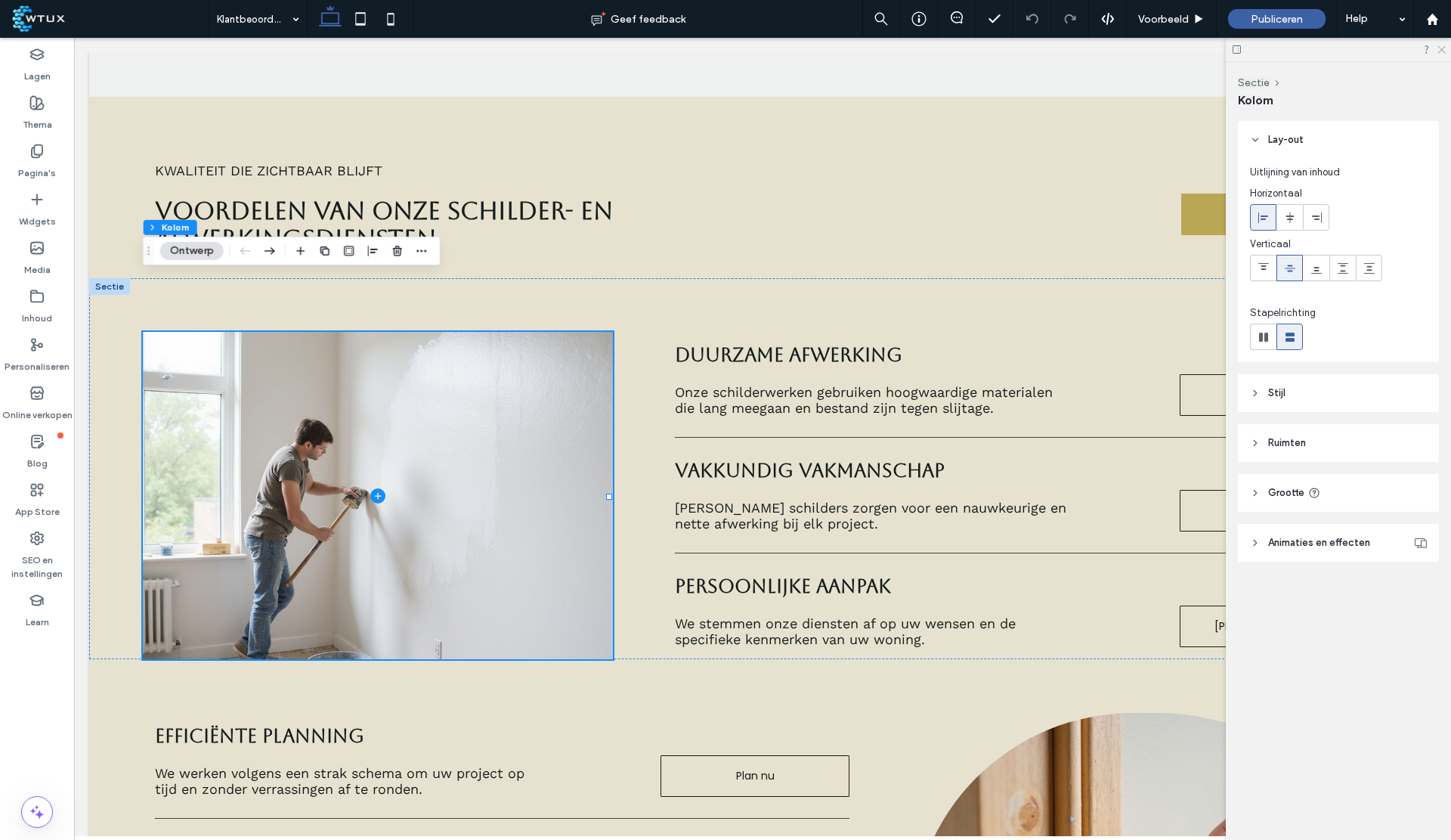
click at [1438, 53] on use at bounding box center [1442, 50] width 8 height 8
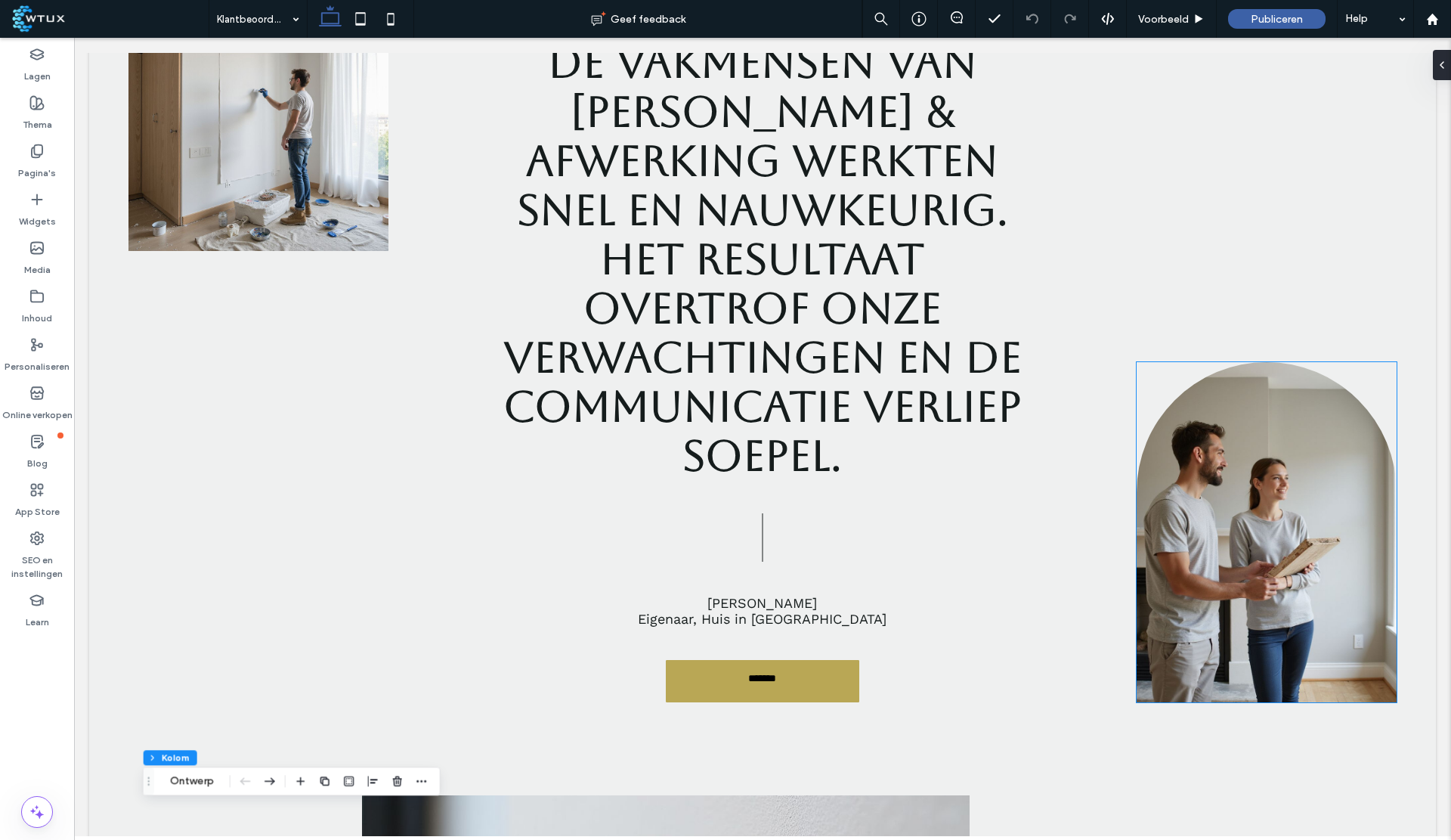
scroll to position [597, 0]
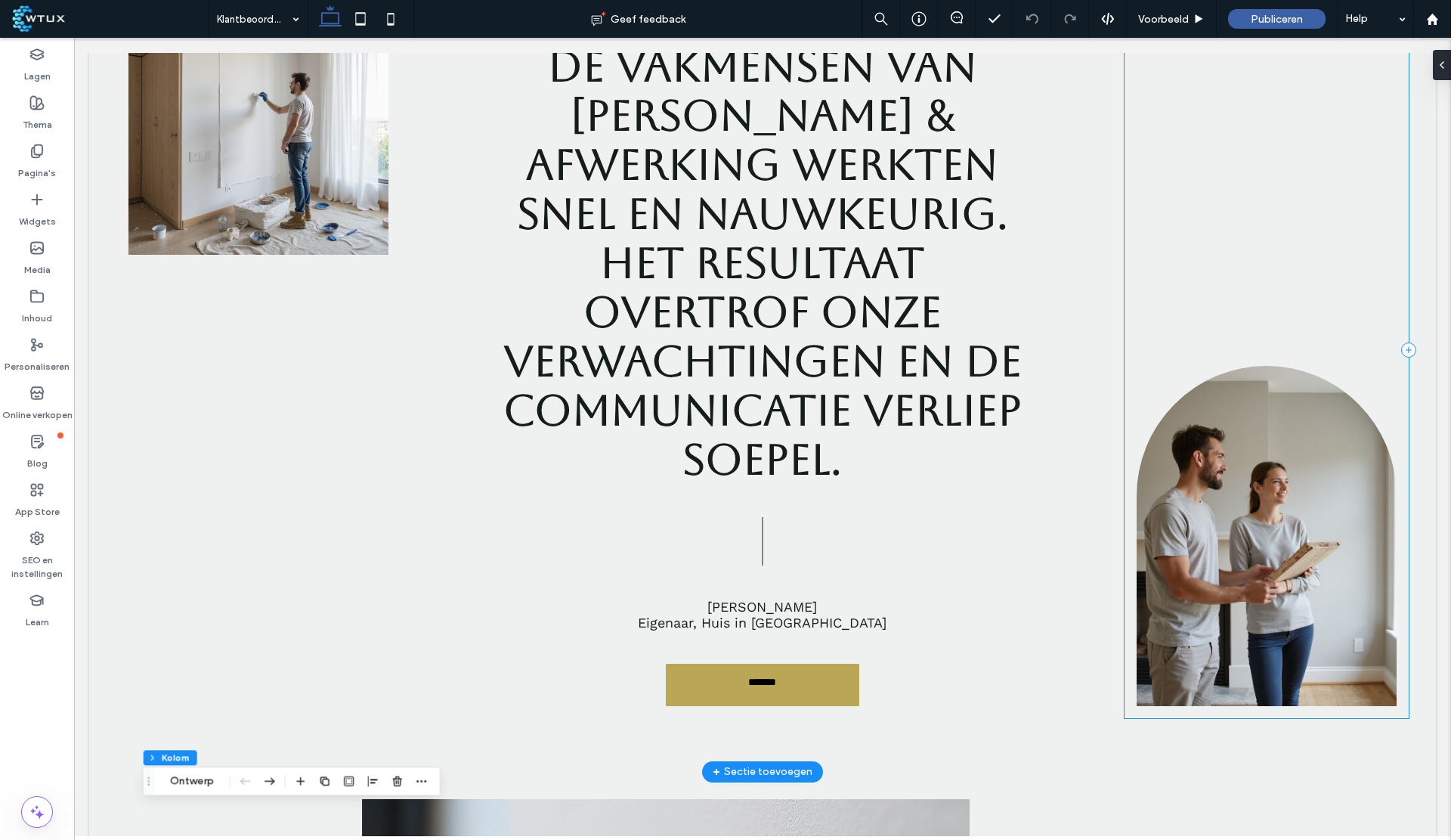
click at [1160, 652] on div at bounding box center [1267, 350] width 284 height 735
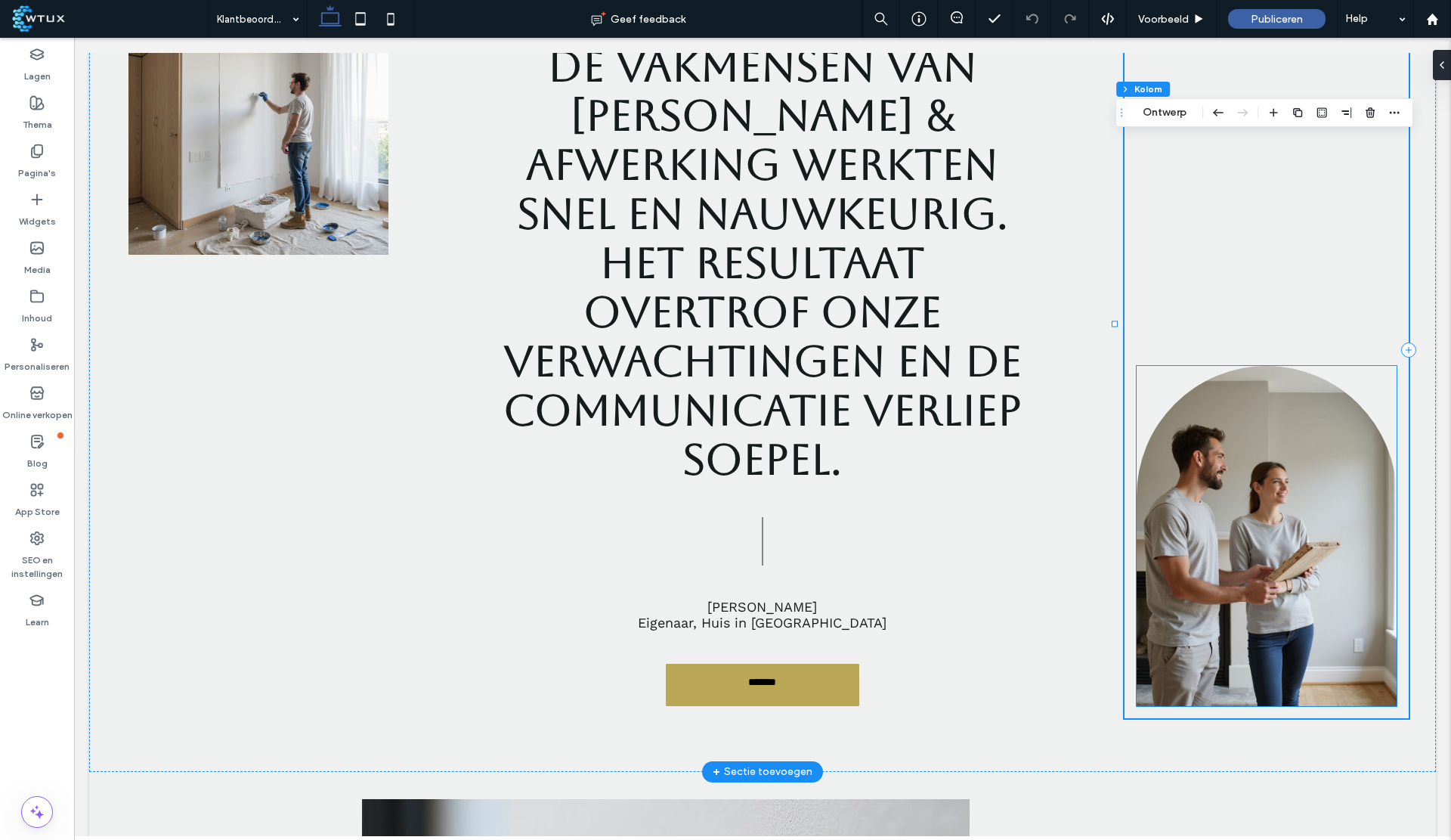
click at [1171, 630] on img at bounding box center [1267, 536] width 260 height 340
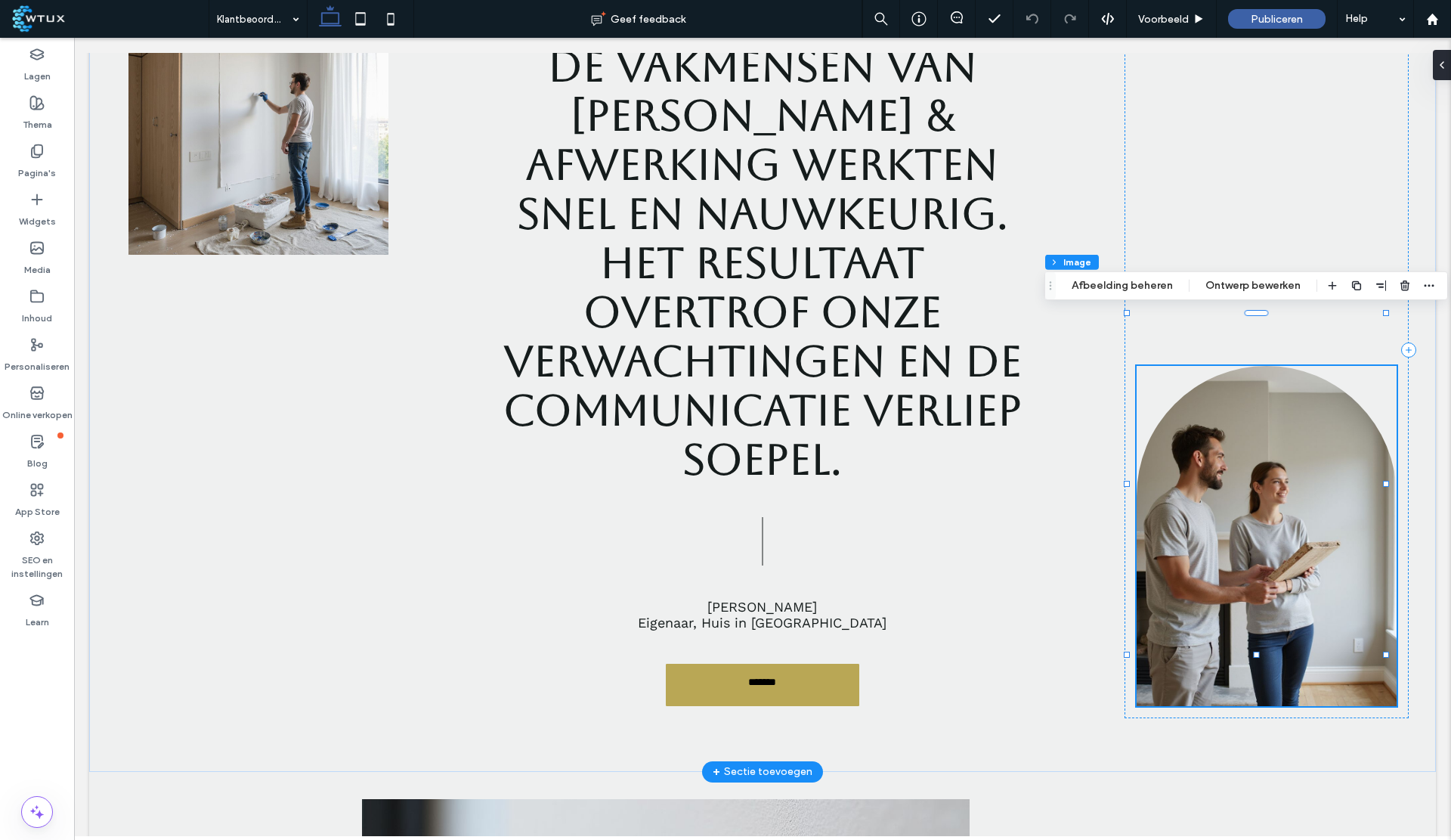
type input "***"
click at [1171, 630] on div at bounding box center [1267, 536] width 260 height 340
type input "***"
click at [1138, 284] on button "Afbeelding beheren" at bounding box center [1122, 286] width 121 height 19
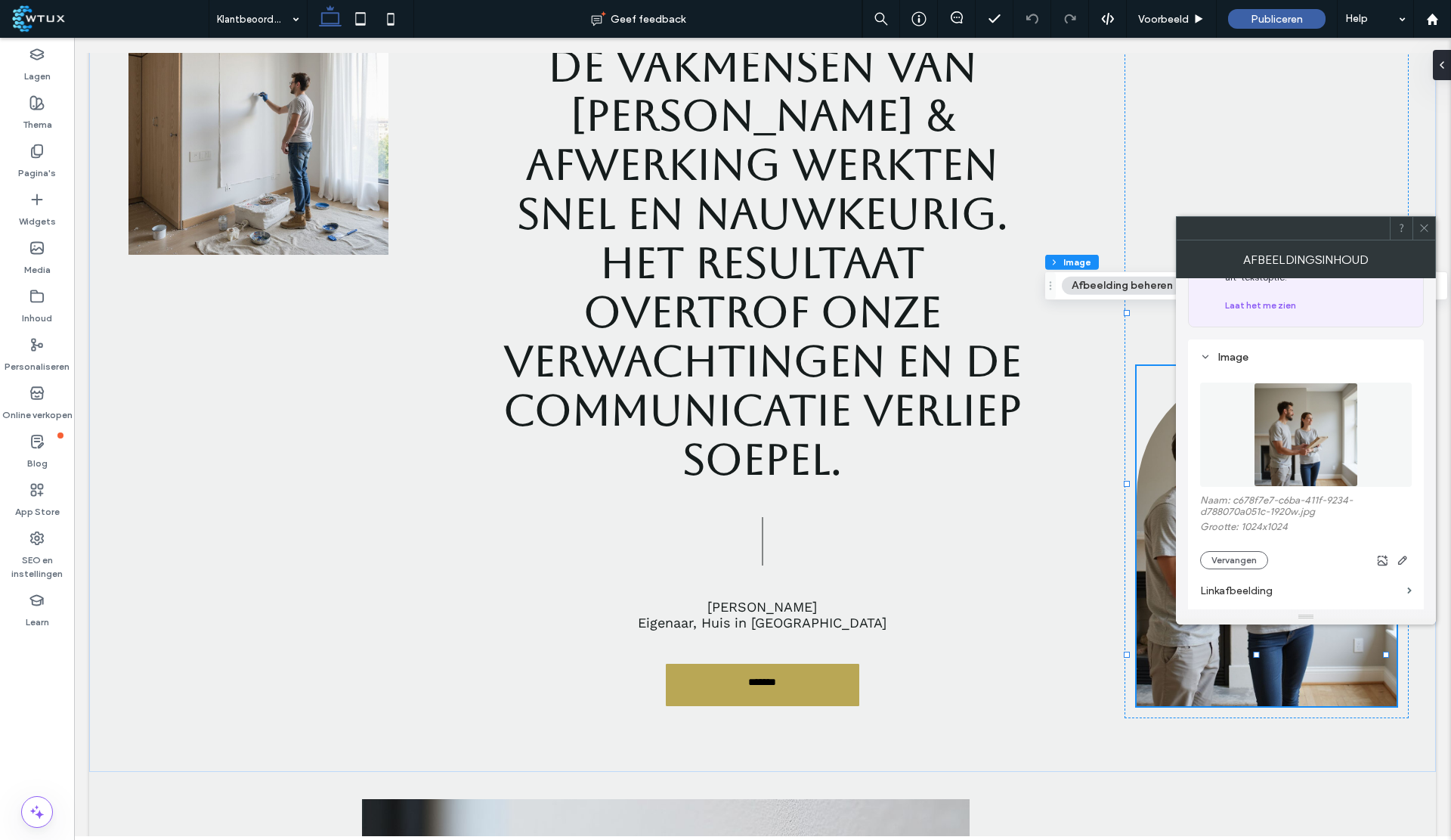
scroll to position [98, 0]
click at [1236, 563] on button "Vervangen" at bounding box center [1234, 560] width 68 height 19
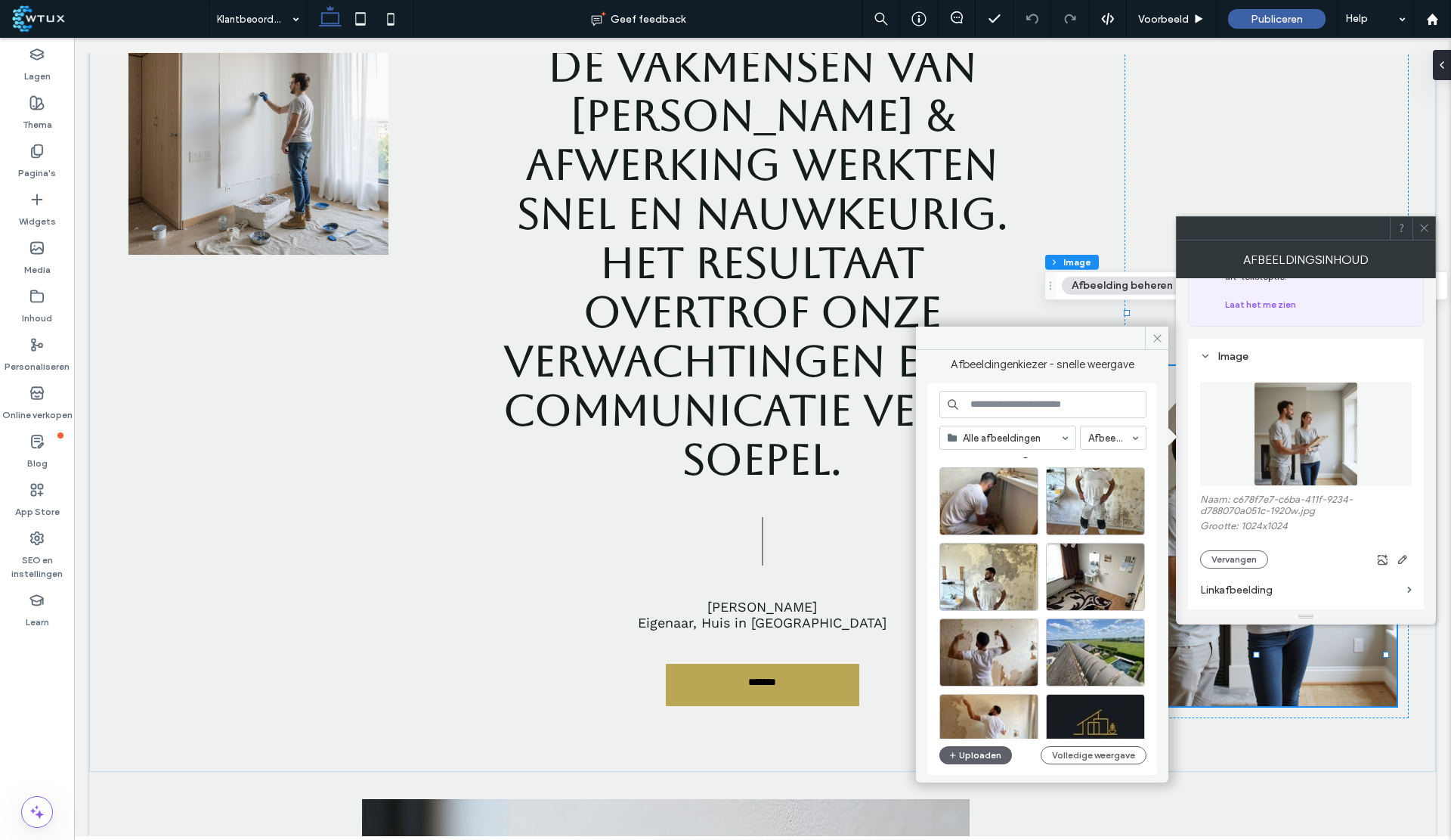
scroll to position [14, 0]
click at [1114, 498] on div "Selecteren" at bounding box center [1095, 499] width 99 height 68
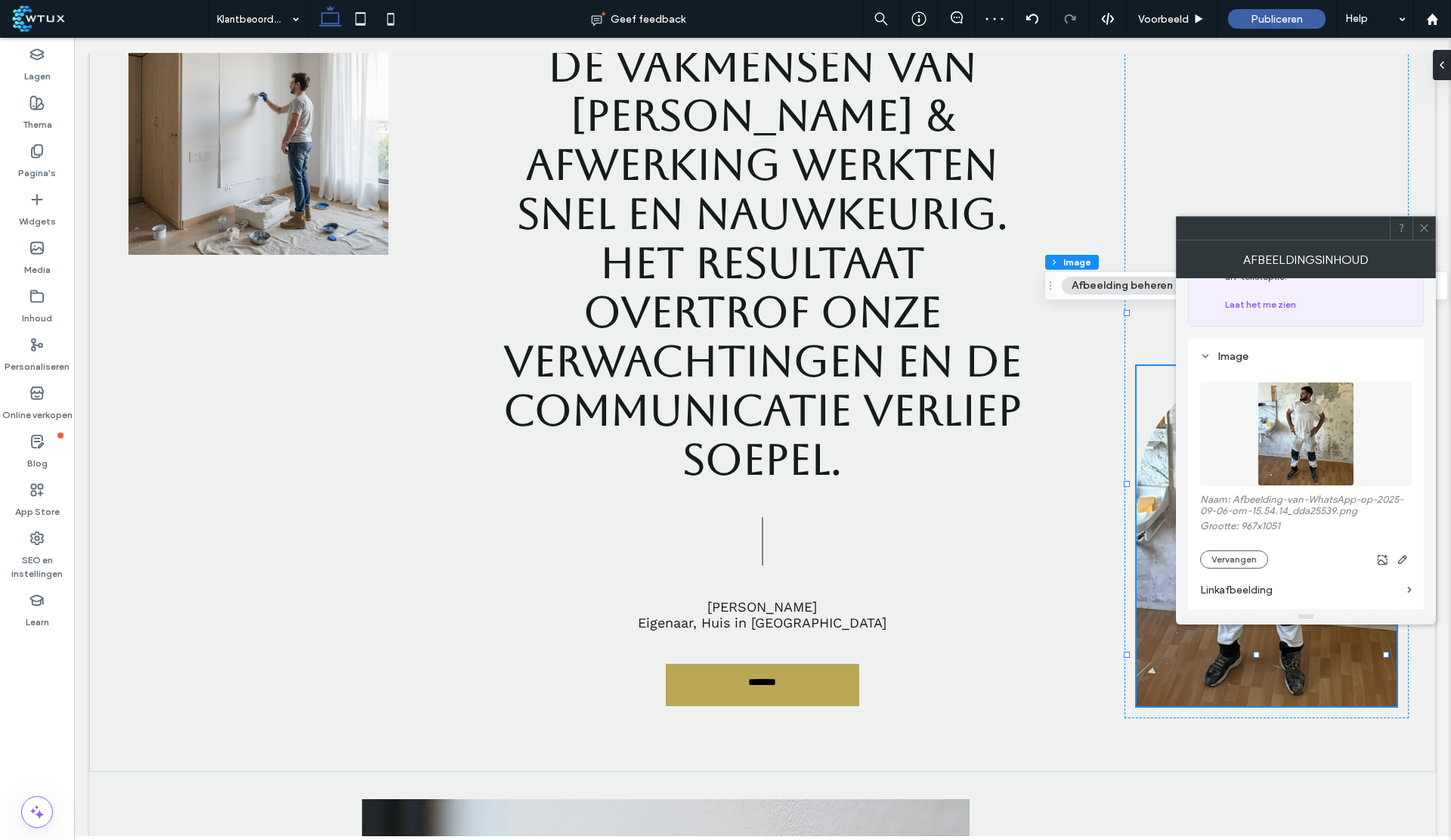
click at [1419, 225] on icon at bounding box center [1424, 227] width 11 height 11
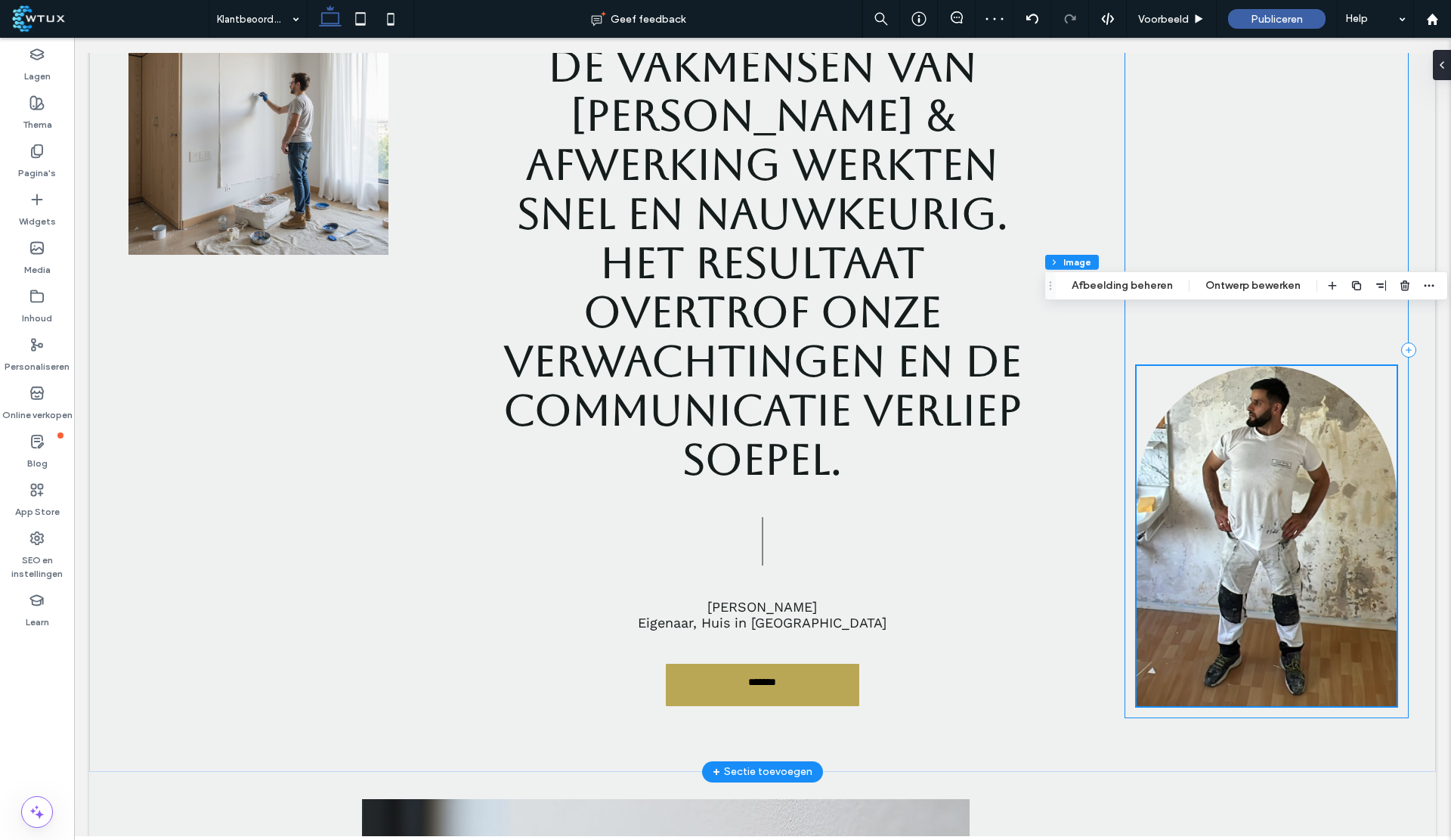
scroll to position [0, 0]
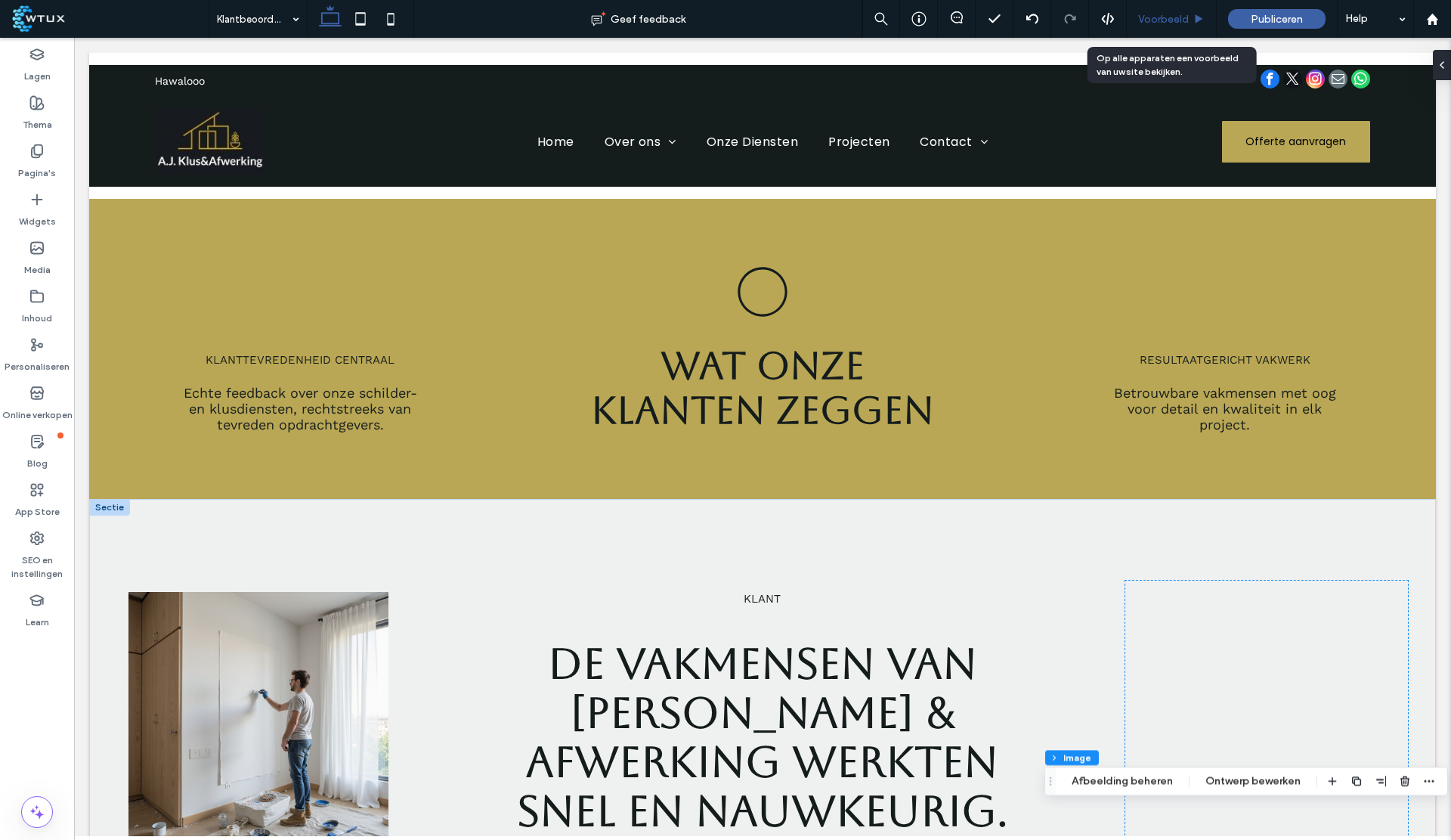
drag, startPoint x: 1161, startPoint y: 22, endPoint x: 744, endPoint y: 92, distance: 422.8
click at [1161, 22] on span "Voorbeeld" at bounding box center [1163, 19] width 51 height 13
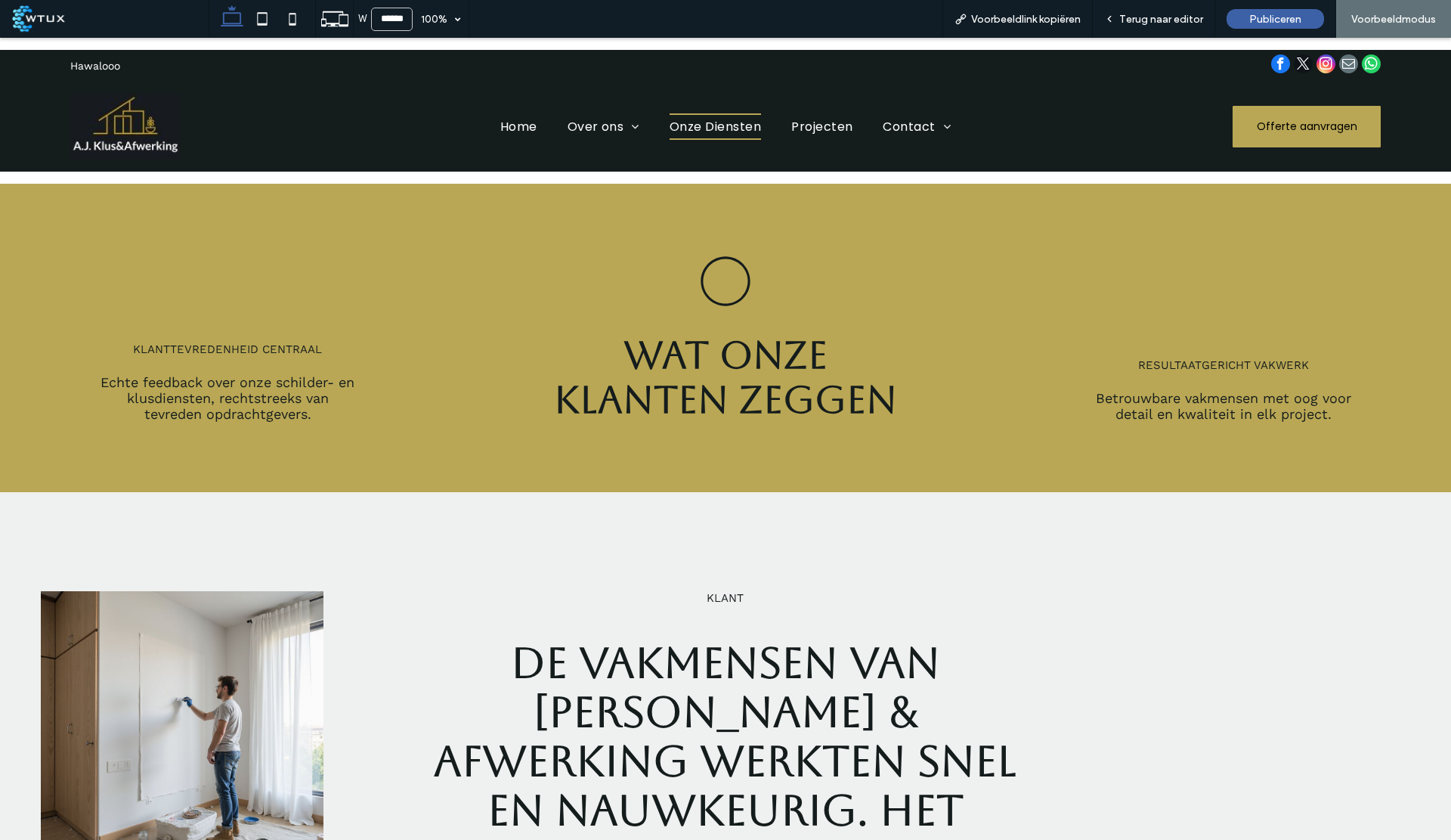
click at [734, 123] on span "Onze Diensten" at bounding box center [715, 126] width 92 height 27
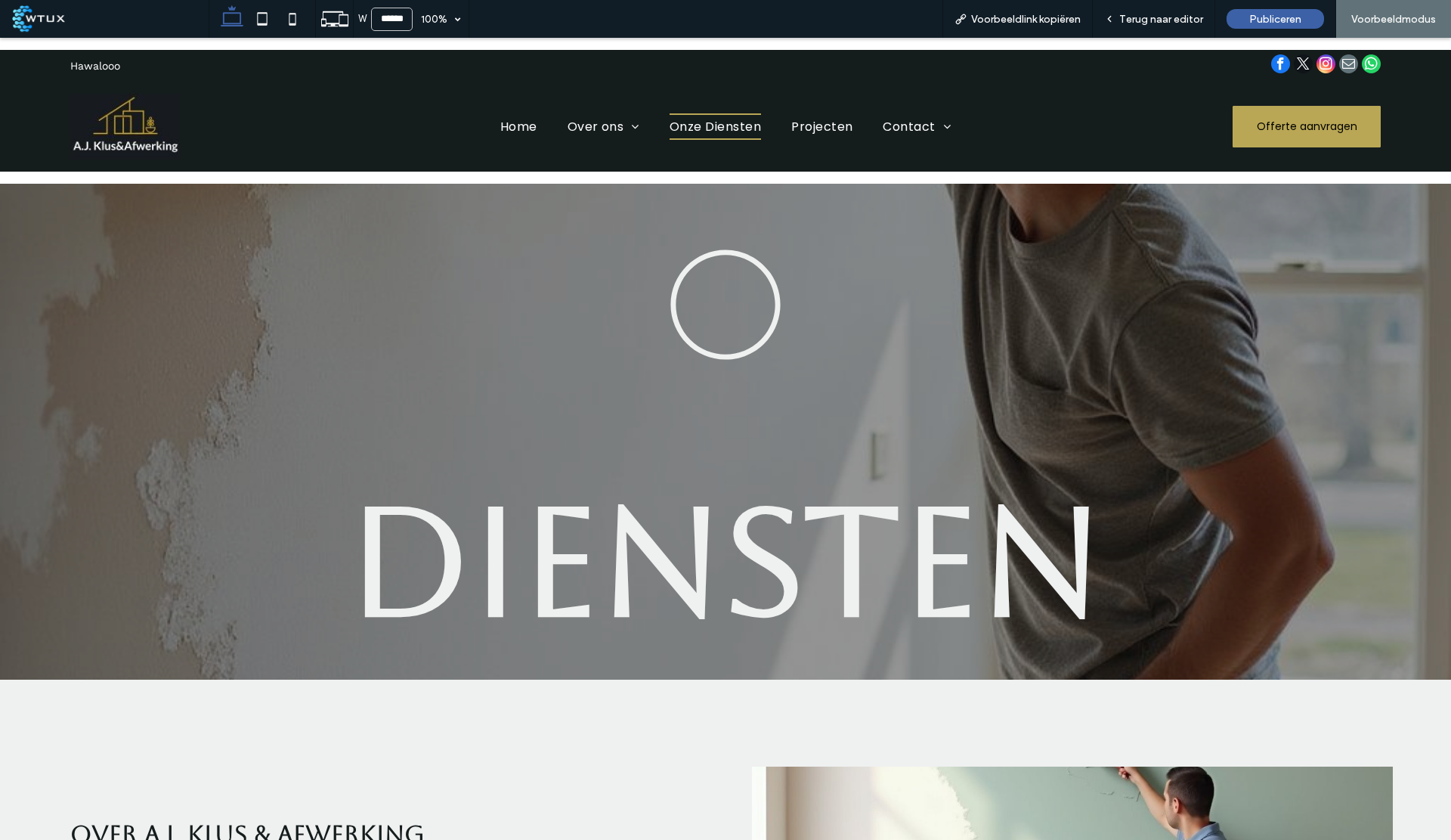
scroll to position [1065, 0]
